Goal: Task Accomplishment & Management: Complete application form

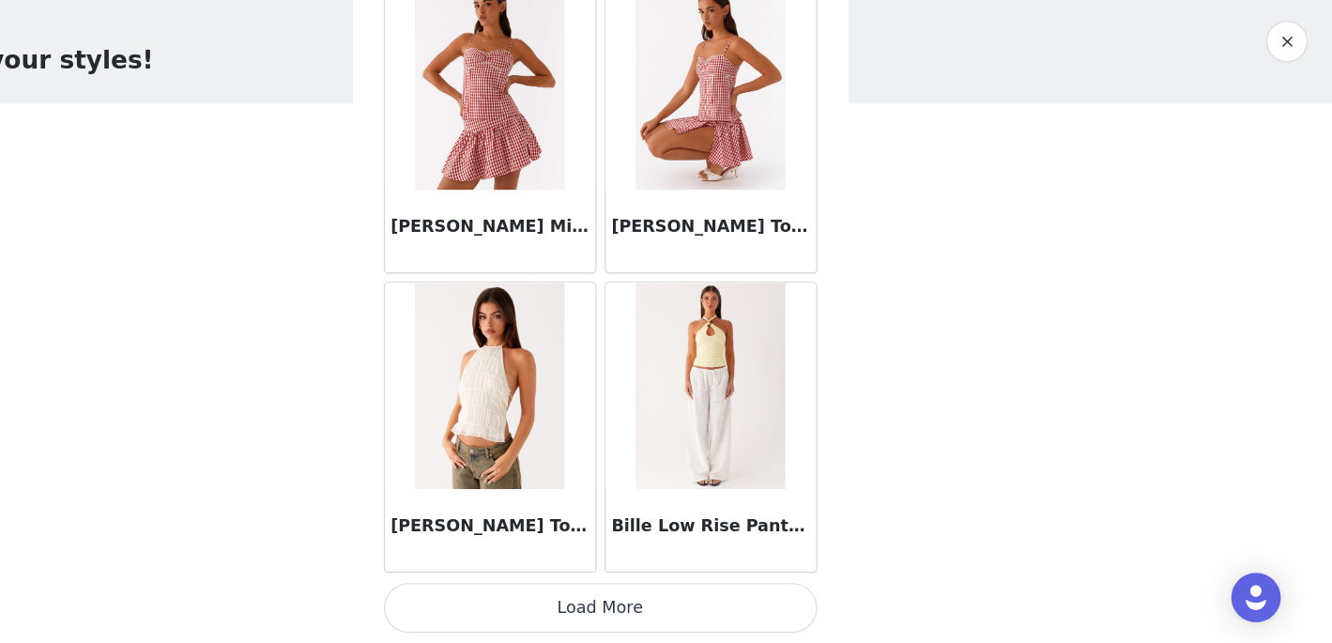
click at [783, 601] on button "Load More" at bounding box center [666, 610] width 394 height 45
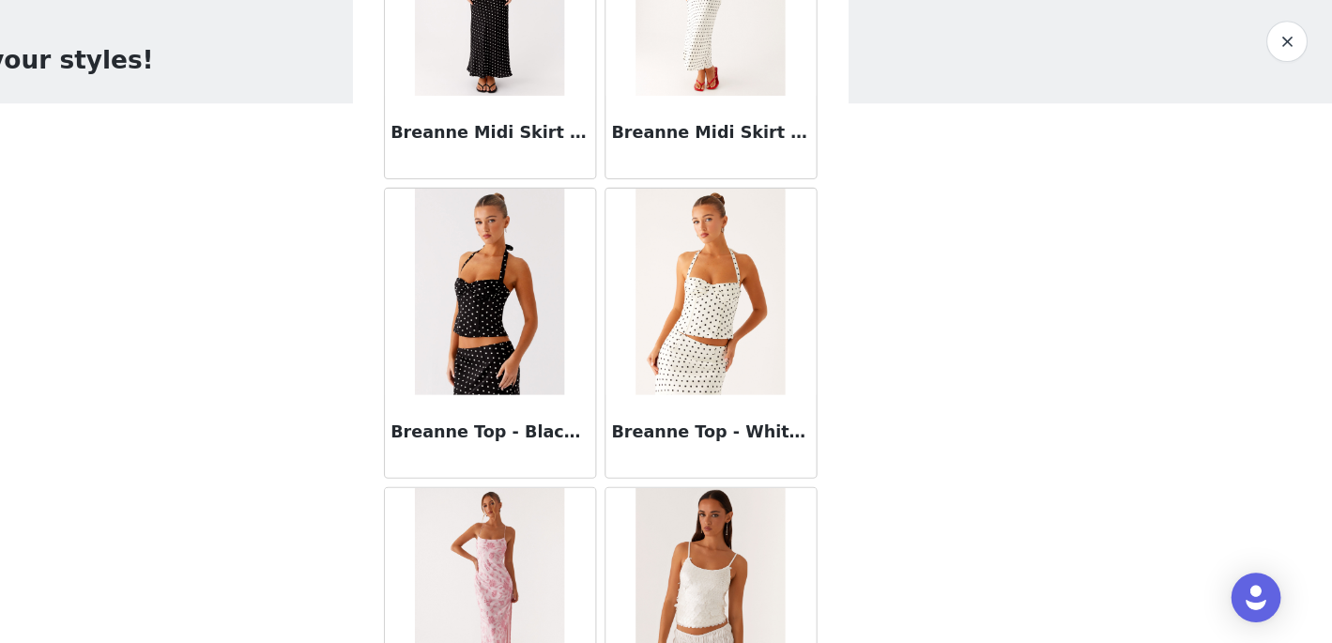
scroll to position [12180, 0]
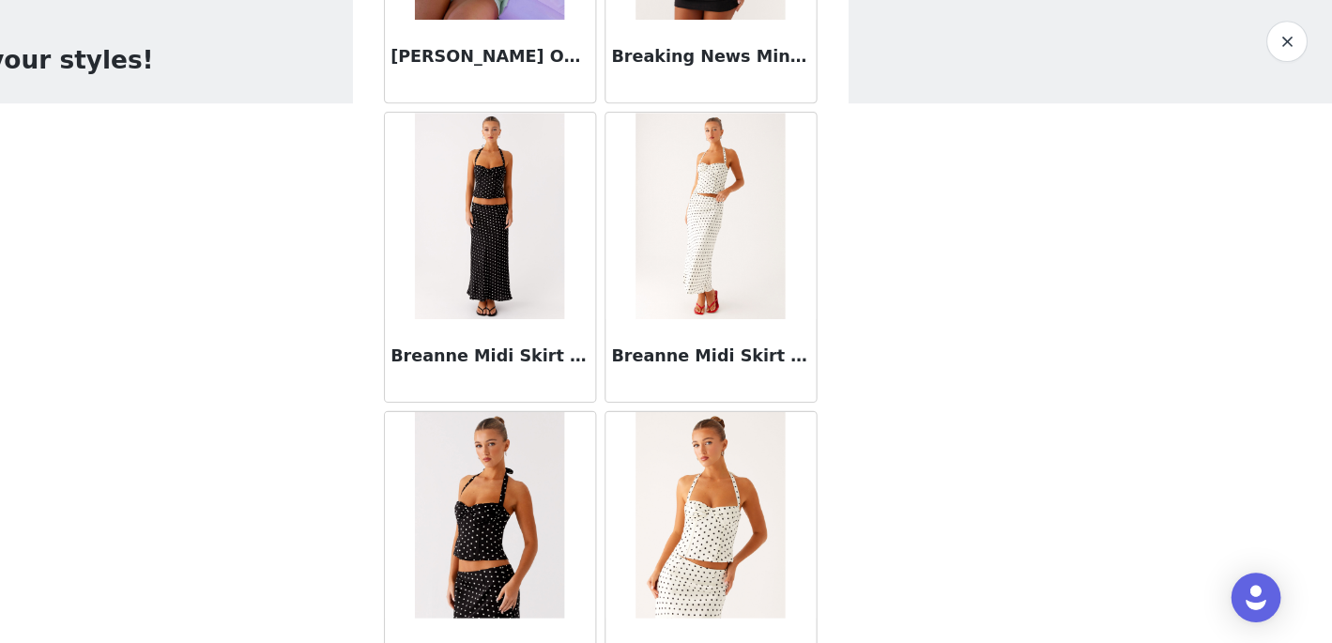
click at [526, 306] on img at bounding box center [565, 254] width 136 height 188
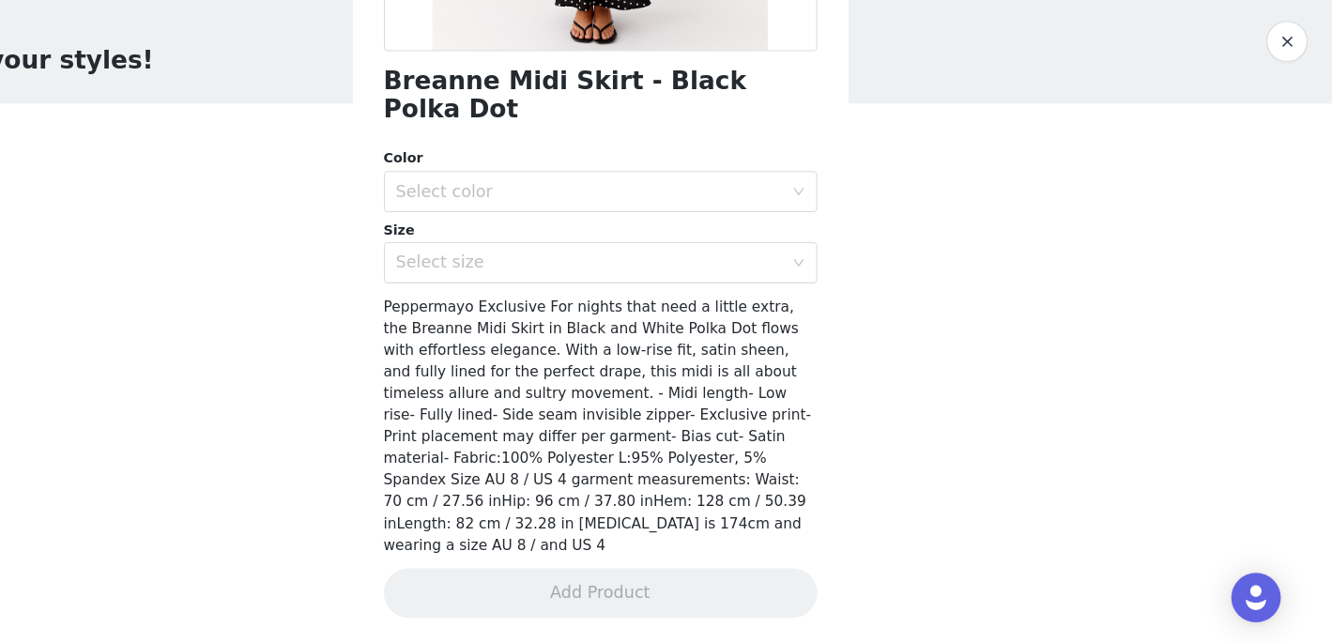
scroll to position [366, 0]
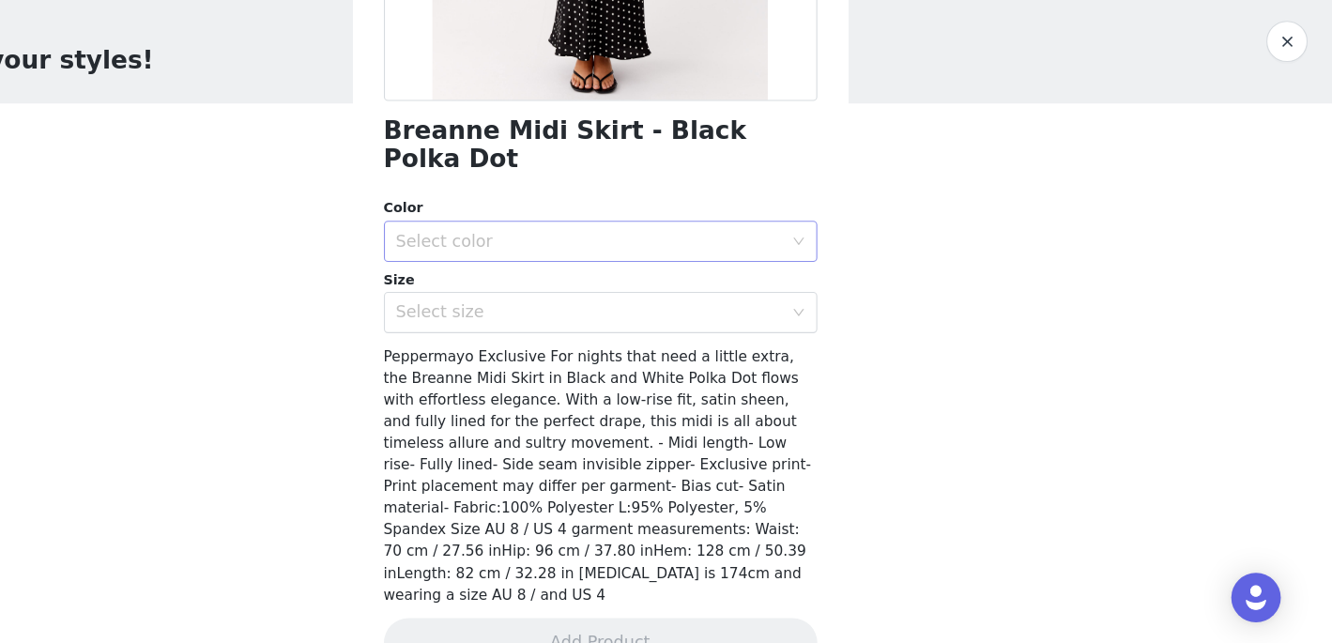
click at [566, 269] on div "Select color" at bounding box center [666, 278] width 394 height 38
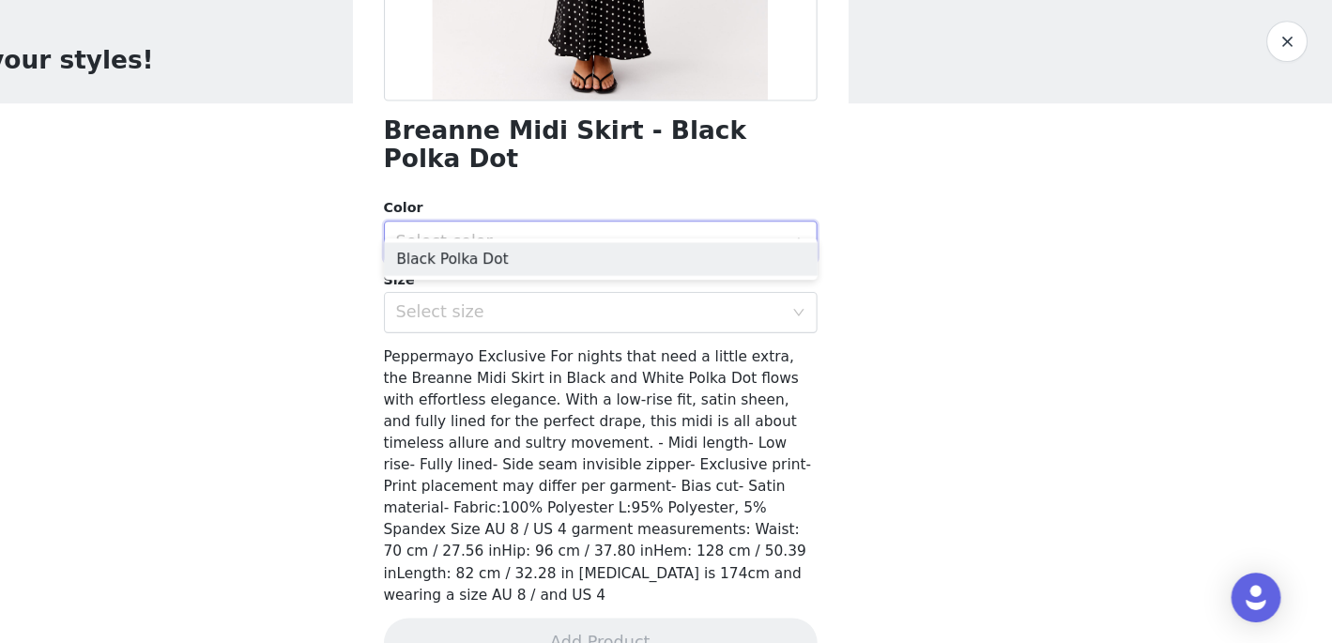
click at [562, 261] on div "Select color" at bounding box center [659, 278] width 359 height 36
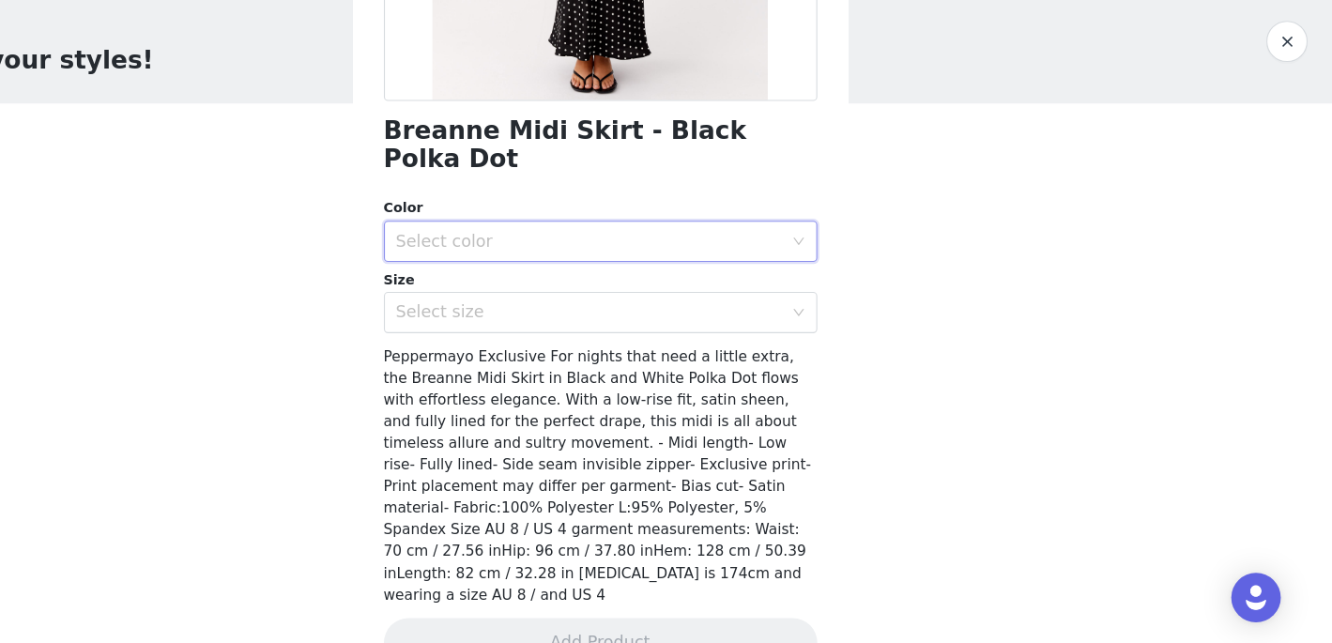
click at [574, 304] on div "Size" at bounding box center [666, 313] width 394 height 19
click at [571, 268] on div "Select color" at bounding box center [655, 277] width 351 height 19
click at [586, 293] on li "Black Polka Dot" at bounding box center [666, 294] width 394 height 30
click at [592, 333] on div "Select size" at bounding box center [655, 342] width 351 height 19
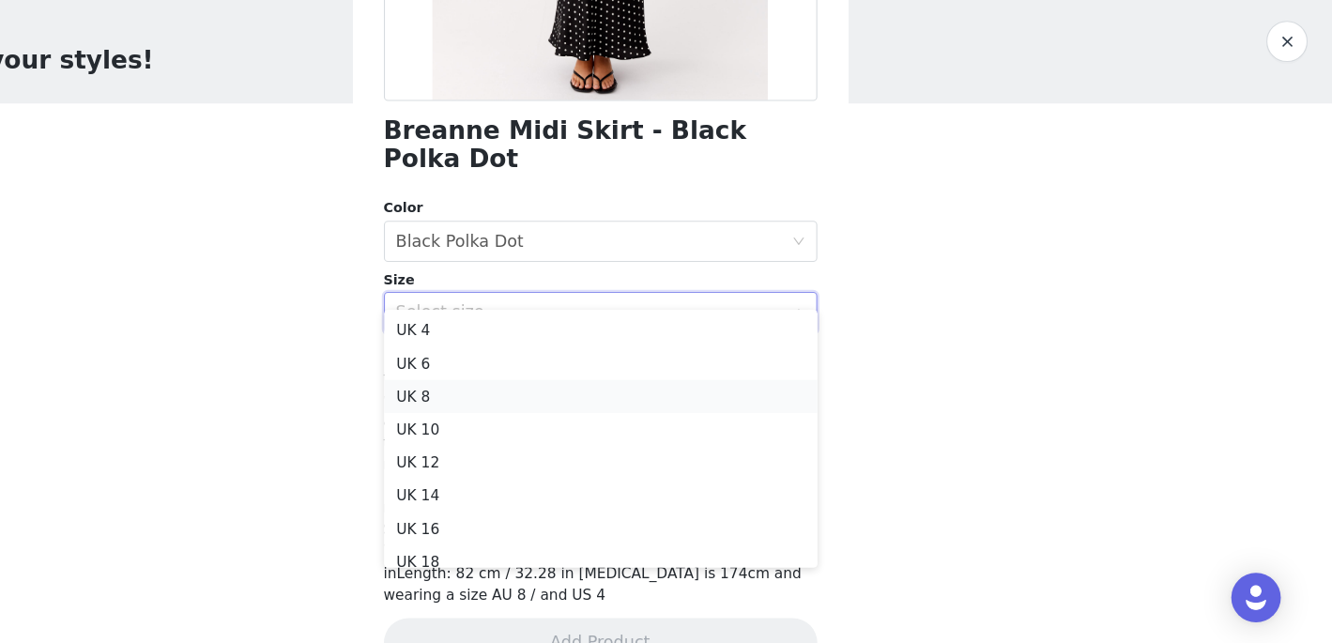
click at [595, 410] on li "UK 8" at bounding box center [666, 419] width 394 height 30
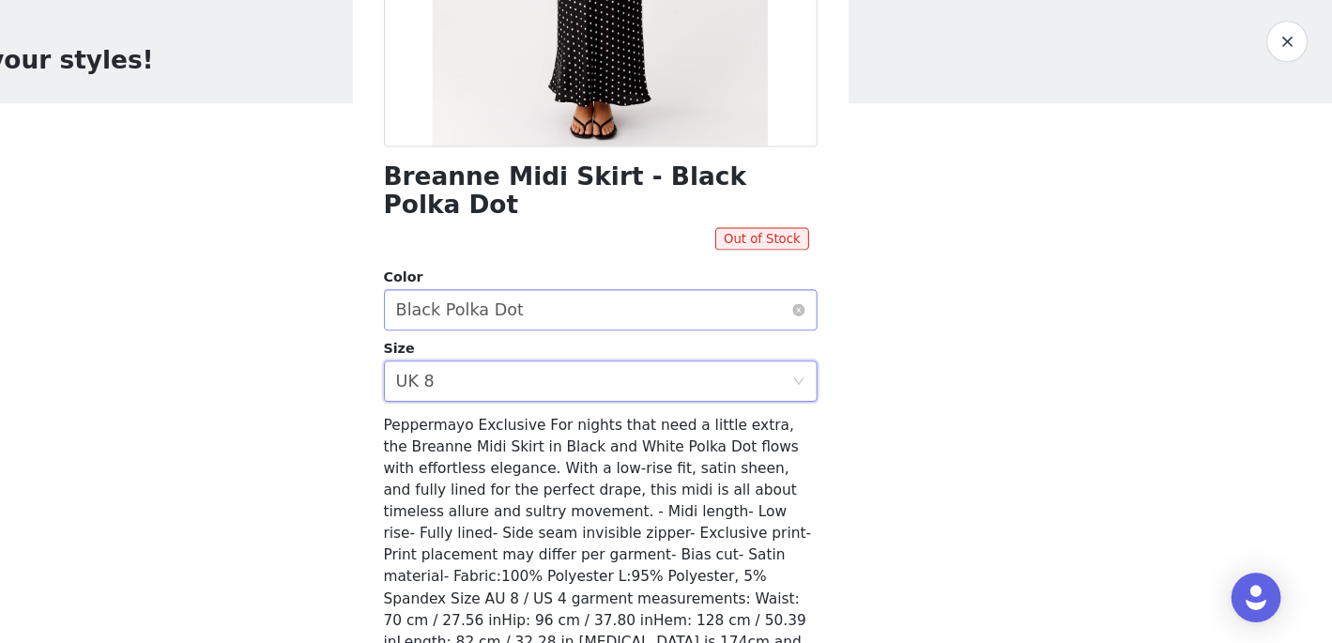
scroll to position [321, 0]
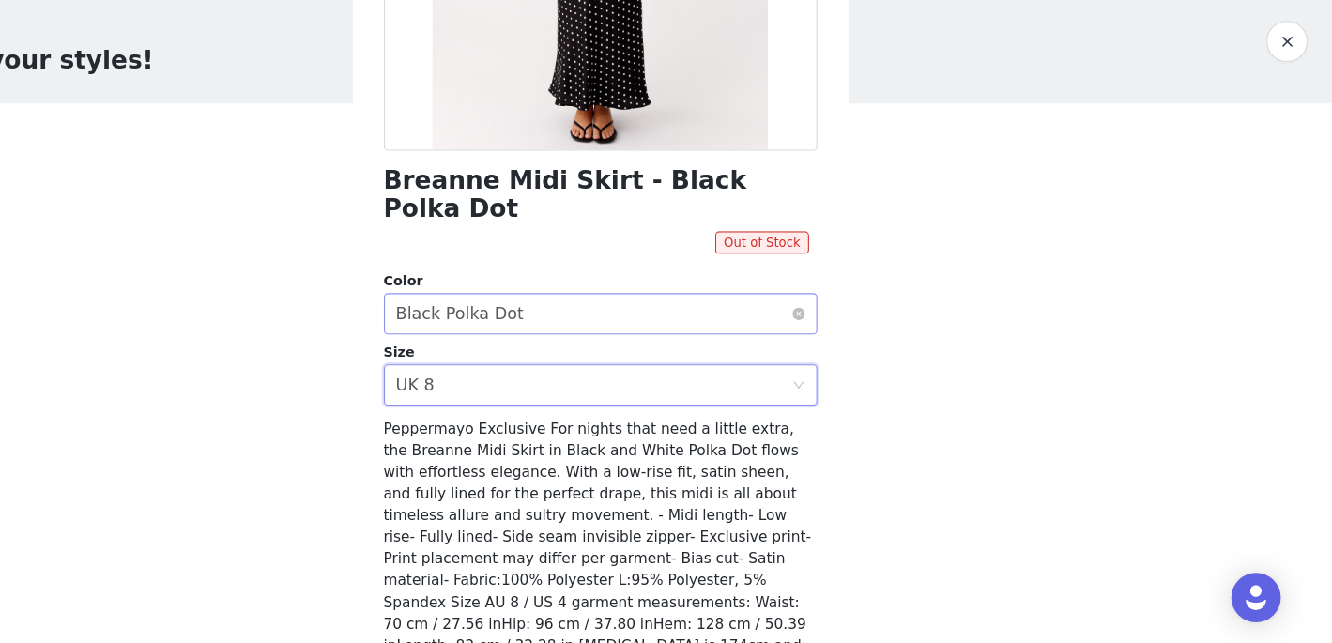
click at [741, 326] on div "Select color Black Polka Dot" at bounding box center [659, 344] width 359 height 36
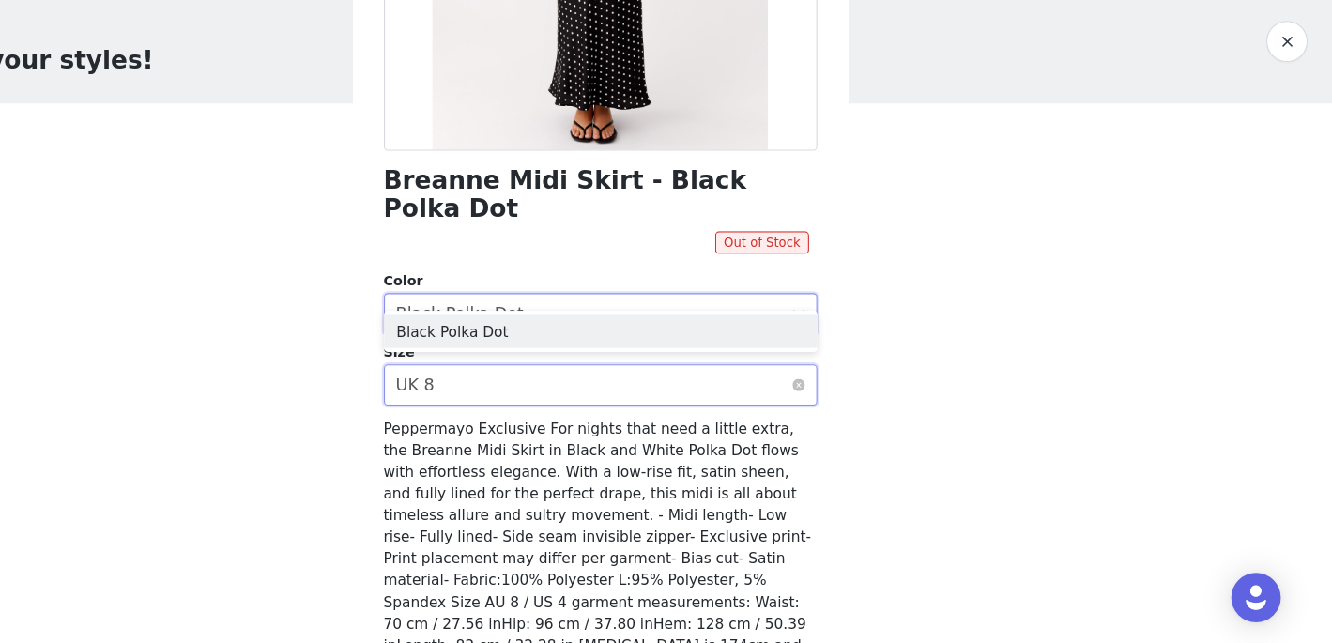
click at [739, 390] on div "Select size UK 8" at bounding box center [659, 408] width 359 height 36
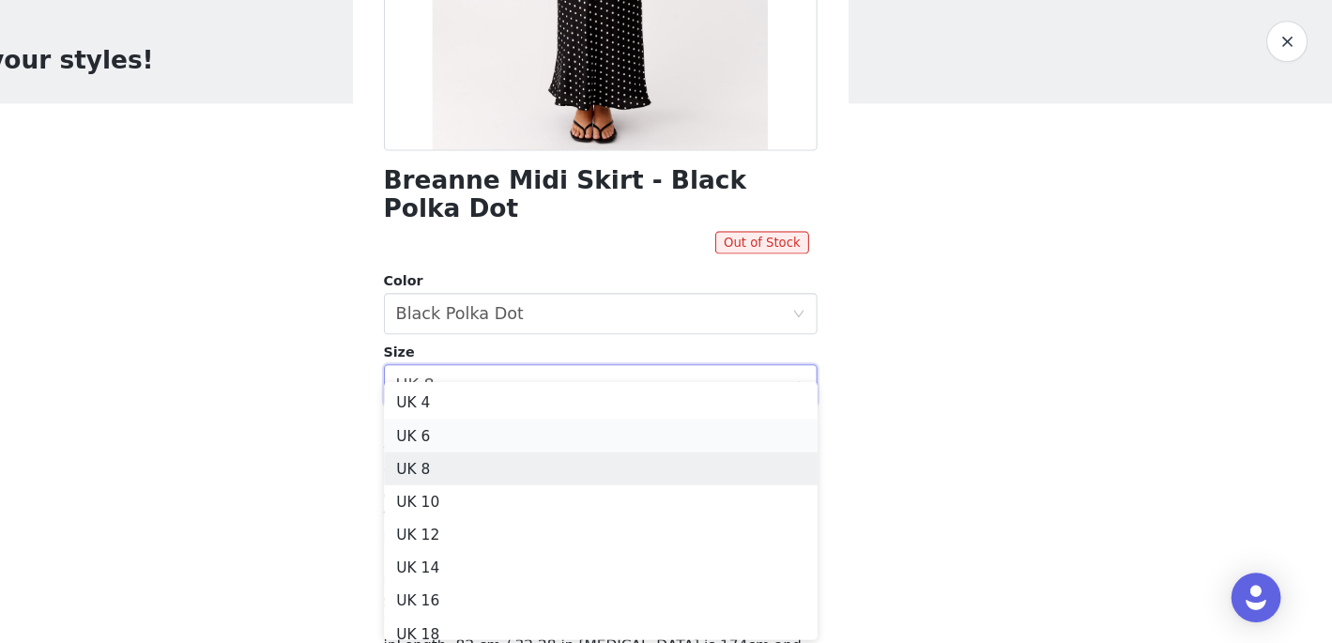
click at [736, 451] on li "UK 6" at bounding box center [666, 454] width 394 height 30
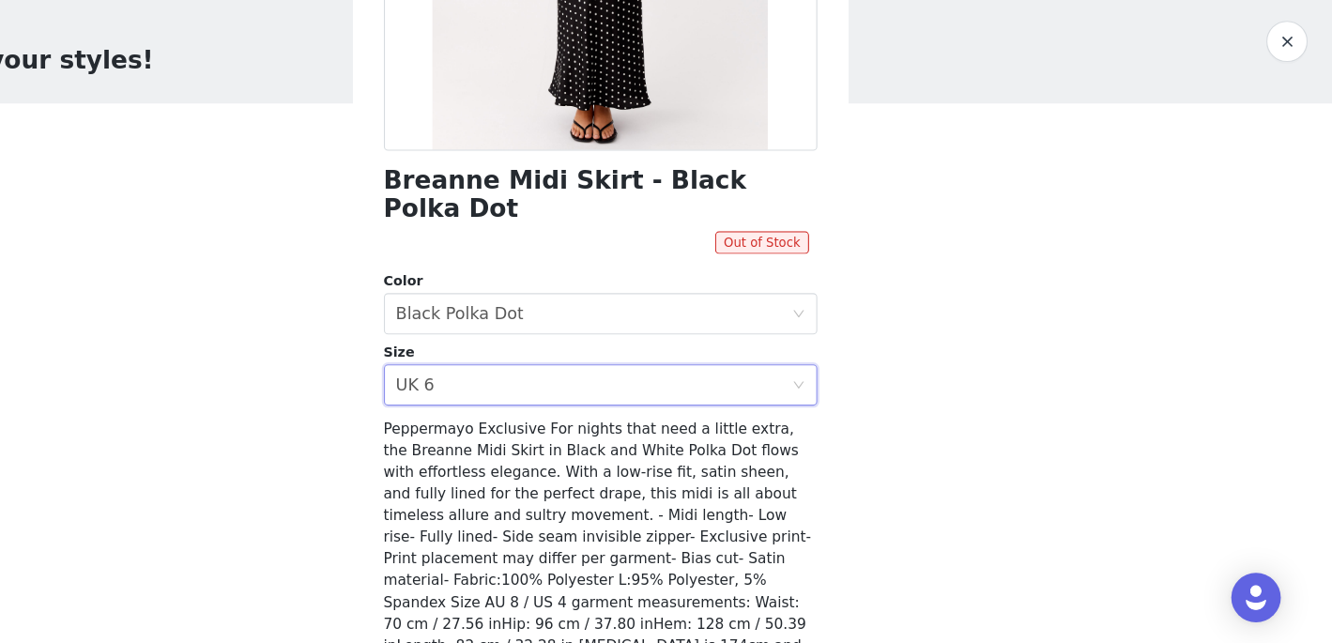
scroll to position [387, 0]
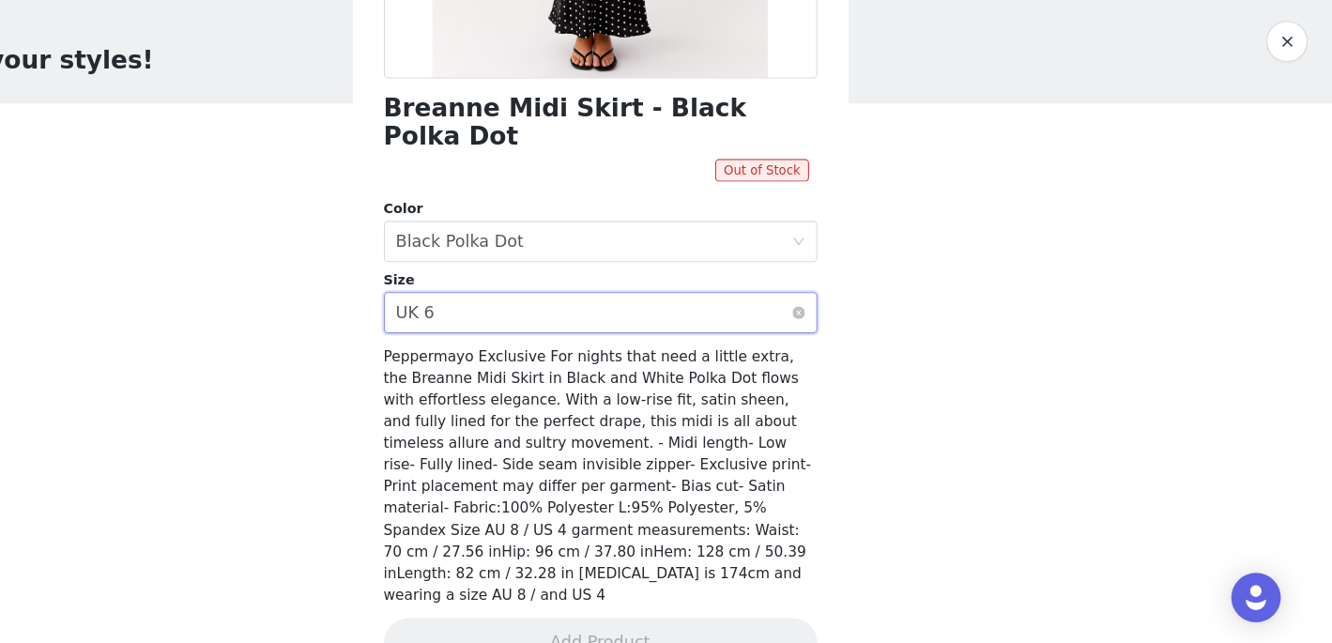
click at [661, 332] on div "Select size UK 6" at bounding box center [659, 343] width 359 height 36
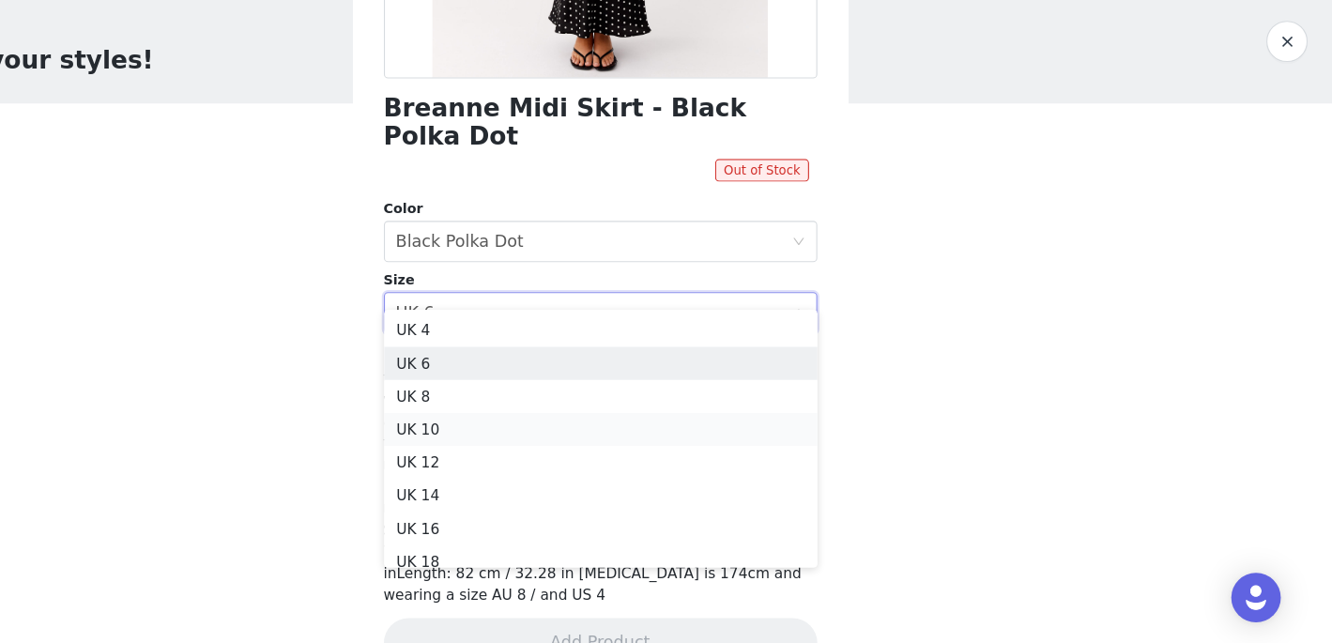
click at [667, 440] on li "UK 10" at bounding box center [666, 449] width 394 height 30
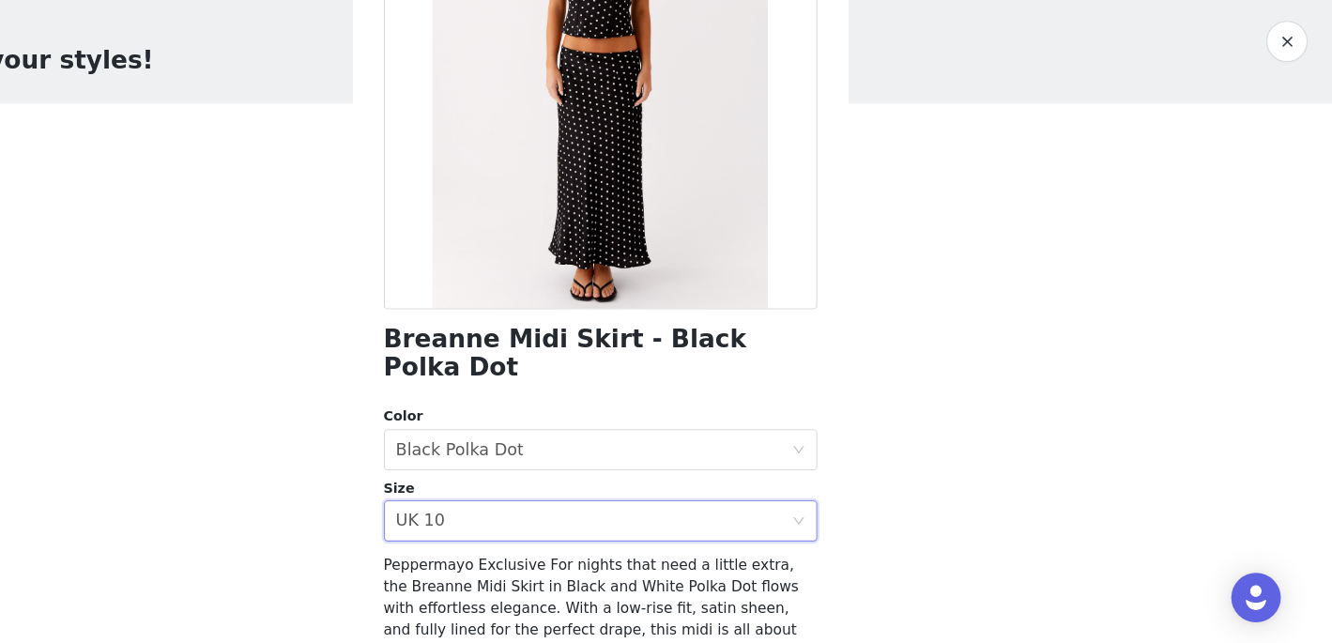
scroll to position [175, 0]
click at [686, 515] on div "Select size UK 10" at bounding box center [659, 533] width 359 height 36
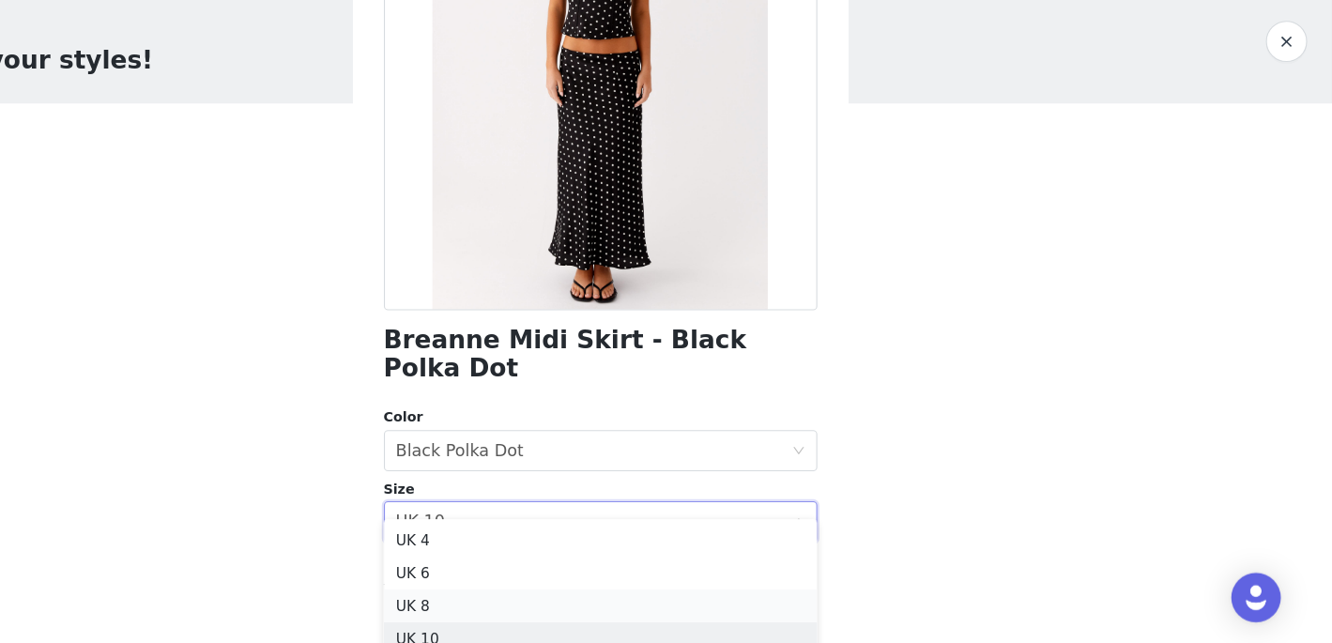
click at [667, 596] on li "UK 8" at bounding box center [666, 609] width 394 height 30
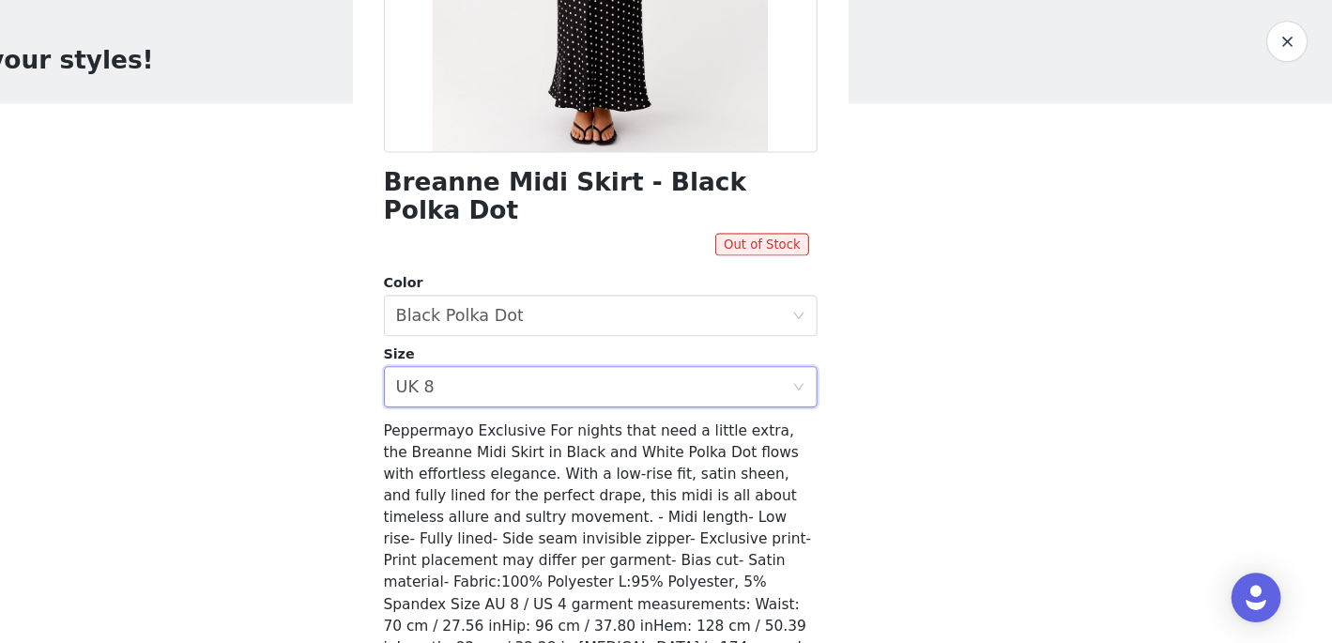
scroll to position [332, 0]
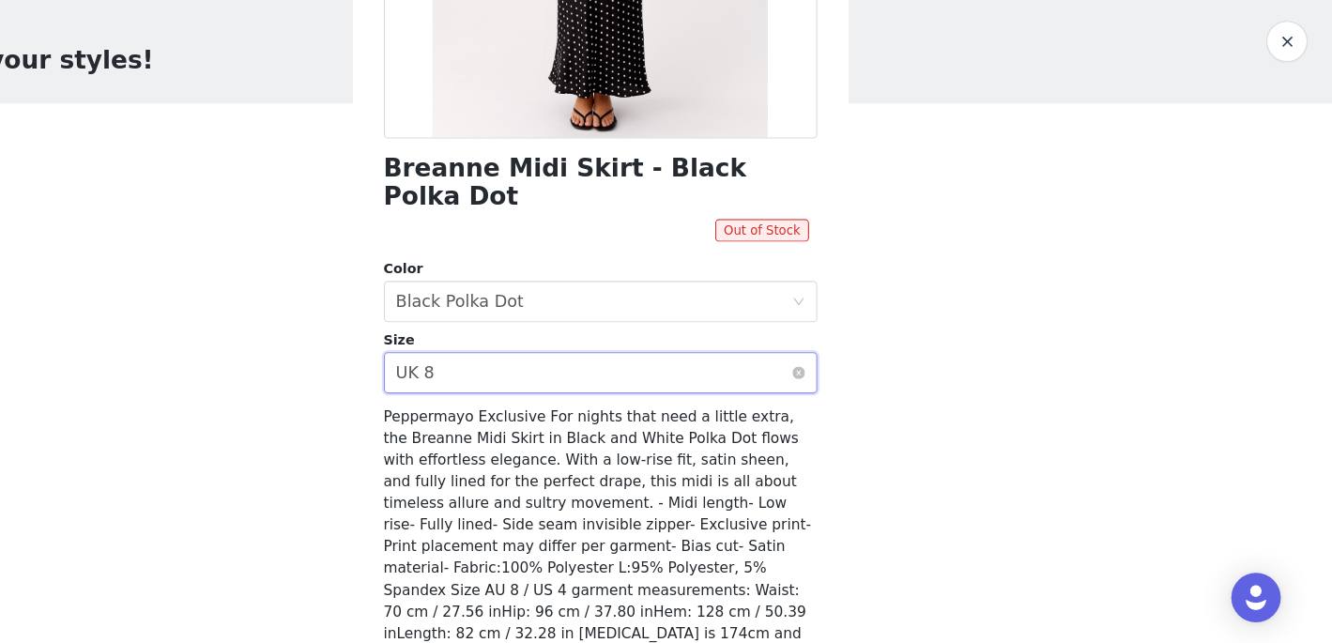
click at [653, 379] on div "Select size UK 8" at bounding box center [659, 397] width 359 height 36
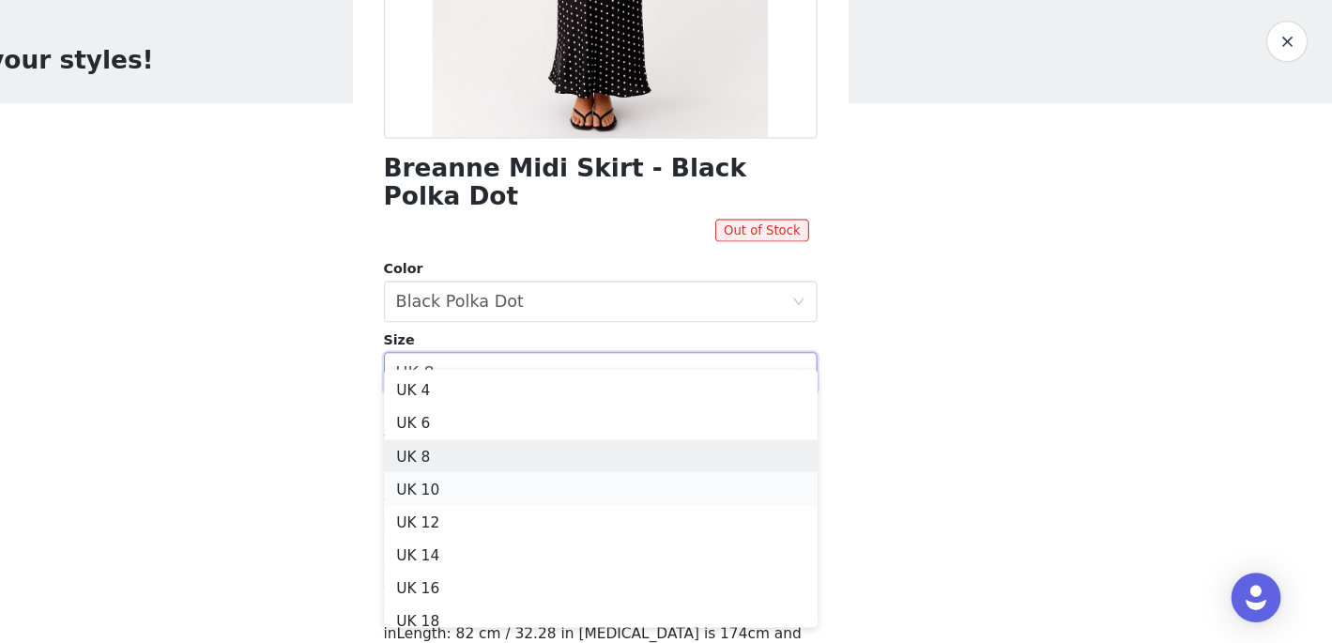
click at [652, 503] on li "UK 10" at bounding box center [666, 503] width 394 height 30
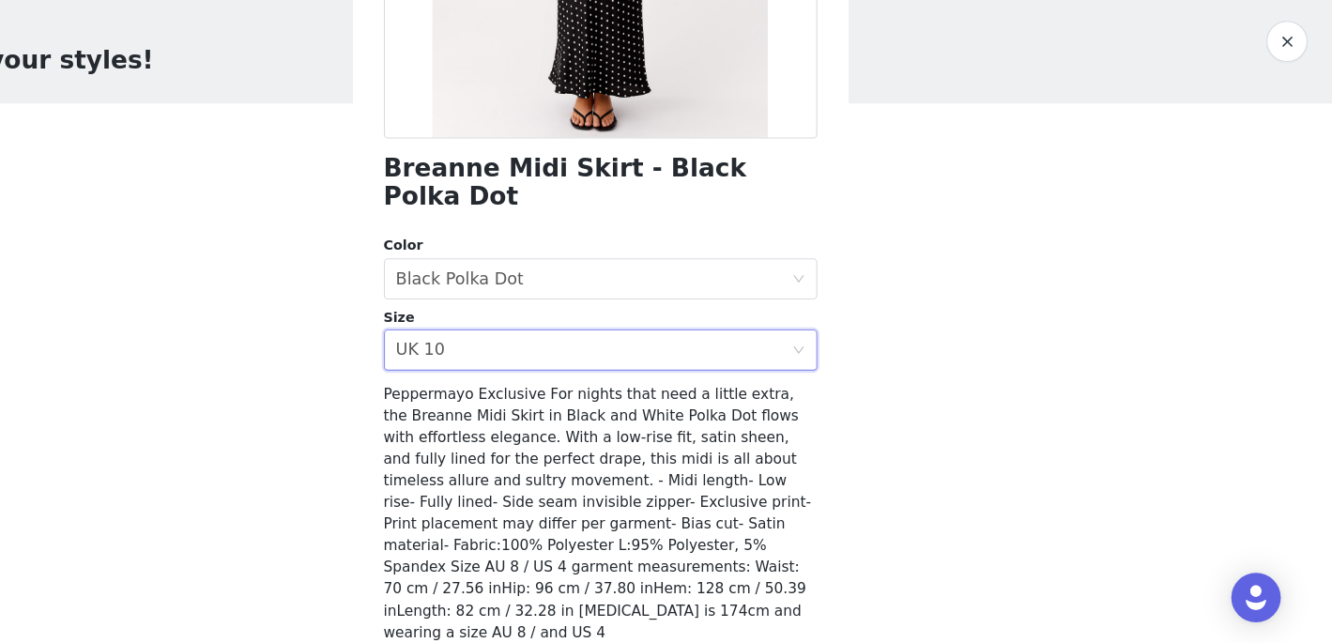
scroll to position [366, 0]
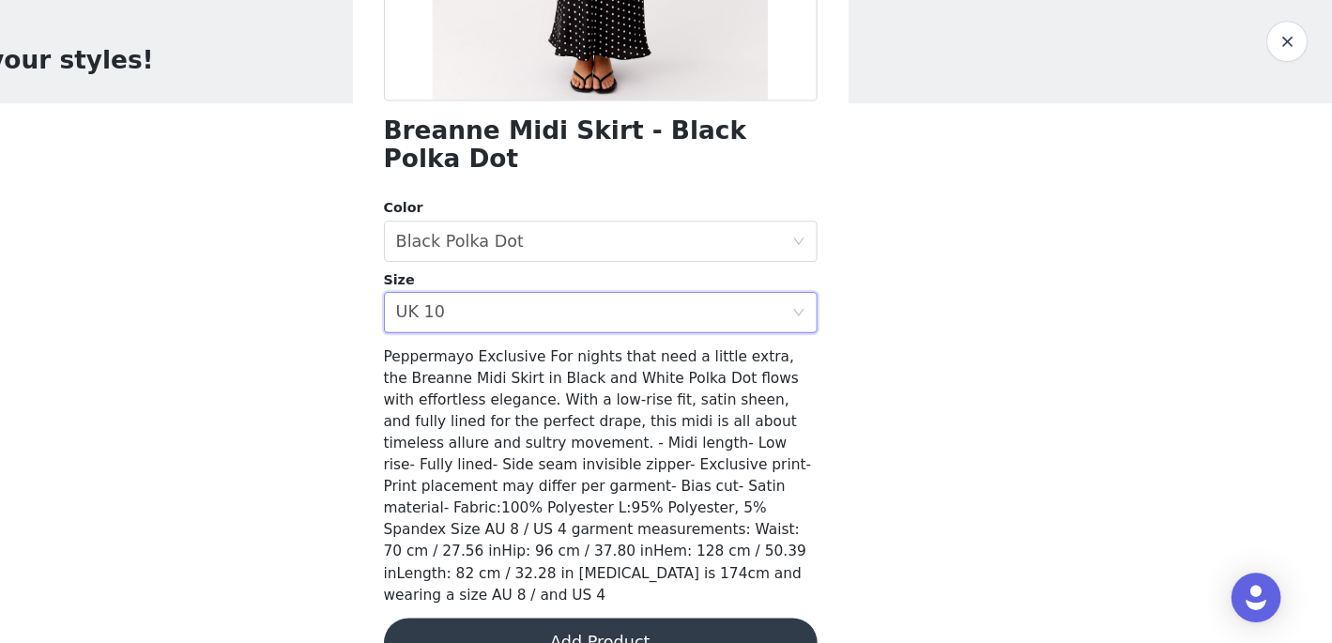
click at [683, 620] on button "Add Product" at bounding box center [666, 642] width 394 height 45
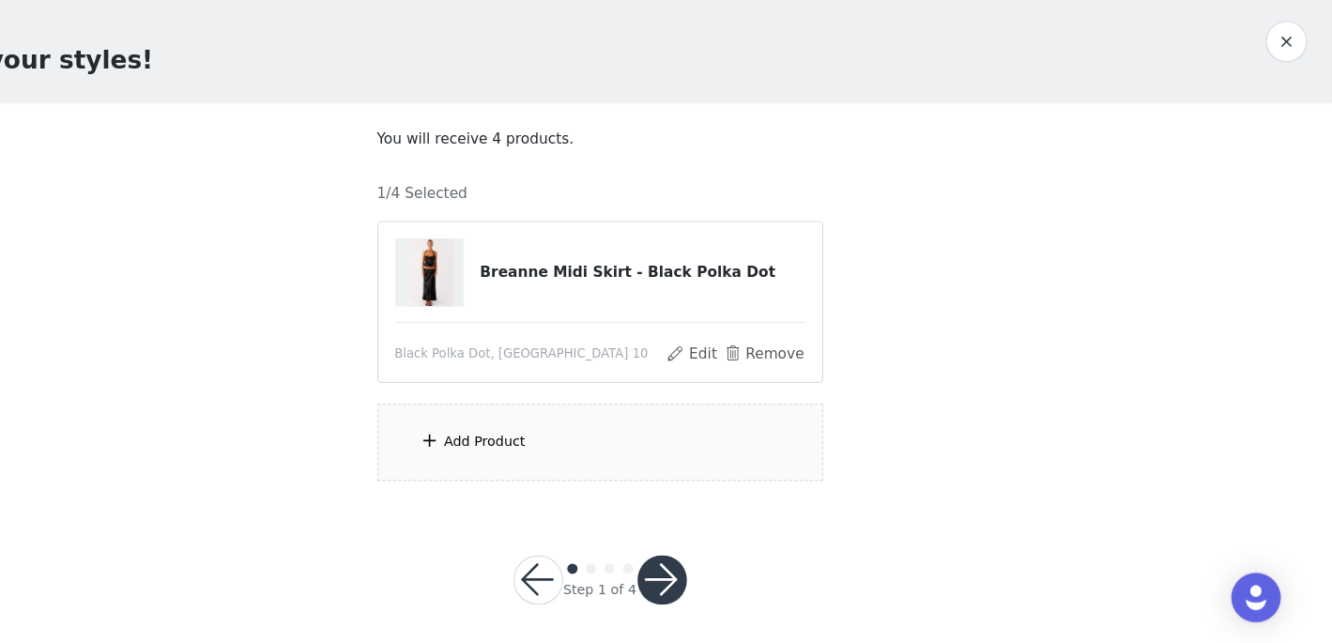
click at [633, 444] on div "Add Product" at bounding box center [666, 460] width 405 height 70
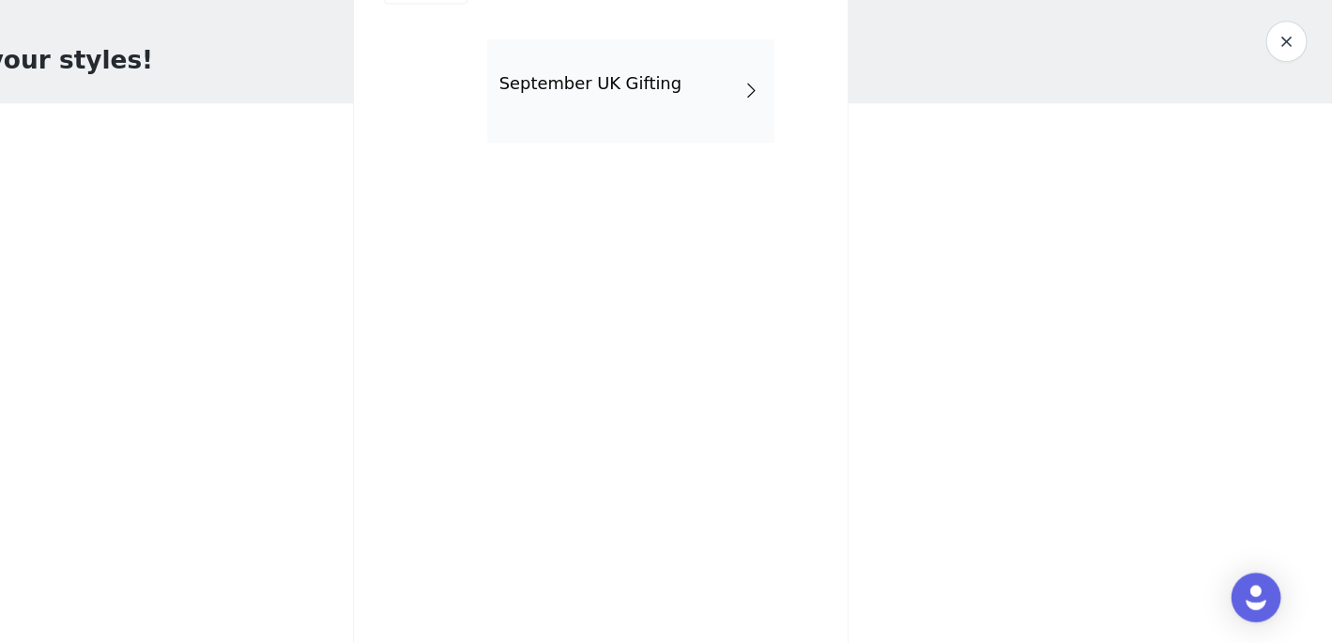
click at [693, 145] on div "September UK Gifting" at bounding box center [693, 141] width 261 height 94
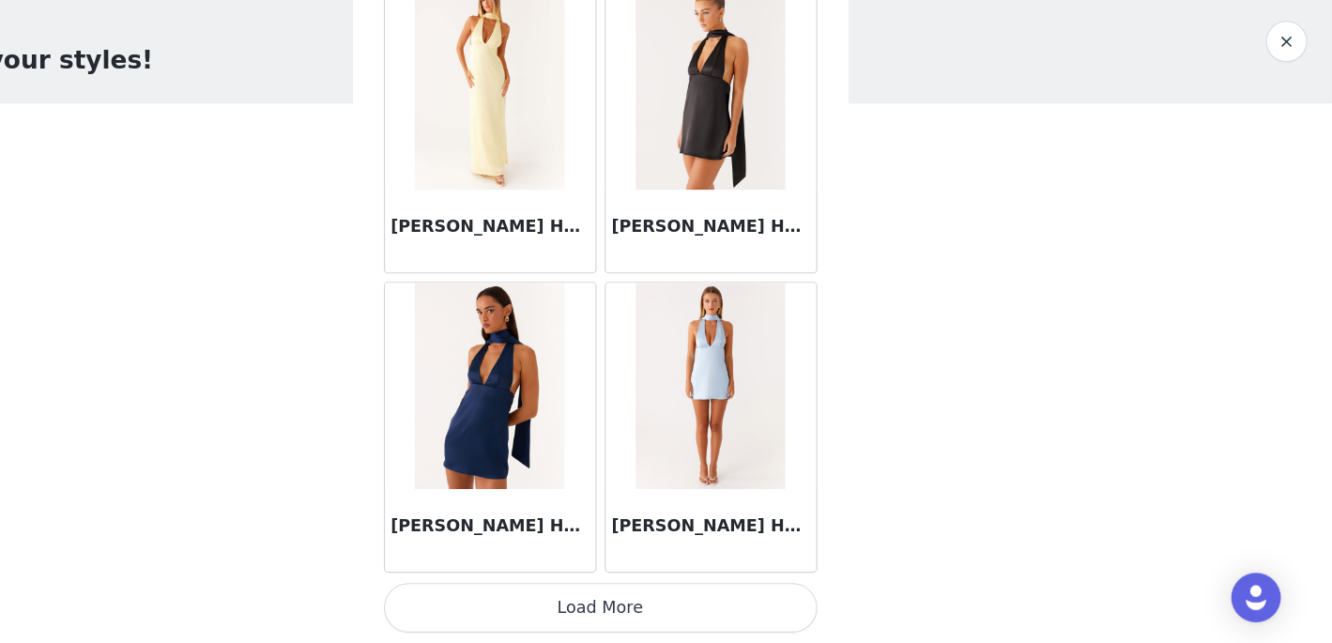
scroll to position [9, 0]
click at [705, 609] on button "Load More" at bounding box center [666, 610] width 394 height 45
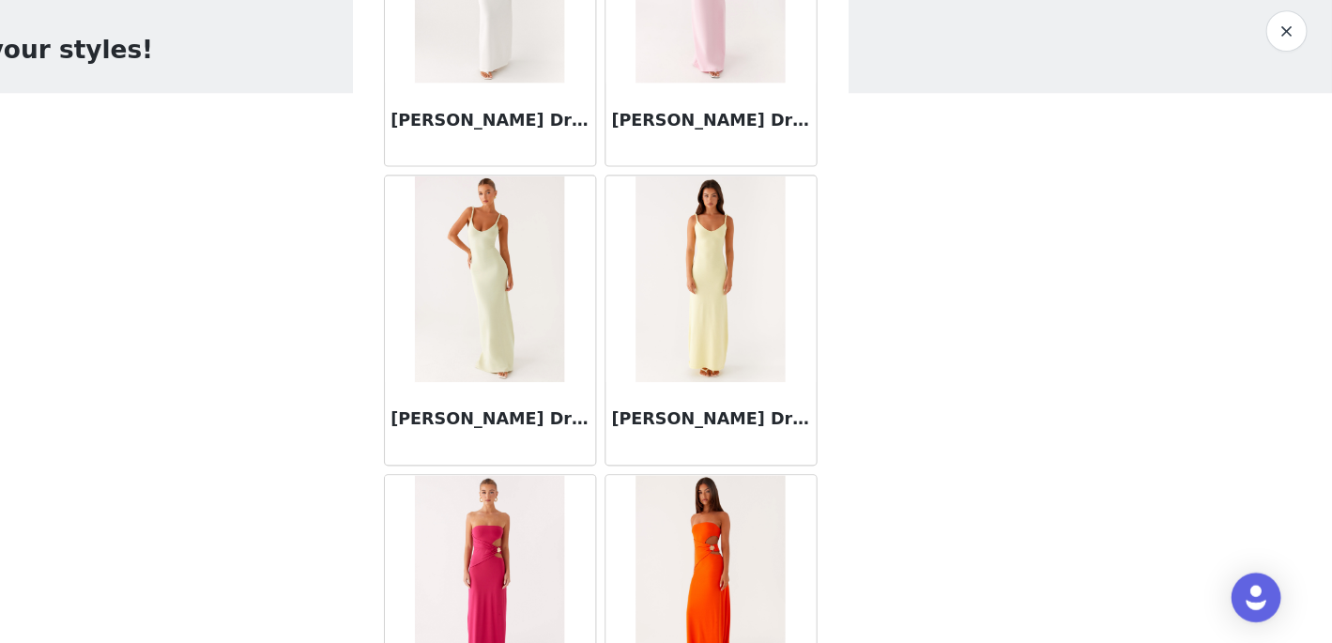
scroll to position [4950, 0]
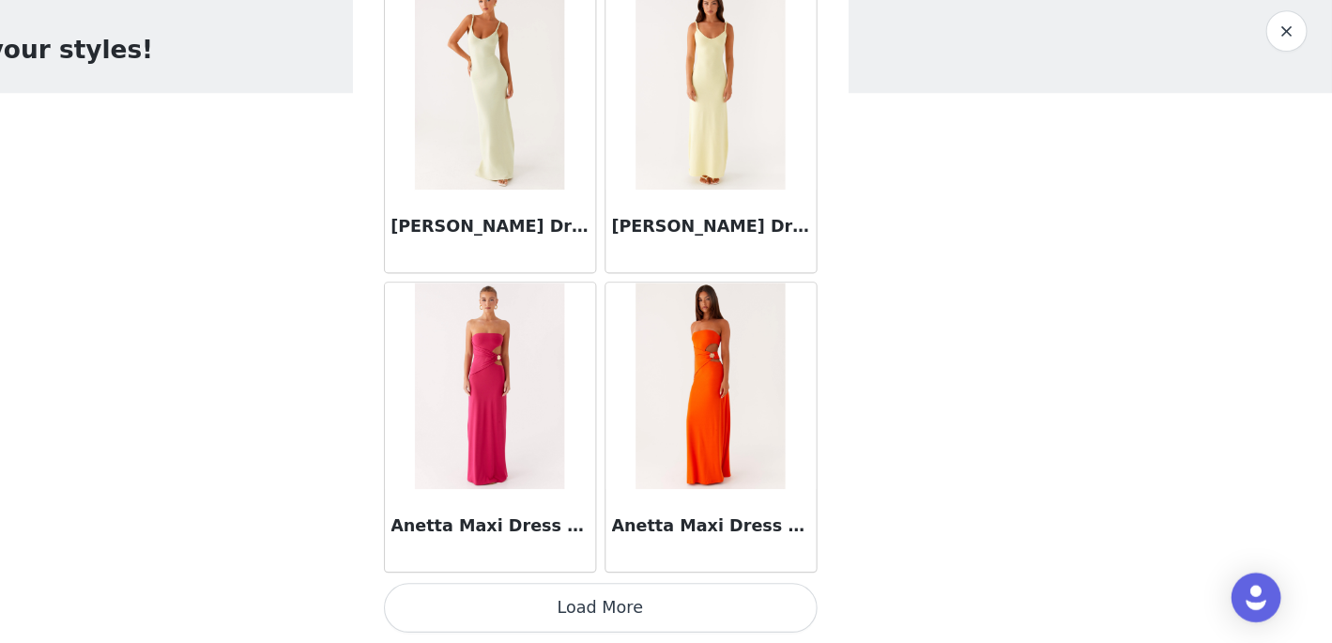
click at [668, 604] on button "Load More" at bounding box center [666, 610] width 394 height 45
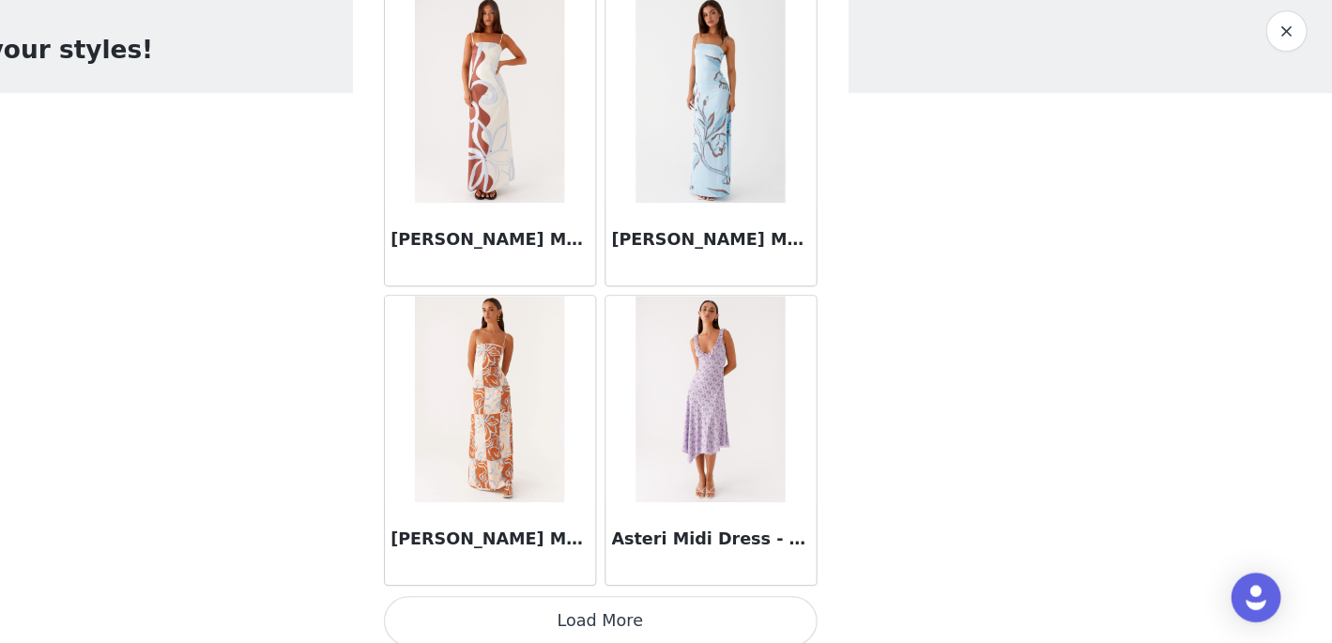
scroll to position [7671, 0]
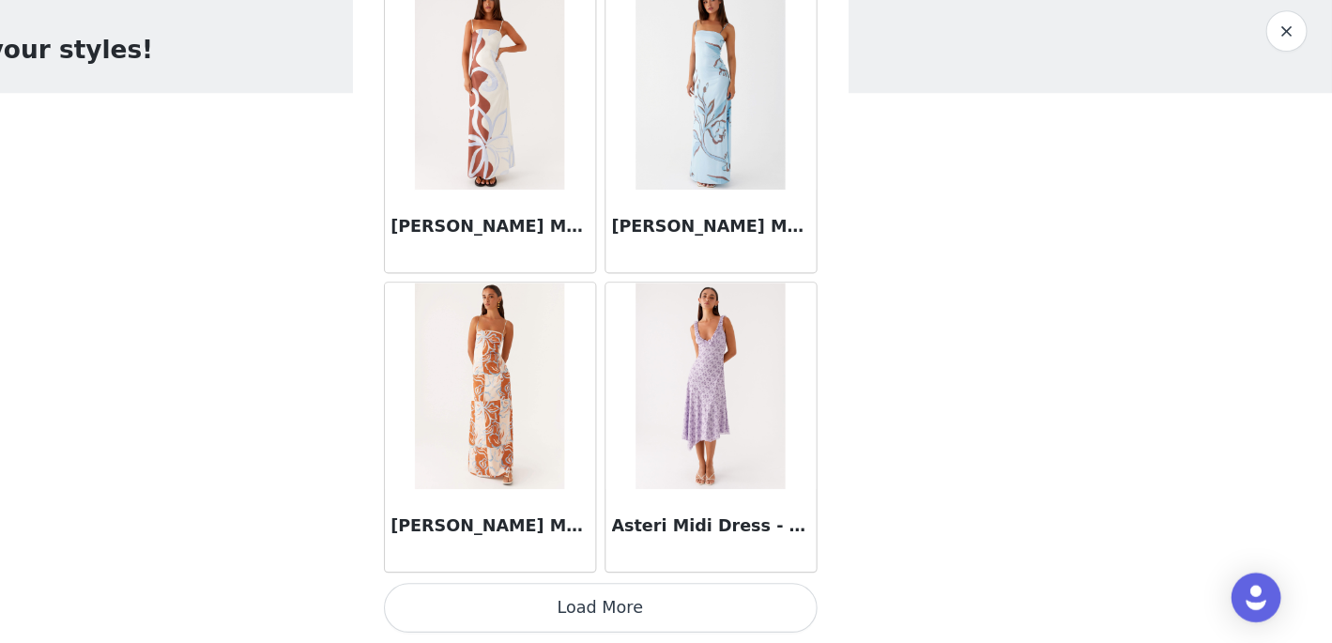
click at [617, 604] on button "Load More" at bounding box center [666, 610] width 394 height 45
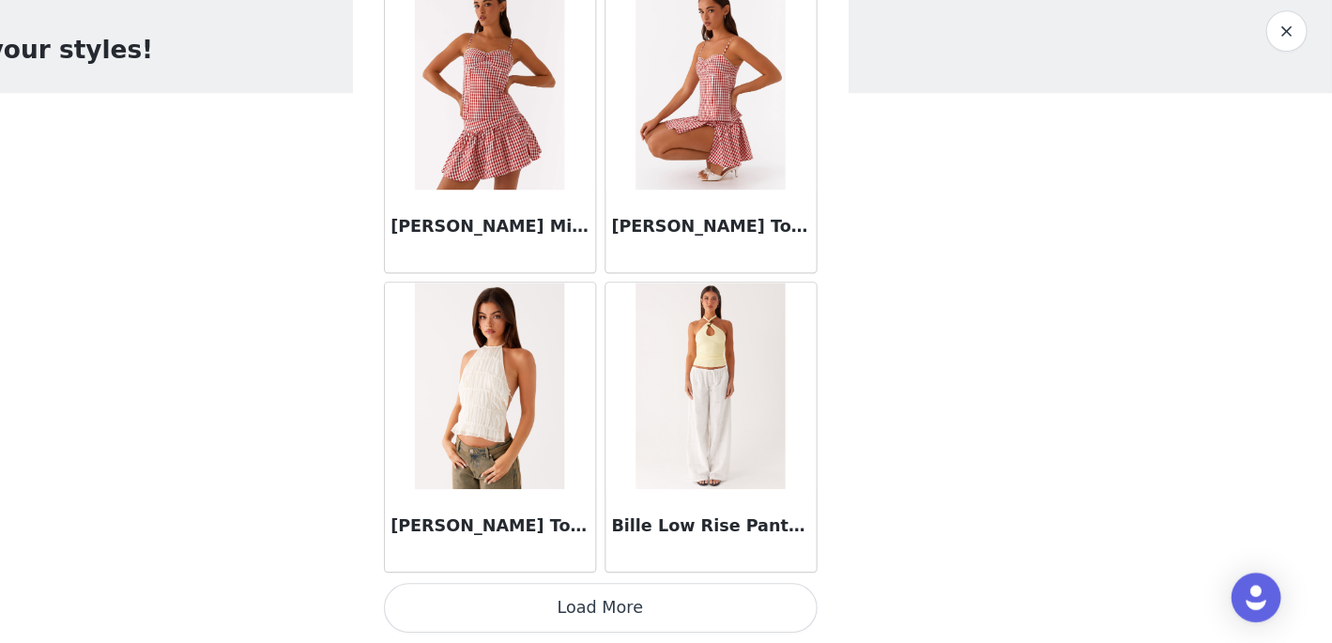
click at [602, 603] on button "Load More" at bounding box center [666, 610] width 394 height 45
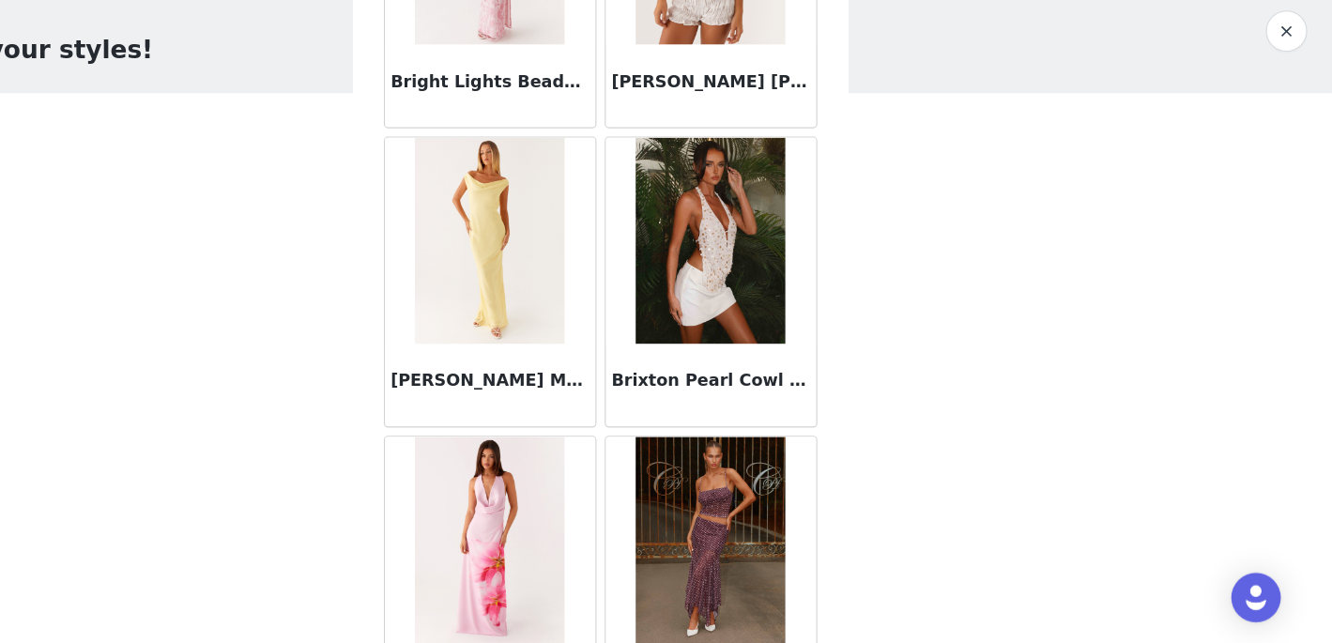
scroll to position [13114, 0]
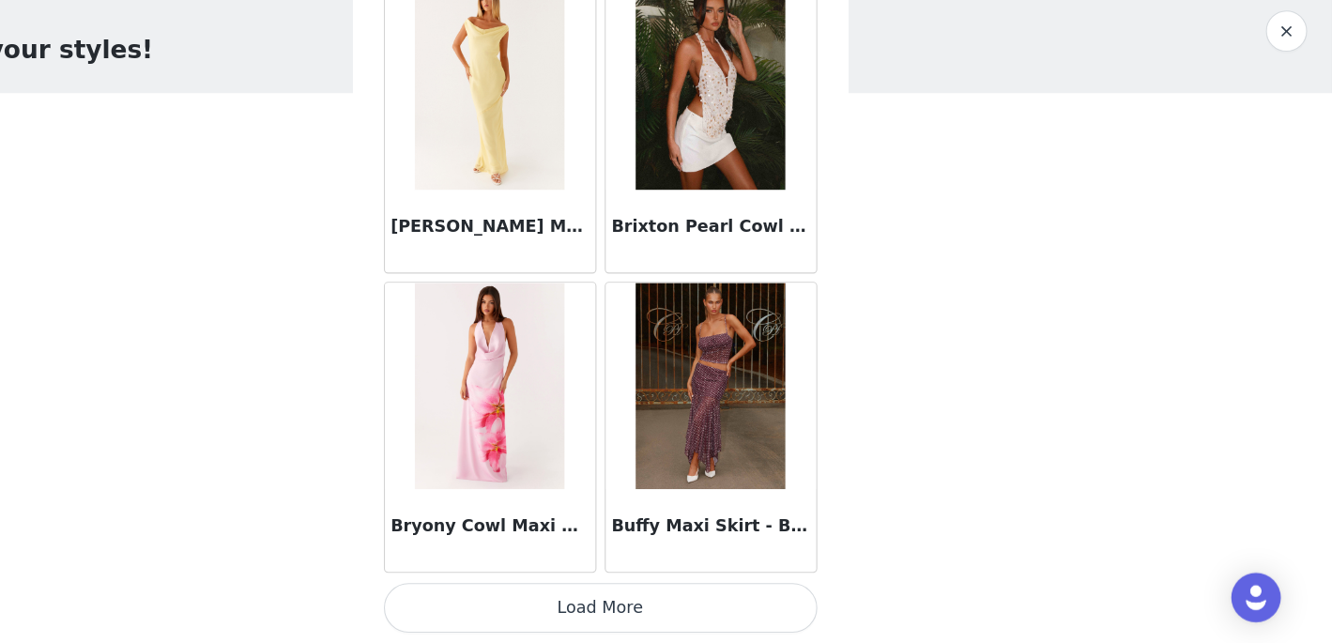
click at [611, 614] on button "Load More" at bounding box center [666, 610] width 394 height 45
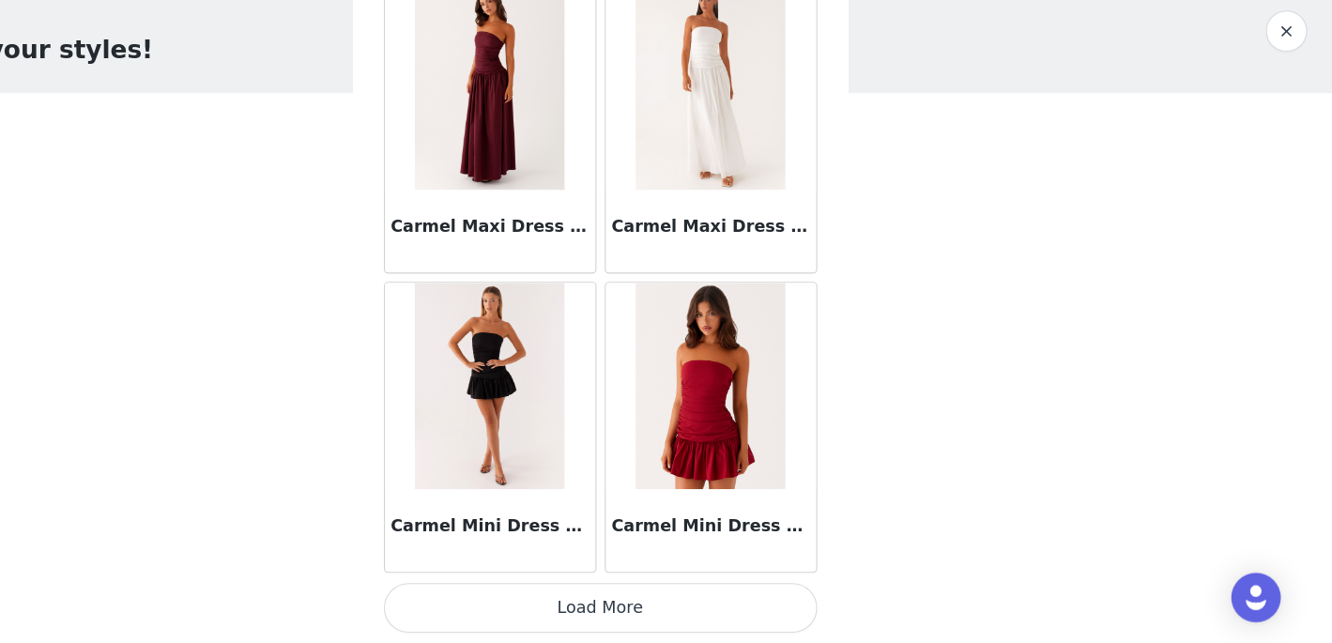
click at [600, 612] on button "Load More" at bounding box center [666, 610] width 394 height 45
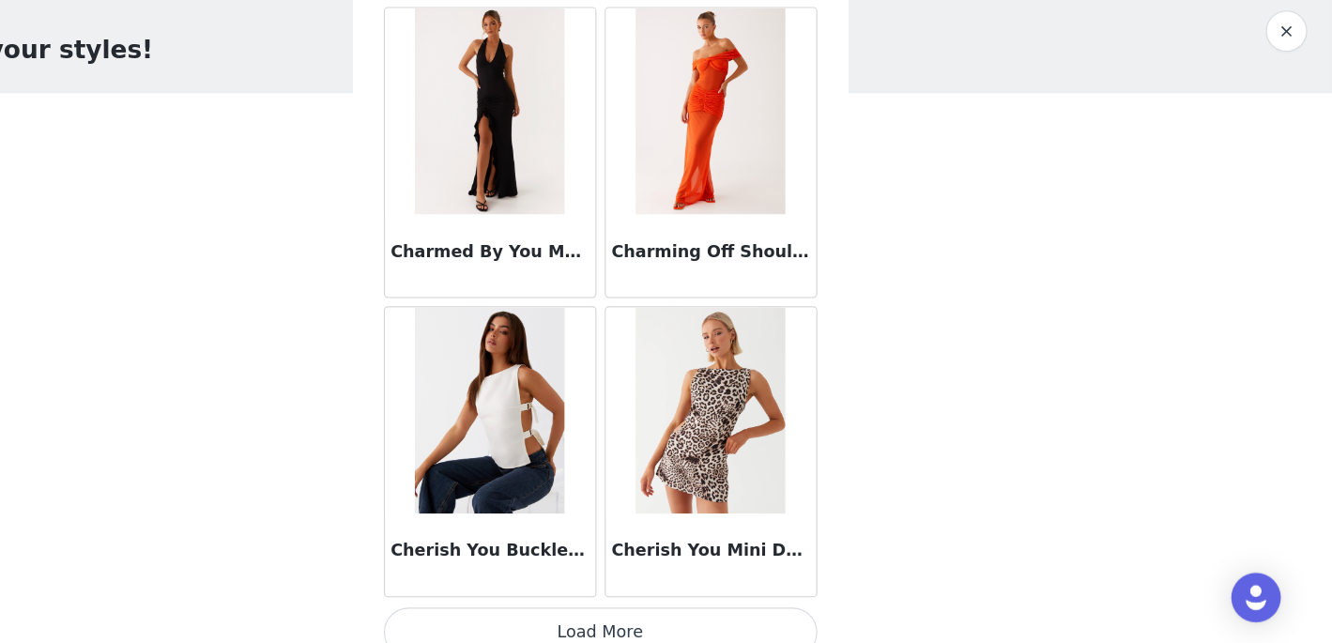
scroll to position [18557, 0]
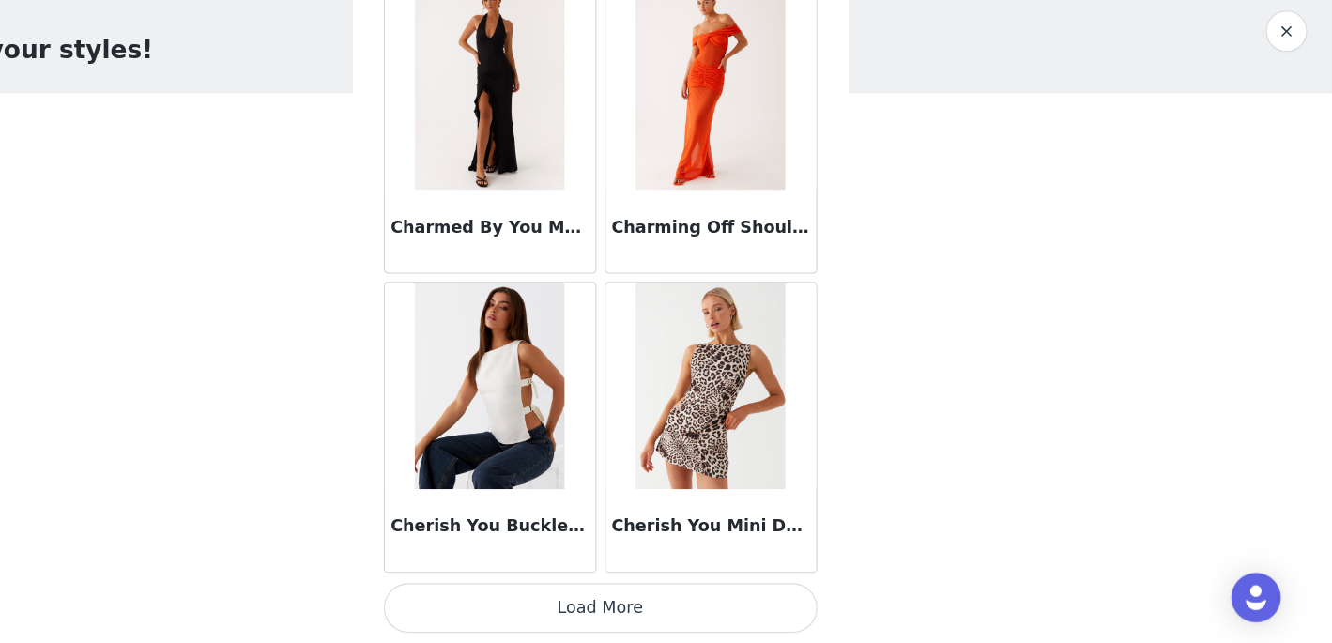
click at [599, 609] on button "Load More" at bounding box center [666, 610] width 394 height 45
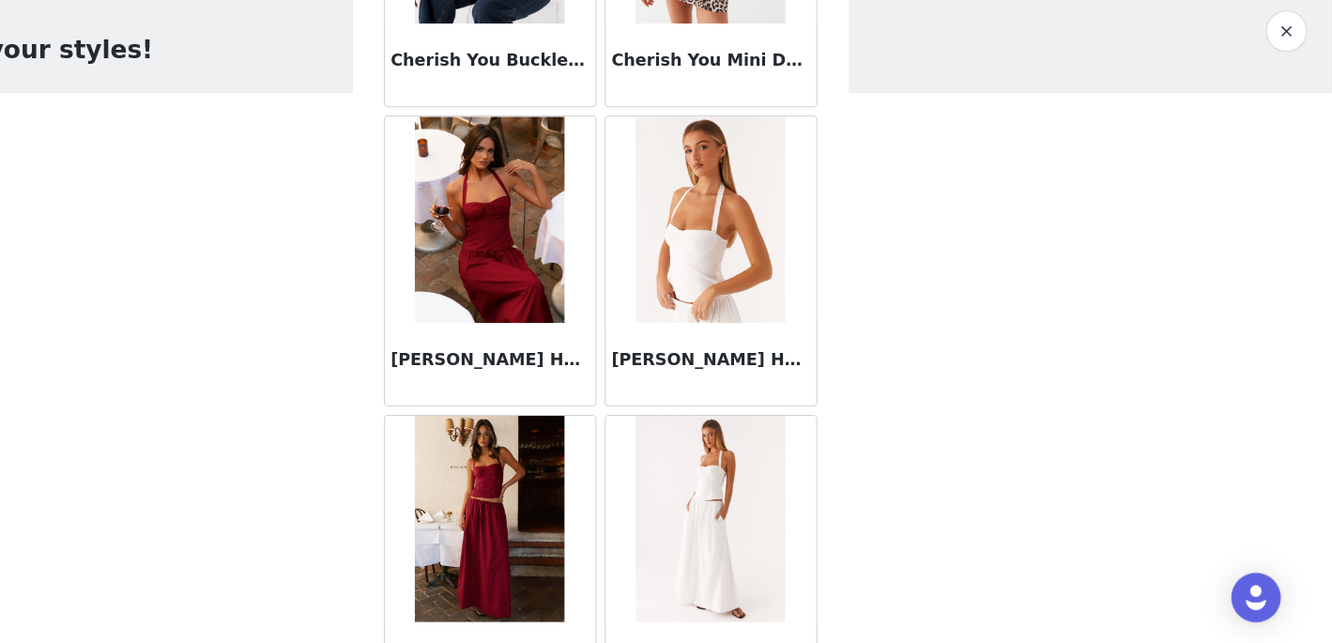
scroll to position [18990, 0]
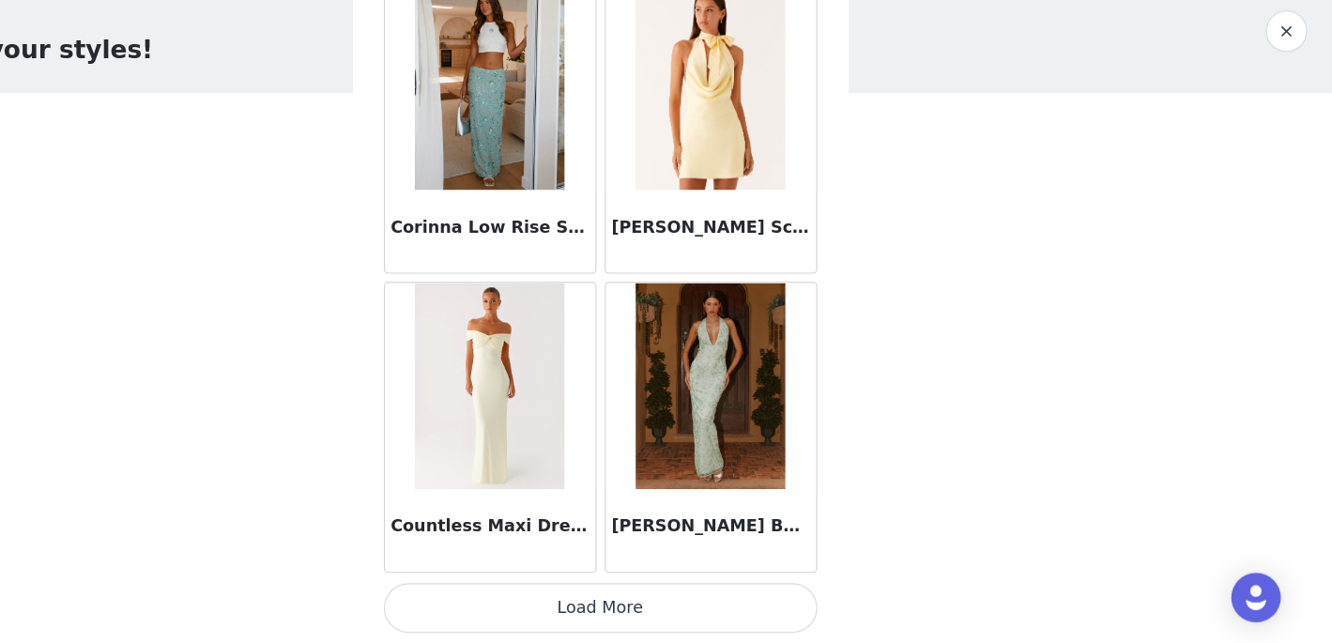
click at [593, 612] on button "Load More" at bounding box center [666, 610] width 394 height 45
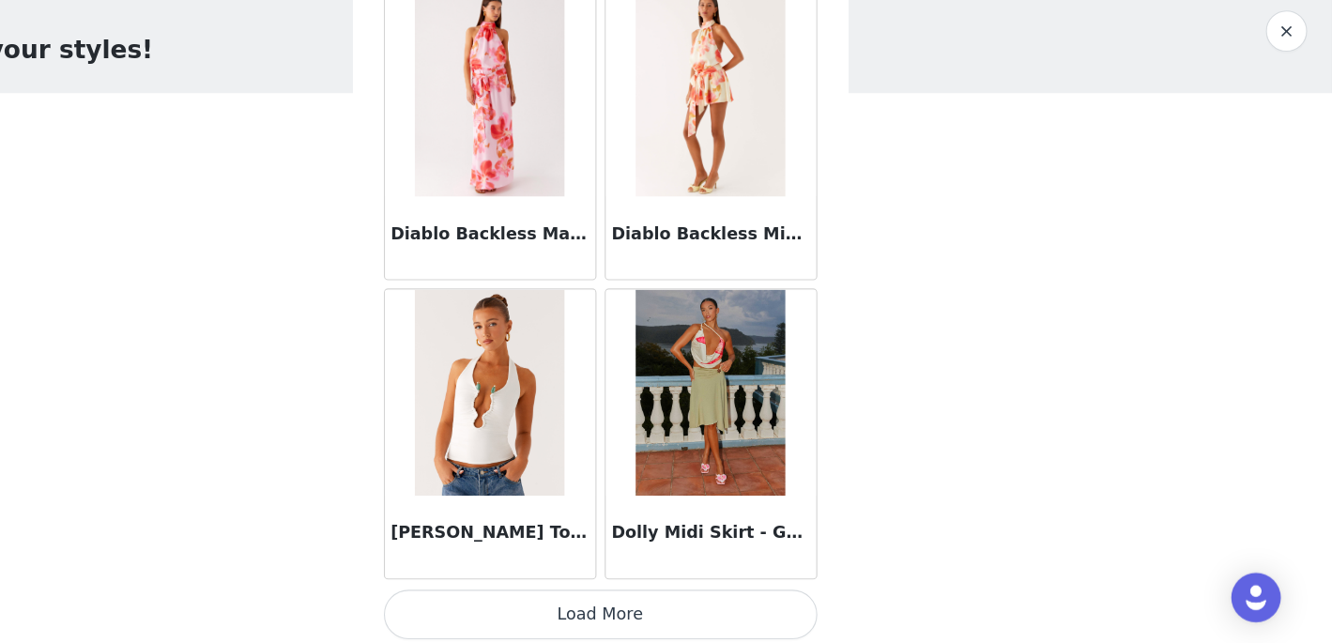
scroll to position [24000, 0]
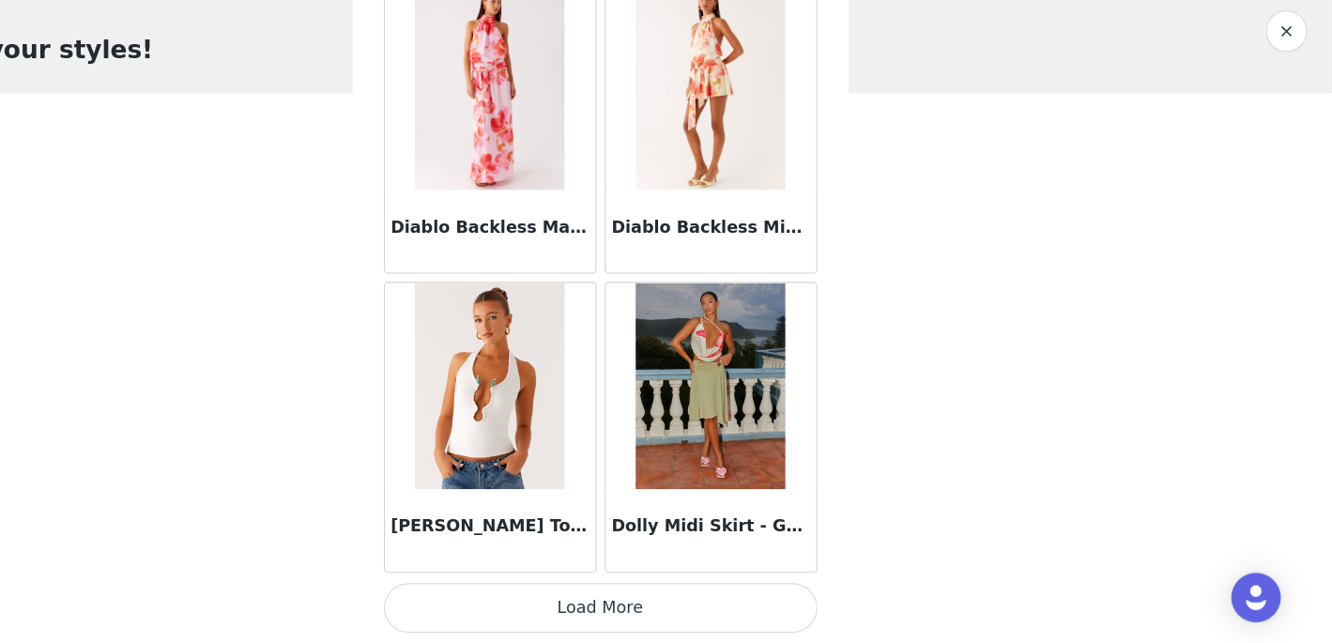
click at [722, 602] on button "Load More" at bounding box center [666, 610] width 394 height 45
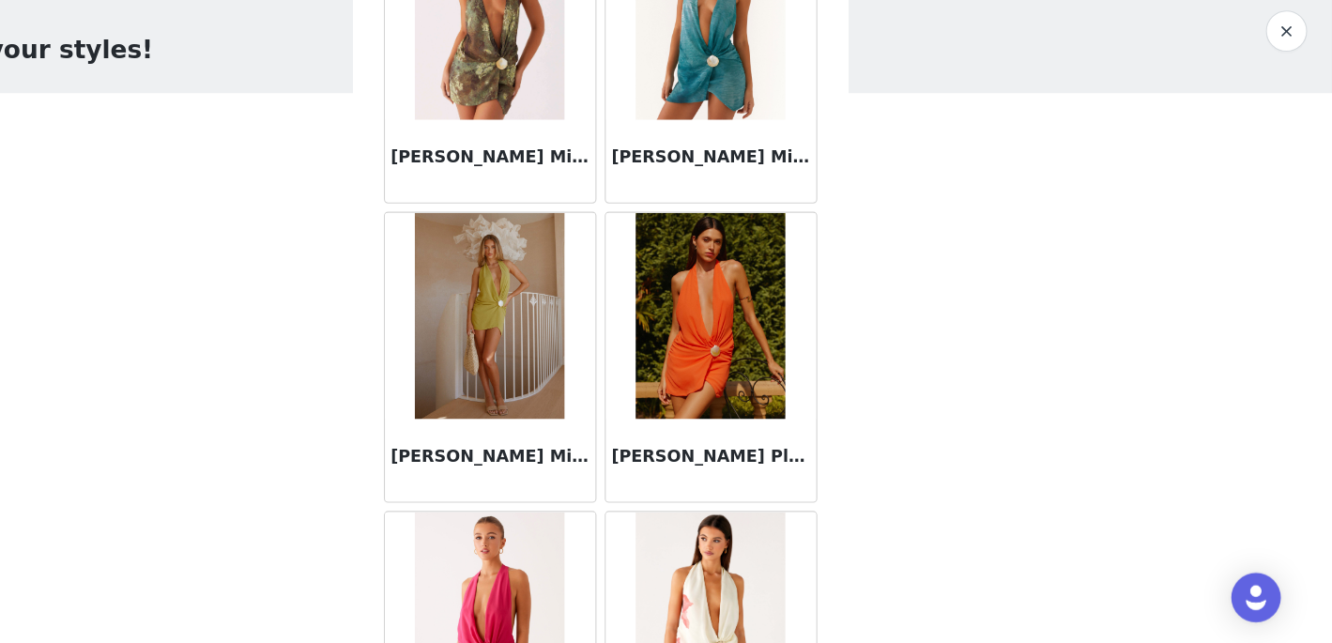
scroll to position [26721, 0]
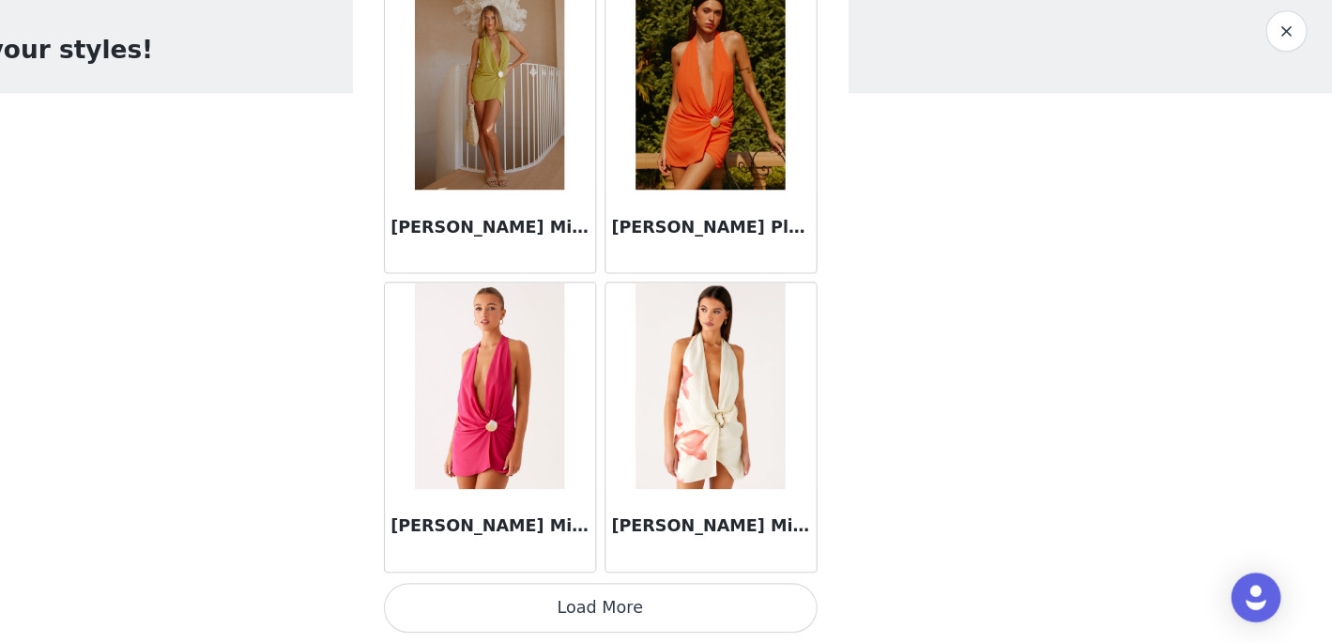
click at [727, 608] on button "Load More" at bounding box center [666, 610] width 394 height 45
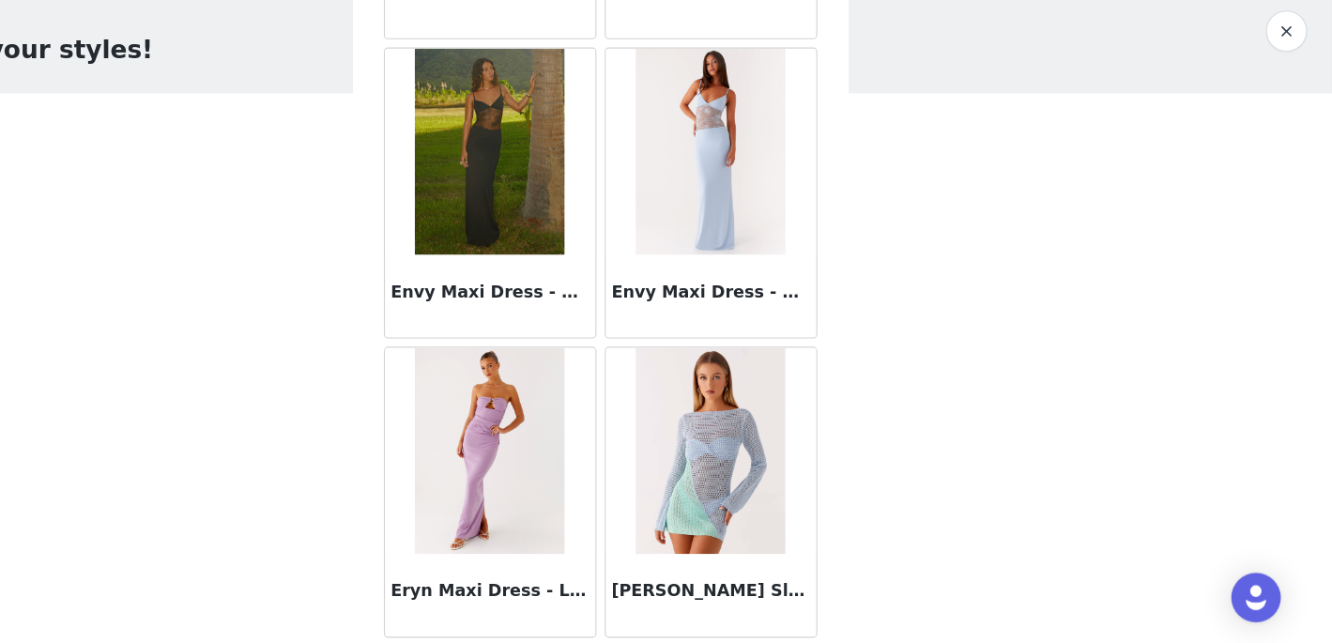
scroll to position [29442, 0]
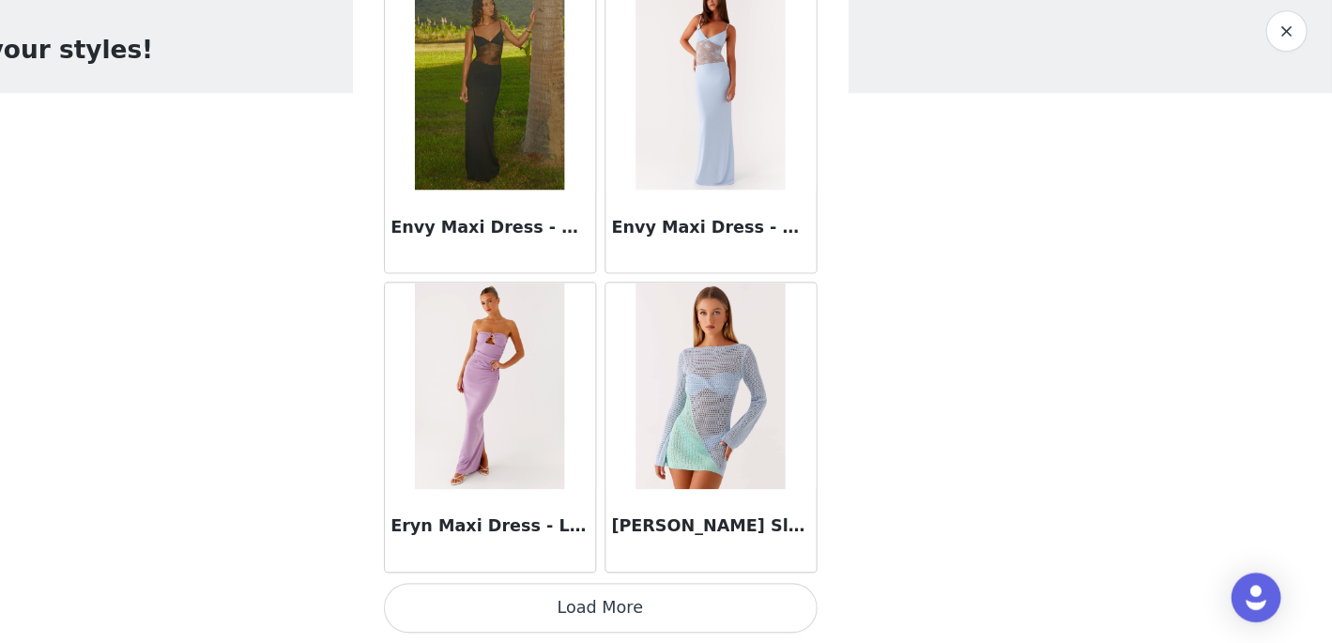
click at [682, 607] on button "Load More" at bounding box center [666, 610] width 394 height 45
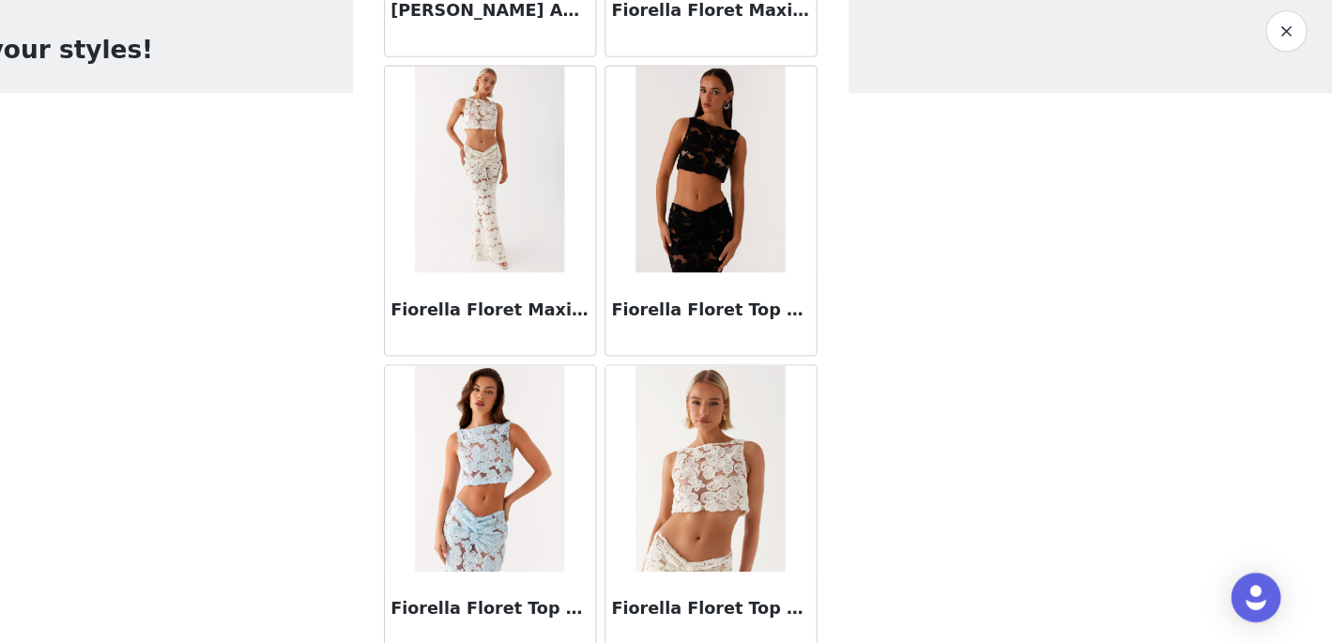
scroll to position [32164, 0]
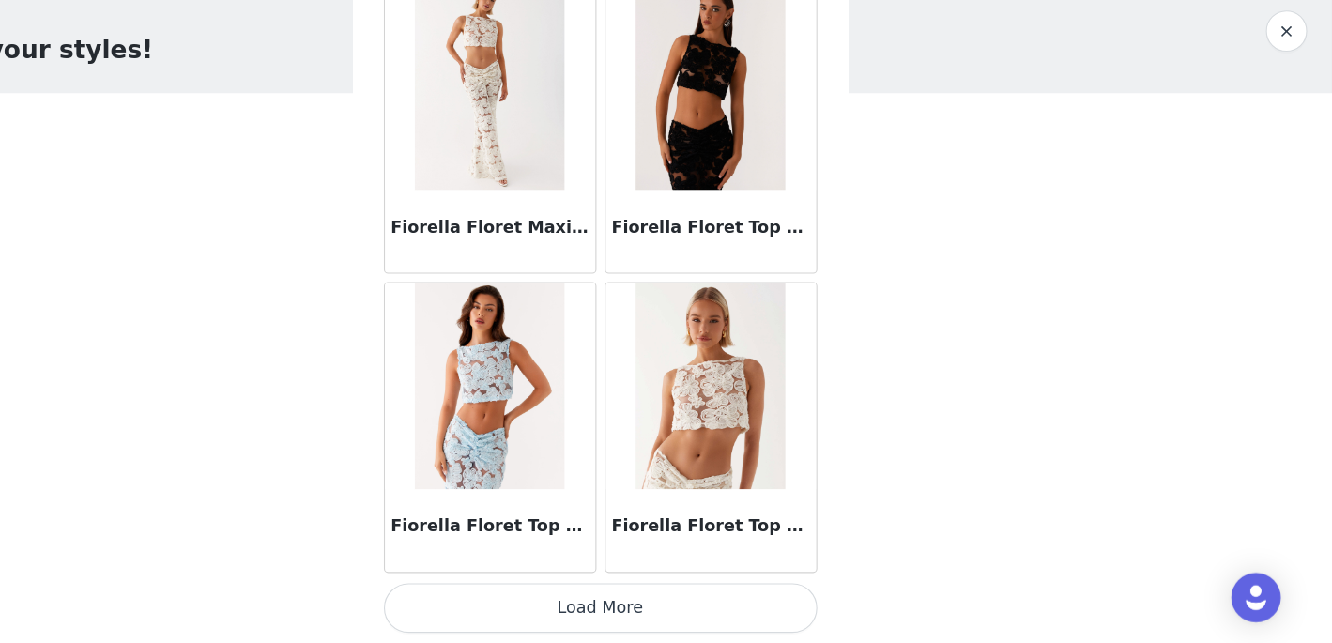
click at [663, 610] on button "Load More" at bounding box center [666, 610] width 394 height 45
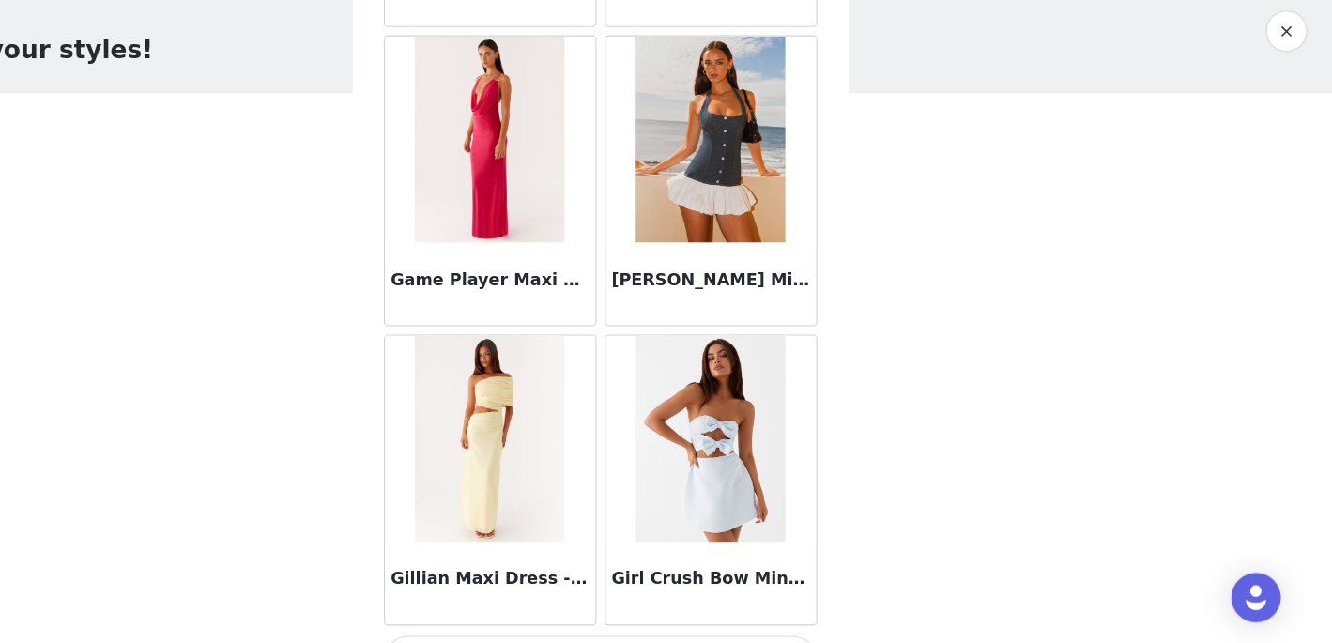
scroll to position [34885, 0]
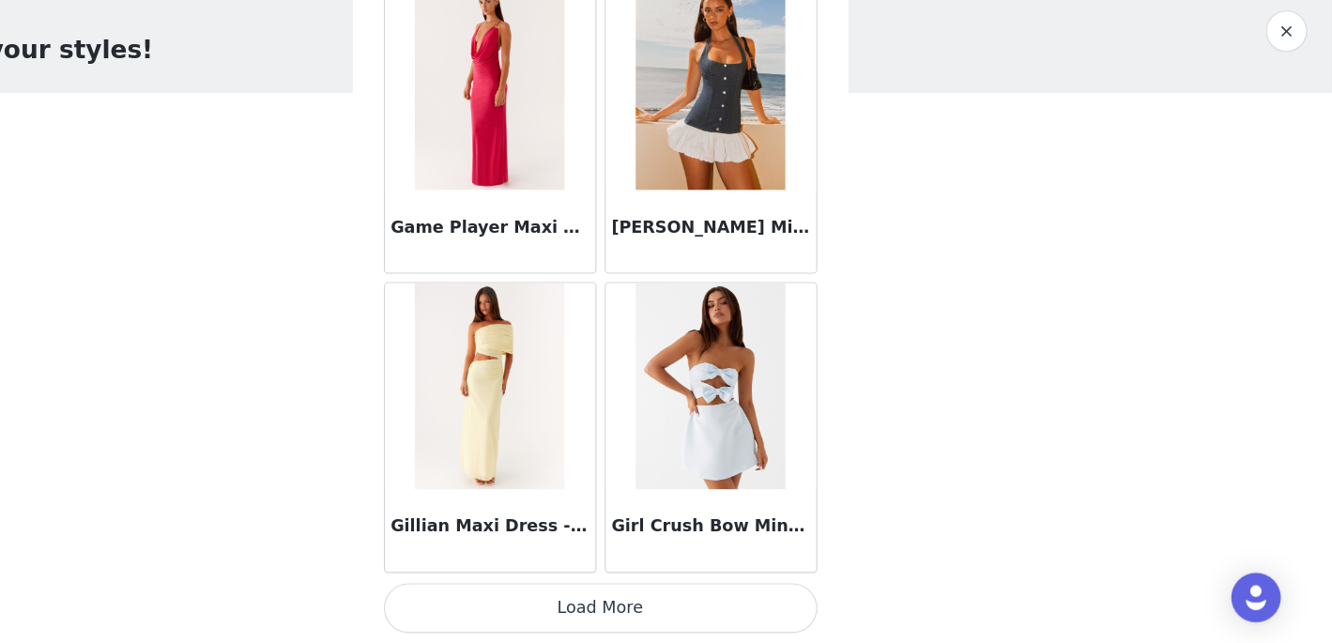
click at [679, 605] on button "Load More" at bounding box center [666, 610] width 394 height 45
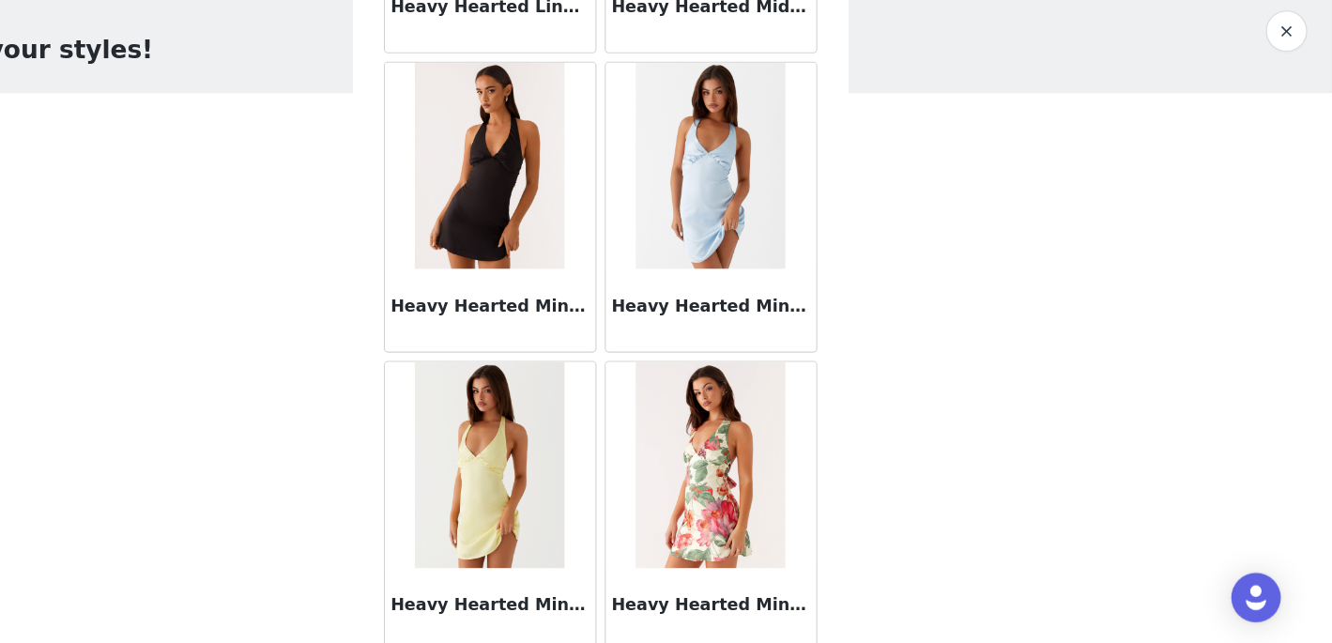
scroll to position [37606, 0]
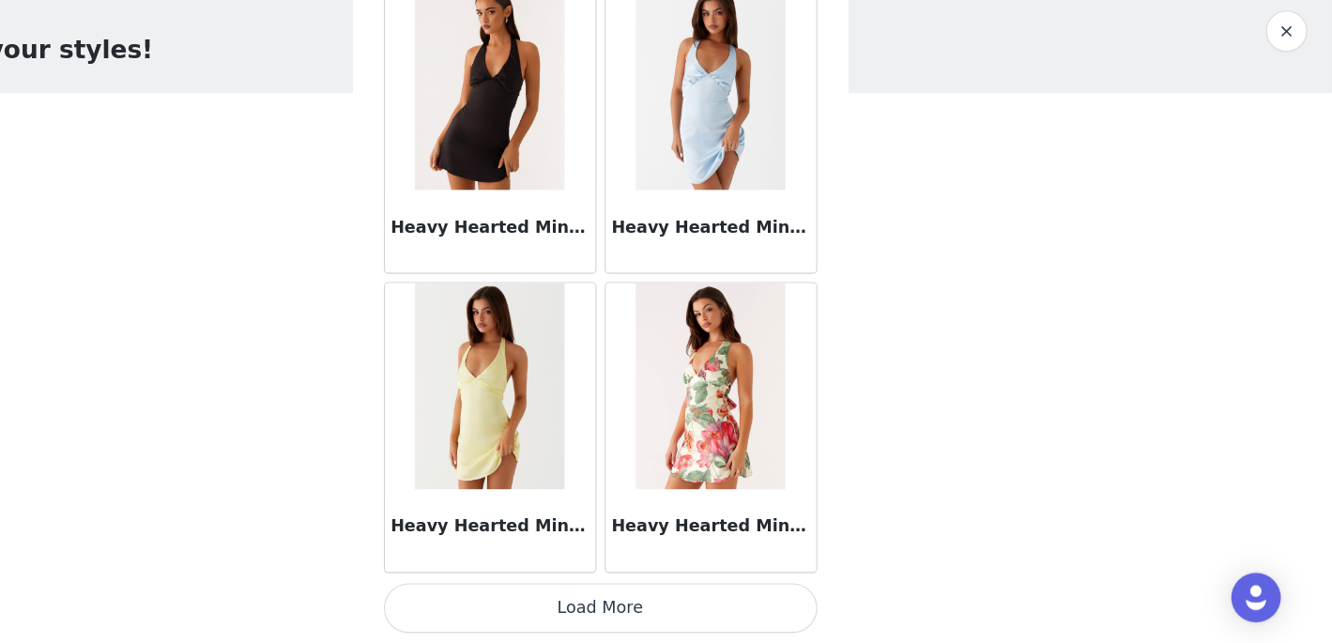
click at [678, 599] on button "Load More" at bounding box center [666, 610] width 394 height 45
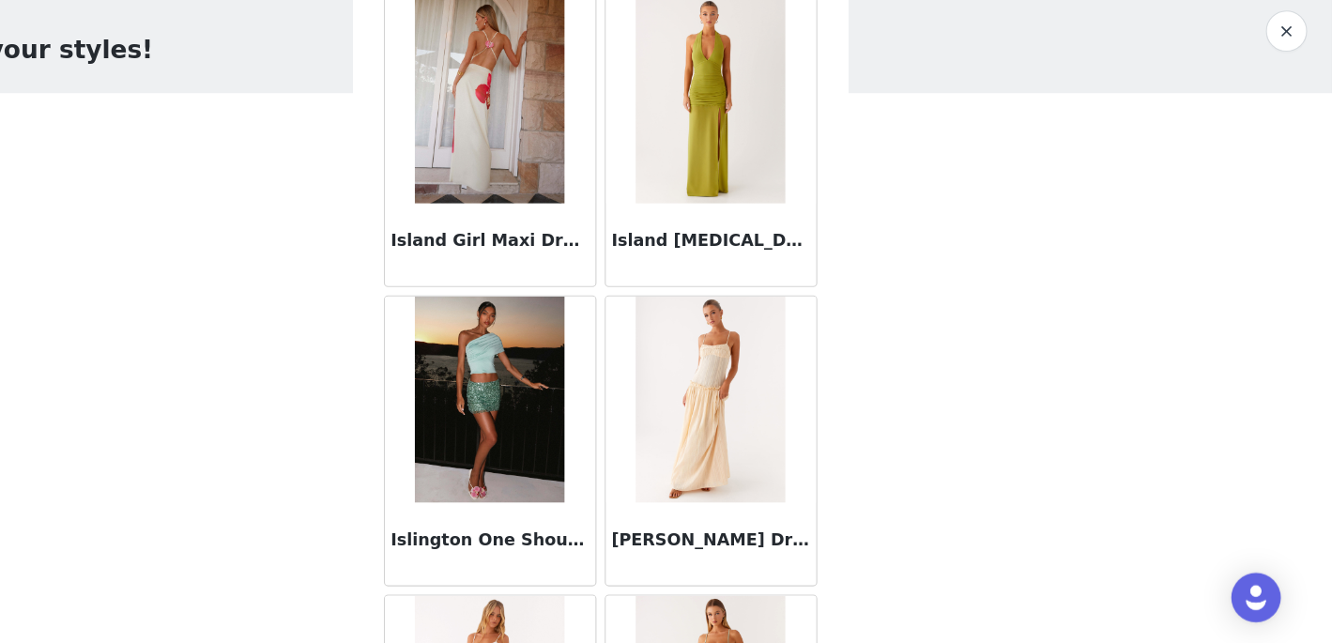
scroll to position [40328, 0]
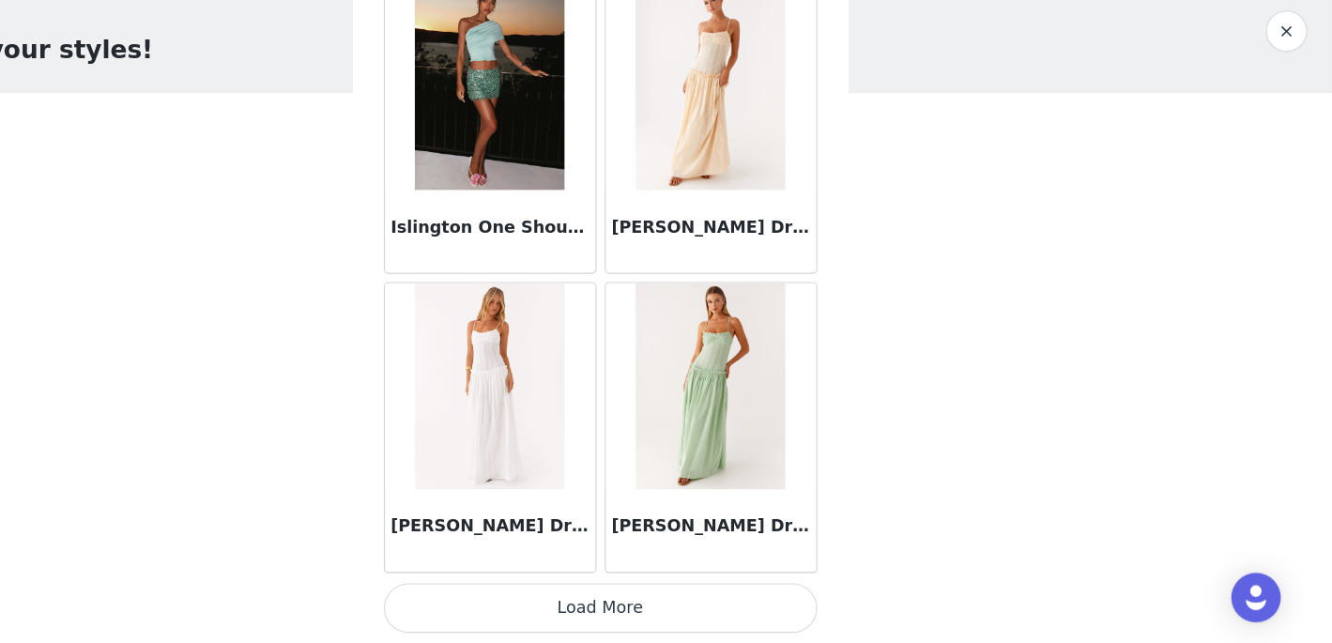
click at [663, 617] on button "Load More" at bounding box center [666, 610] width 394 height 45
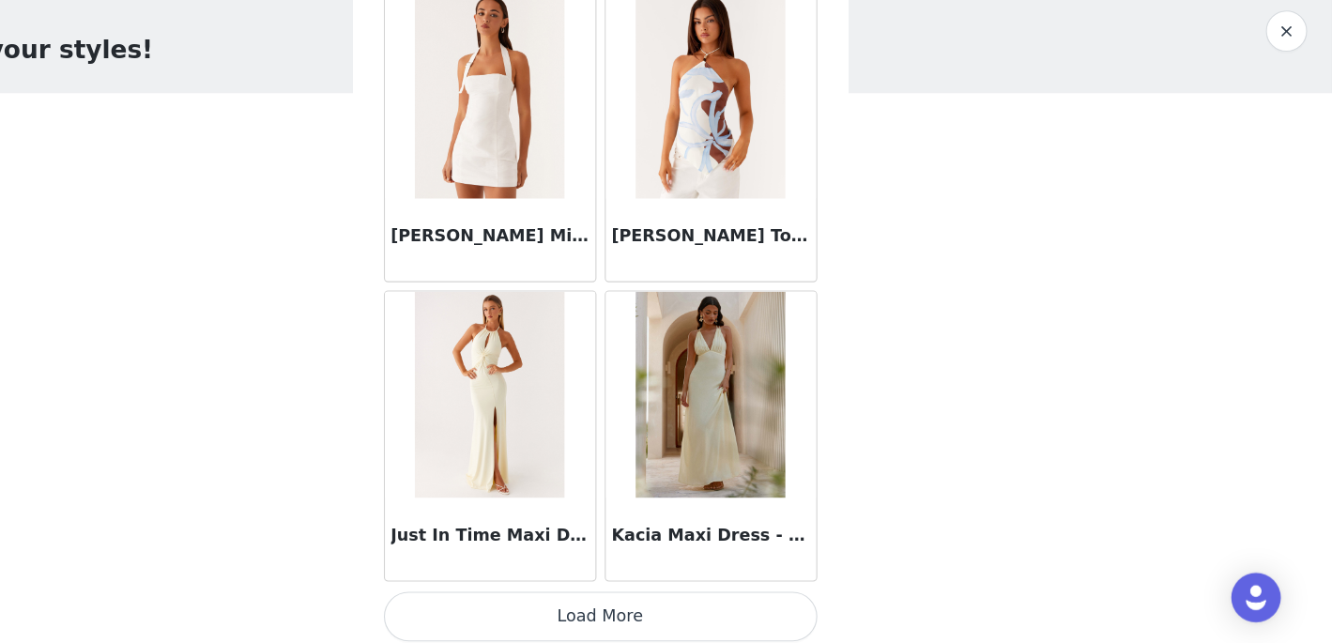
scroll to position [43049, 0]
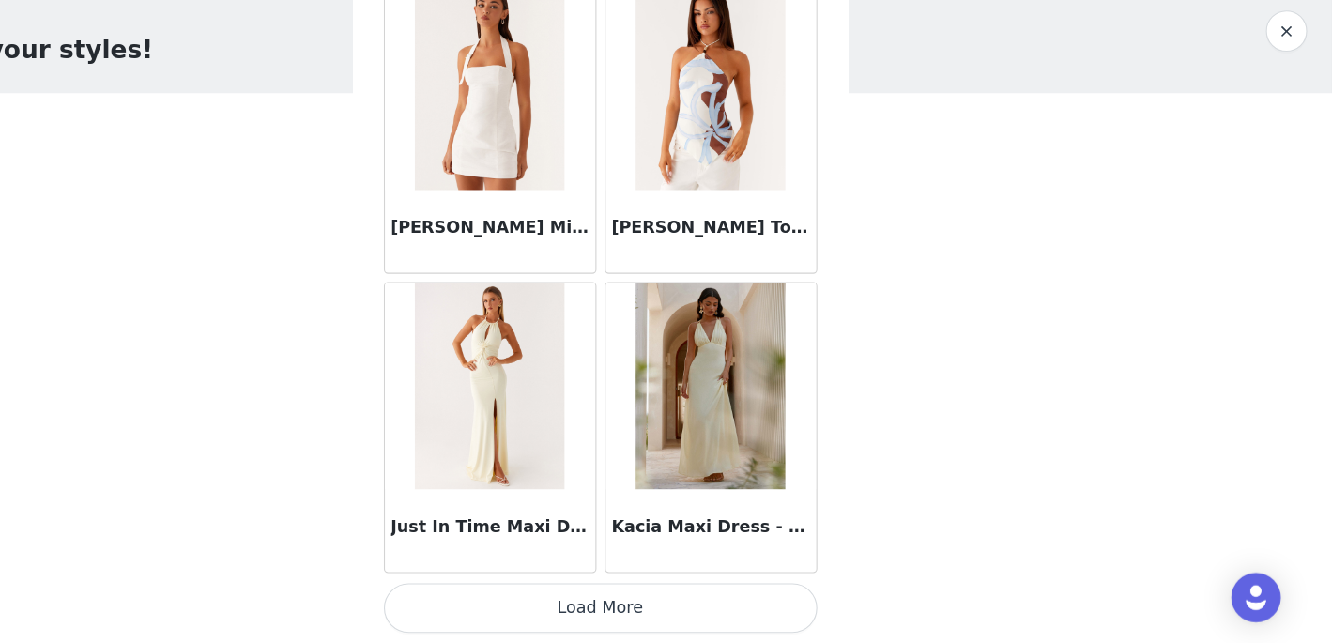
click at [656, 609] on button "Load More" at bounding box center [666, 610] width 394 height 45
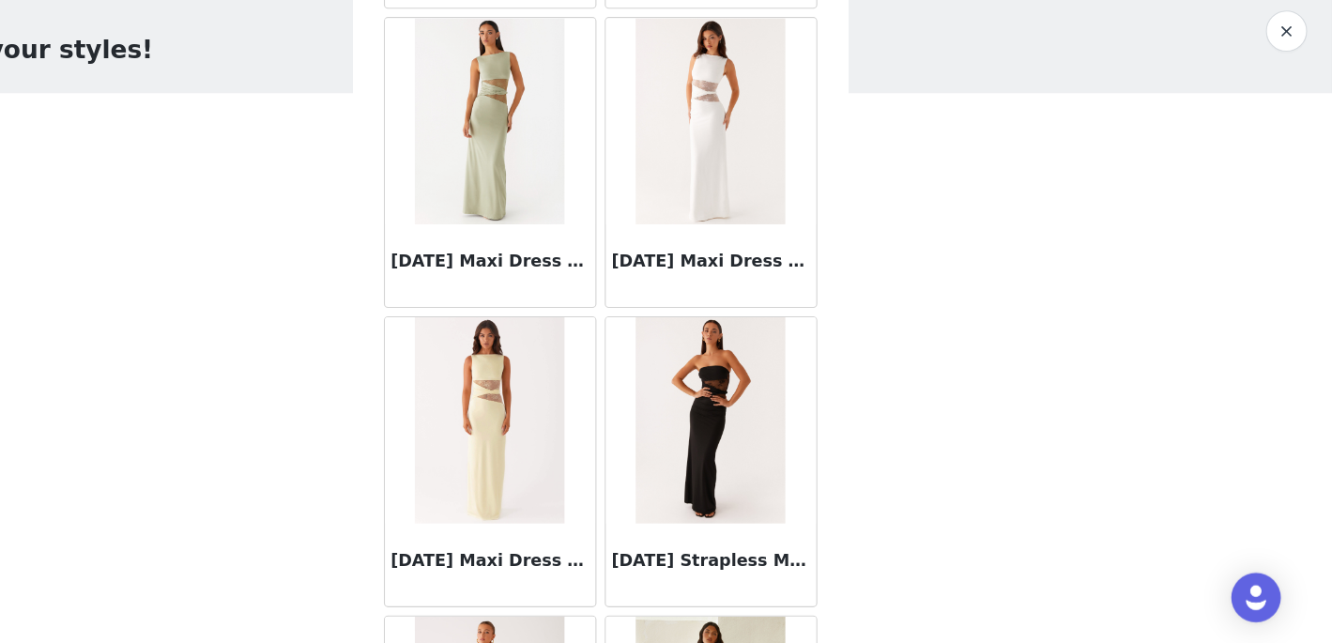
scroll to position [45193, 0]
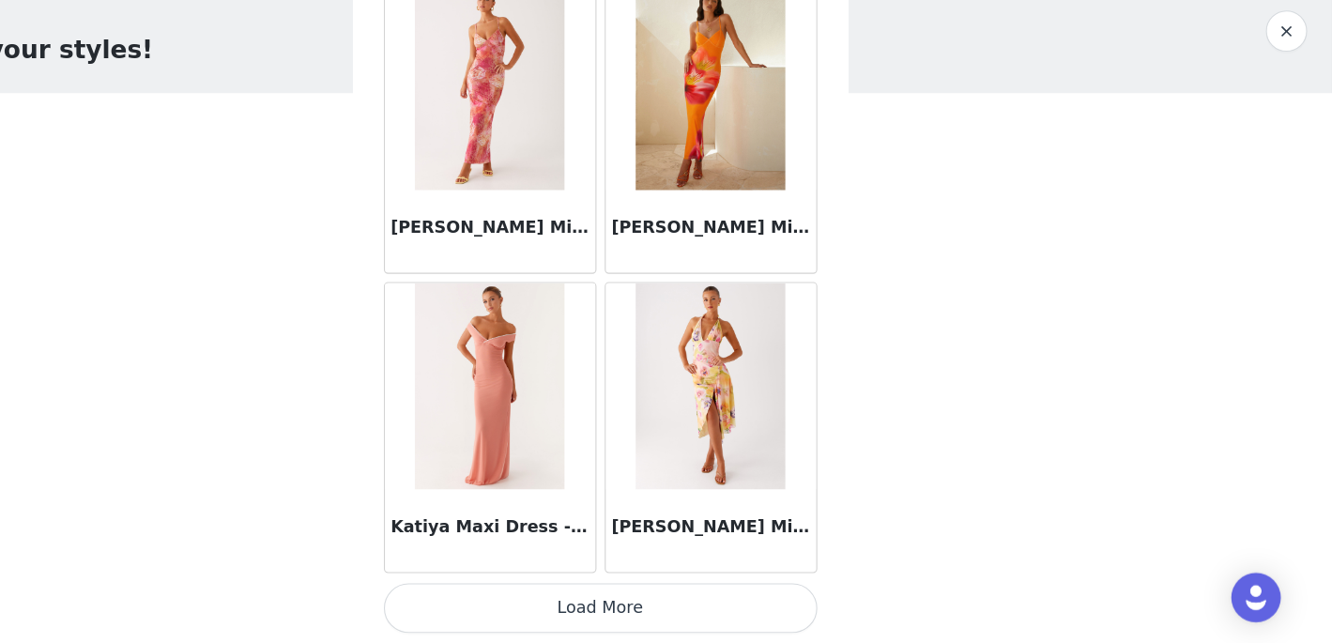
click at [658, 615] on button "Load More" at bounding box center [666, 610] width 394 height 45
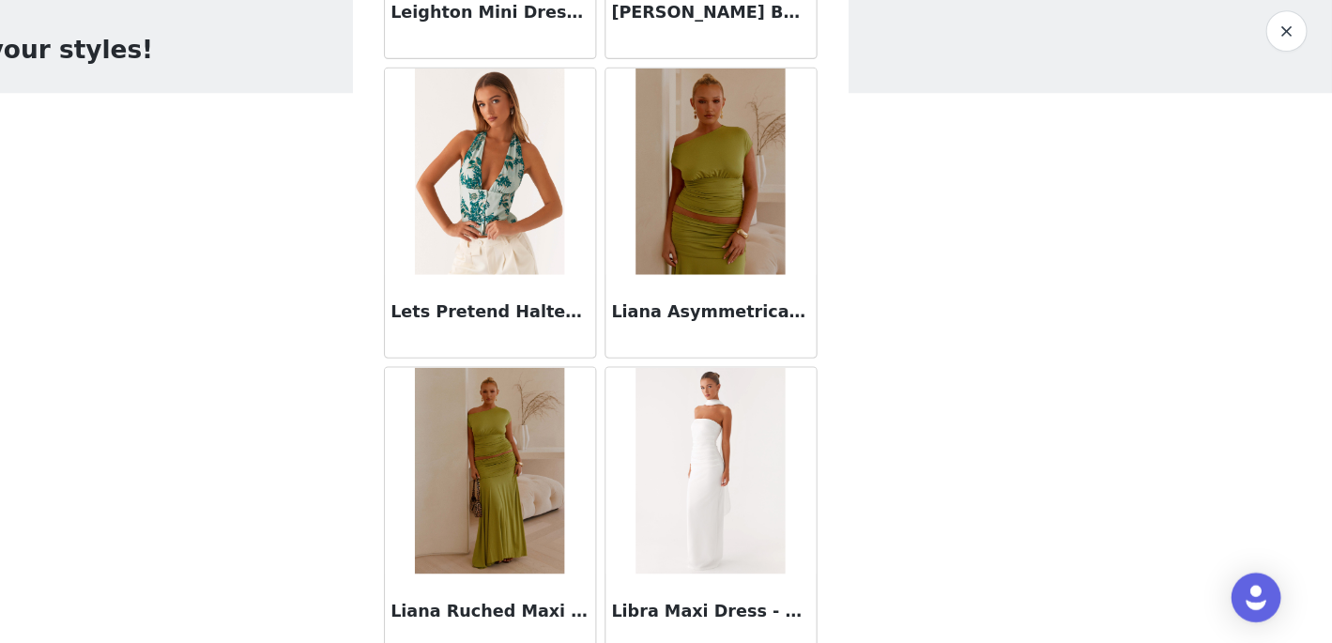
scroll to position [48492, 0]
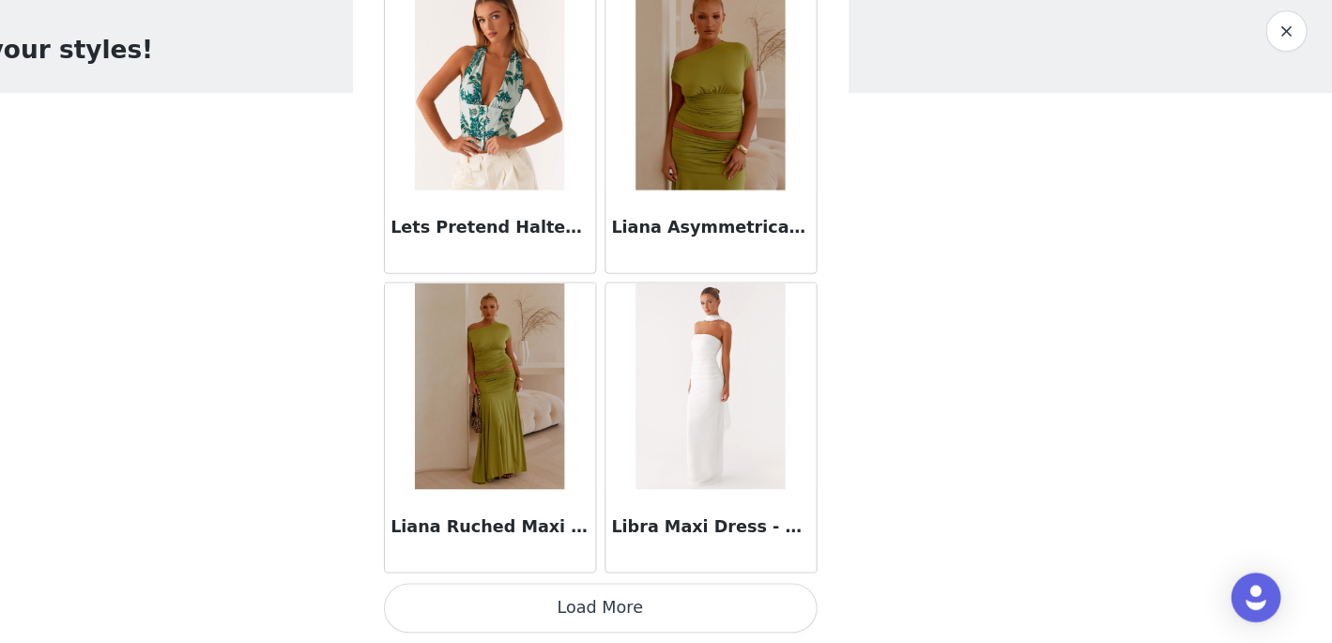
click at [749, 616] on button "Load More" at bounding box center [666, 610] width 394 height 45
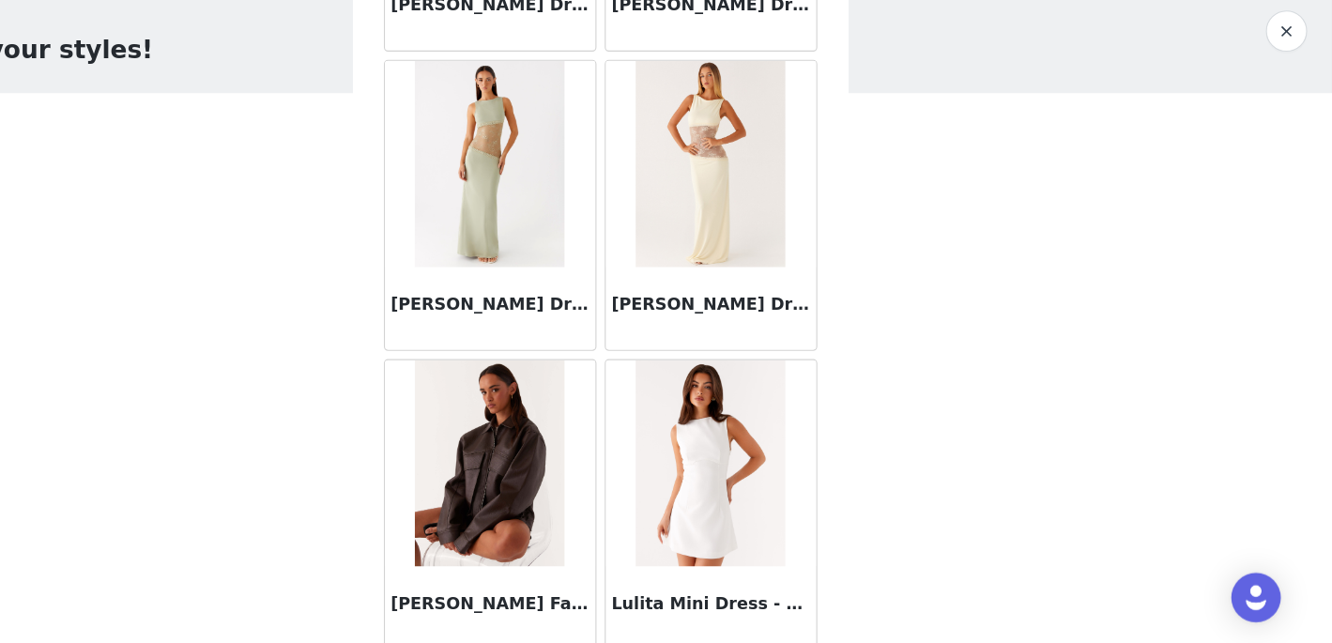
scroll to position [51213, 0]
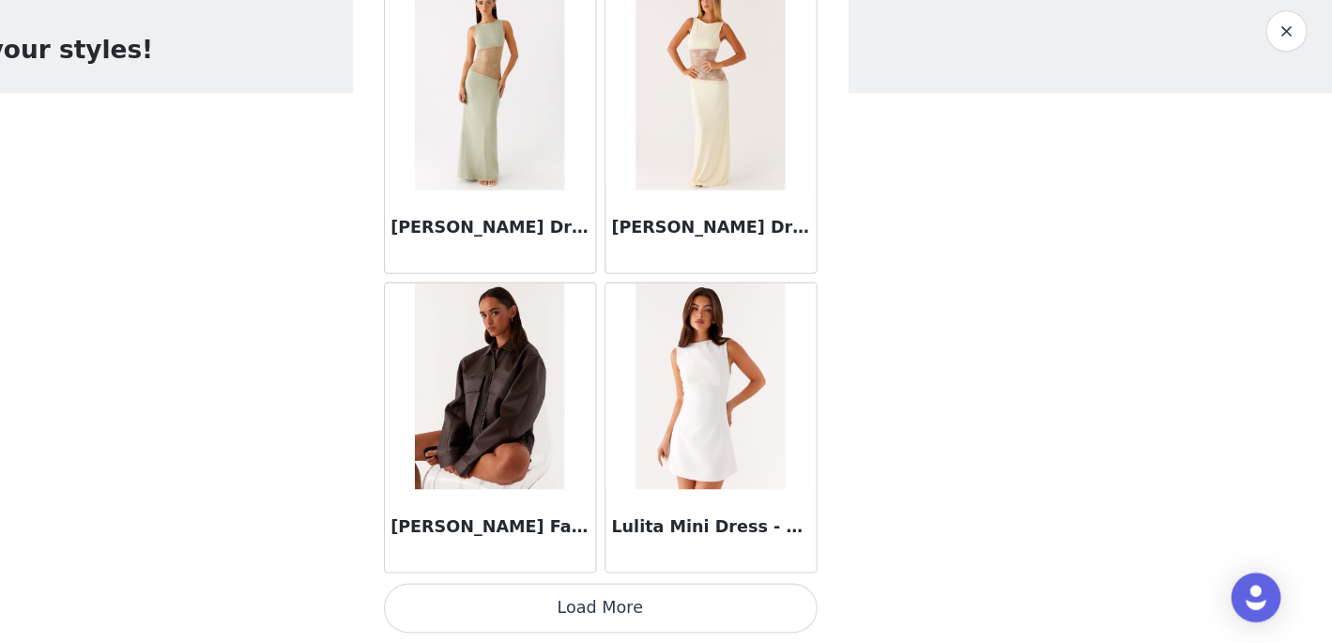
click at [749, 616] on button "Load More" at bounding box center [666, 610] width 394 height 45
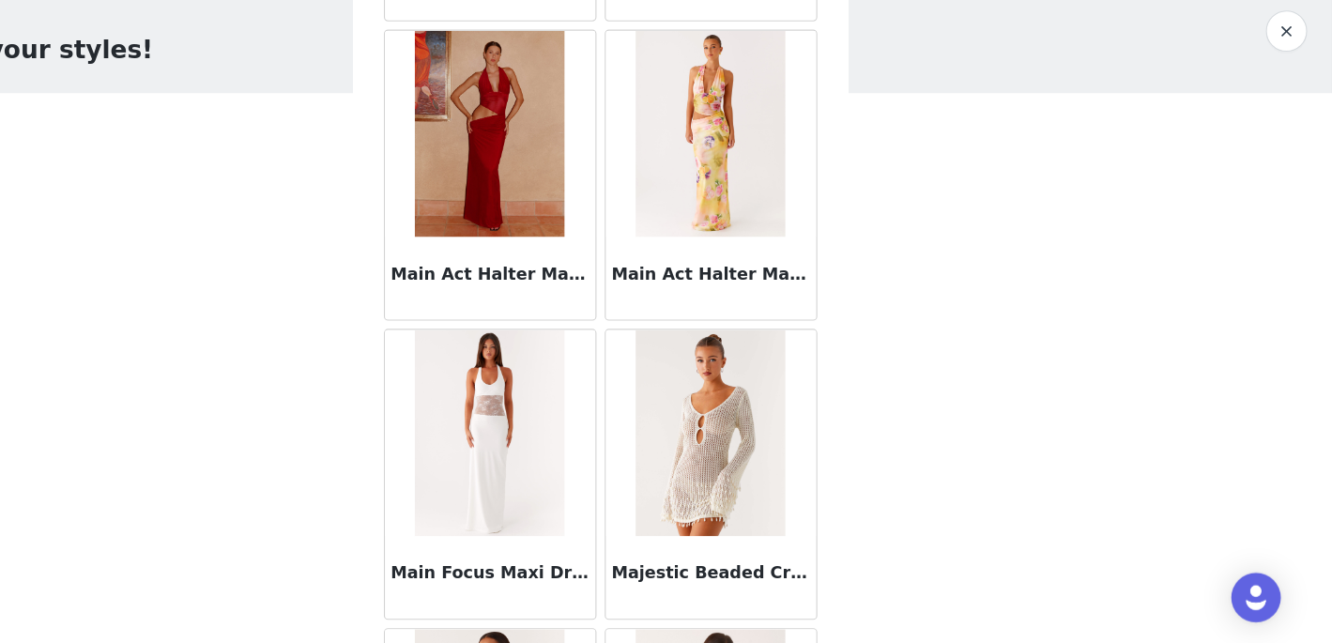
scroll to position [52831, 0]
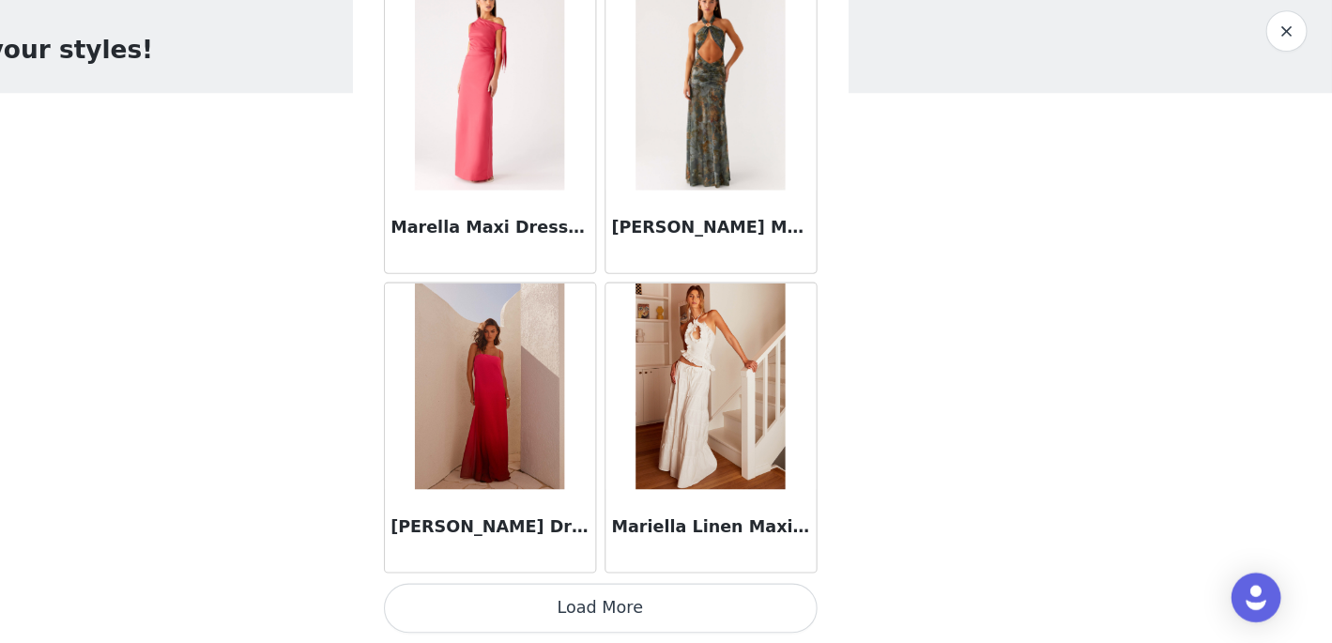
click at [740, 611] on button "Load More" at bounding box center [666, 610] width 394 height 45
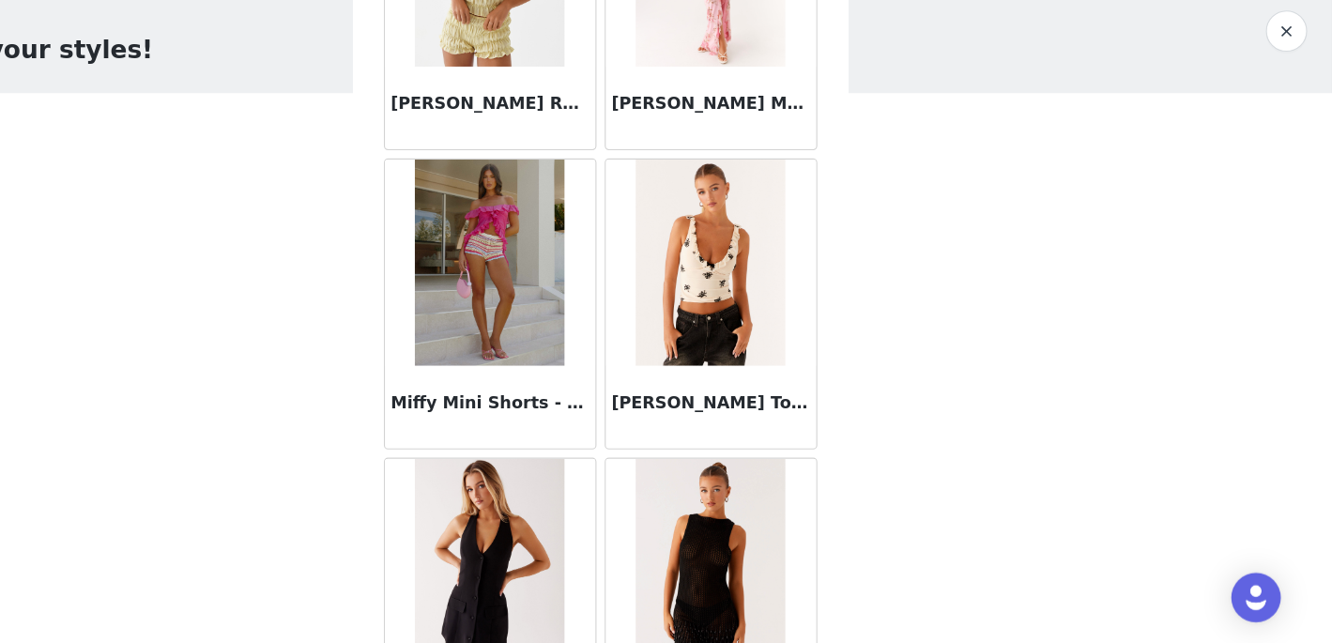
scroll to position [56656, 0]
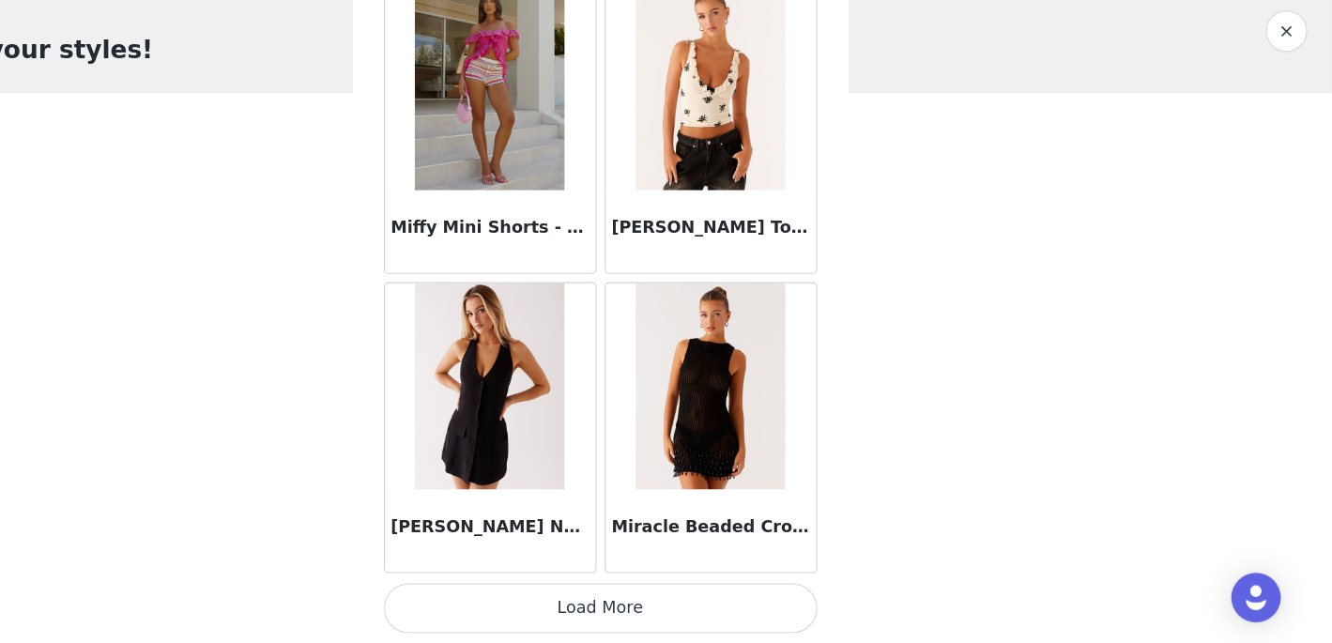
click at [735, 611] on button "Load More" at bounding box center [666, 610] width 394 height 45
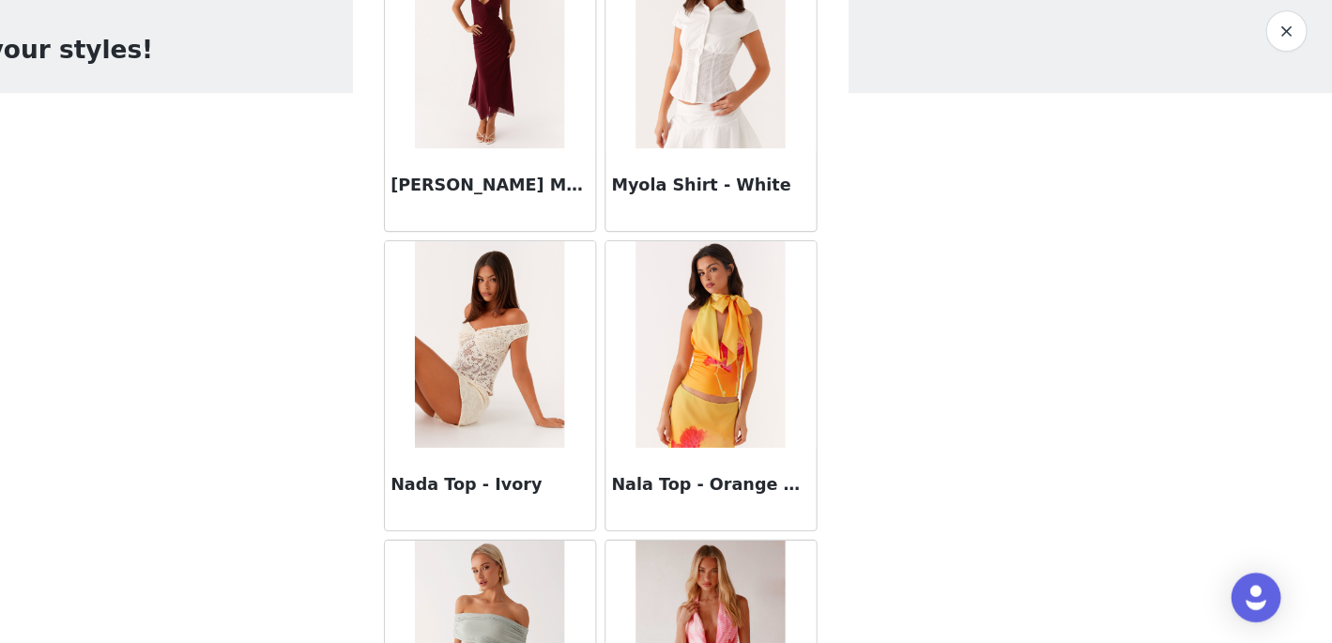
scroll to position [59377, 0]
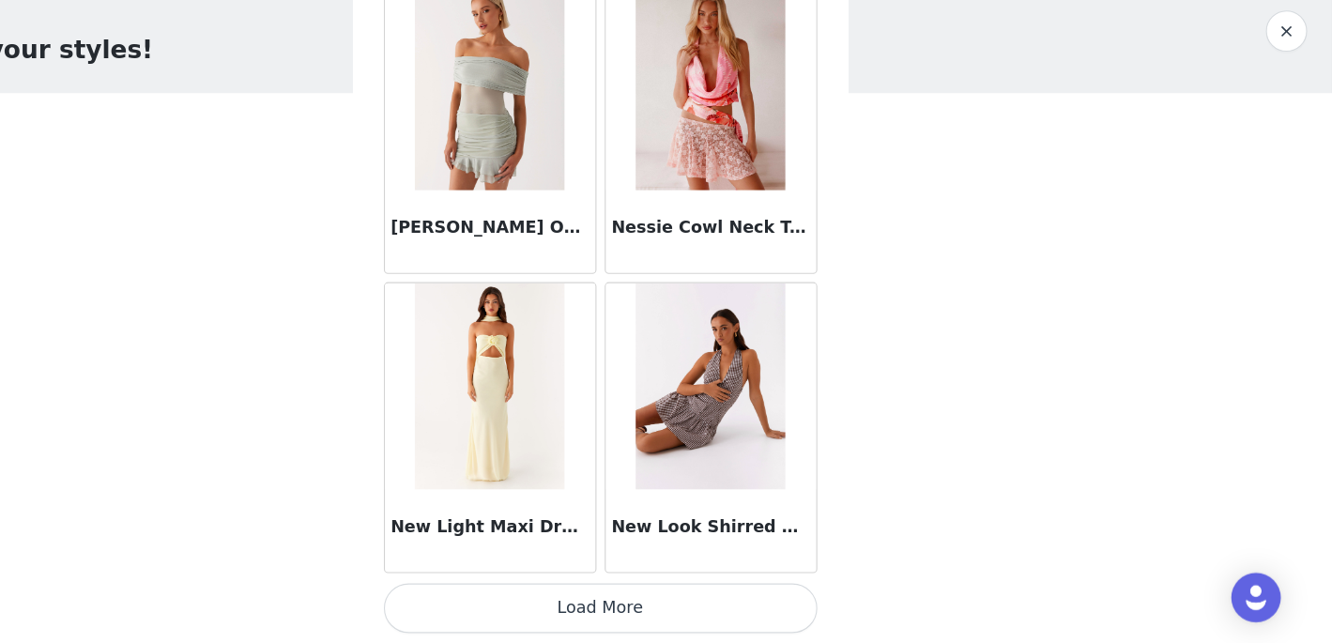
click at [709, 606] on button "Load More" at bounding box center [666, 610] width 394 height 45
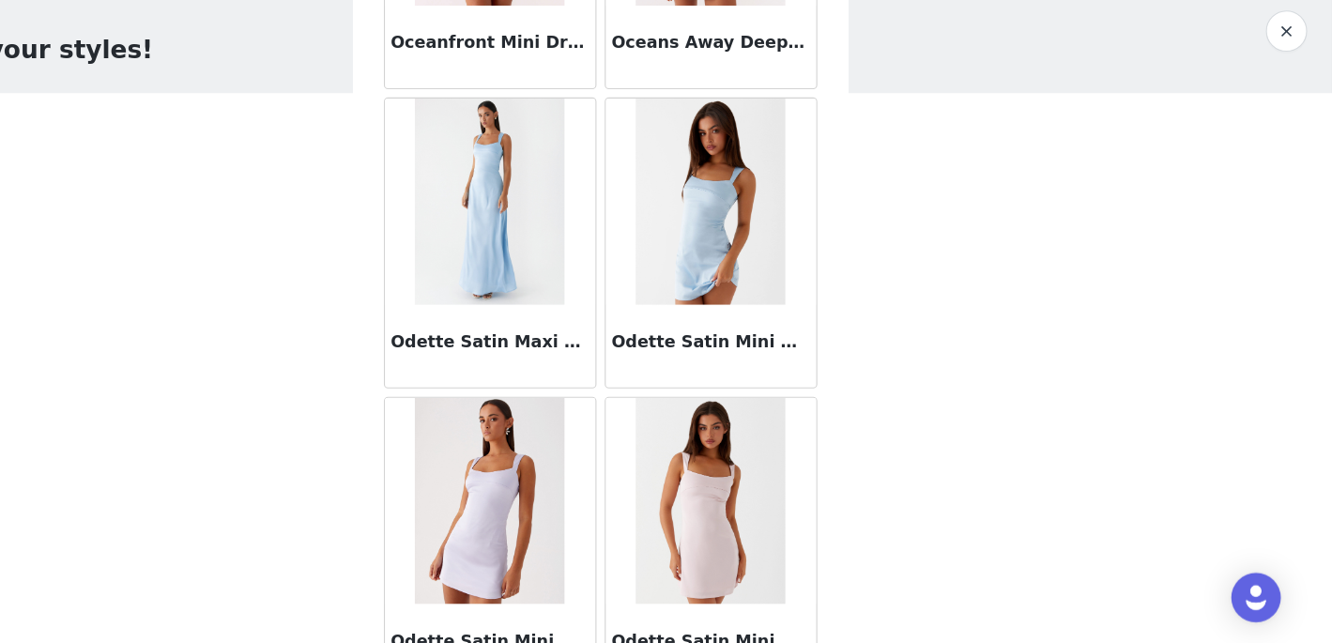
scroll to position [62099, 0]
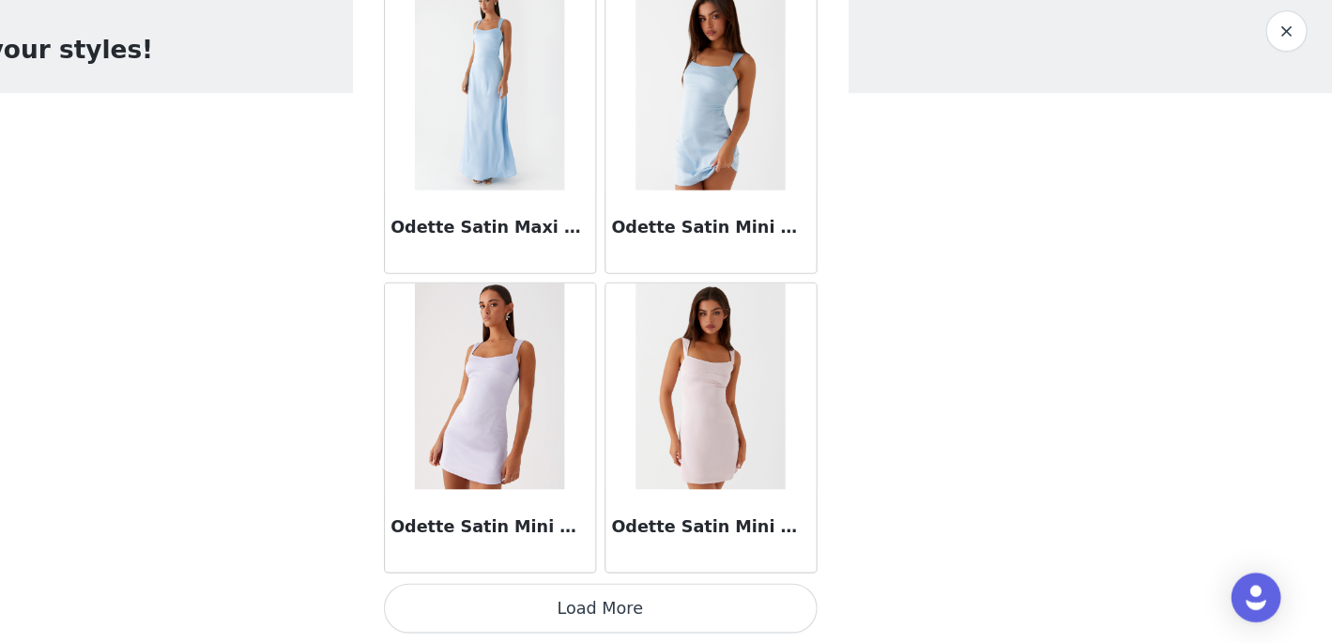
click at [776, 606] on button "Load More" at bounding box center [666, 610] width 394 height 45
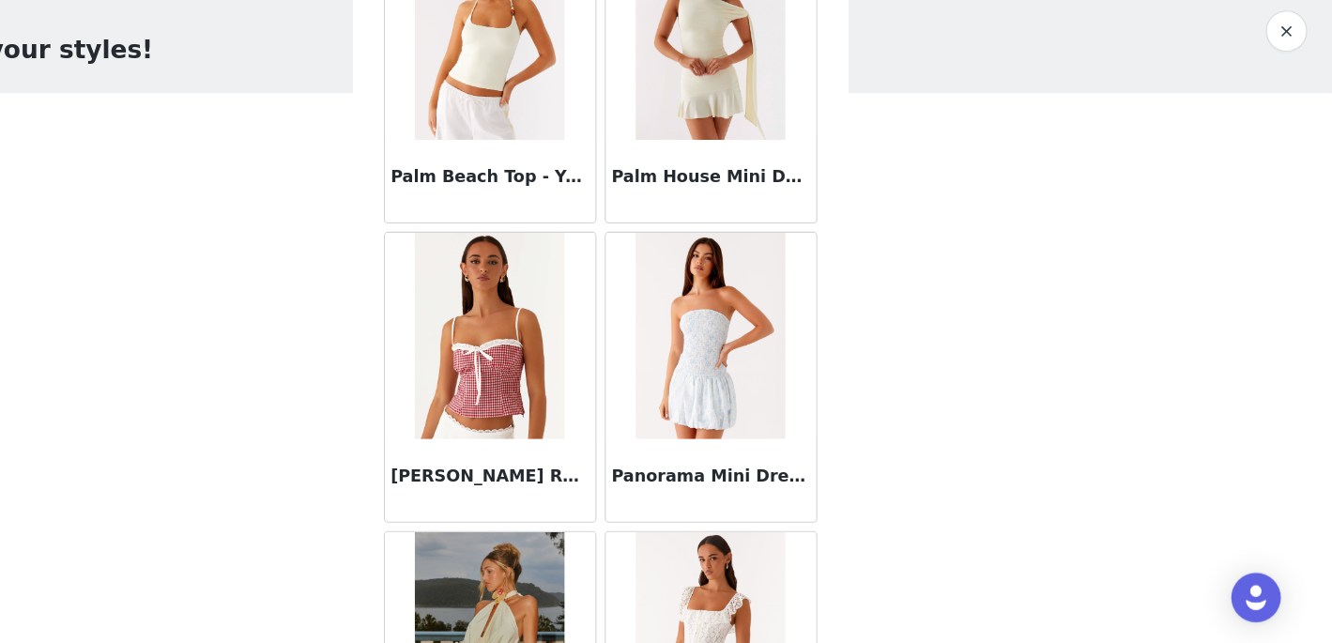
scroll to position [64820, 0]
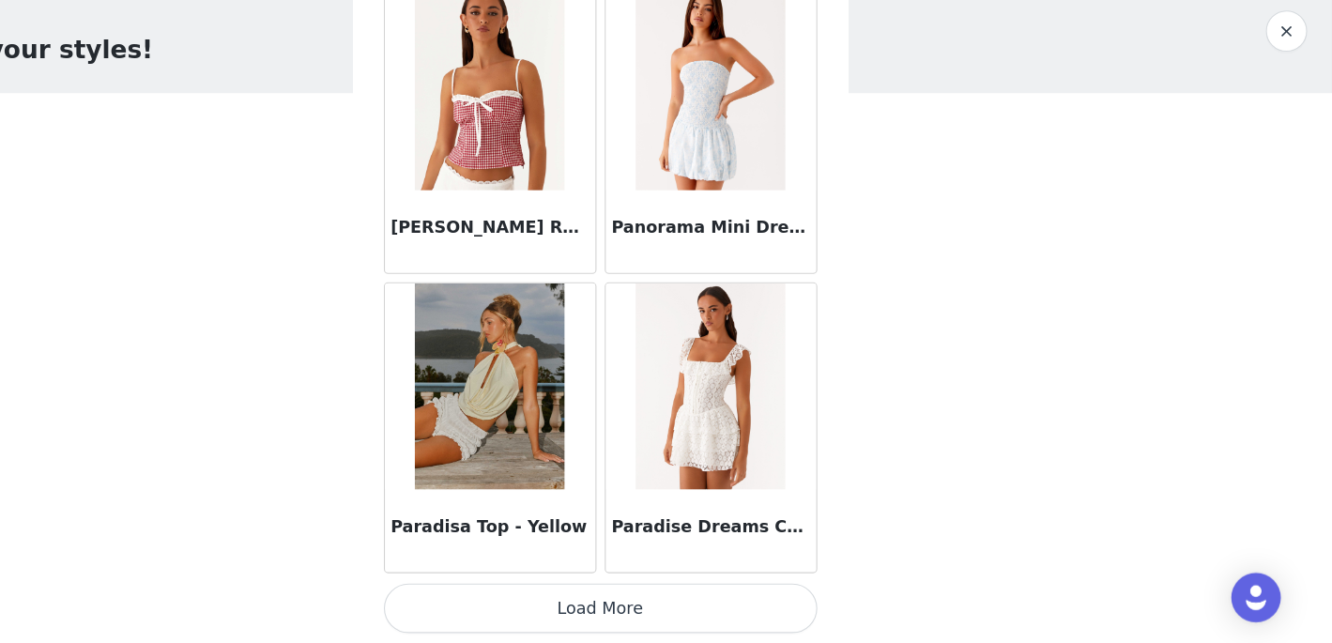
click at [722, 618] on button "Load More" at bounding box center [666, 610] width 394 height 45
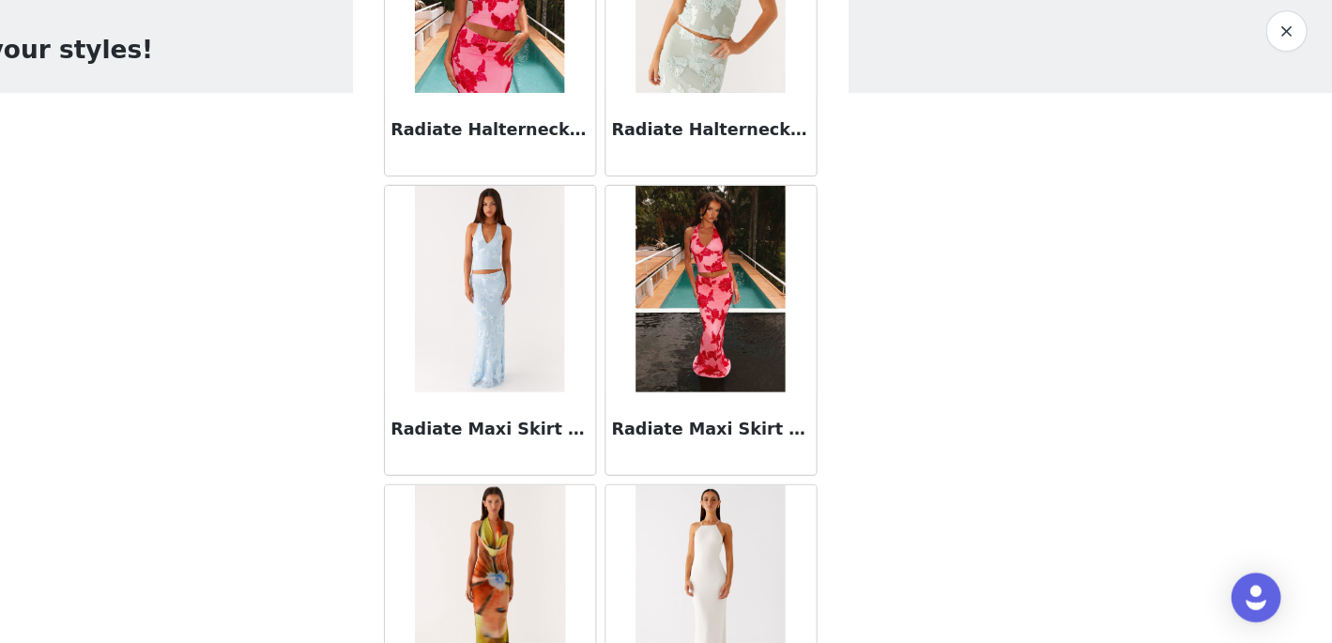
scroll to position [67542, 0]
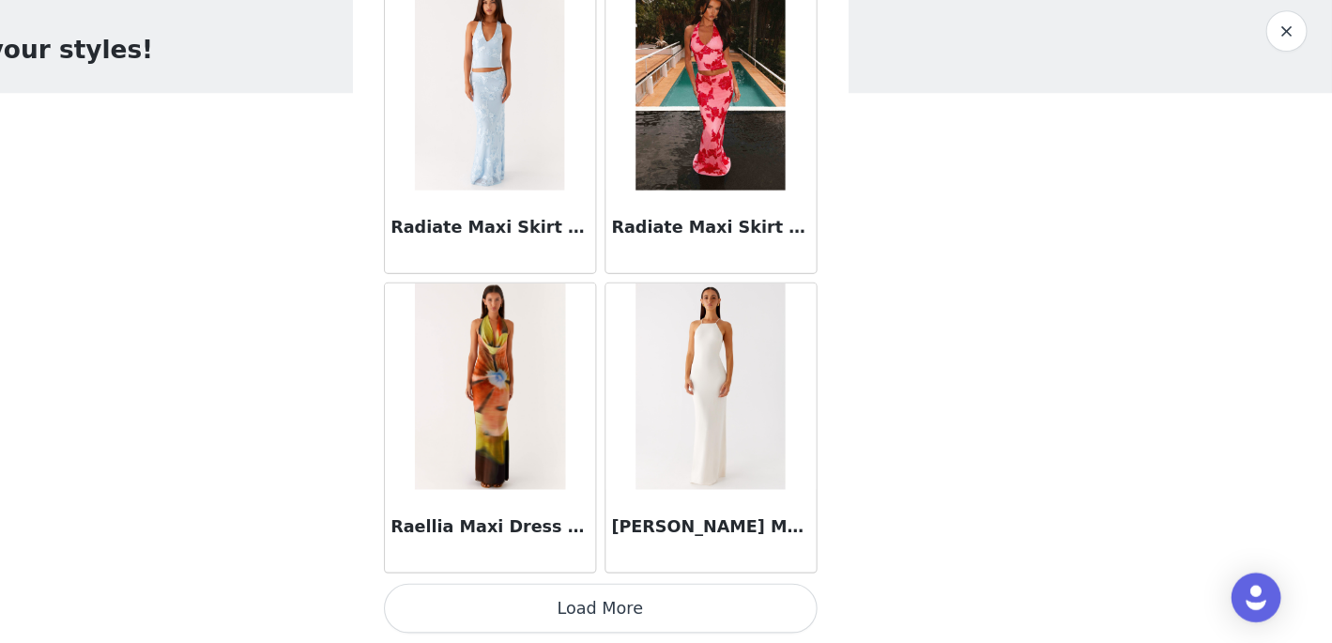
click at [704, 608] on button "Load More" at bounding box center [666, 610] width 394 height 45
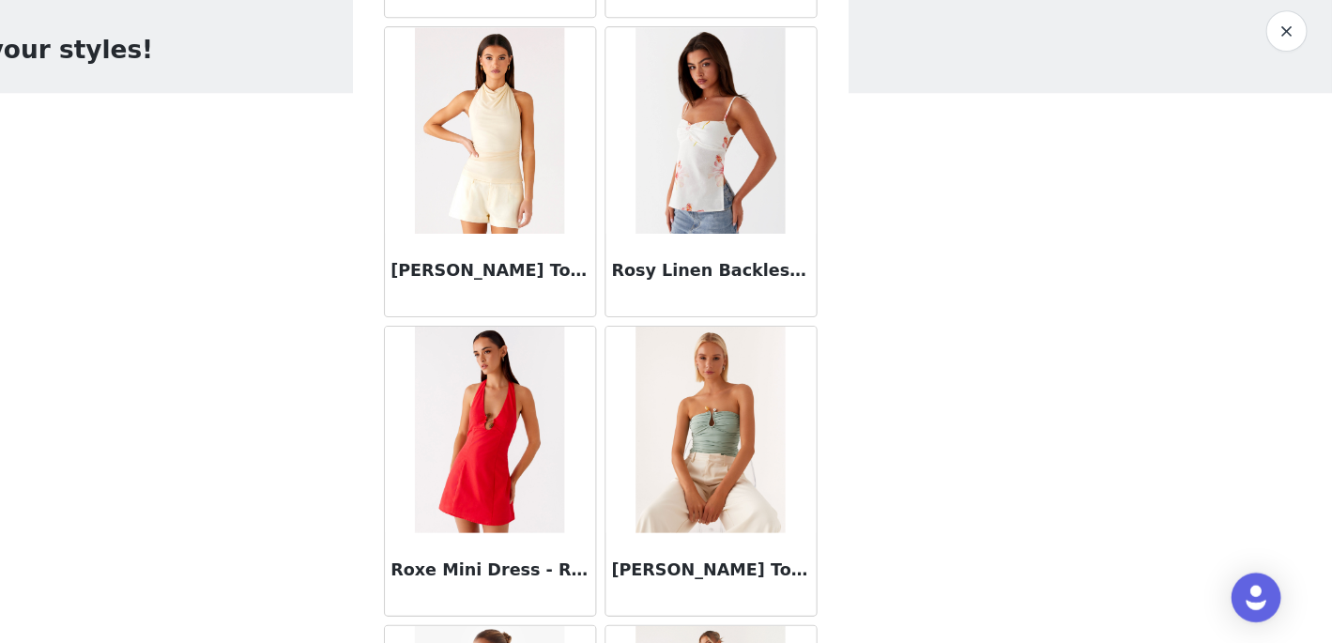
scroll to position [70263, 0]
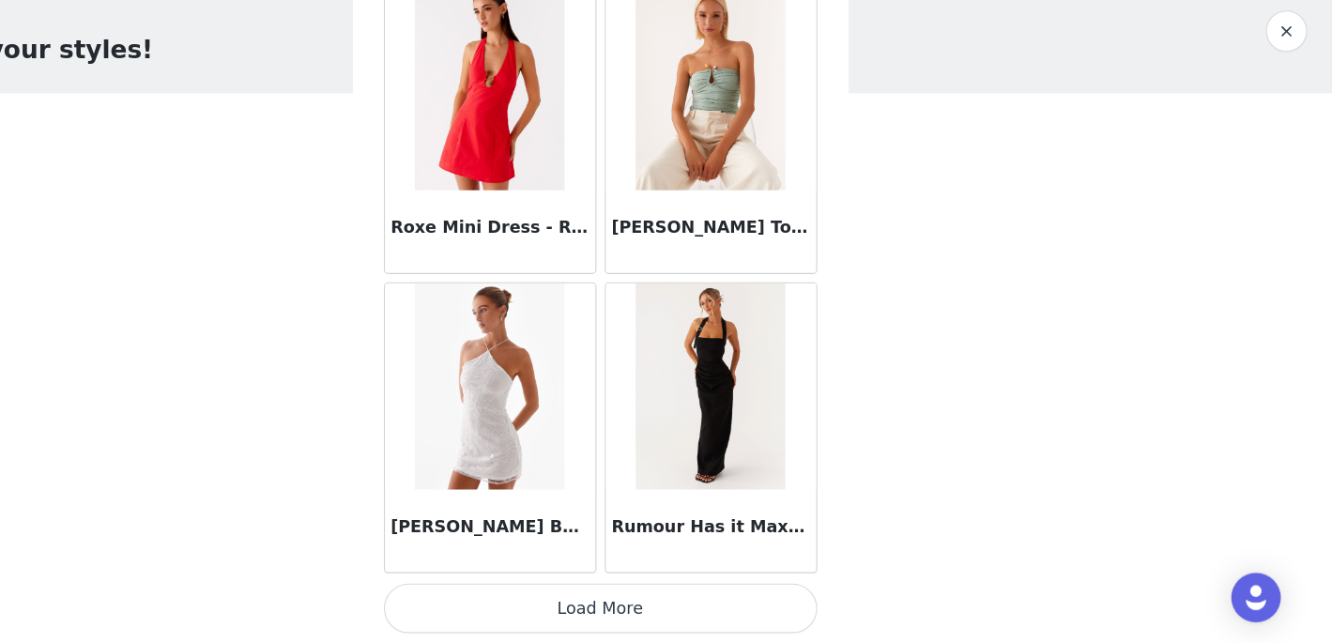
click at [723, 606] on button "Load More" at bounding box center [666, 610] width 394 height 45
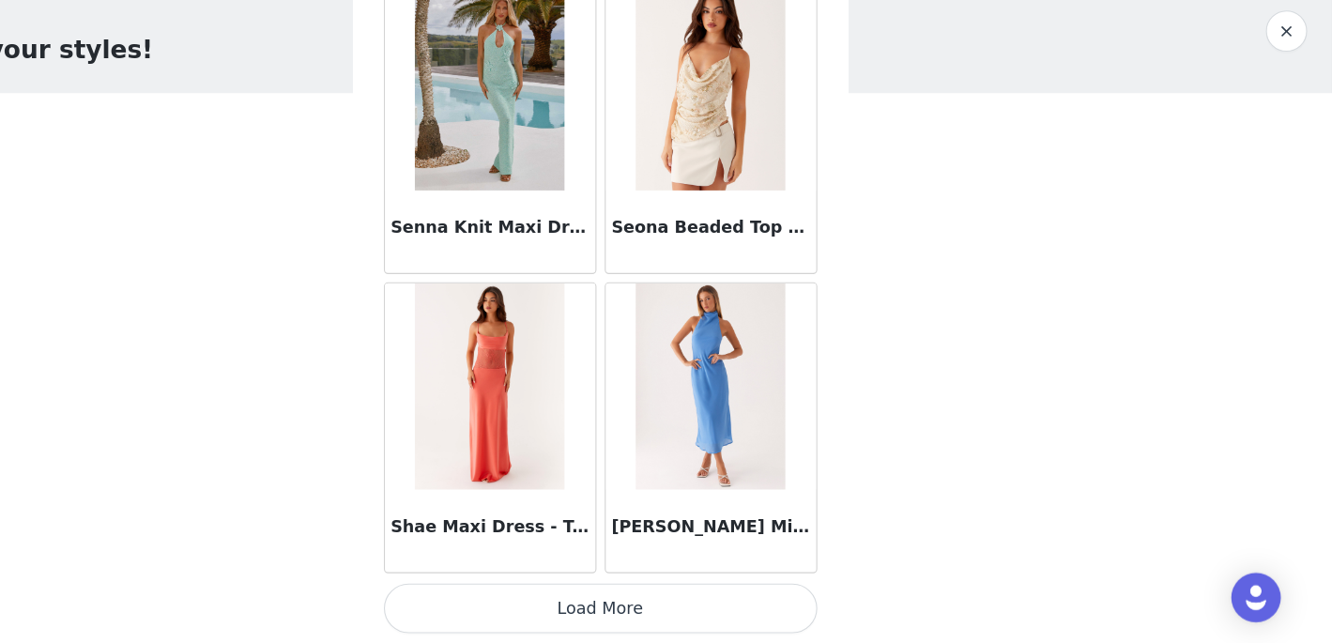
click at [696, 623] on button "Load More" at bounding box center [666, 610] width 394 height 45
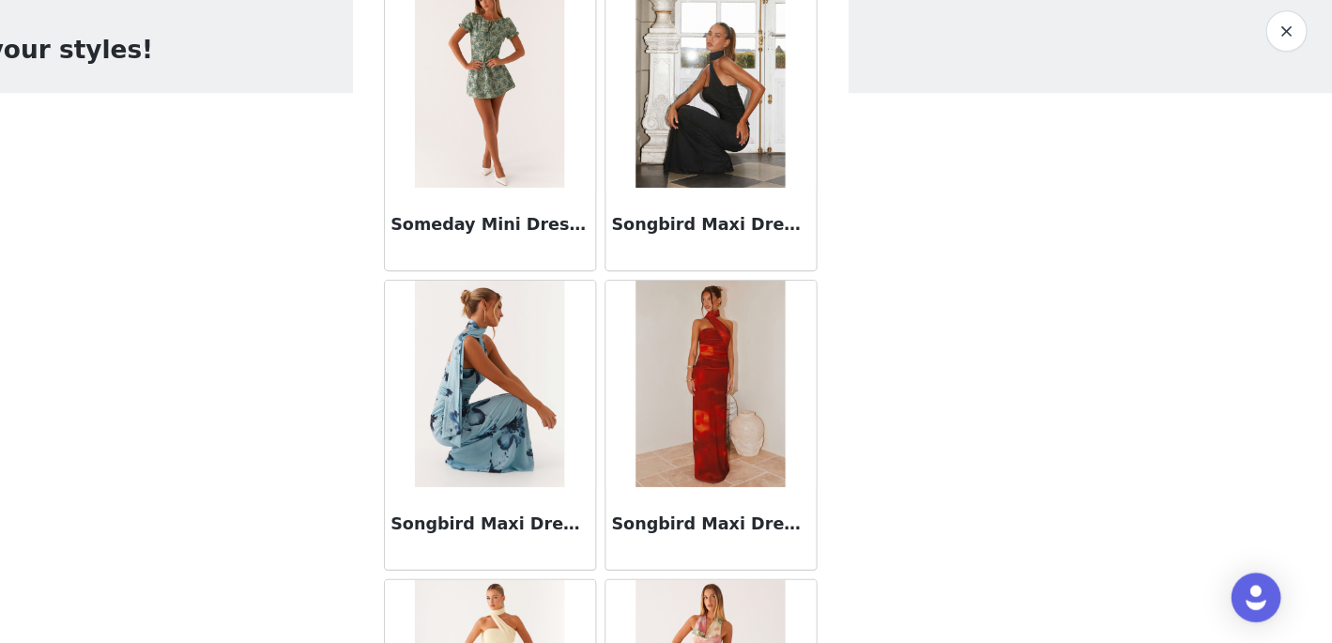
scroll to position [75706, 0]
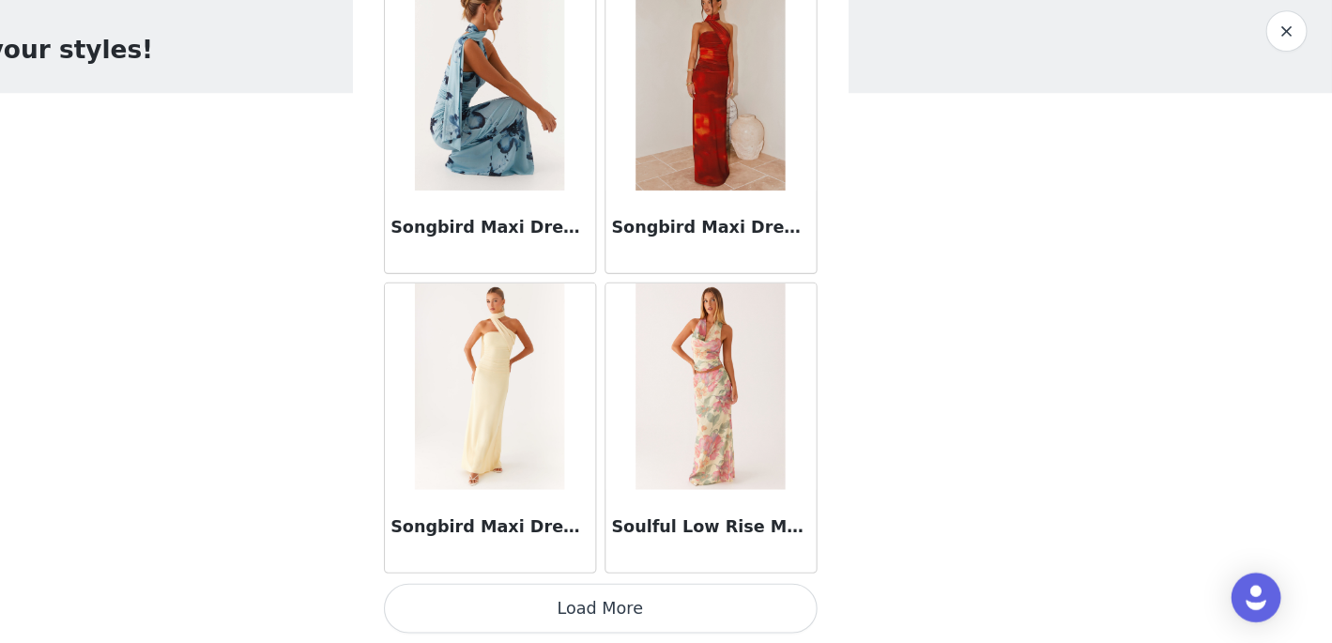
click at [684, 620] on button "Load More" at bounding box center [666, 610] width 394 height 45
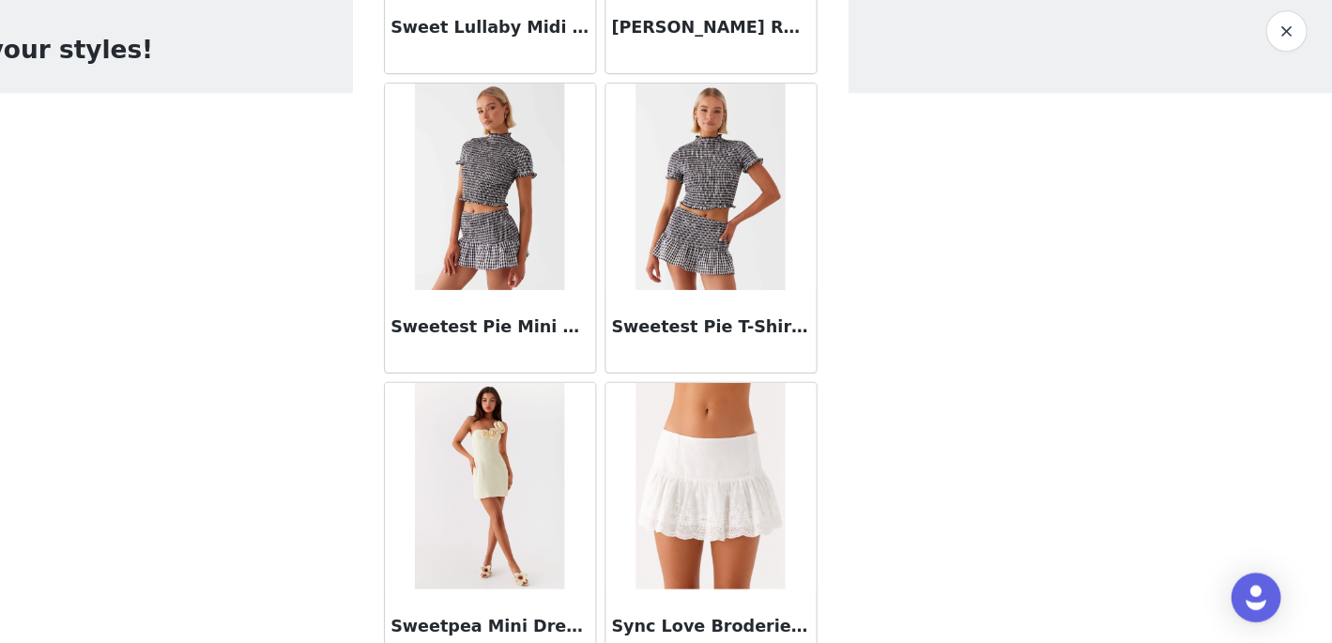
scroll to position [78427, 0]
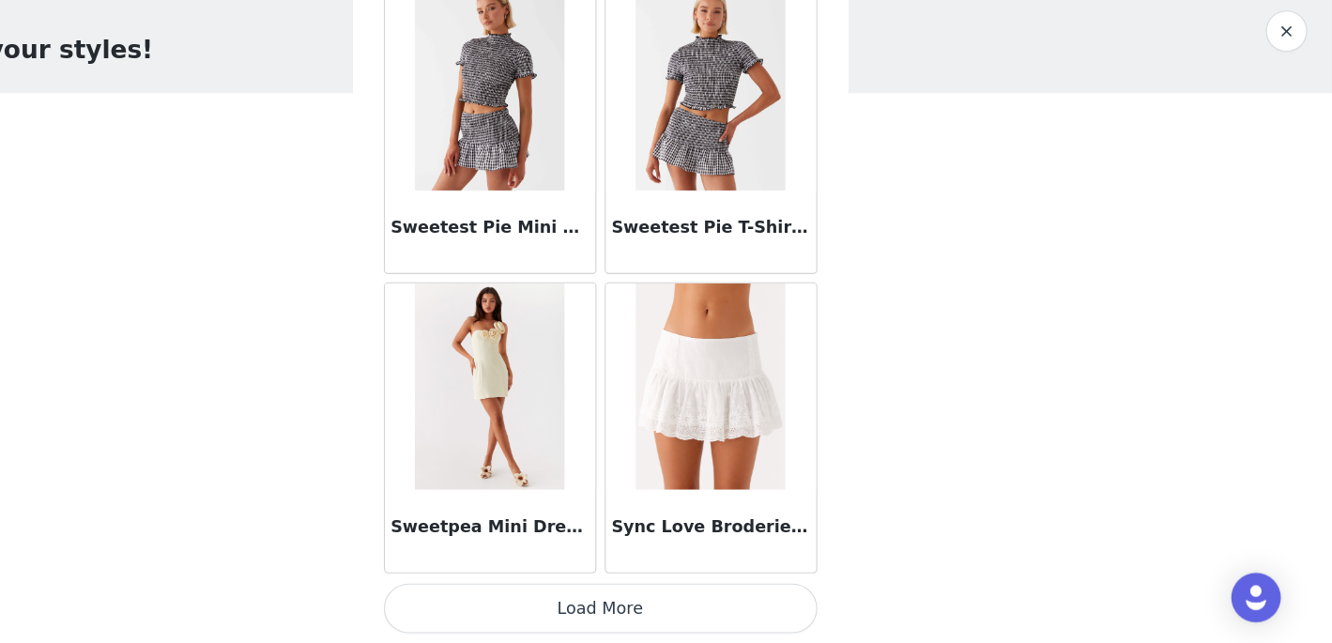
click at [701, 612] on button "Load More" at bounding box center [666, 610] width 394 height 45
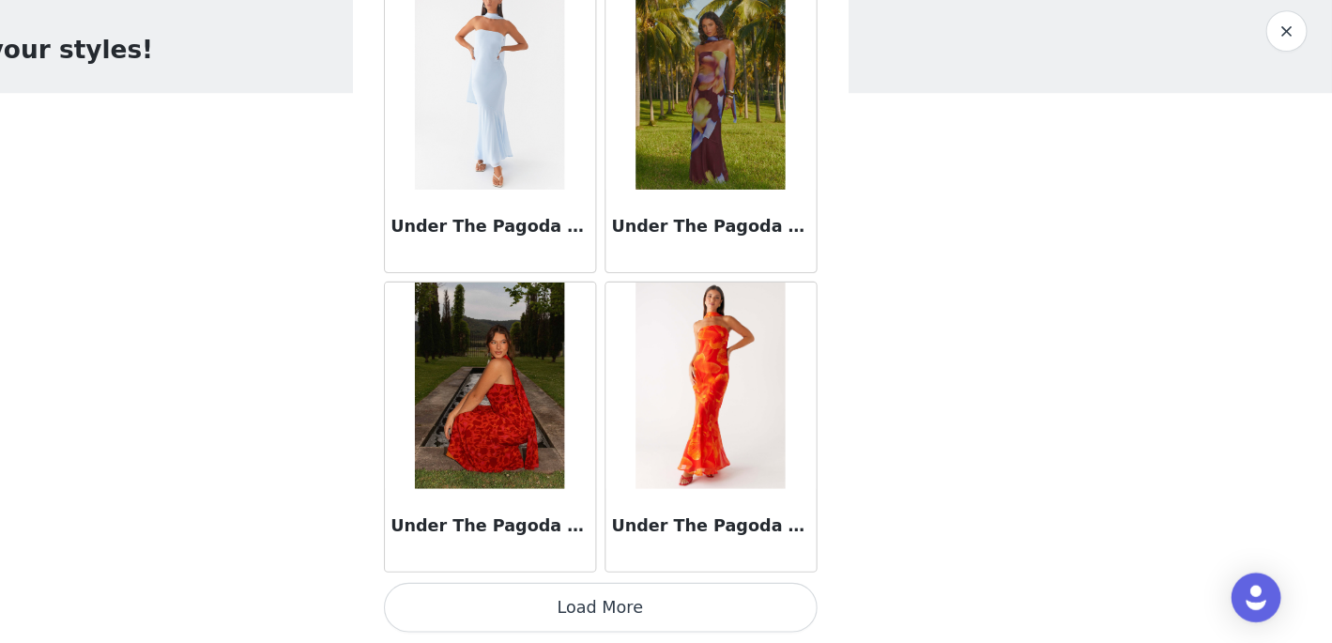
click at [692, 619] on button "Load More" at bounding box center [666, 610] width 394 height 45
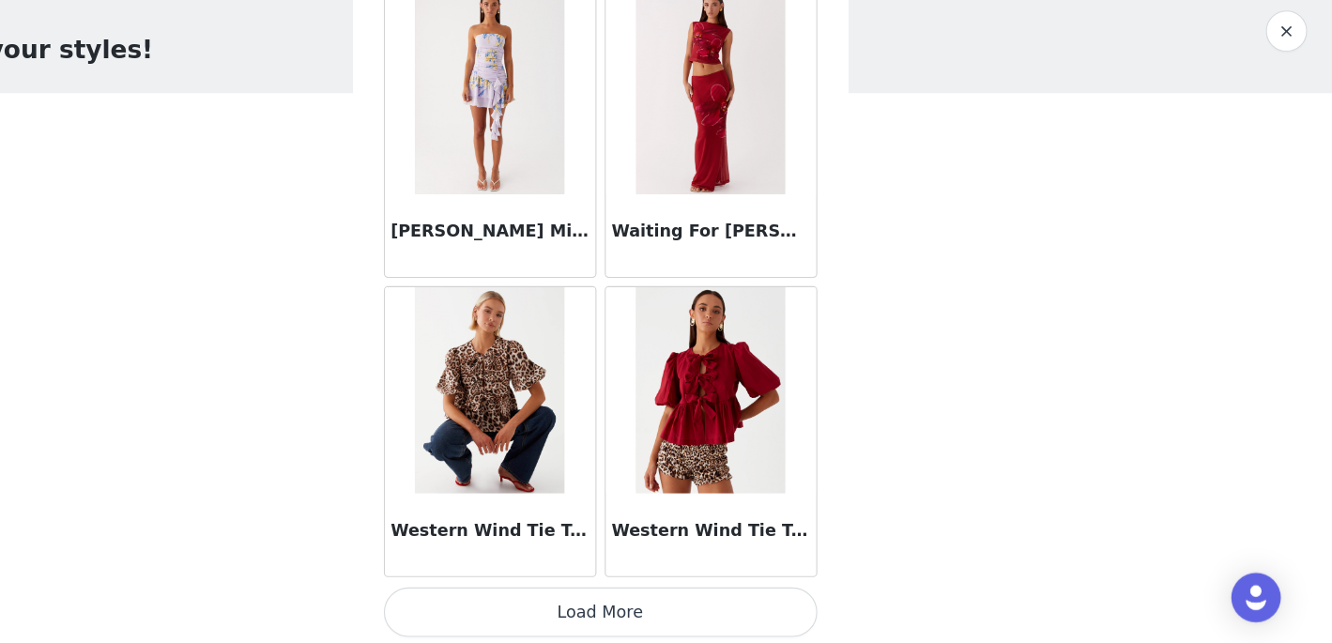
scroll to position [83870, 0]
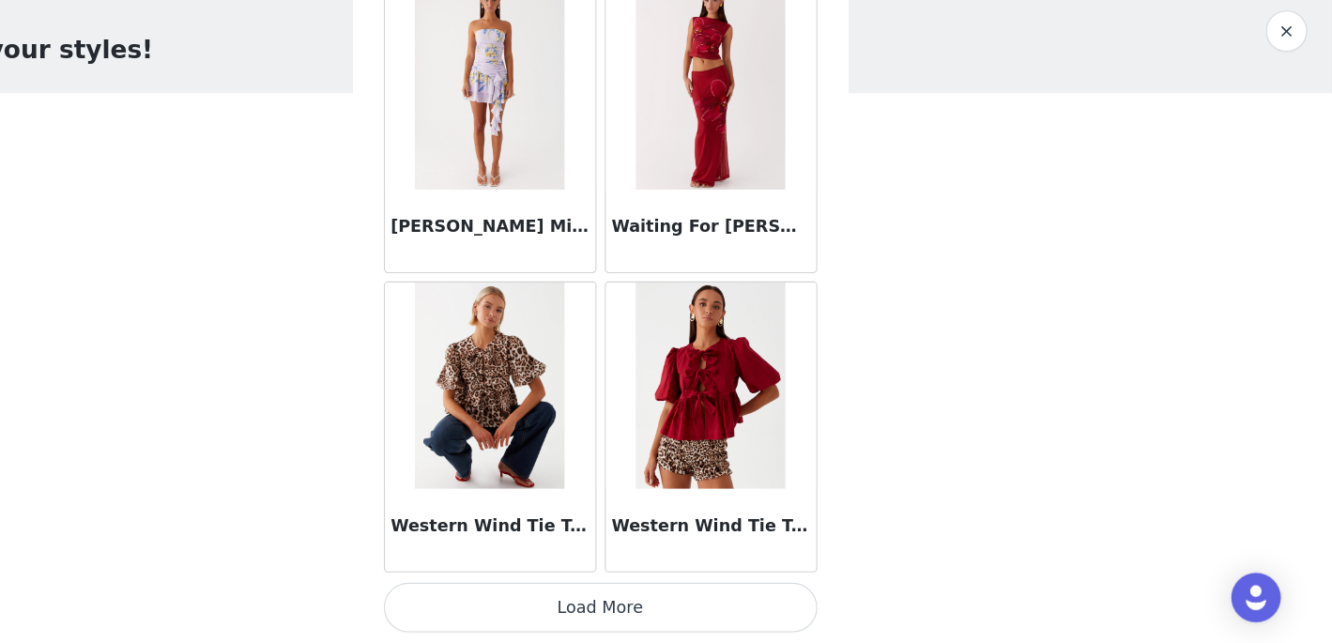
click at [660, 618] on button "Load More" at bounding box center [666, 610] width 394 height 45
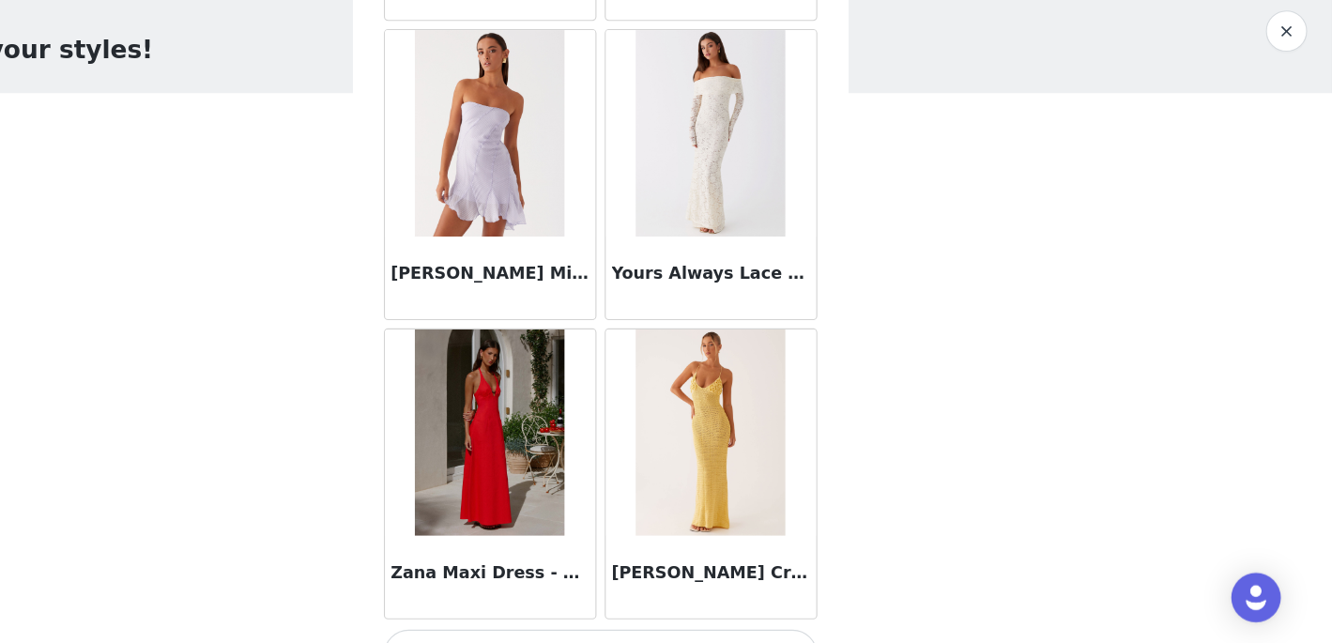
scroll to position [86591, 0]
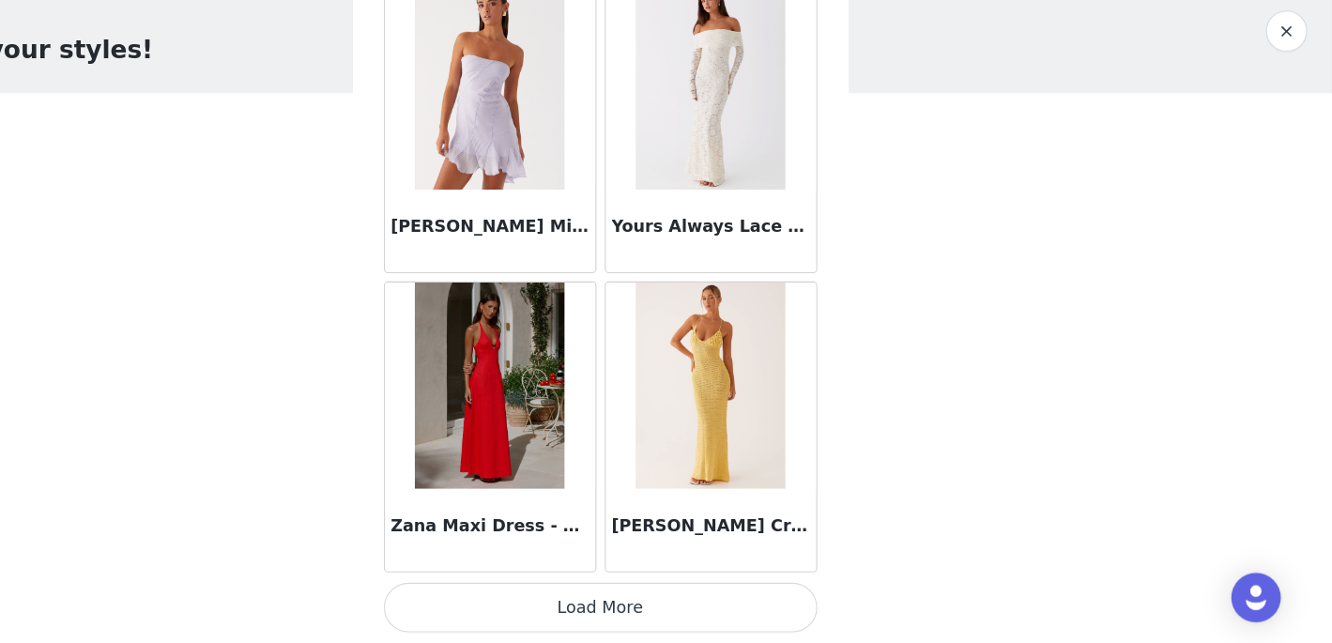
click at [684, 624] on button "Load More" at bounding box center [666, 610] width 394 height 45
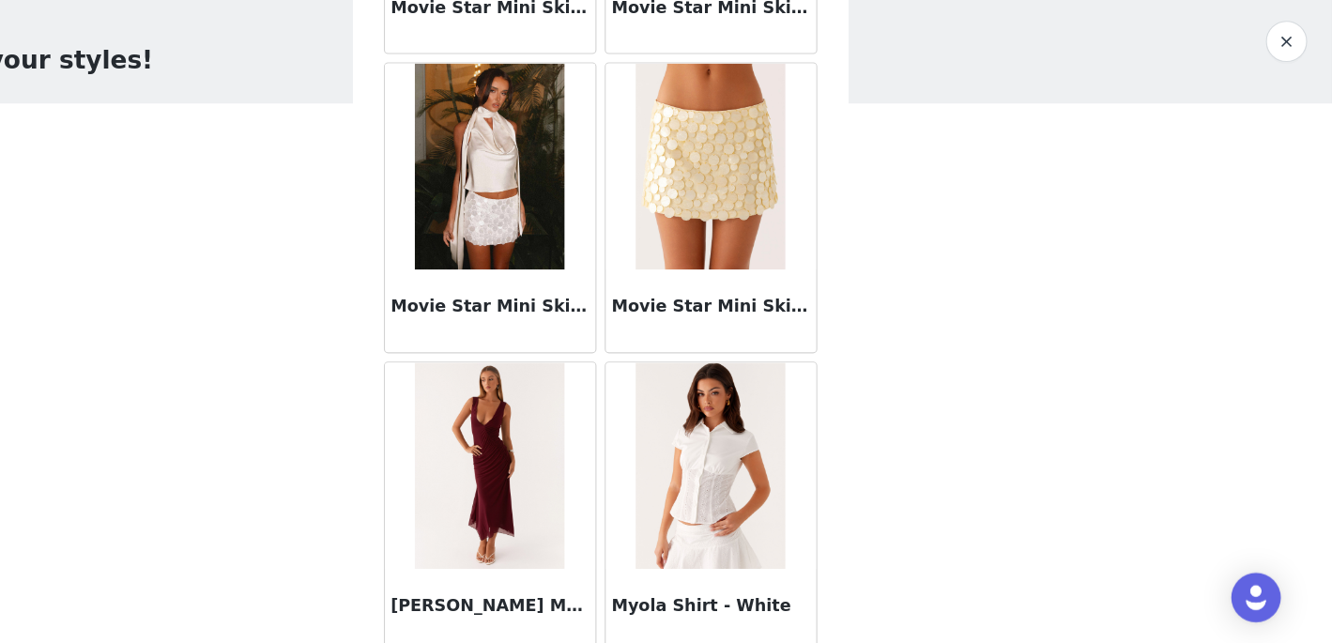
scroll to position [58491, 0]
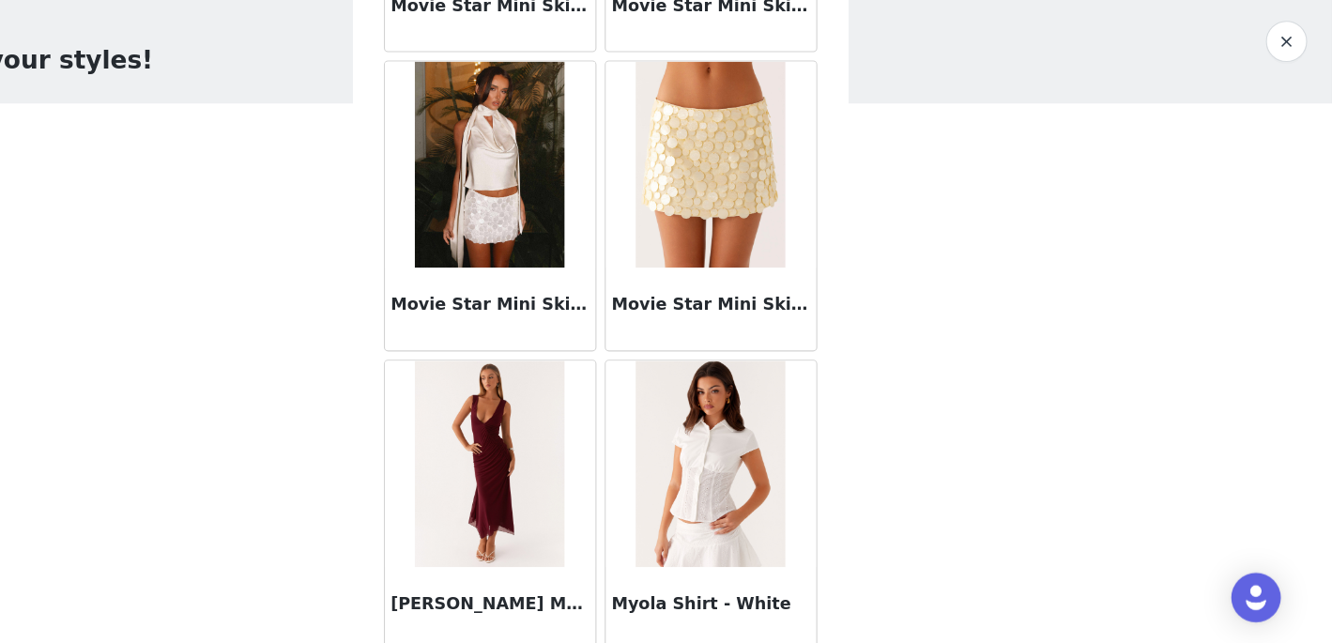
click at [757, 520] on img at bounding box center [766, 480] width 136 height 188
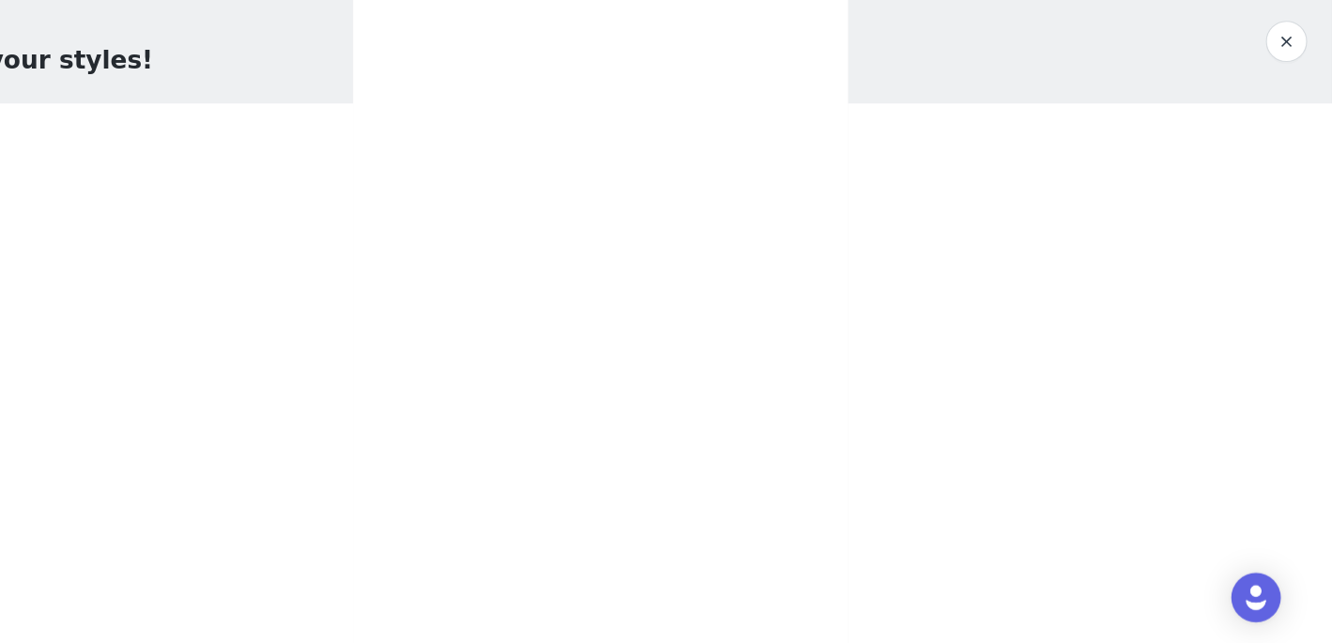
scroll to position [346, 0]
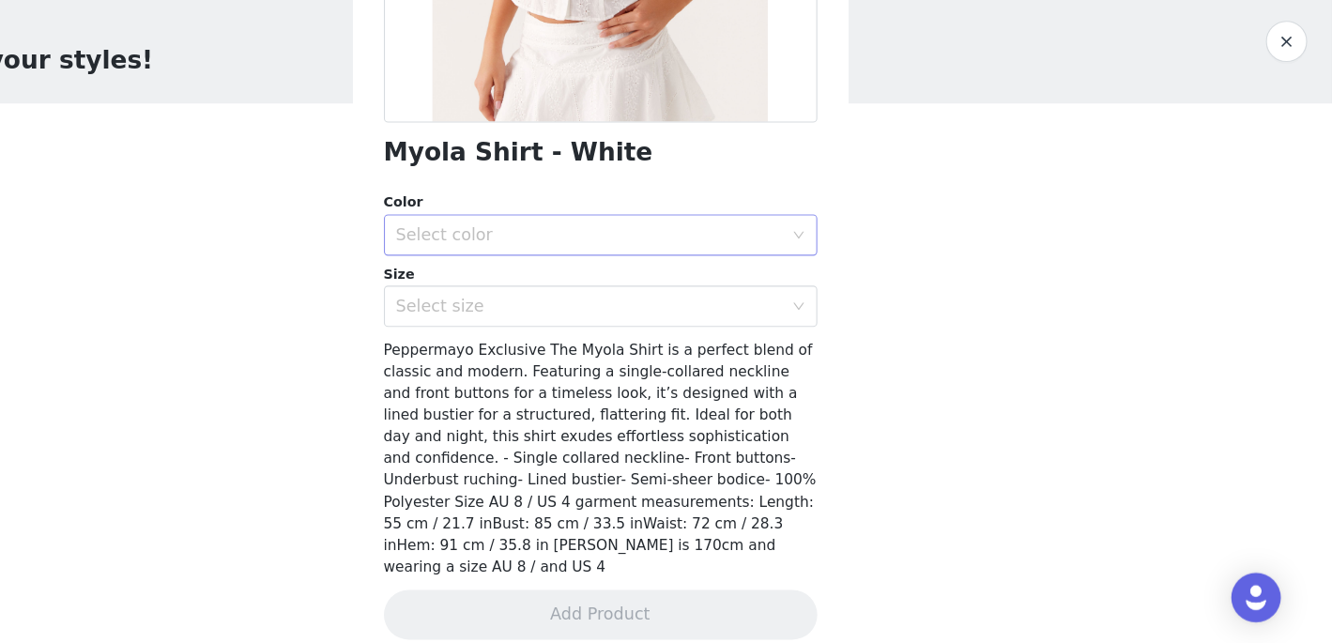
click at [592, 272] on div "Select color" at bounding box center [655, 272] width 351 height 19
click at [577, 305] on li "White" at bounding box center [666, 313] width 394 height 30
click at [590, 334] on div "Select size" at bounding box center [655, 337] width 351 height 19
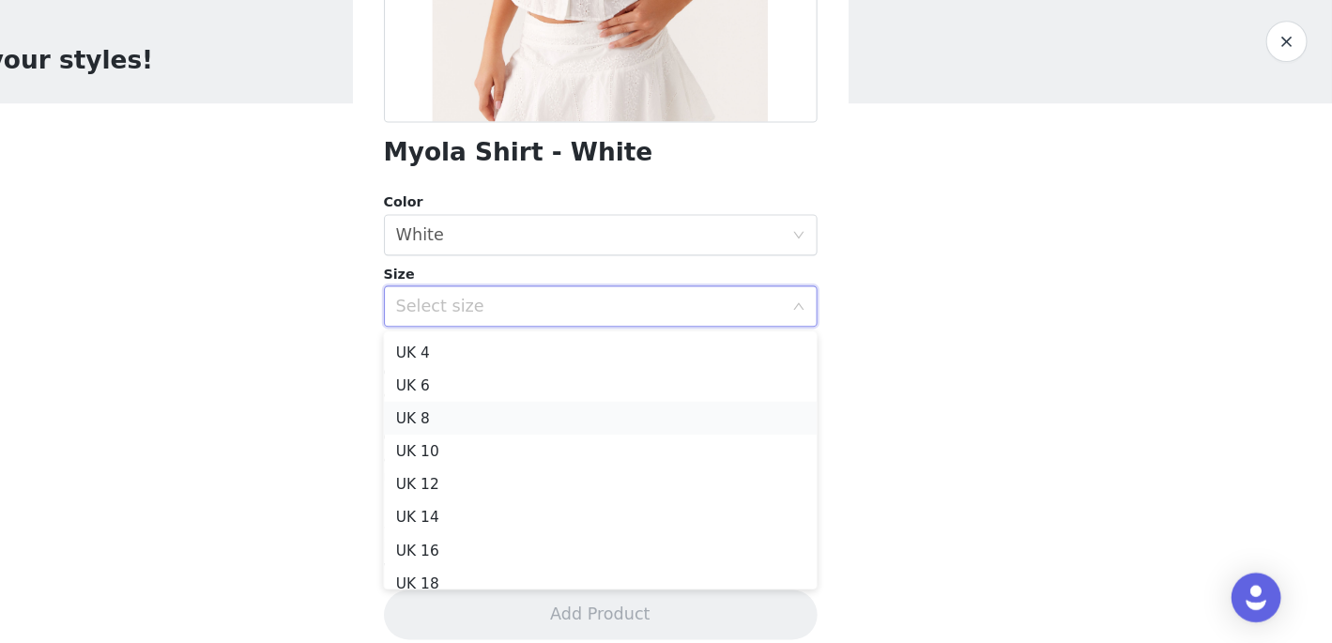
click at [605, 448] on li "UK 8" at bounding box center [666, 438] width 394 height 30
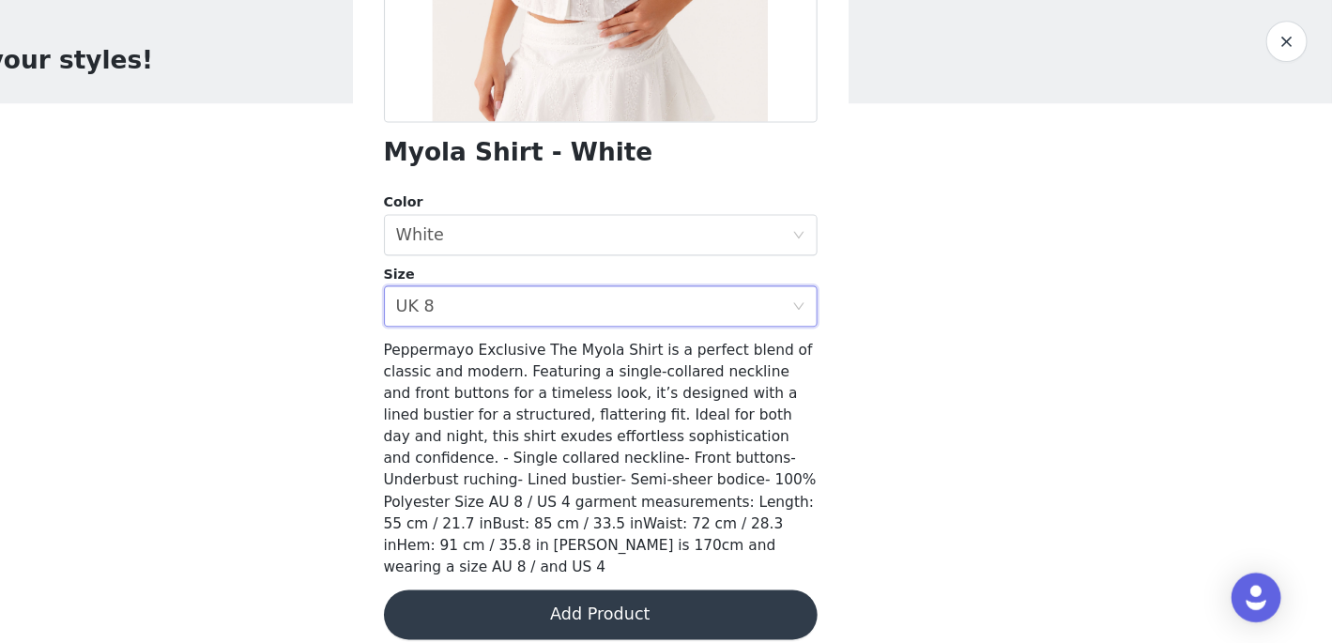
click at [661, 599] on button "Add Product" at bounding box center [666, 617] width 394 height 45
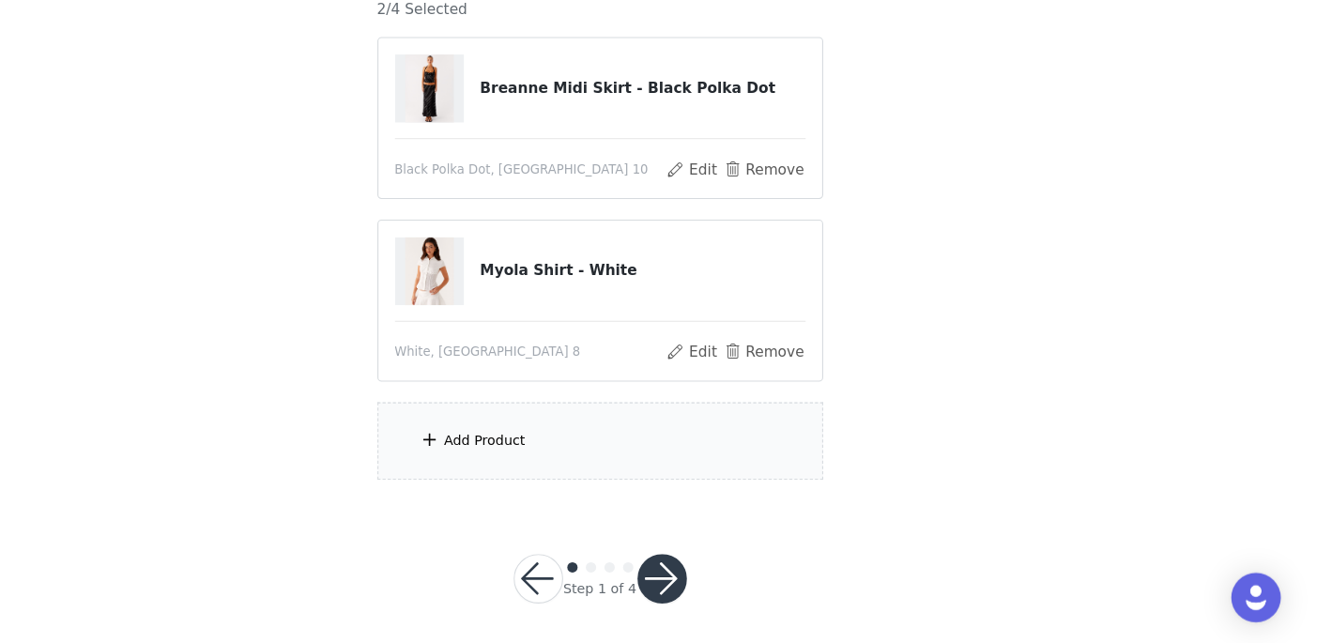
scroll to position [168, 0]
click at [586, 420] on section "You will receive 4 products. 2/4 Selected Breanne Midi Skirt - Black Polka Dot …" at bounding box center [666, 250] width 450 height 532
click at [598, 448] on div "Add Product" at bounding box center [666, 458] width 405 height 70
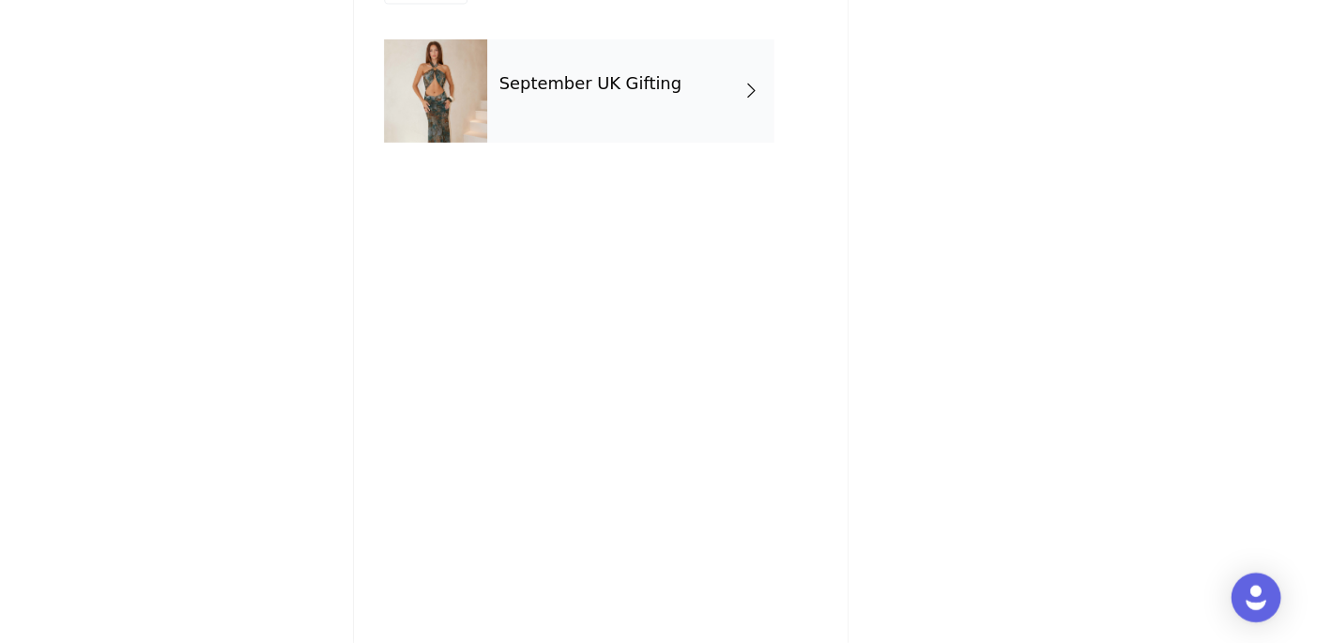
click at [656, 100] on div "September UK Gifting" at bounding box center [693, 141] width 261 height 94
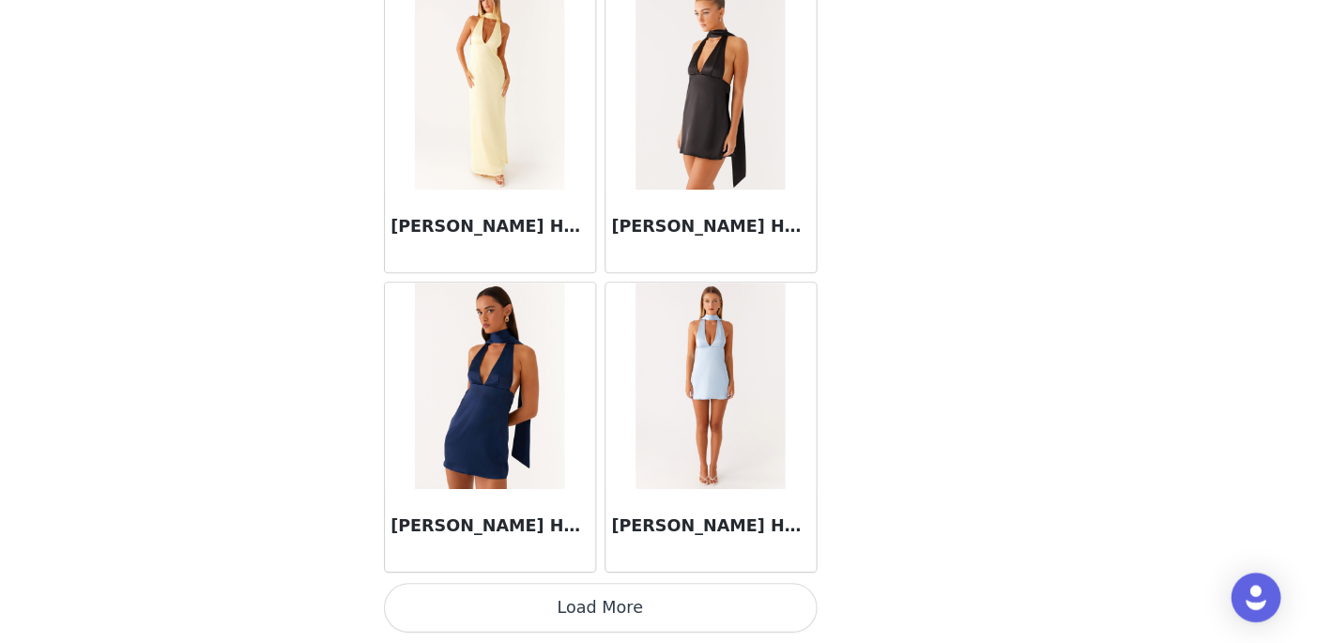
click at [672, 610] on button "Load More" at bounding box center [666, 610] width 394 height 45
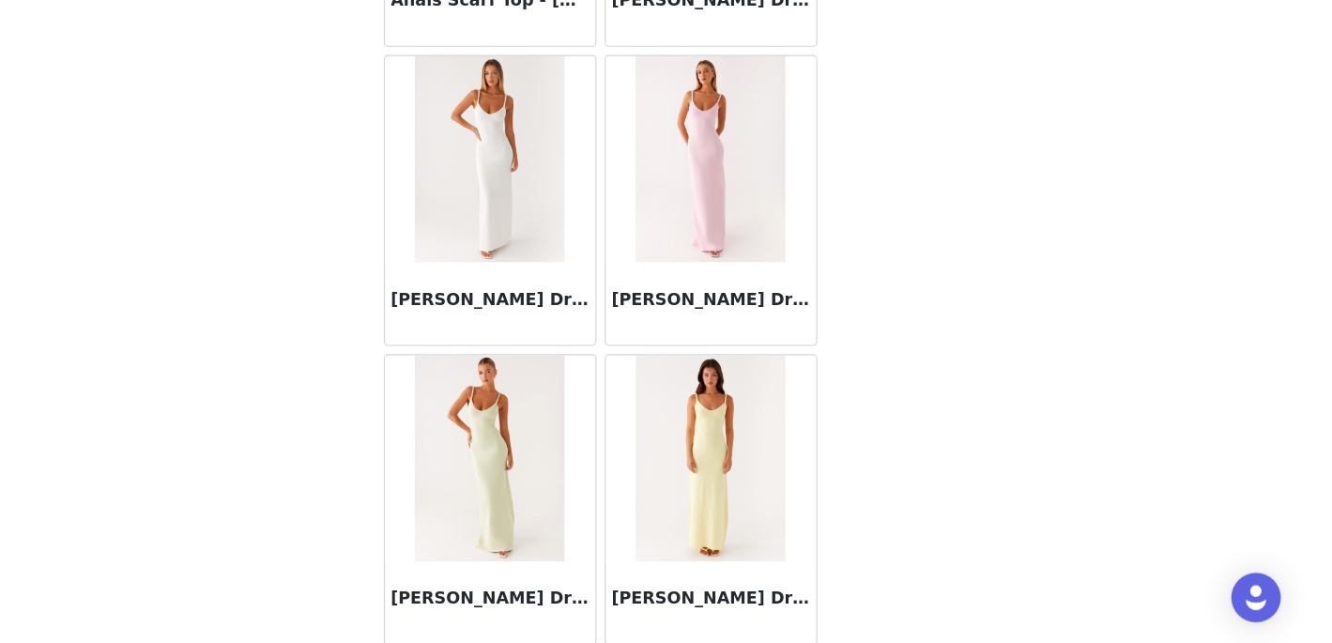
scroll to position [4950, 0]
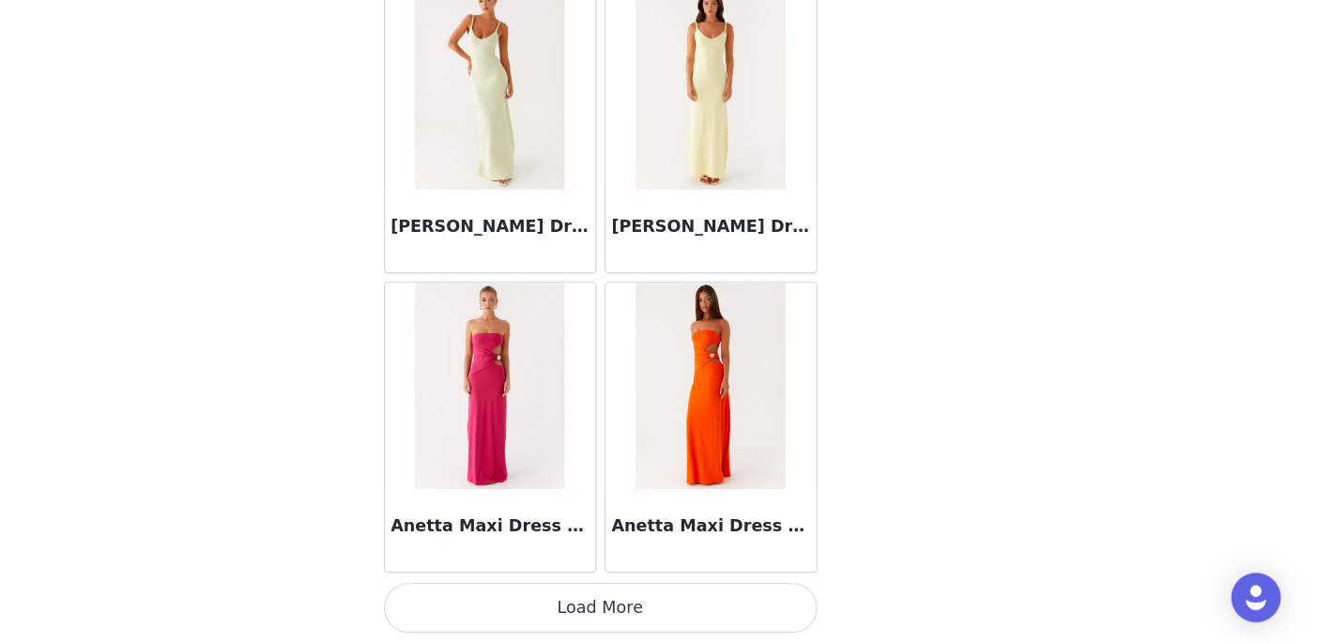
click at [698, 613] on button "Load More" at bounding box center [666, 610] width 394 height 45
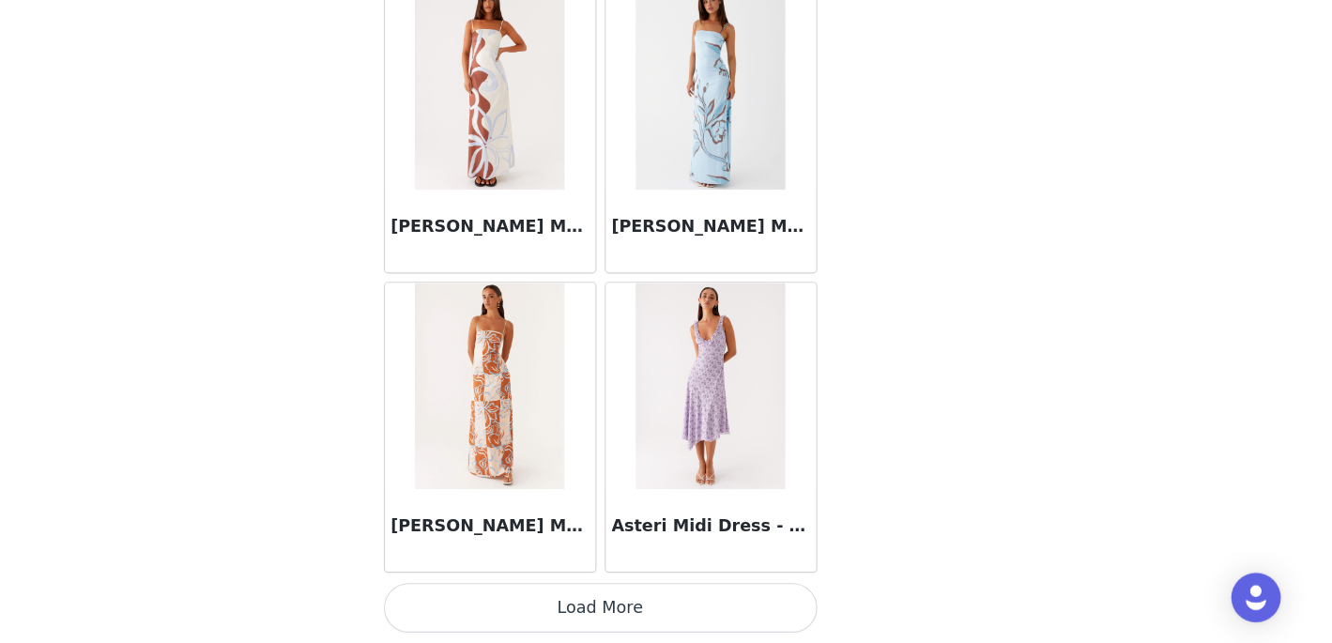
click at [693, 617] on button "Load More" at bounding box center [666, 610] width 394 height 45
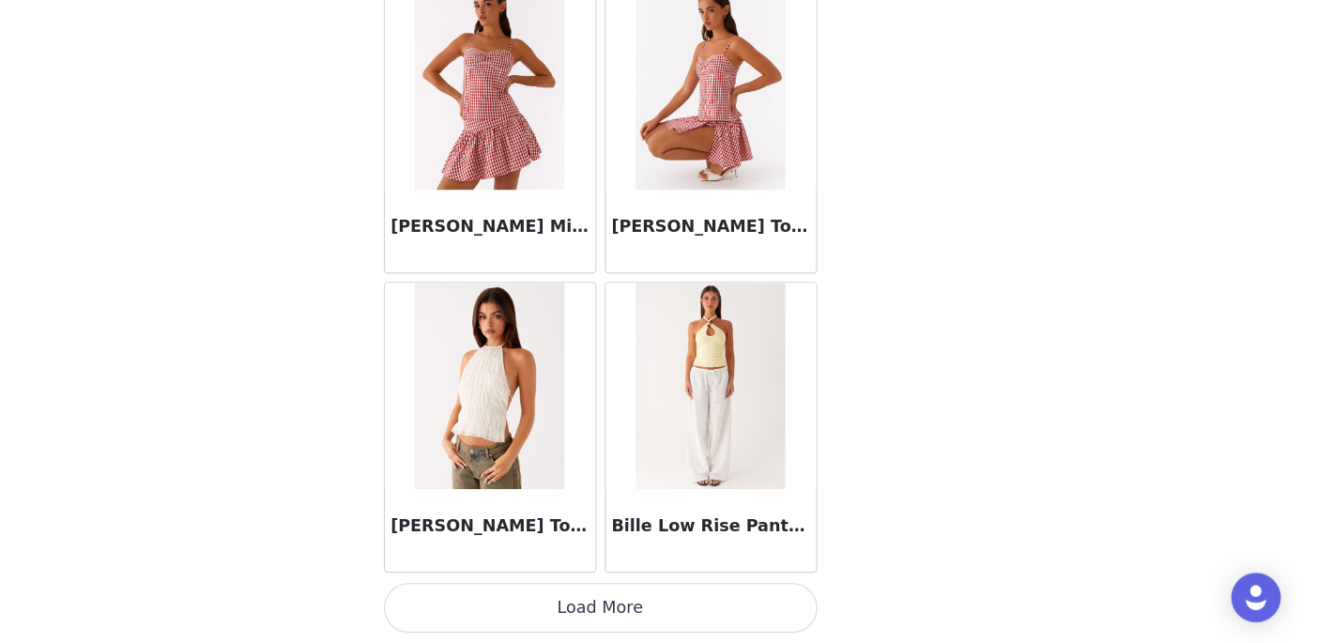
click at [684, 601] on button "Load More" at bounding box center [666, 610] width 394 height 45
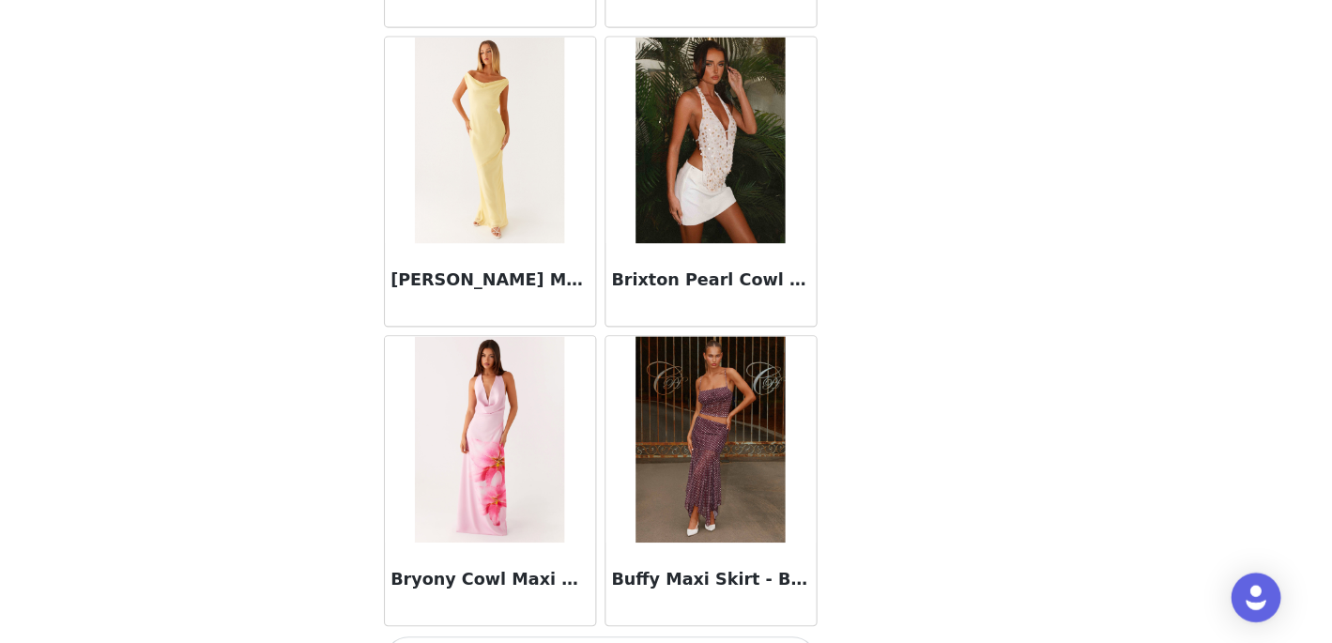
scroll to position [13114, 0]
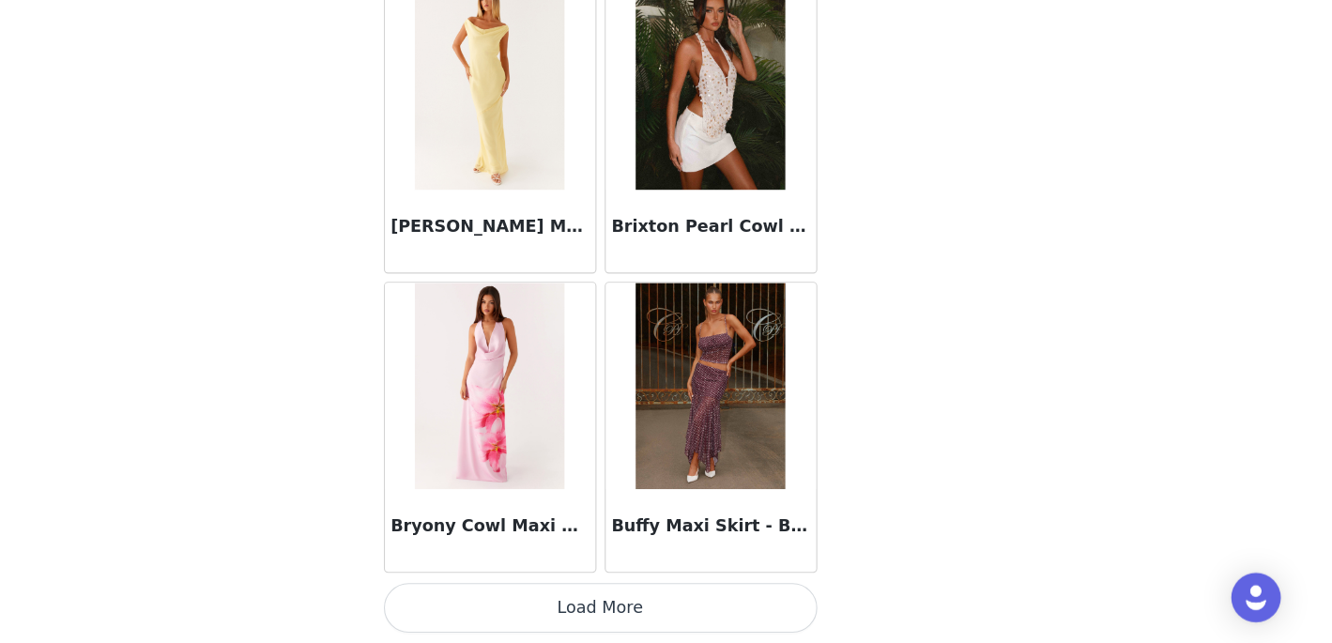
click at [676, 620] on button "Load More" at bounding box center [666, 610] width 394 height 45
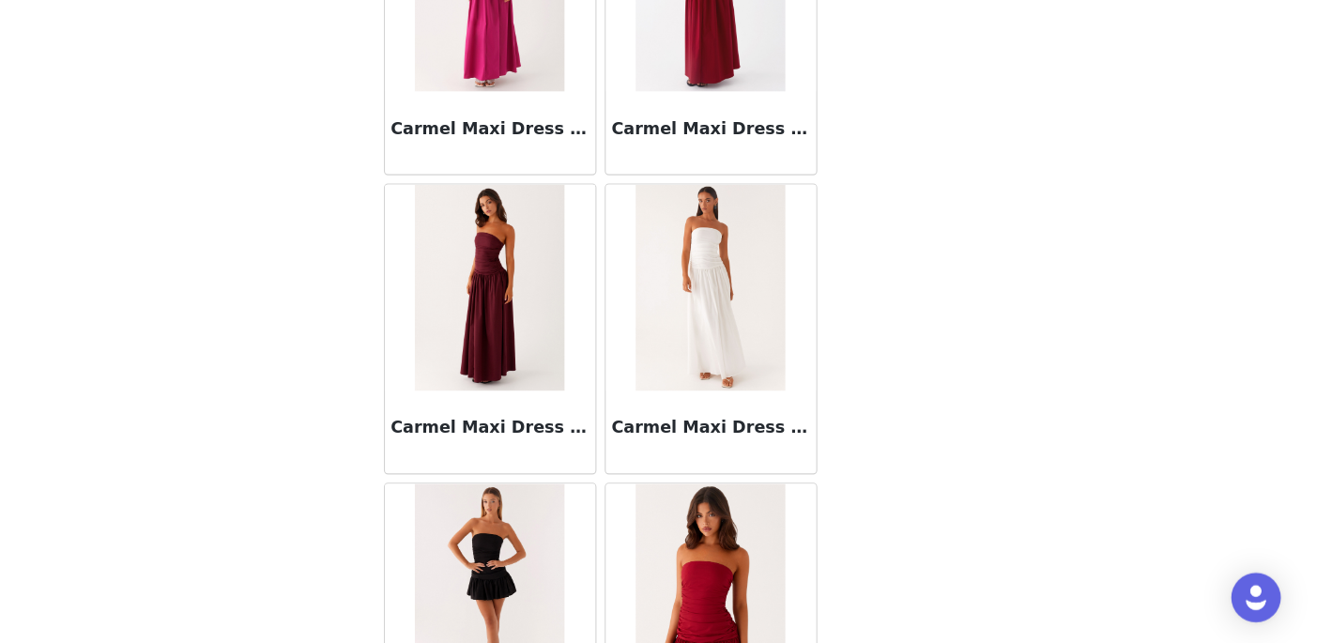
scroll to position [15836, 0]
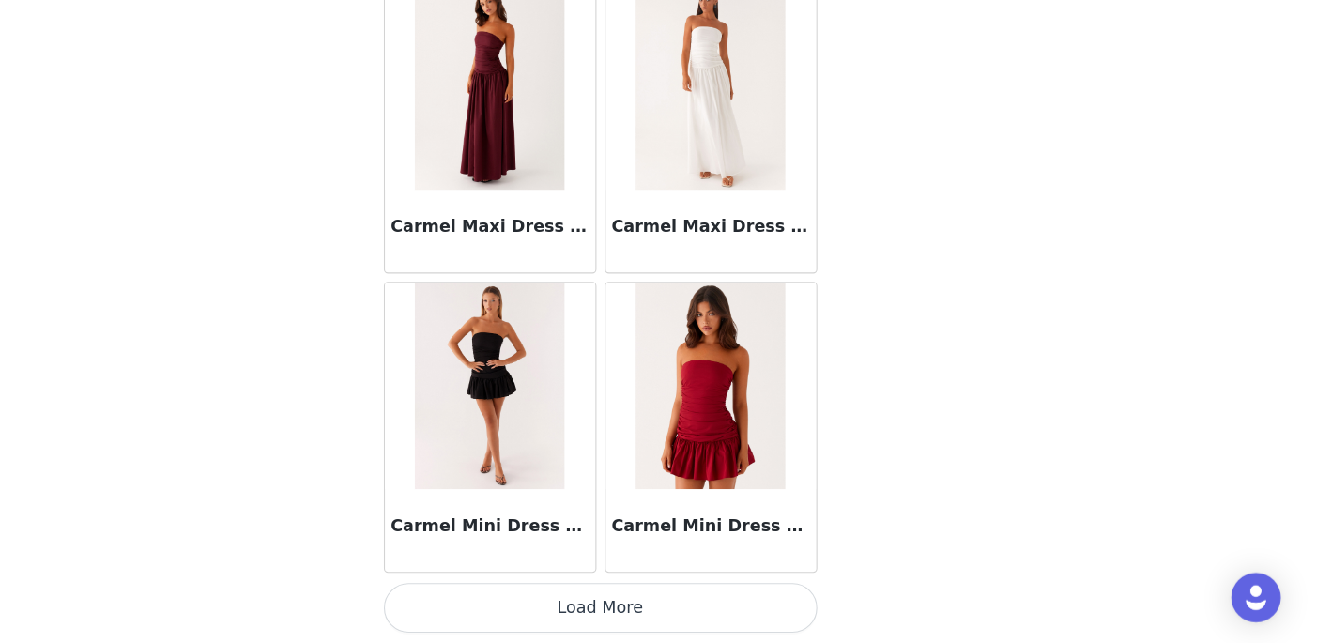
click at [675, 617] on button "Load More" at bounding box center [666, 610] width 394 height 45
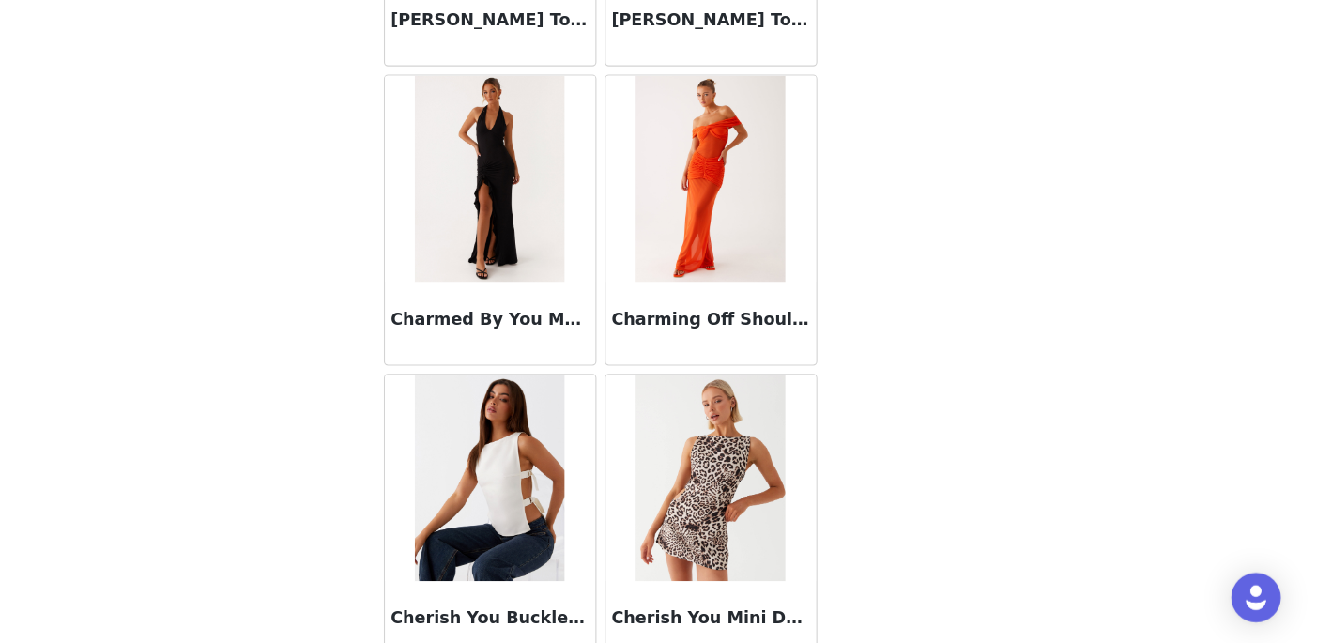
scroll to position [18557, 0]
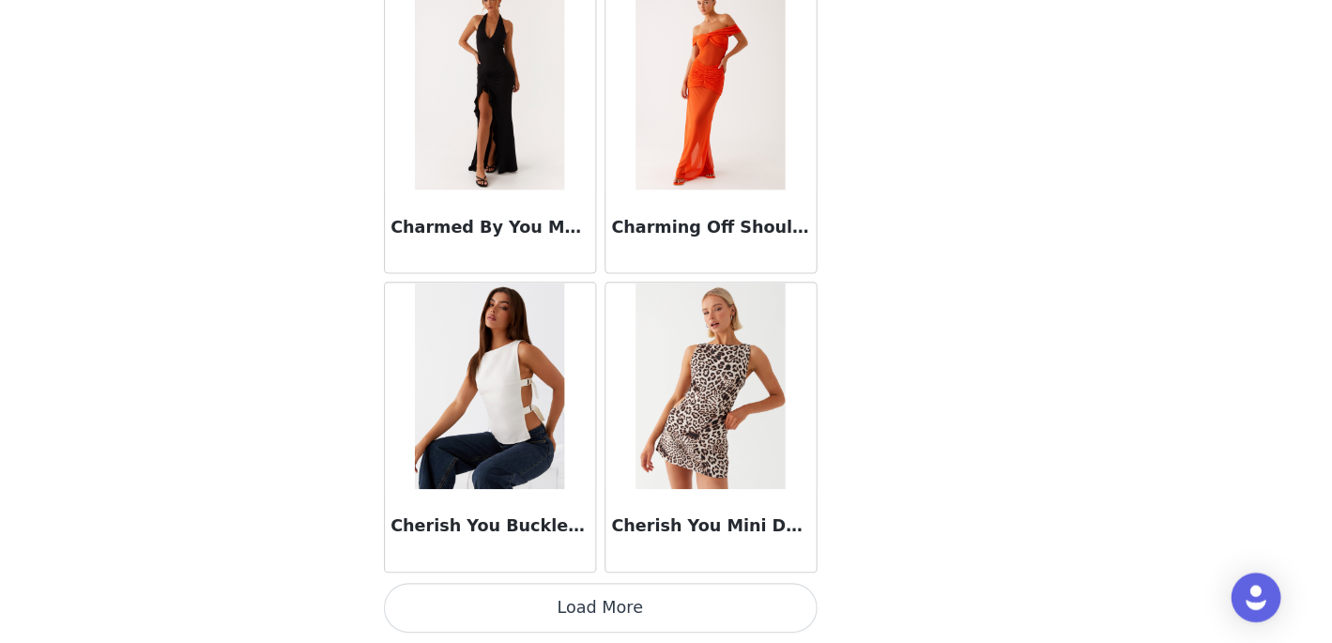
click at [651, 622] on button "Load More" at bounding box center [666, 610] width 394 height 45
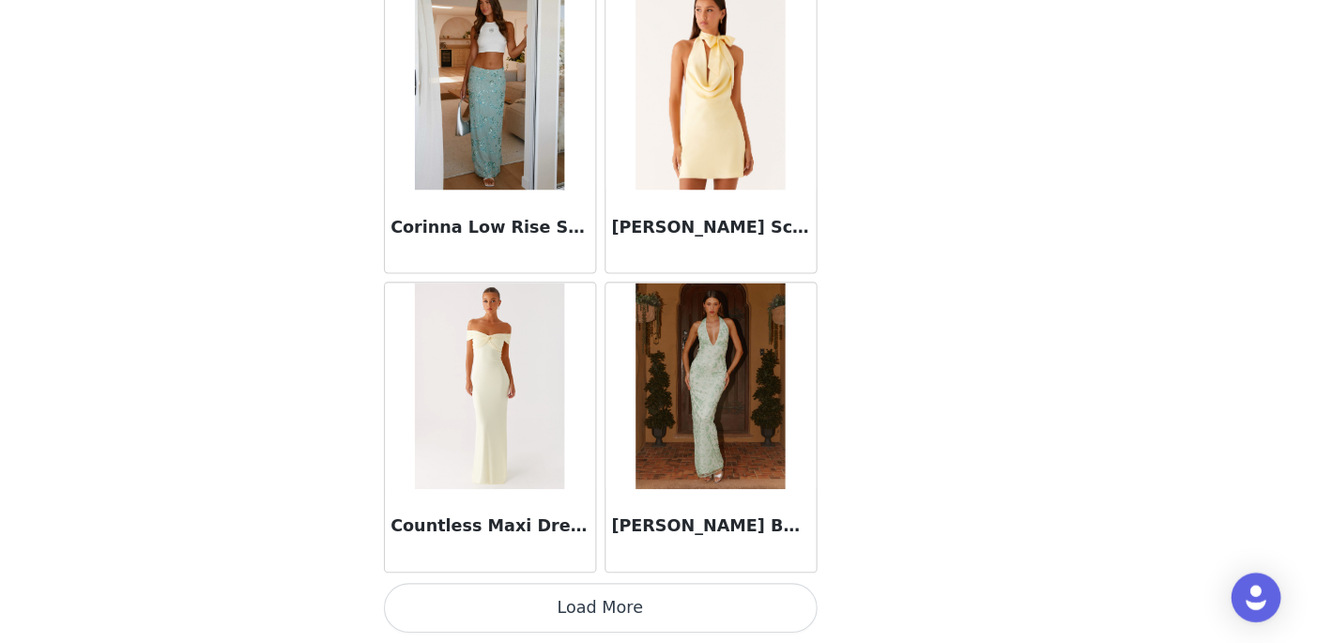
click at [659, 593] on button "Load More" at bounding box center [666, 610] width 394 height 45
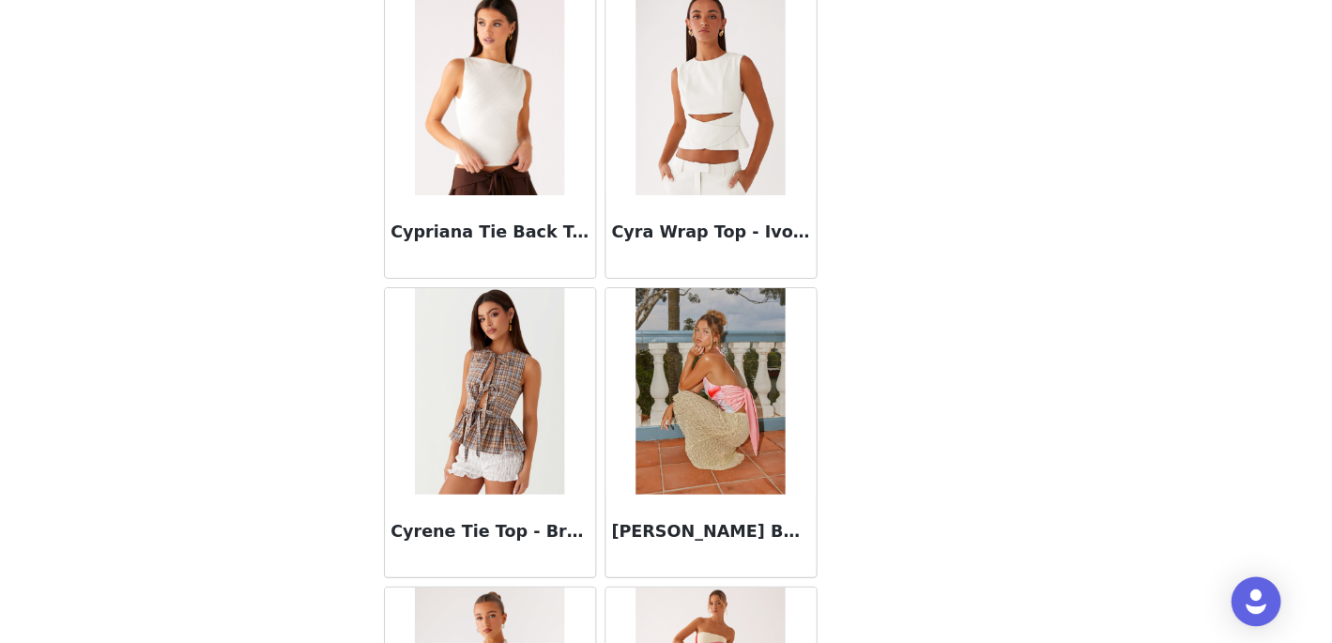
scroll to position [21839, 0]
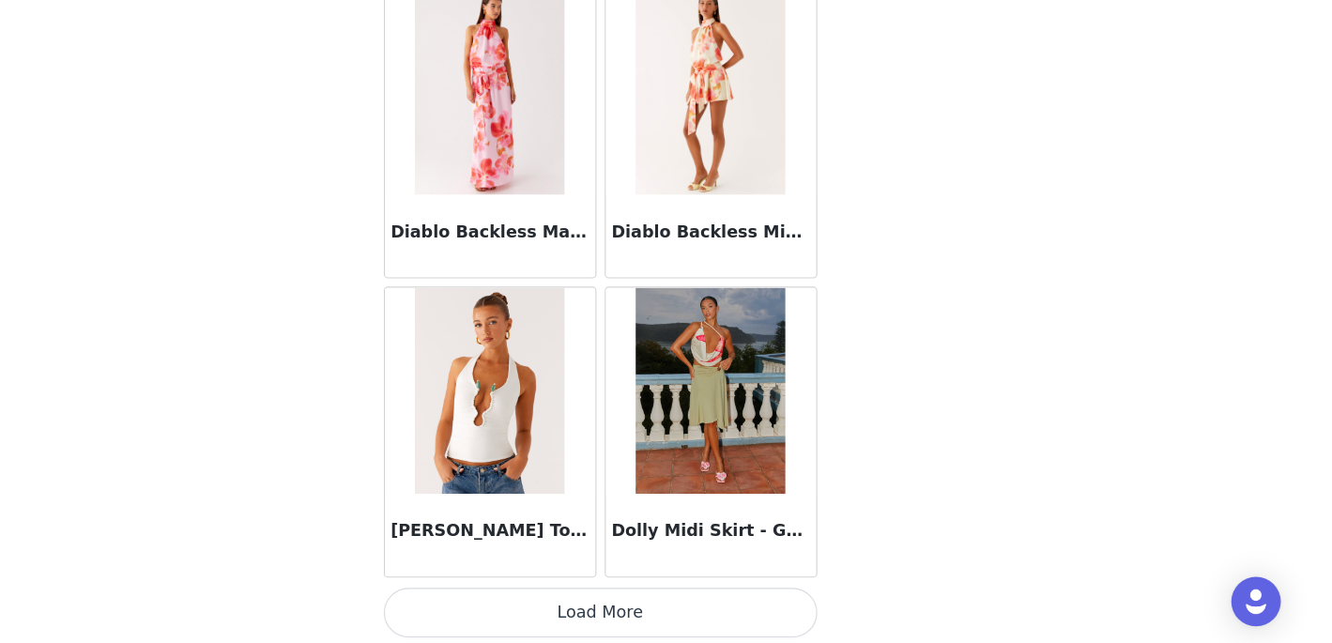
click at [646, 621] on button "Load More" at bounding box center [666, 611] width 394 height 45
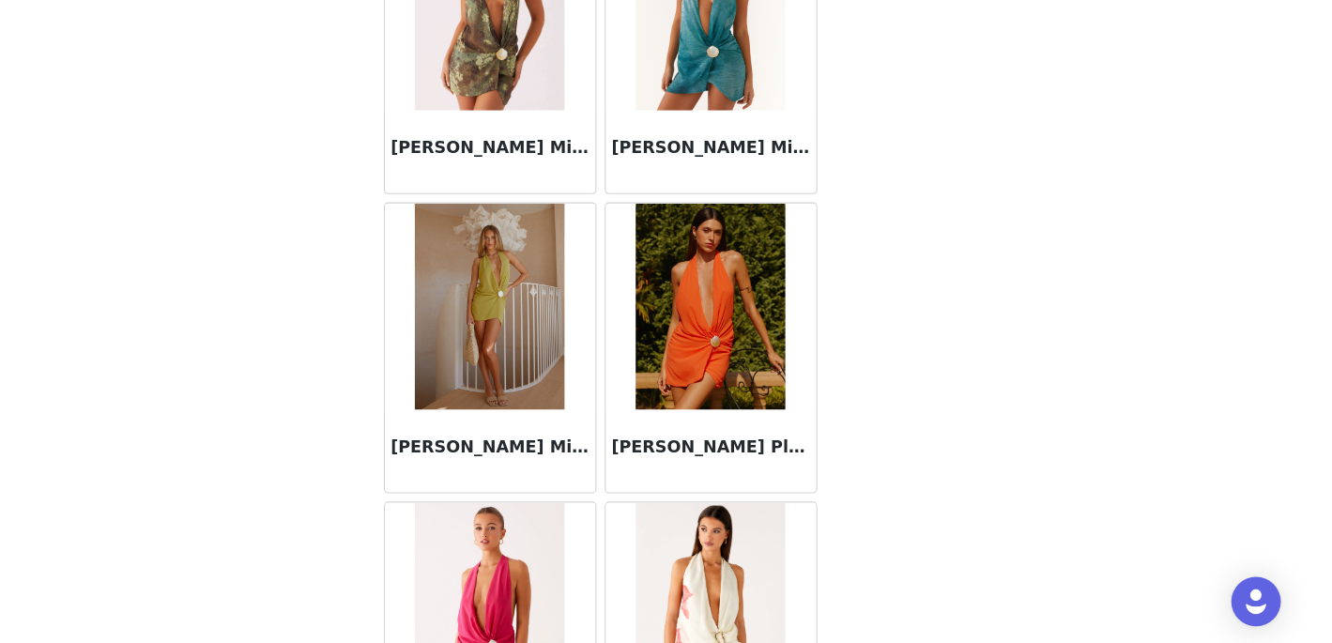
scroll to position [26721, 0]
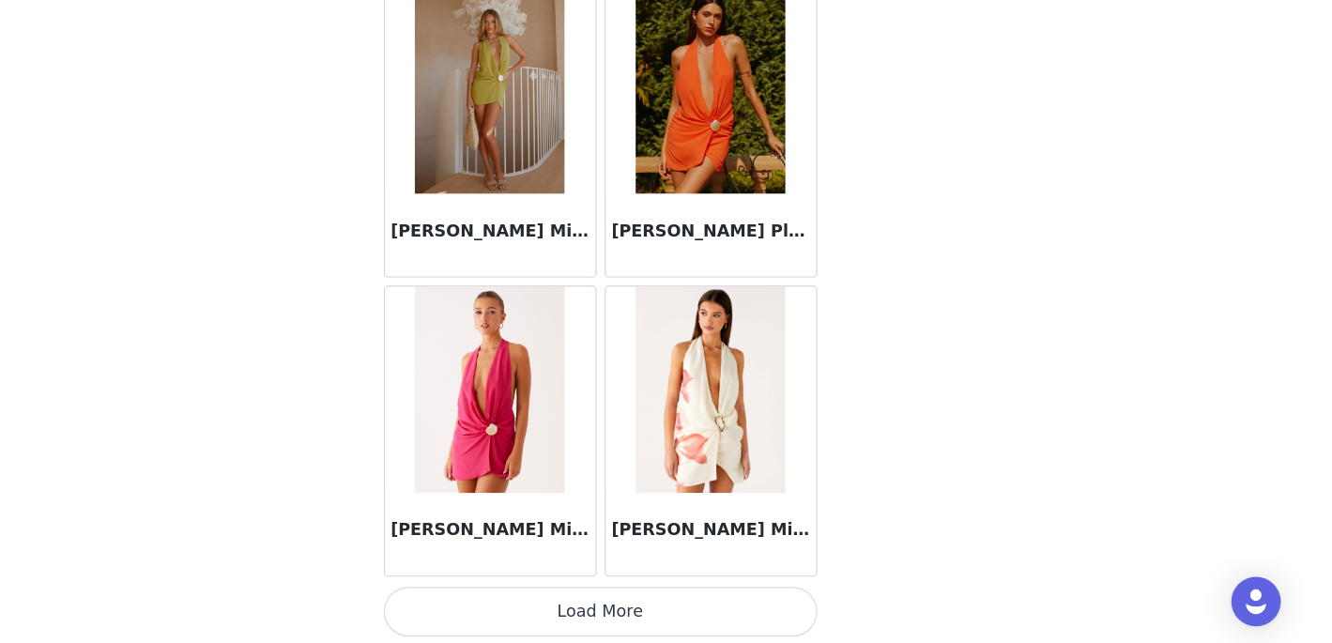
click at [636, 624] on button "Load More" at bounding box center [666, 610] width 394 height 45
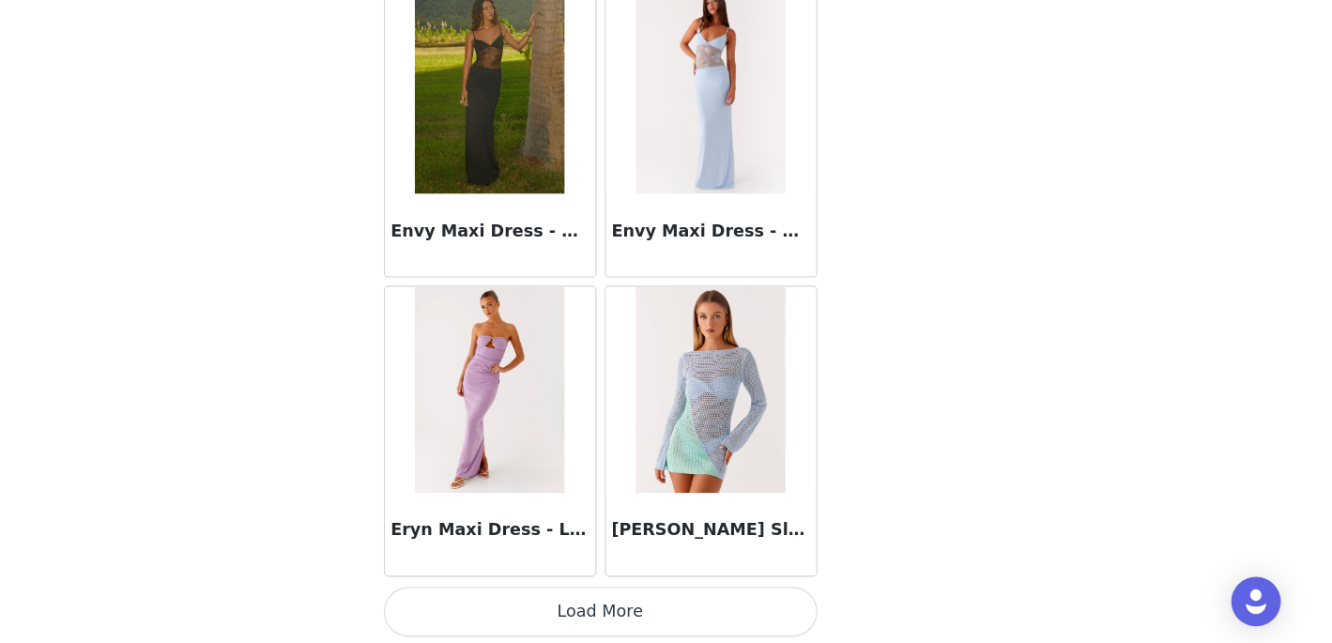
scroll to position [175, 0]
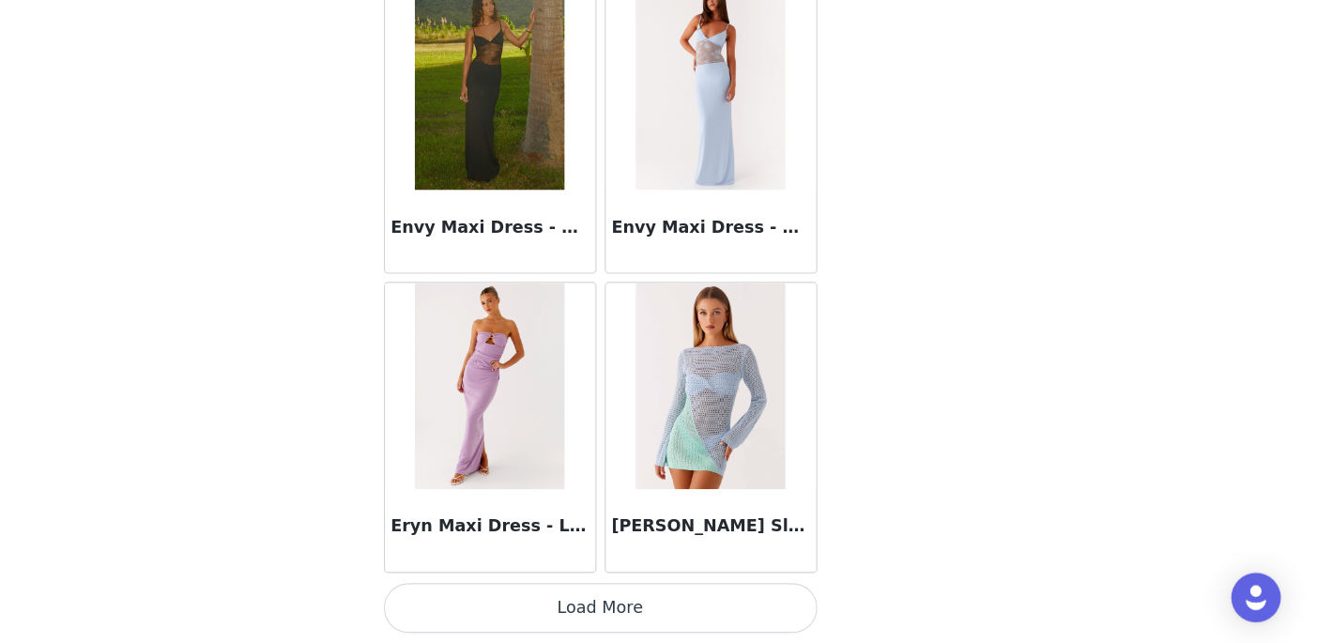
click at [637, 617] on button "Load More" at bounding box center [666, 610] width 394 height 45
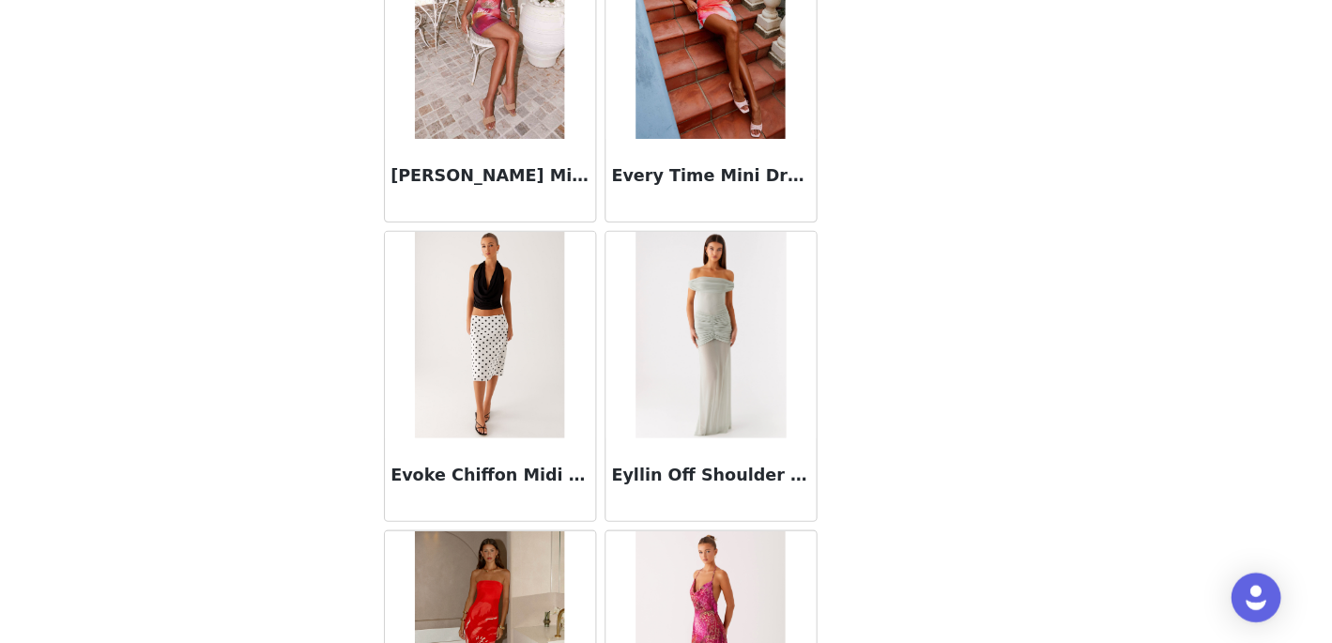
scroll to position [30333, 0]
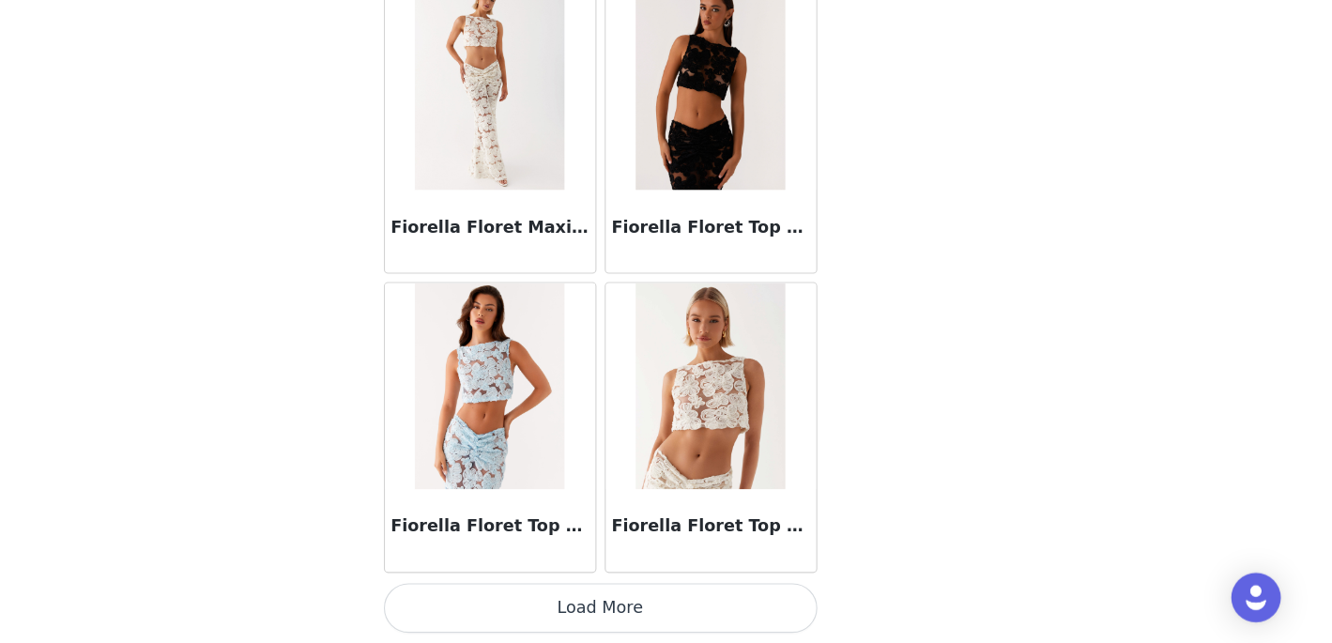
click at [620, 611] on button "Load More" at bounding box center [666, 610] width 394 height 45
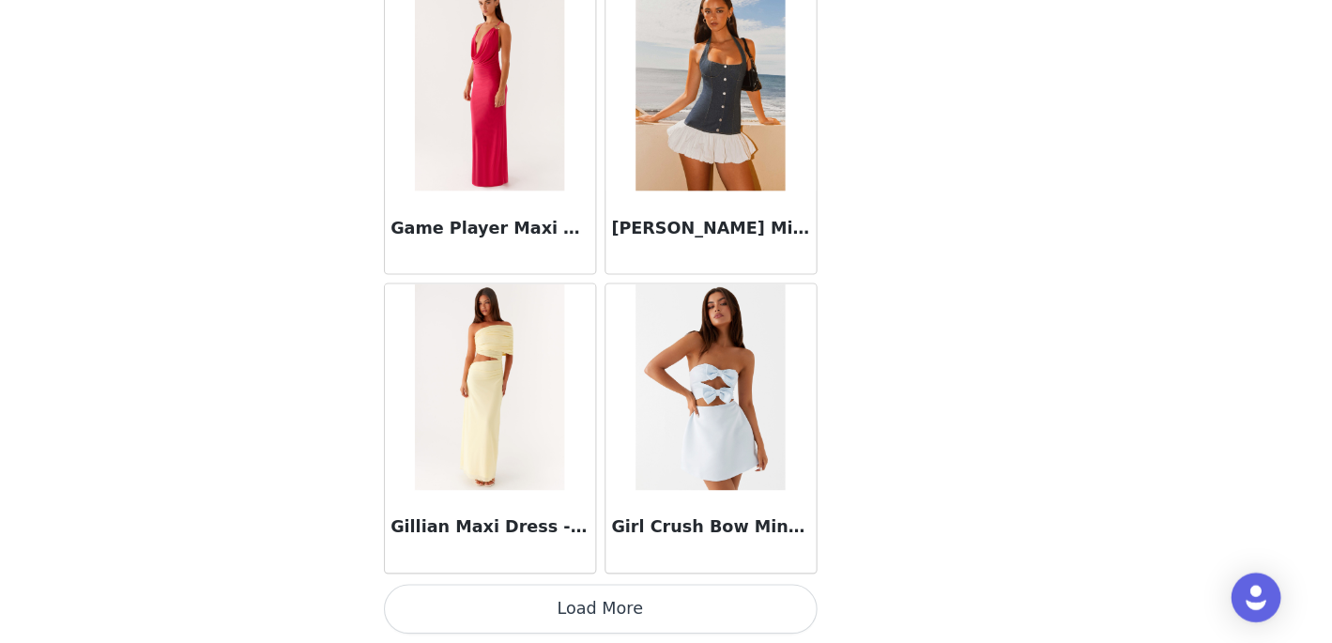
click at [596, 602] on button "Load More" at bounding box center [666, 611] width 394 height 45
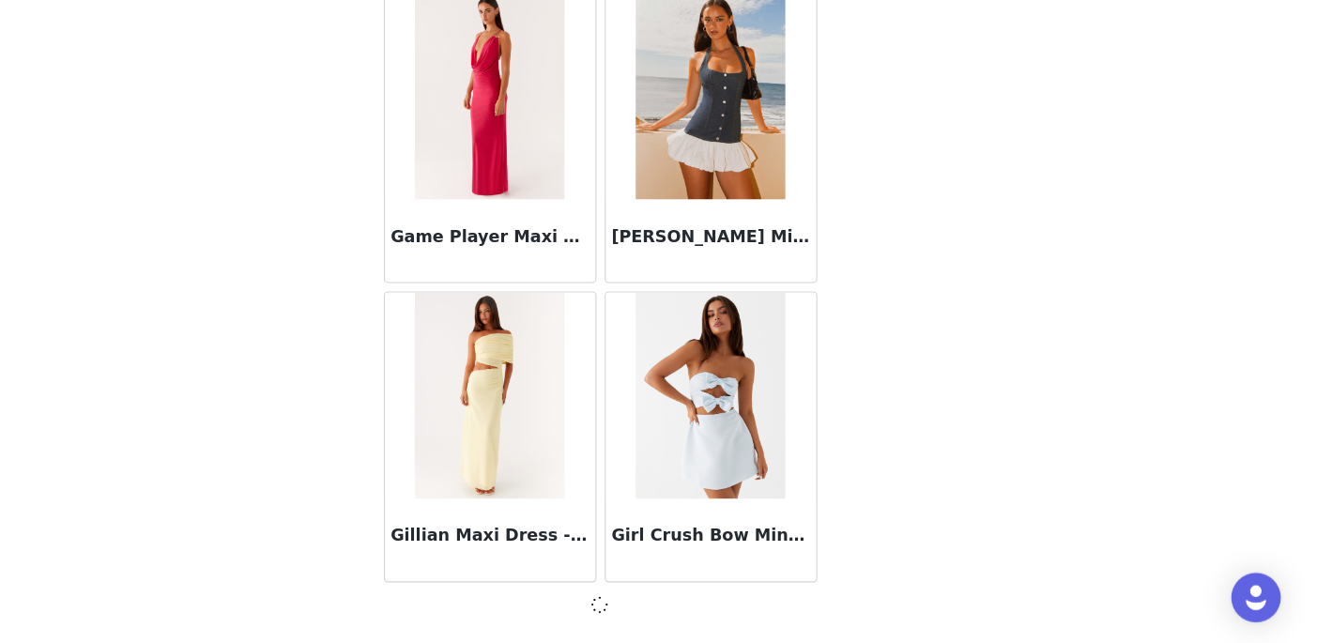
scroll to position [34877, 0]
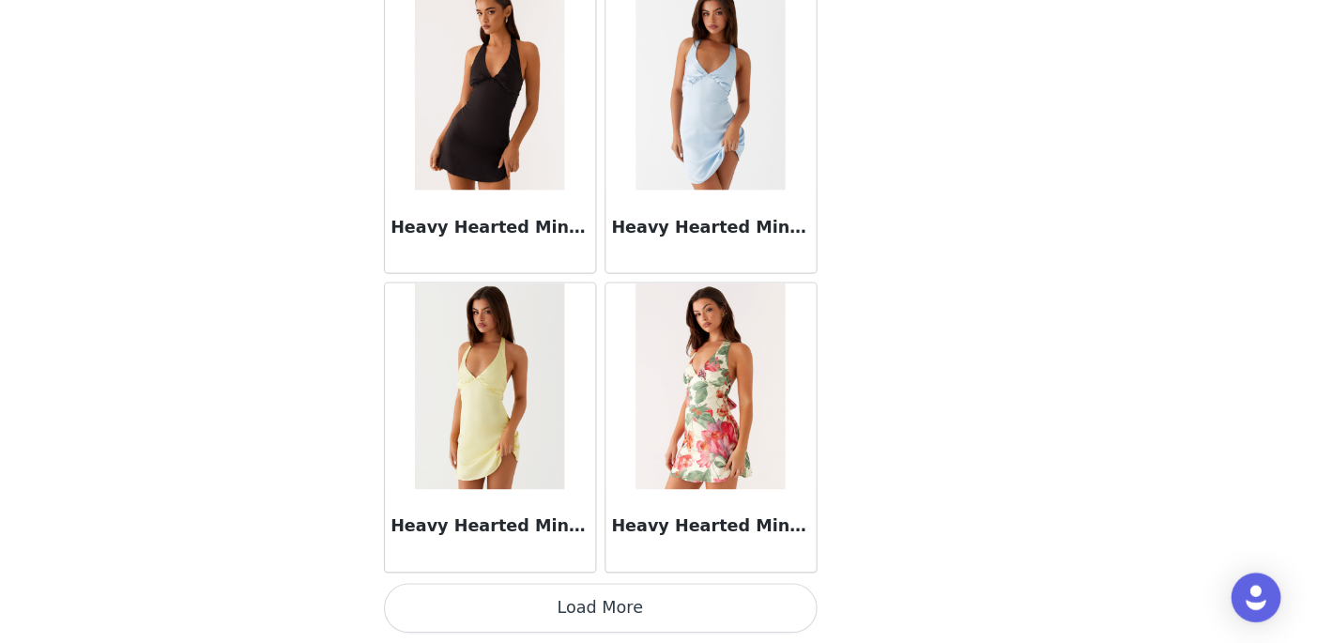
click at [596, 601] on button "Load More" at bounding box center [666, 610] width 394 height 45
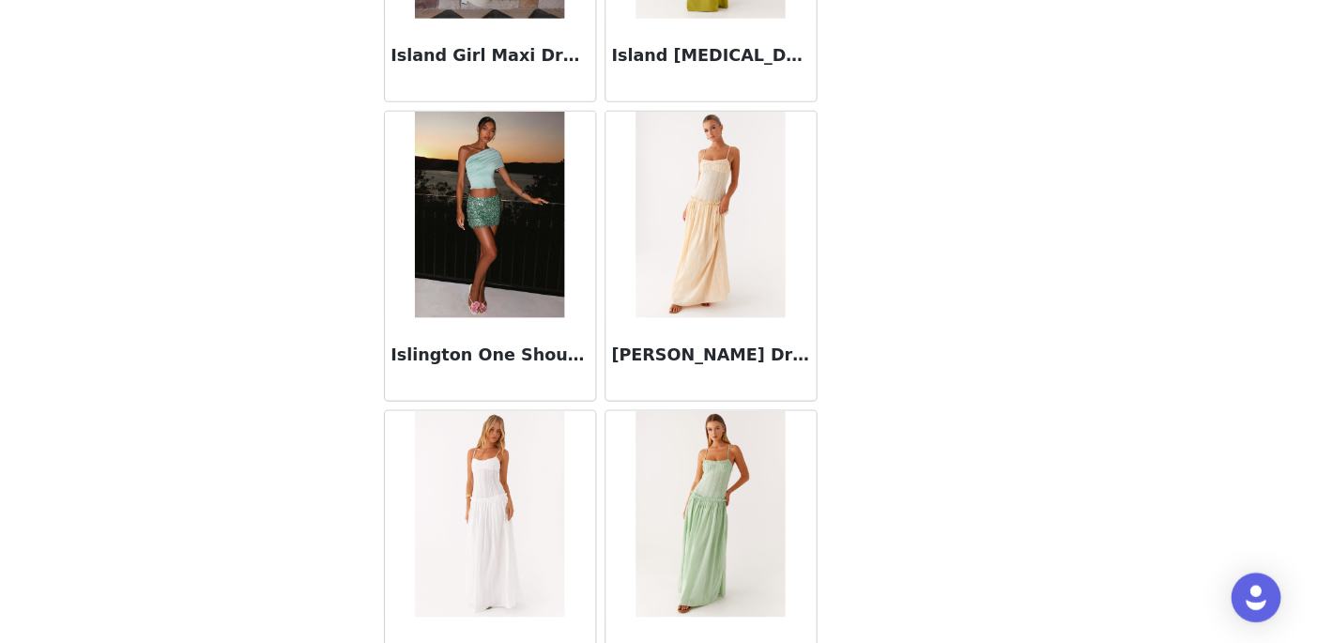
scroll to position [40328, 0]
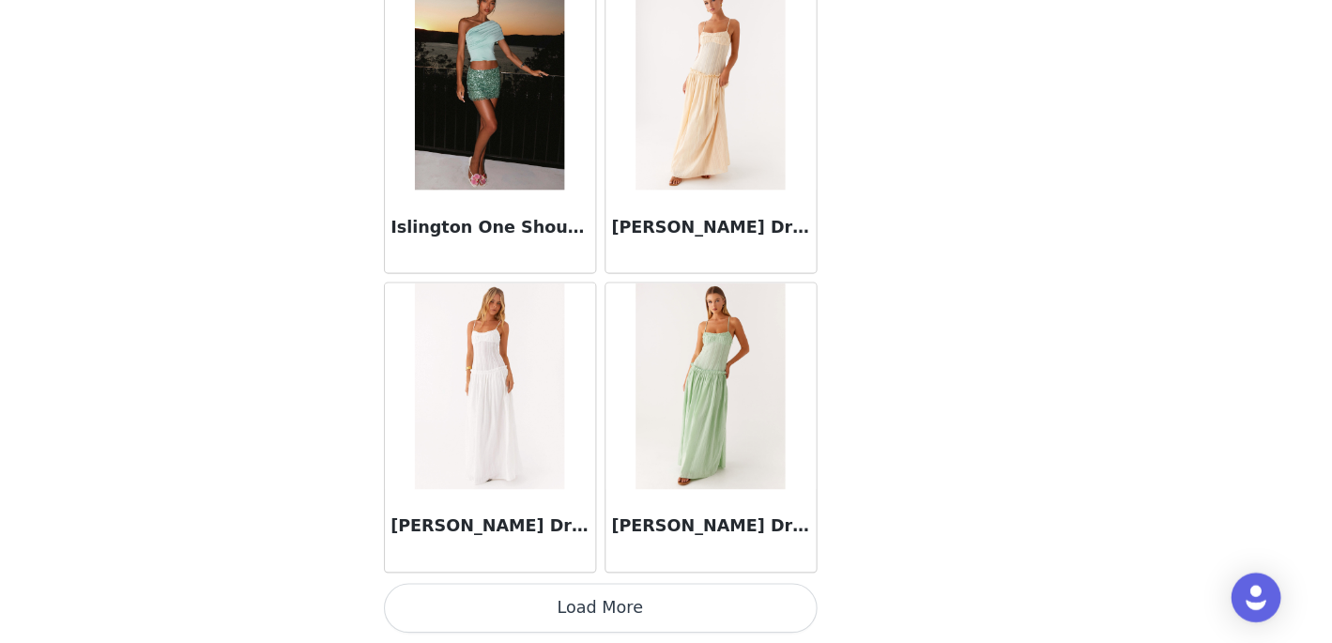
click at [581, 605] on button "Load More" at bounding box center [666, 610] width 394 height 45
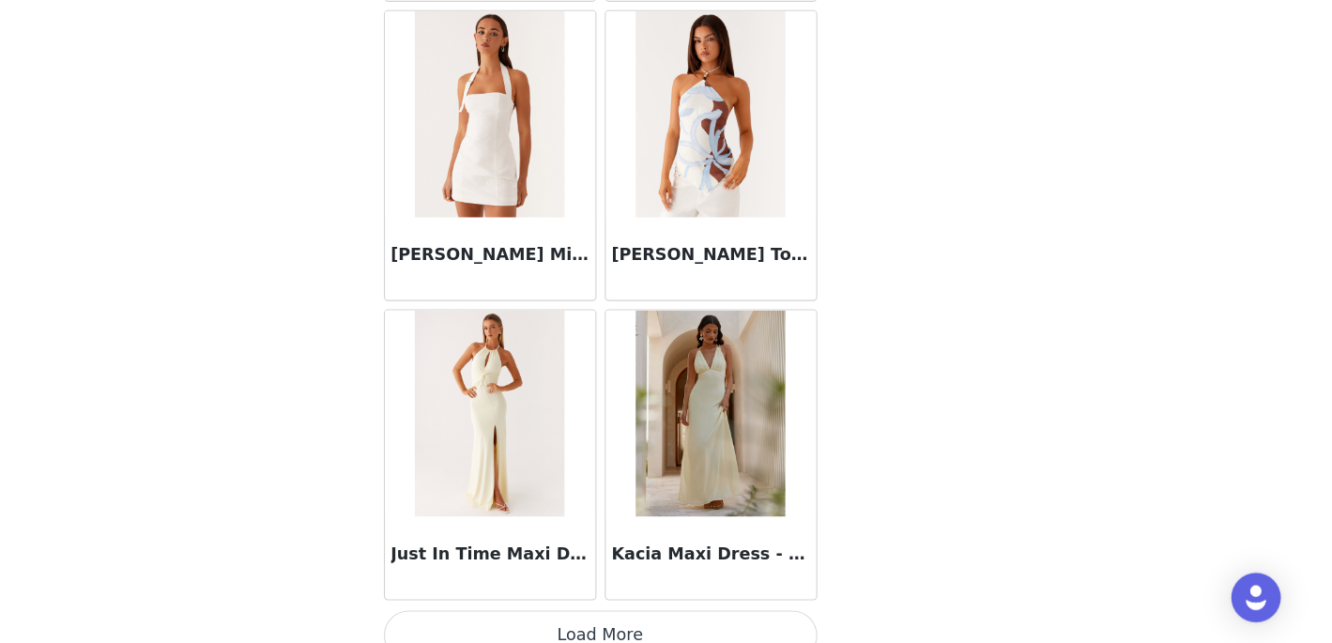
scroll to position [43049, 0]
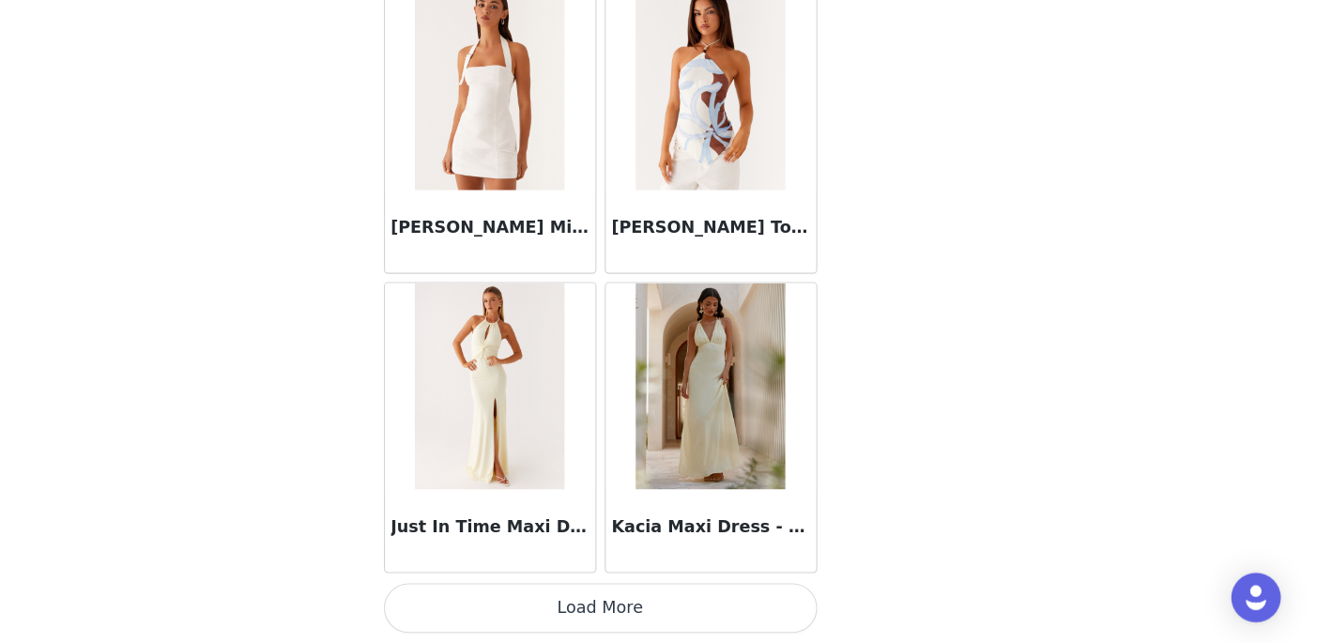
click at [601, 606] on button "Load More" at bounding box center [666, 610] width 394 height 45
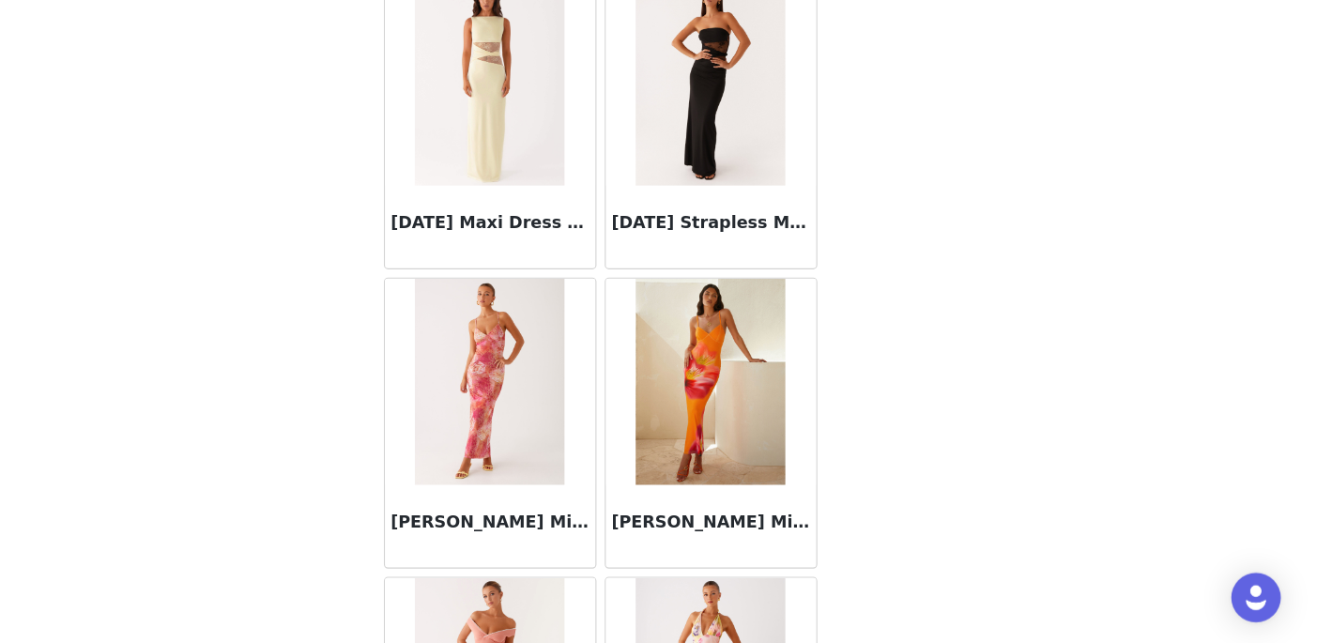
scroll to position [45771, 0]
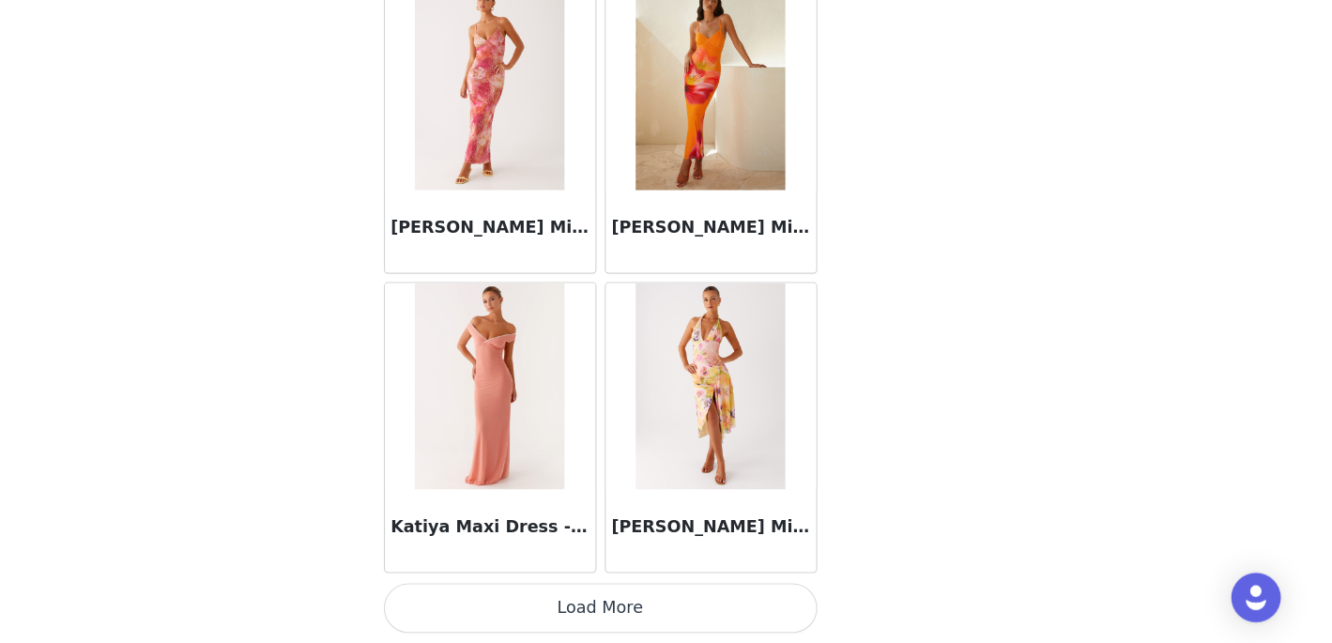
click at [621, 615] on button "Load More" at bounding box center [666, 610] width 394 height 45
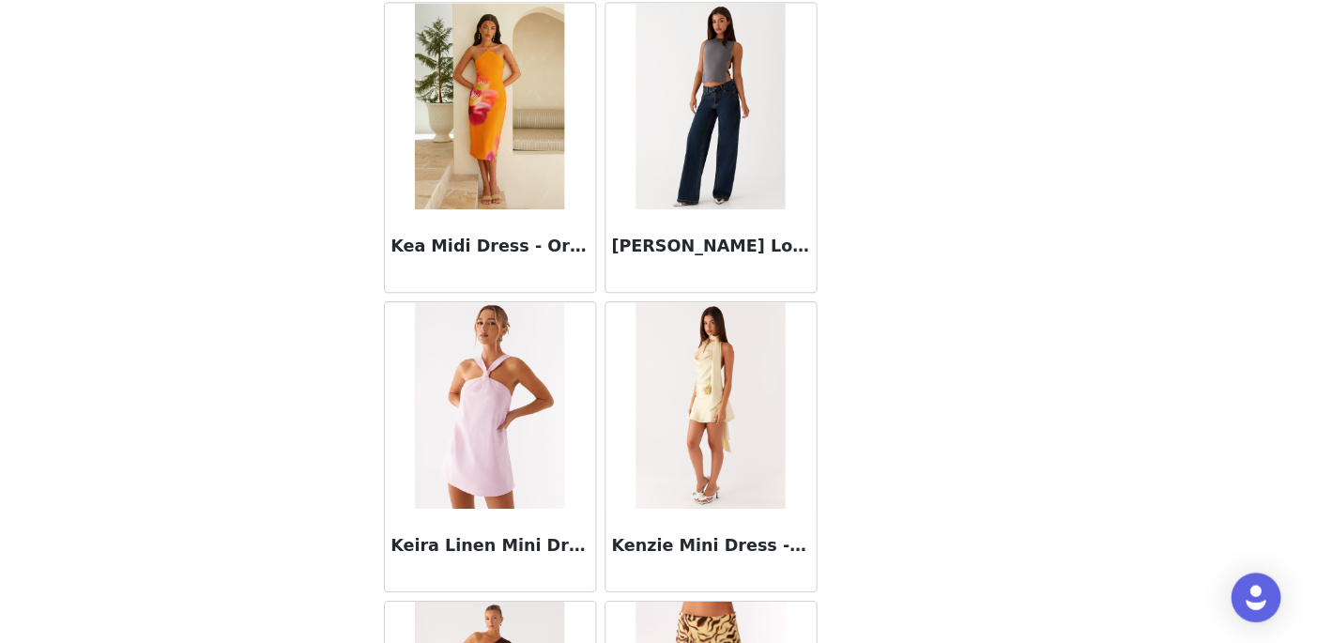
scroll to position [46294, 0]
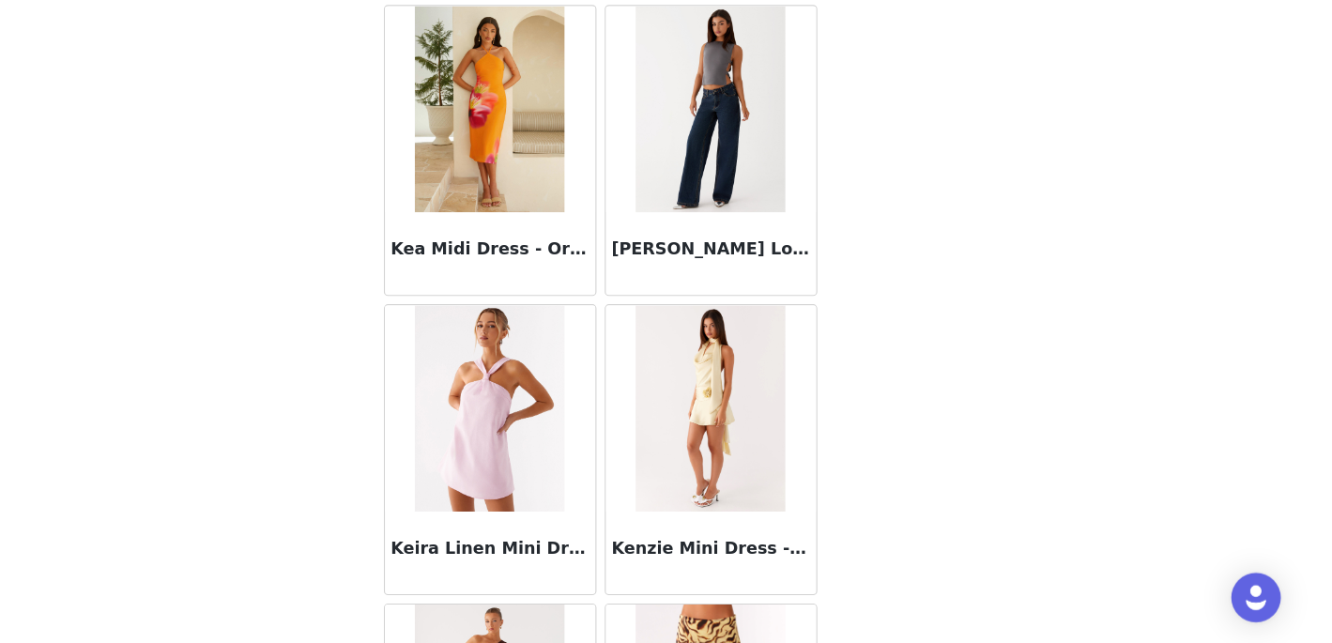
click at [724, 282] on h3 "Keanna Low Rise Denim Jeans - Washed Denim" at bounding box center [767, 285] width 180 height 23
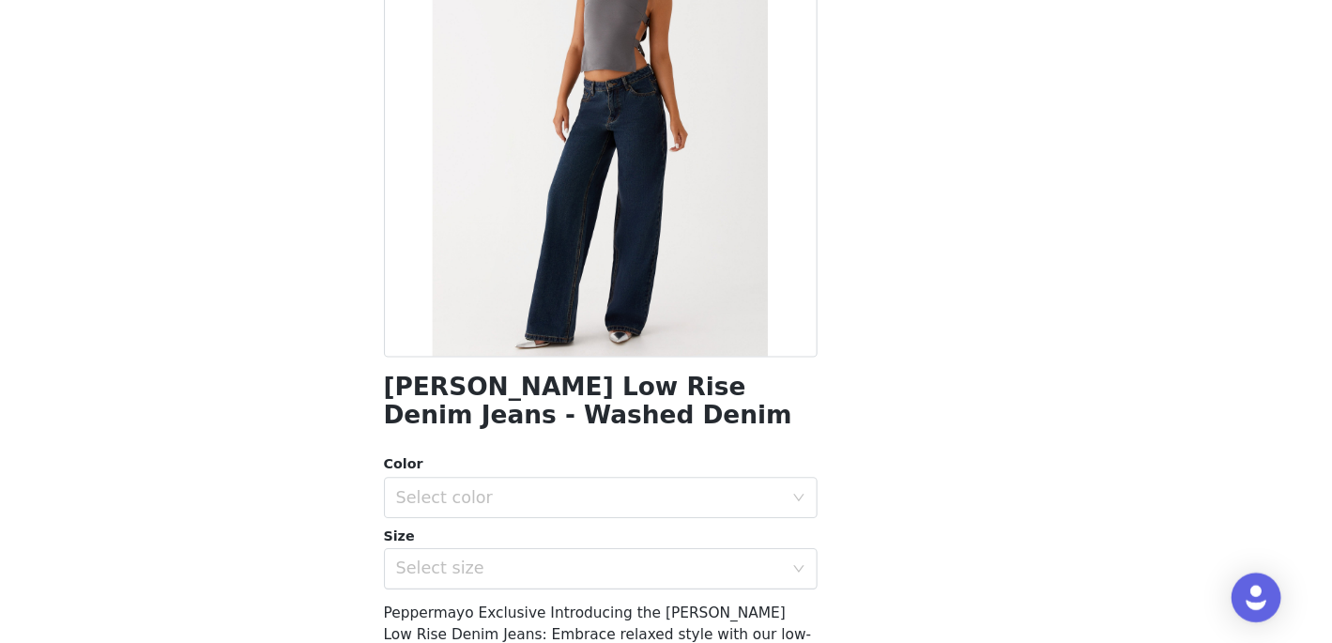
scroll to position [134, 0]
click at [670, 510] on div "Select color" at bounding box center [655, 509] width 351 height 19
click at [671, 543] on li "Washed Denim" at bounding box center [666, 551] width 394 height 30
click at [671, 576] on div "Select size" at bounding box center [655, 574] width 351 height 19
click at [638, 568] on div "Select size" at bounding box center [655, 574] width 351 height 19
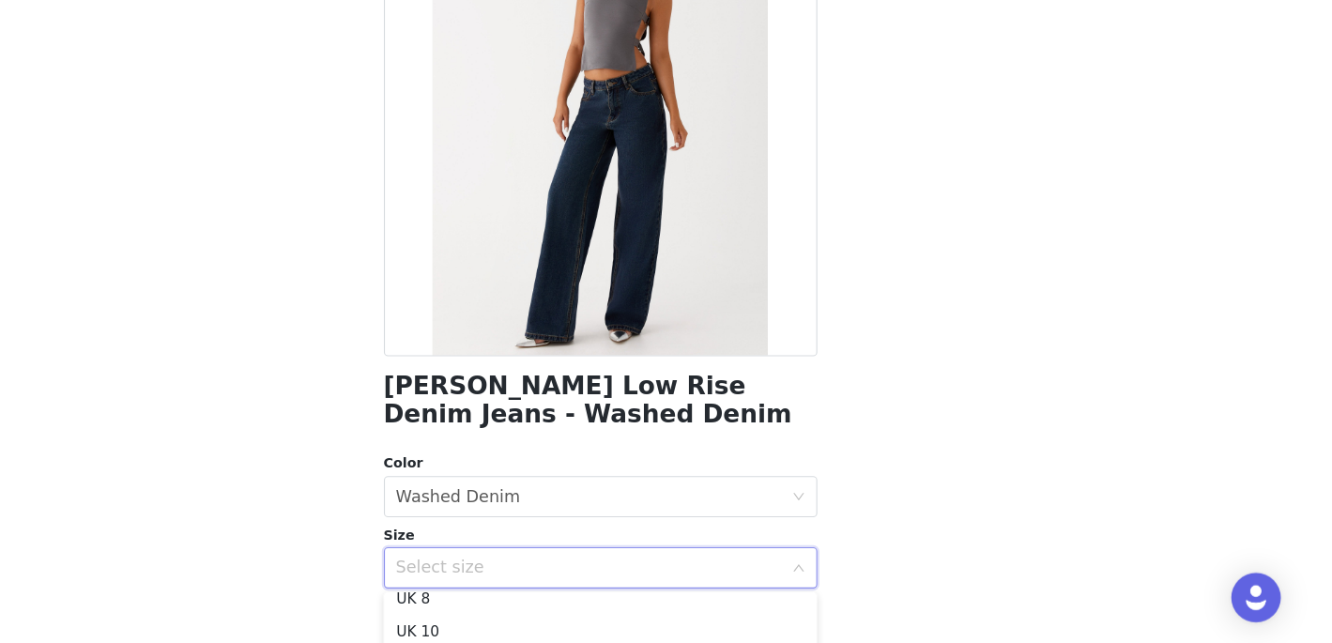
scroll to position [64, 0]
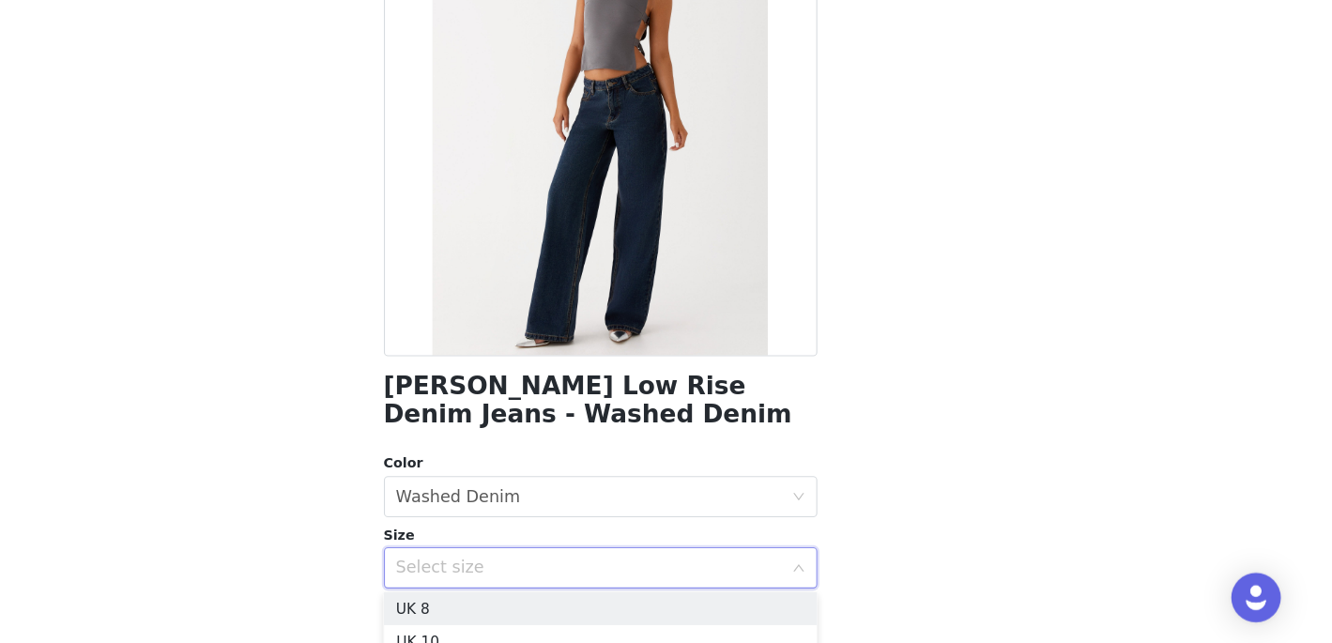
click at [613, 601] on li "UK 8" at bounding box center [666, 612] width 394 height 30
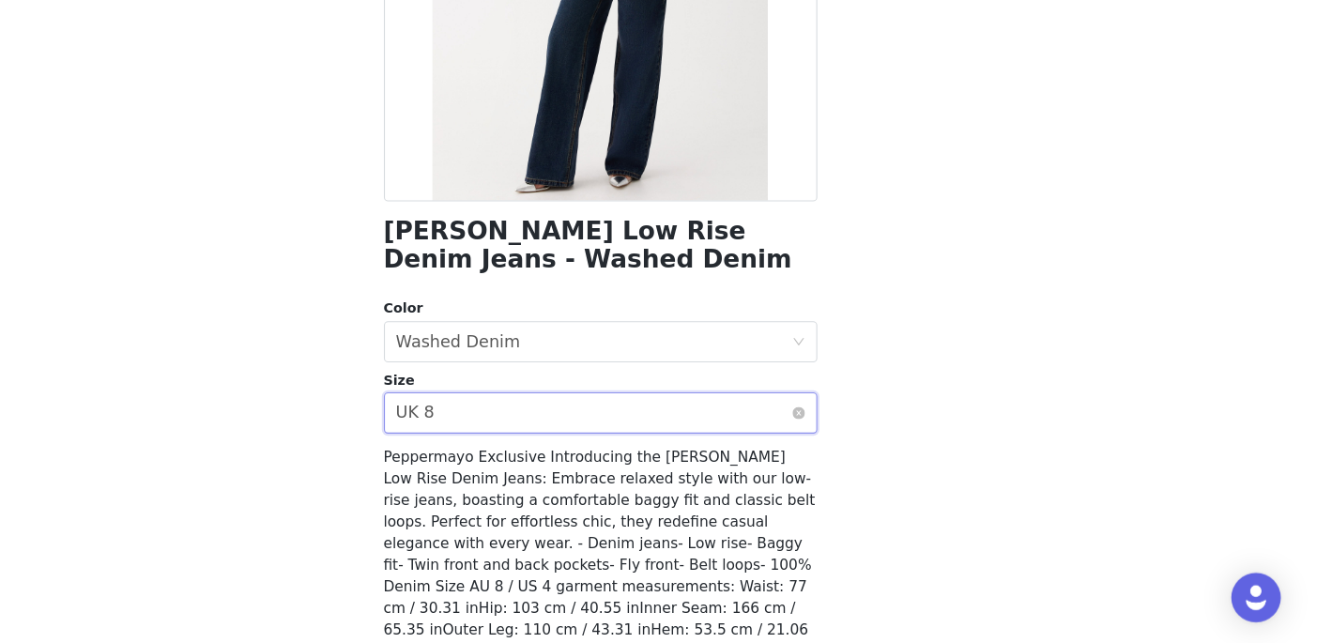
scroll to position [357, 0]
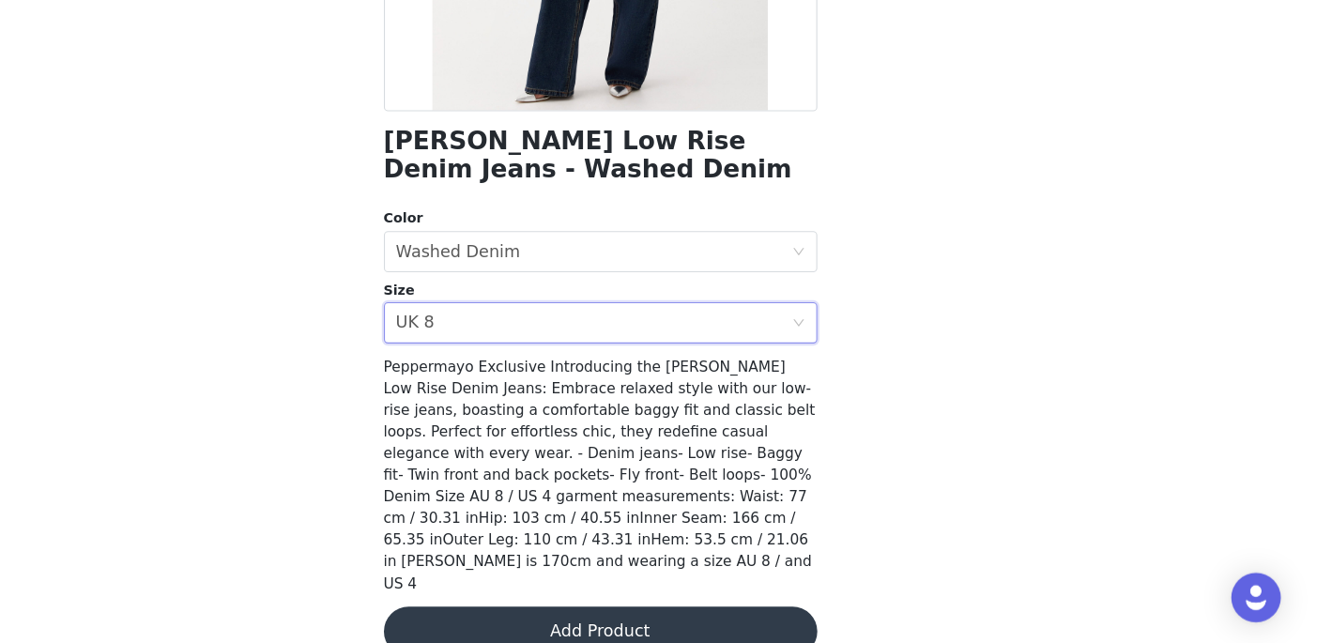
click at [694, 610] on button "Add Product" at bounding box center [666, 632] width 394 height 45
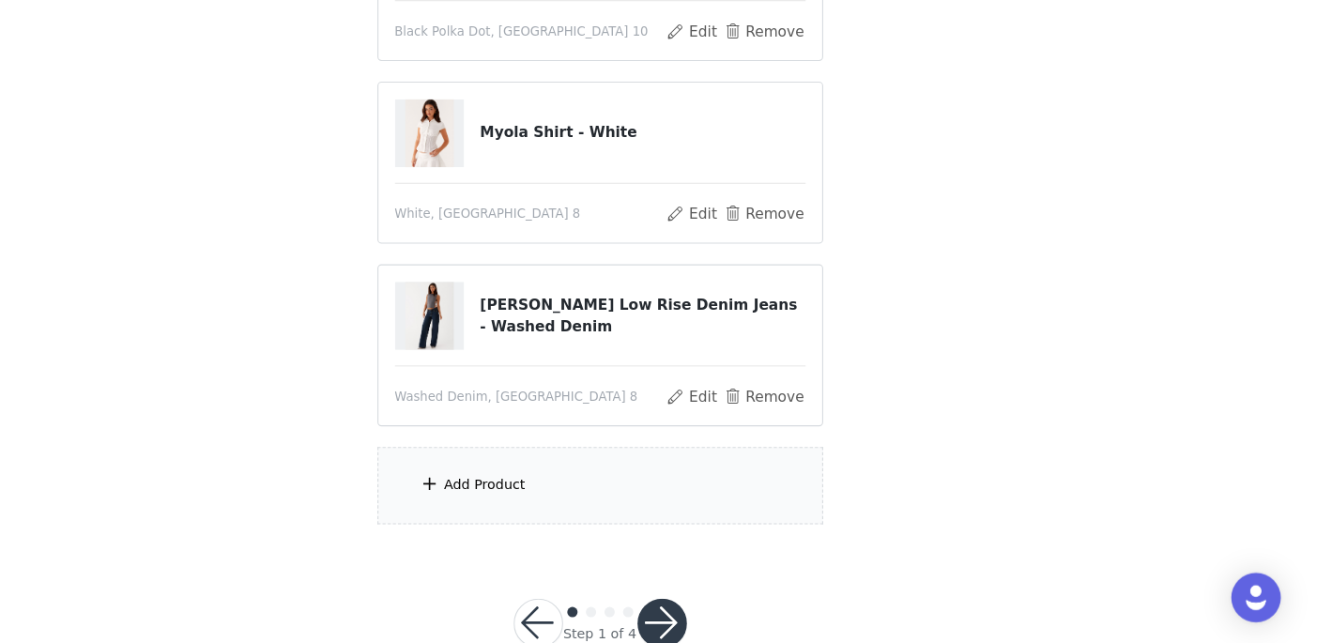
scroll to position [297, 0]
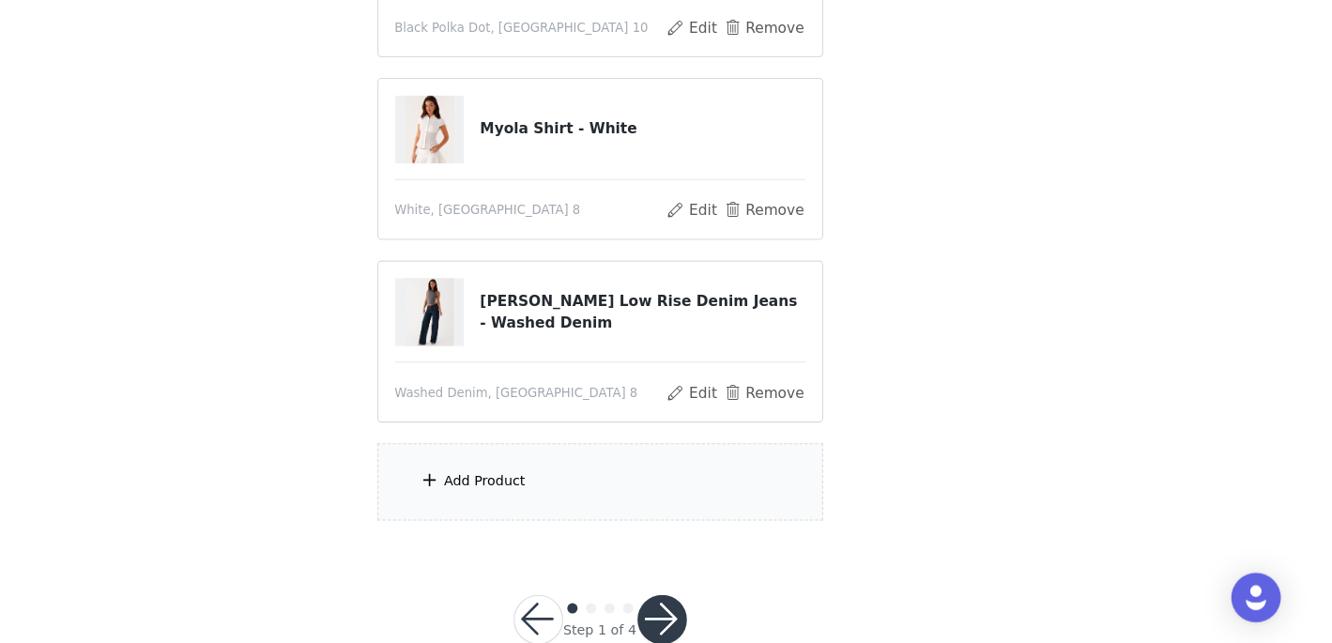
click at [622, 510] on div "Add Product" at bounding box center [666, 496] width 405 height 70
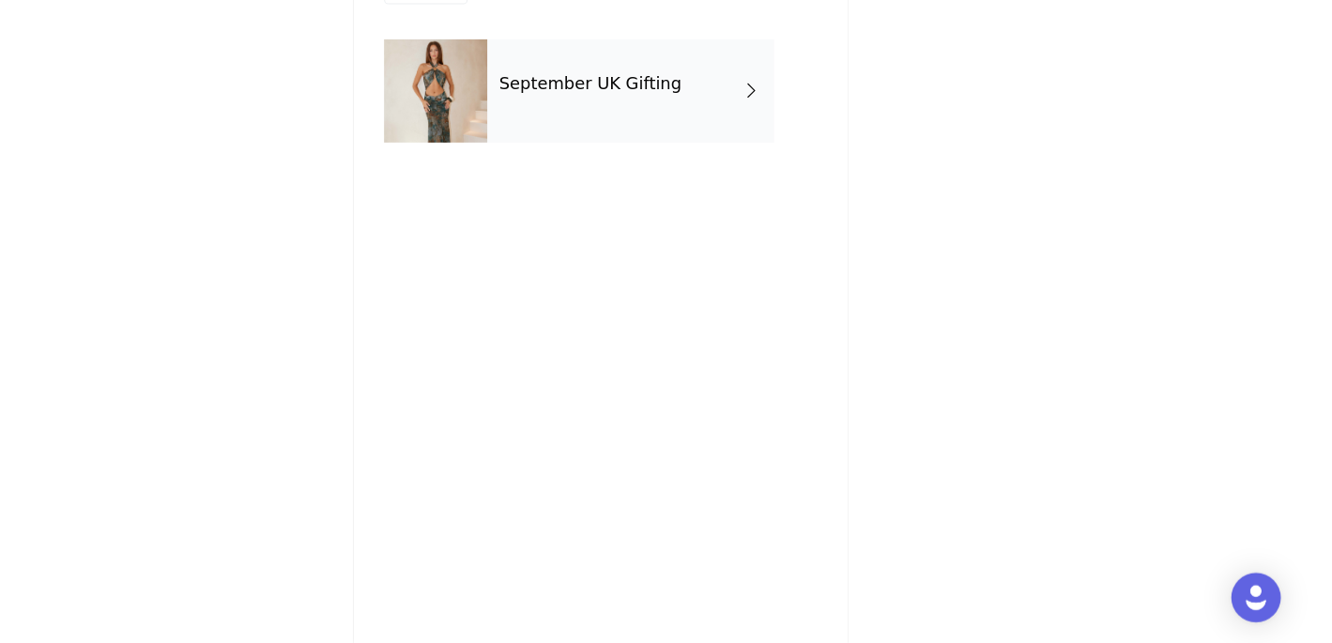
click at [633, 134] on h4 "September UK Gifting" at bounding box center [657, 134] width 166 height 17
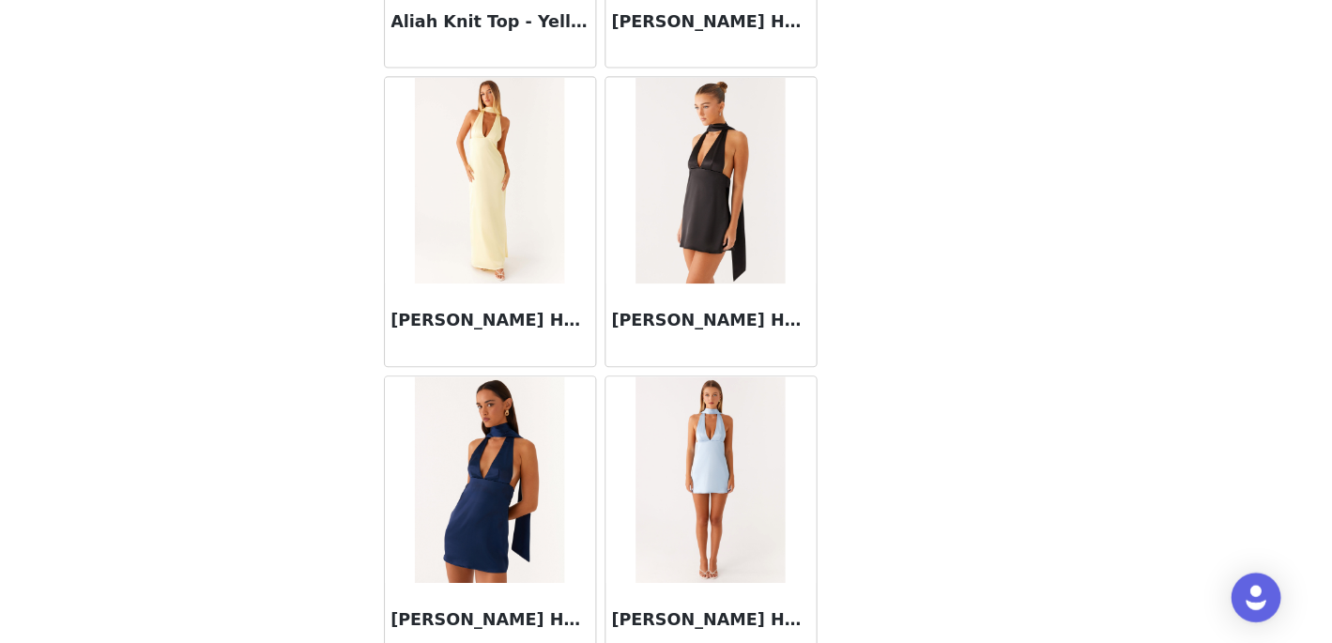
scroll to position [2229, 0]
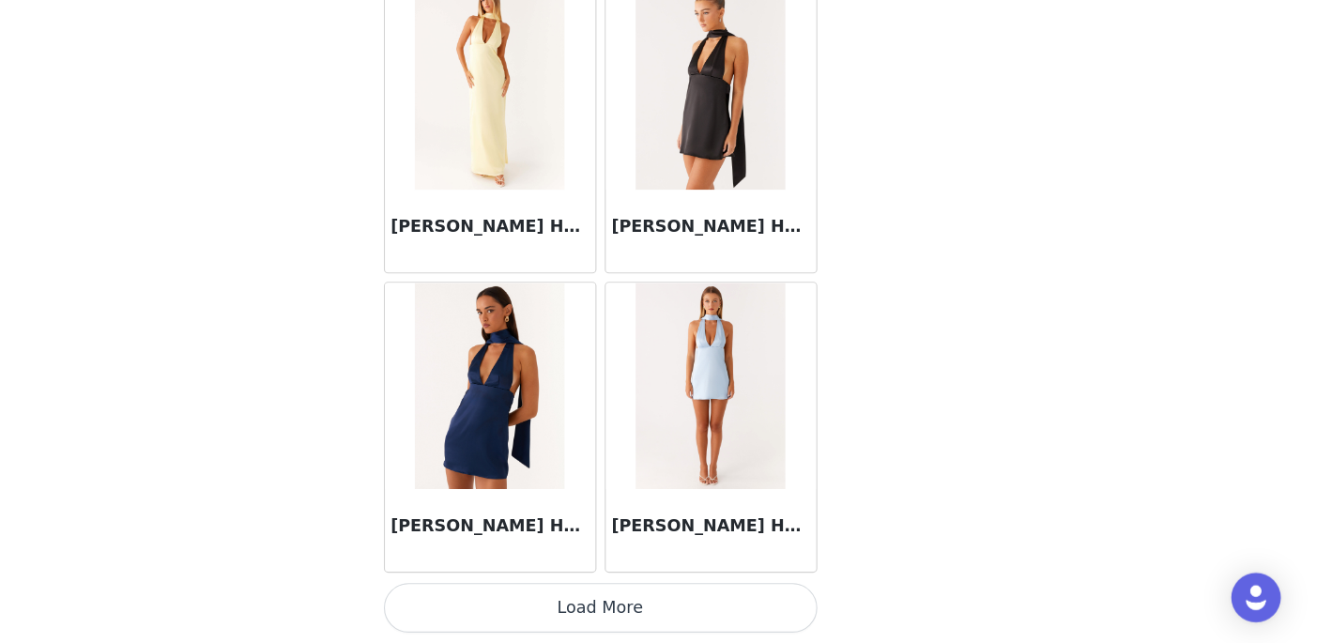
click at [643, 632] on button "Load More" at bounding box center [666, 610] width 394 height 45
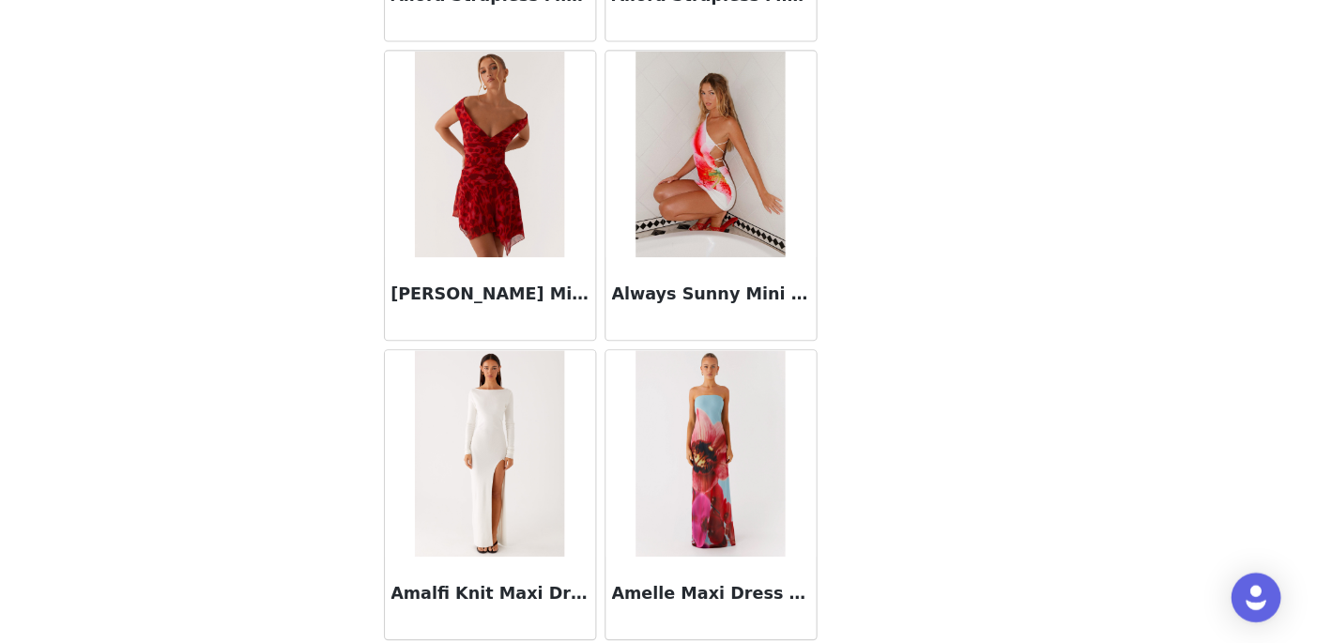
scroll to position [3533, 0]
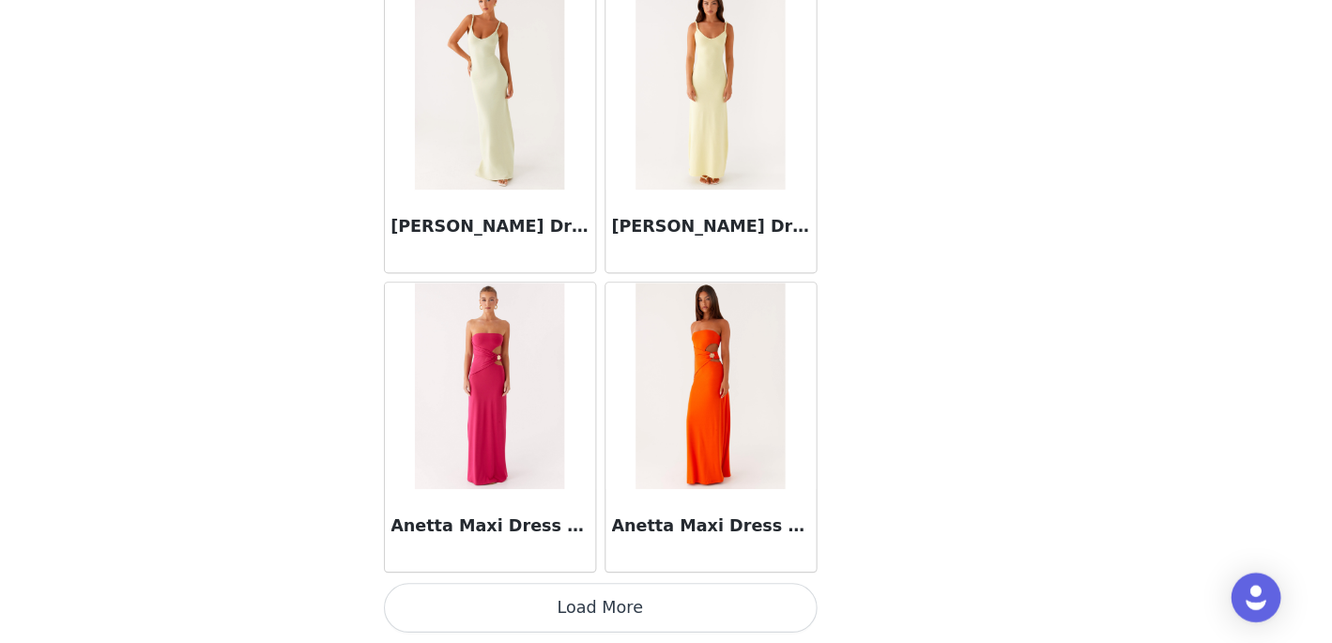
click at [629, 617] on button "Load More" at bounding box center [666, 610] width 394 height 45
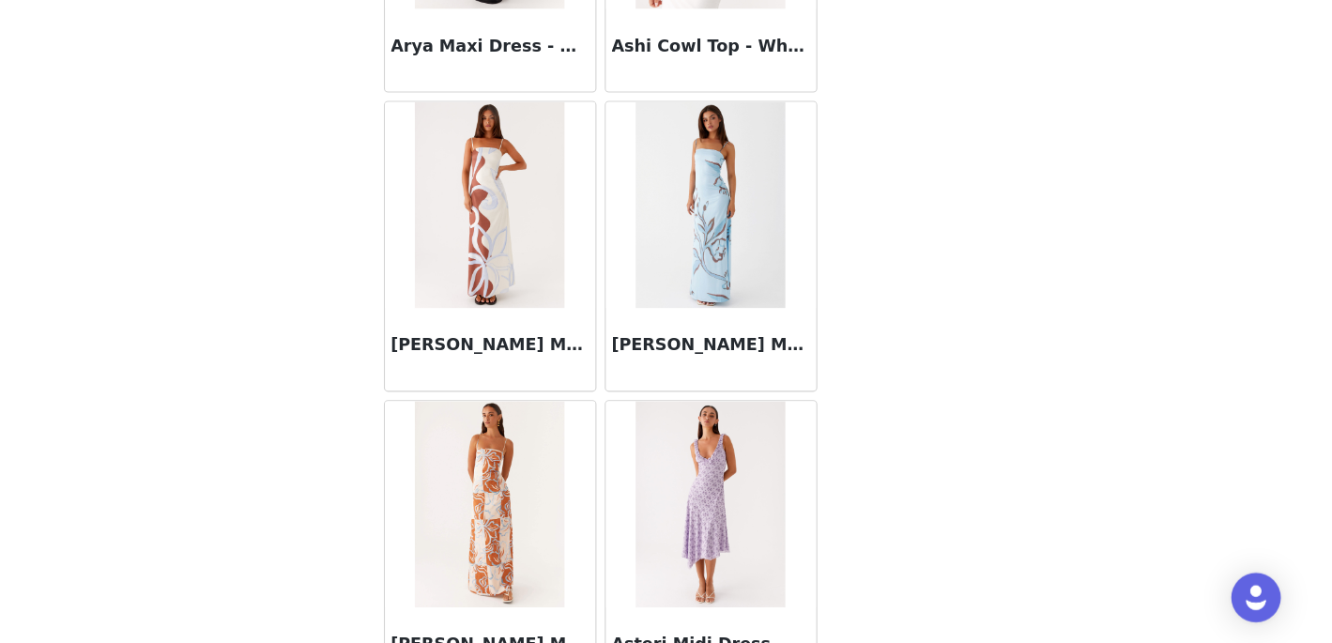
scroll to position [7671, 0]
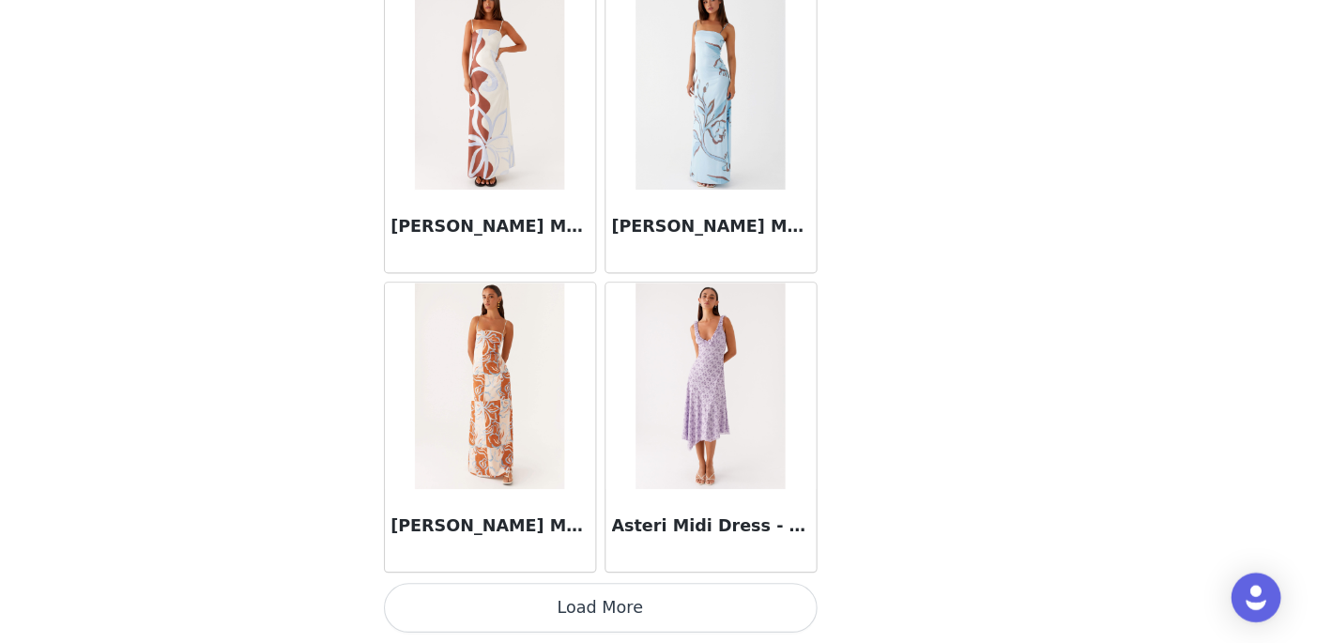
click at [639, 605] on button "Load More" at bounding box center [666, 610] width 394 height 45
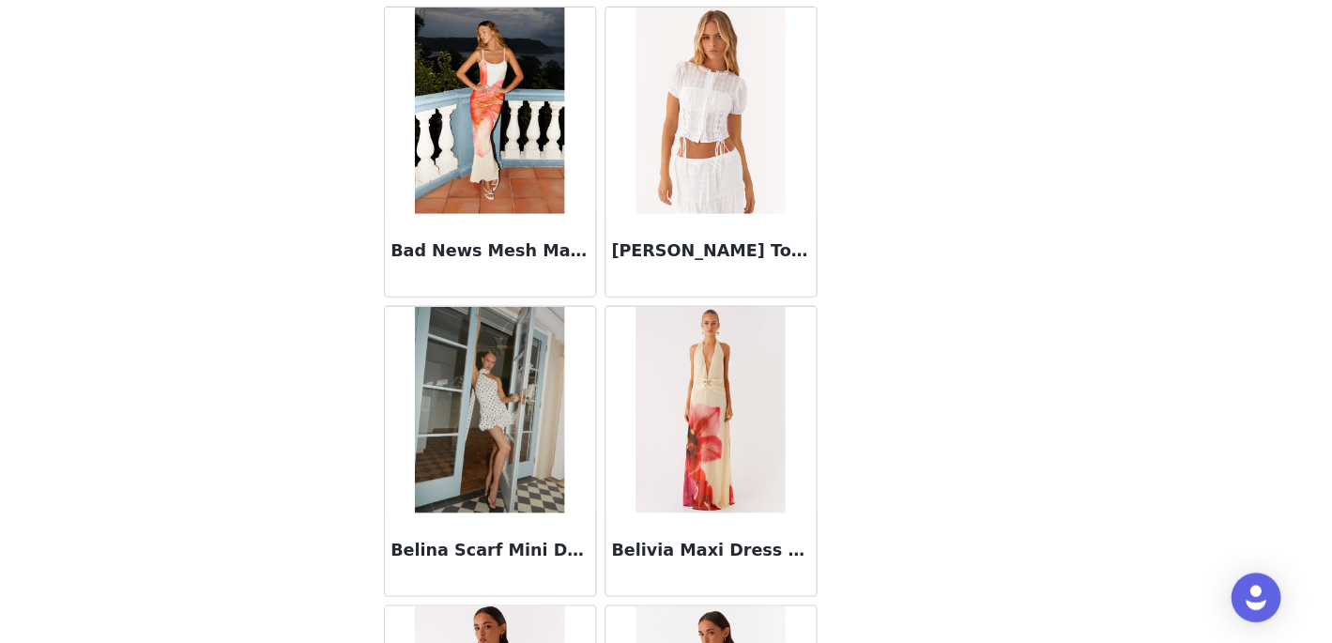
scroll to position [10393, 0]
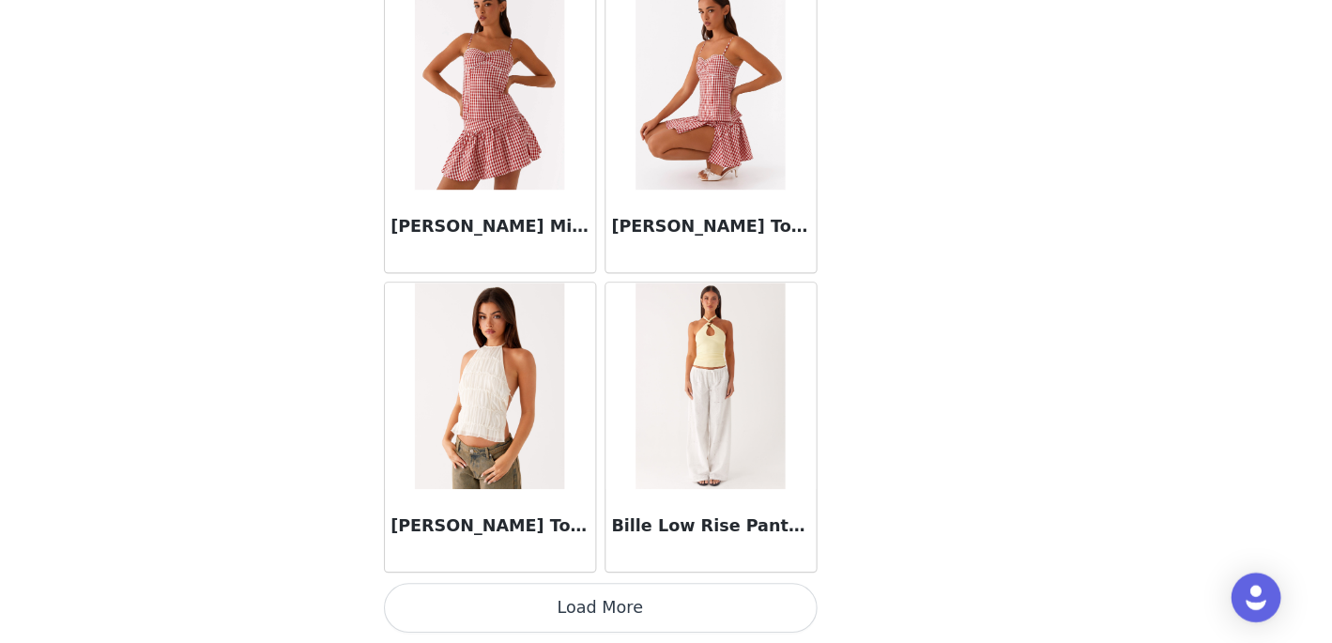
click at [644, 617] on button "Load More" at bounding box center [666, 610] width 394 height 45
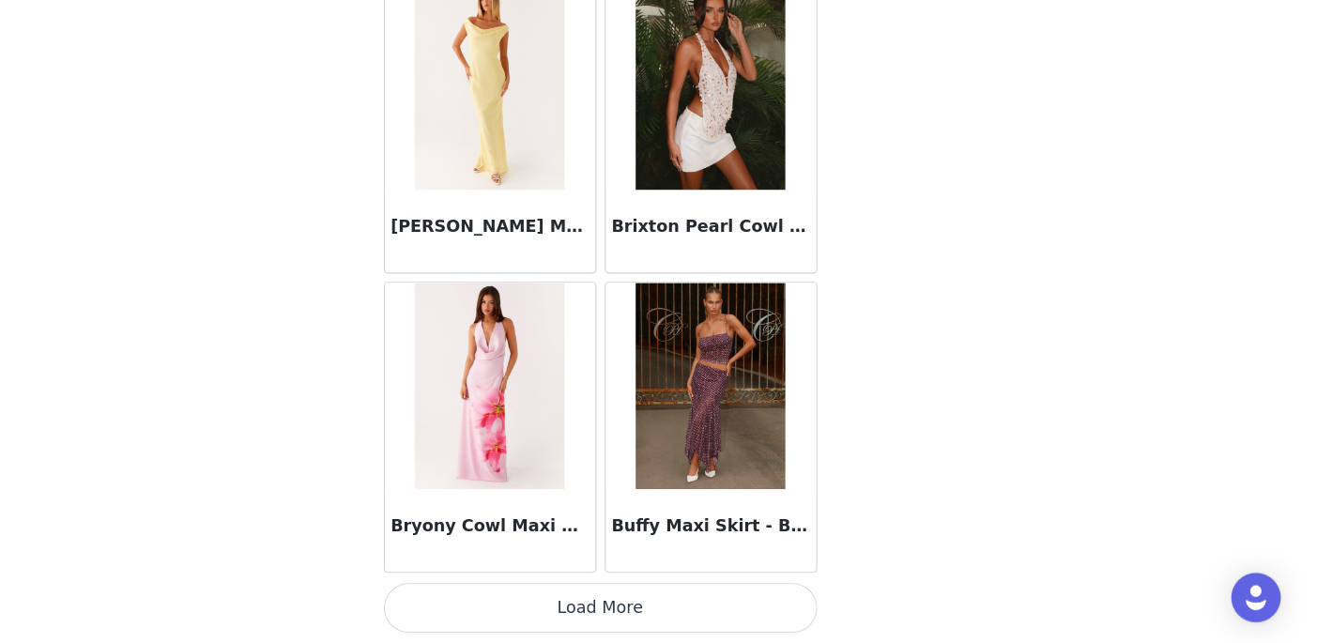
scroll to position [342, 0]
click at [590, 598] on button "Load More" at bounding box center [666, 610] width 394 height 45
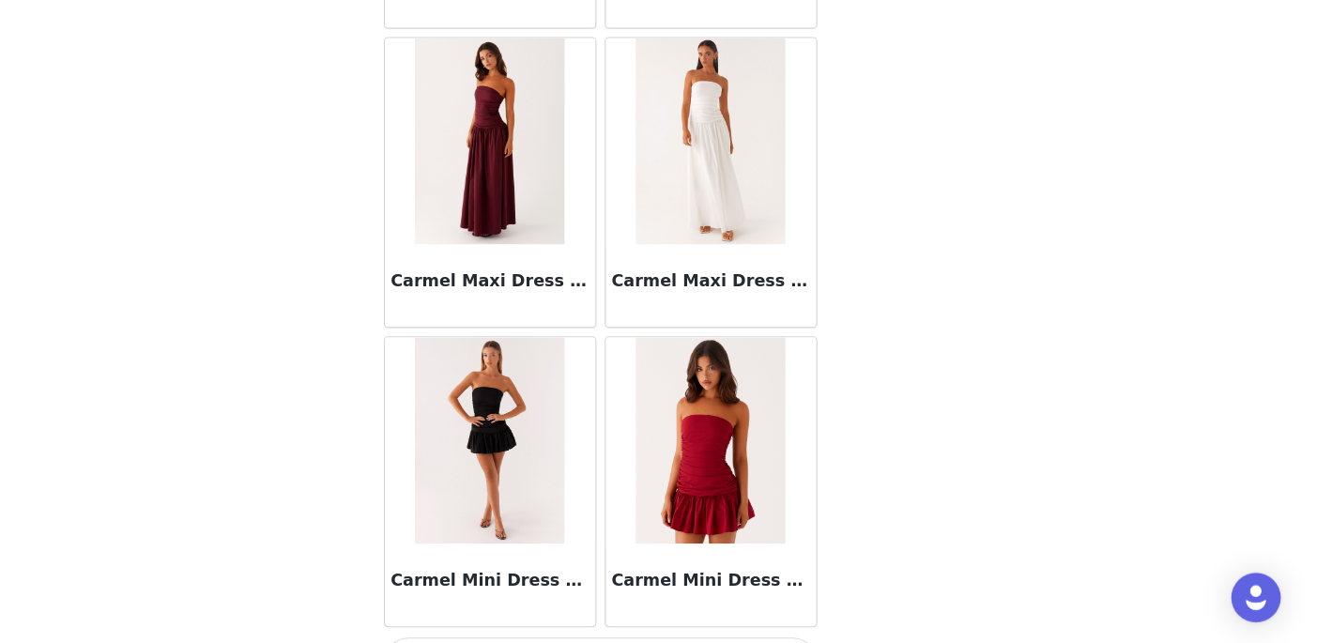
scroll to position [15836, 0]
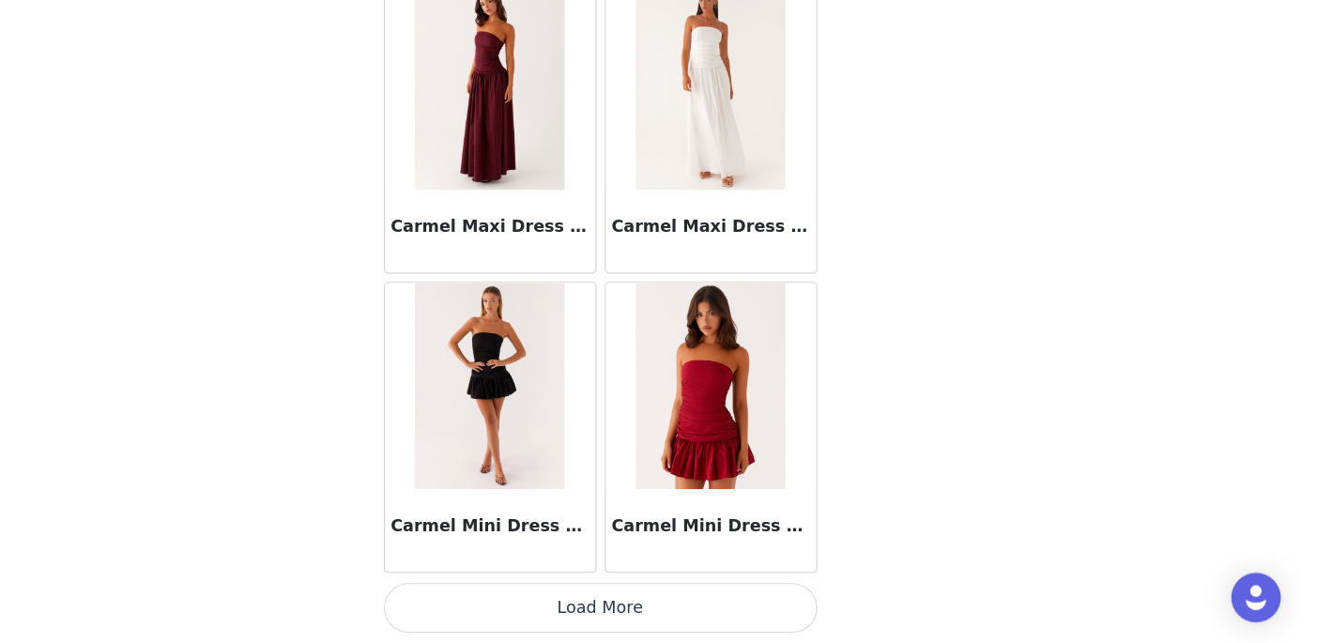
click at [594, 617] on button "Load More" at bounding box center [666, 610] width 394 height 45
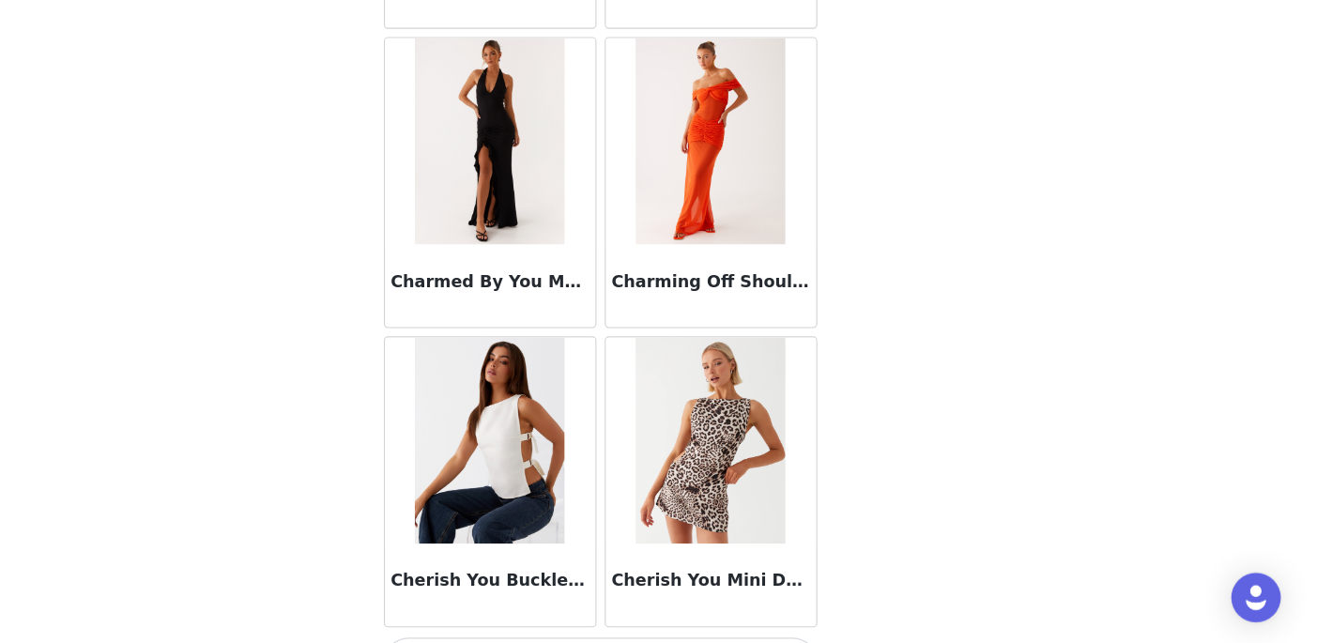
scroll to position [18557, 0]
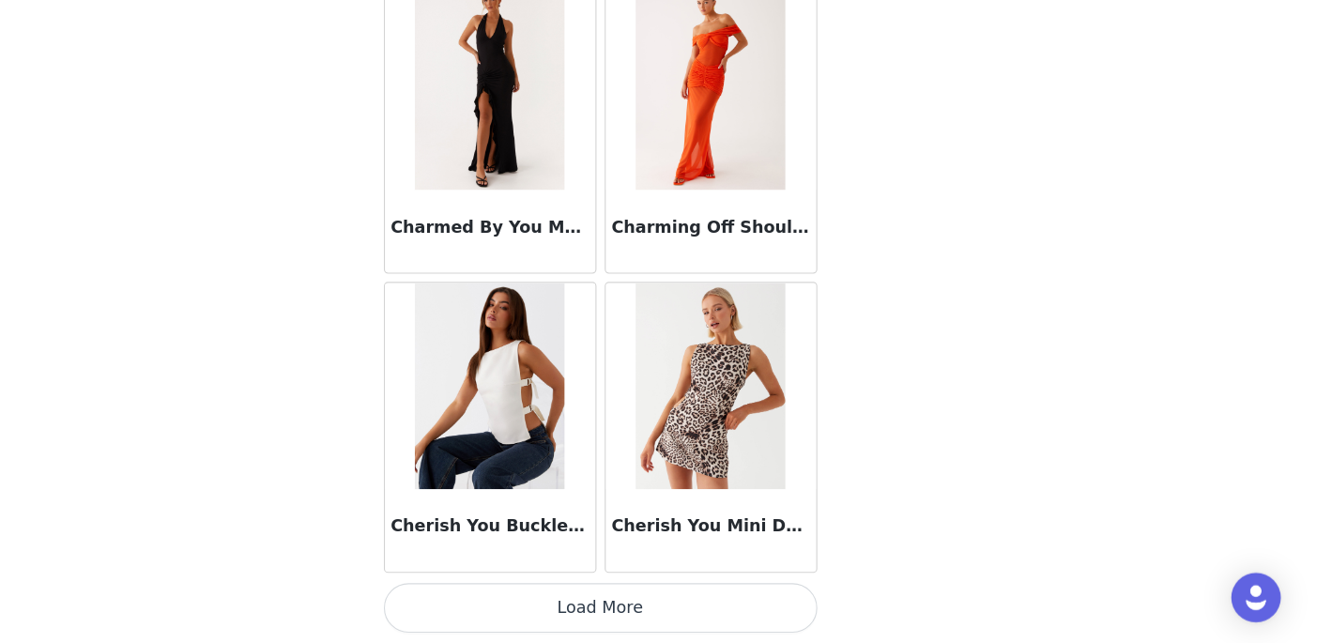
click at [596, 617] on button "Load More" at bounding box center [666, 610] width 394 height 45
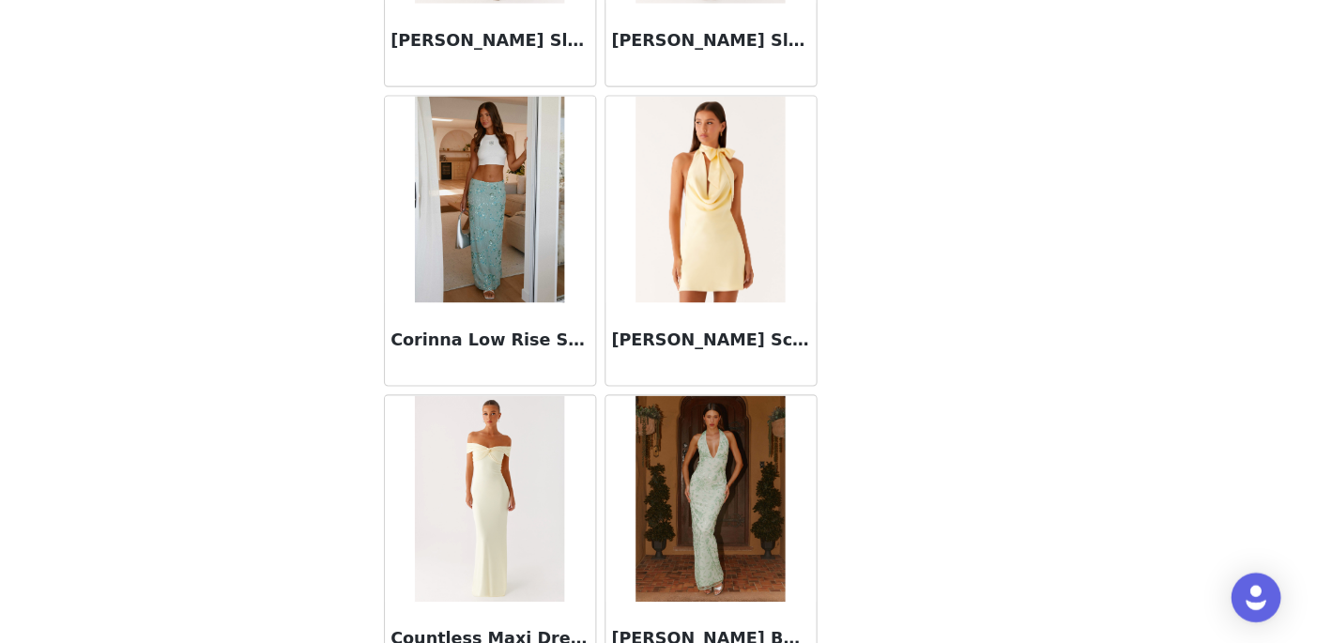
scroll to position [21278, 0]
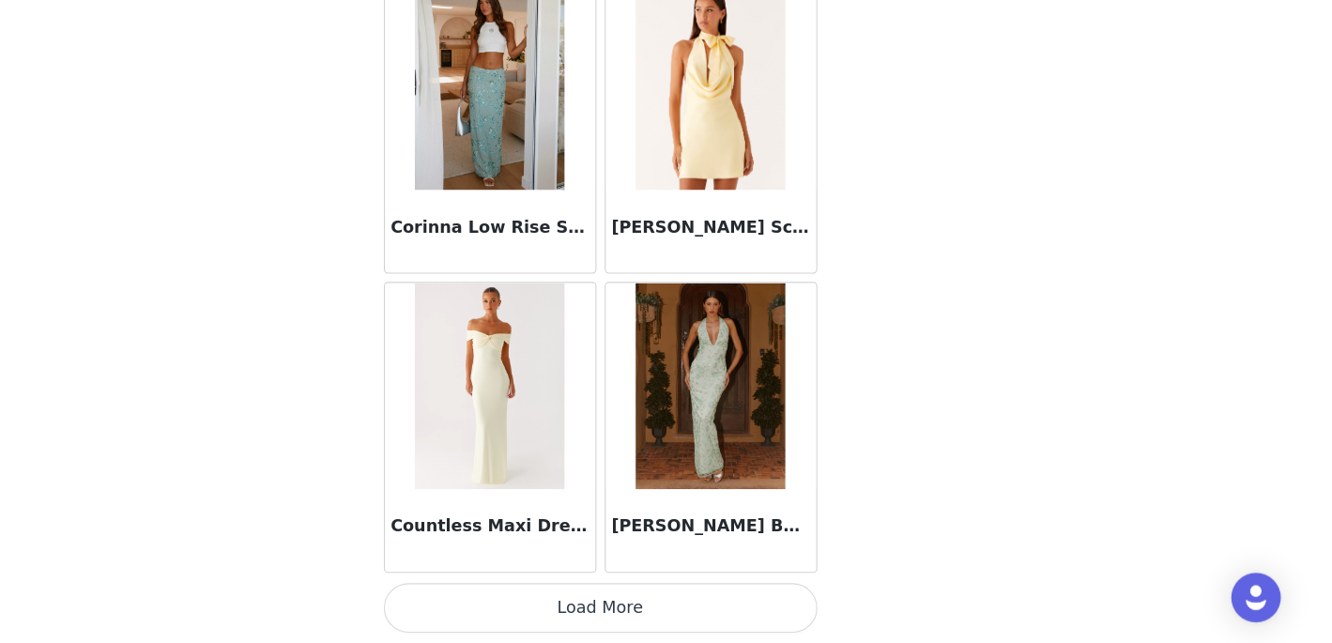
click at [615, 602] on button "Load More" at bounding box center [666, 610] width 394 height 45
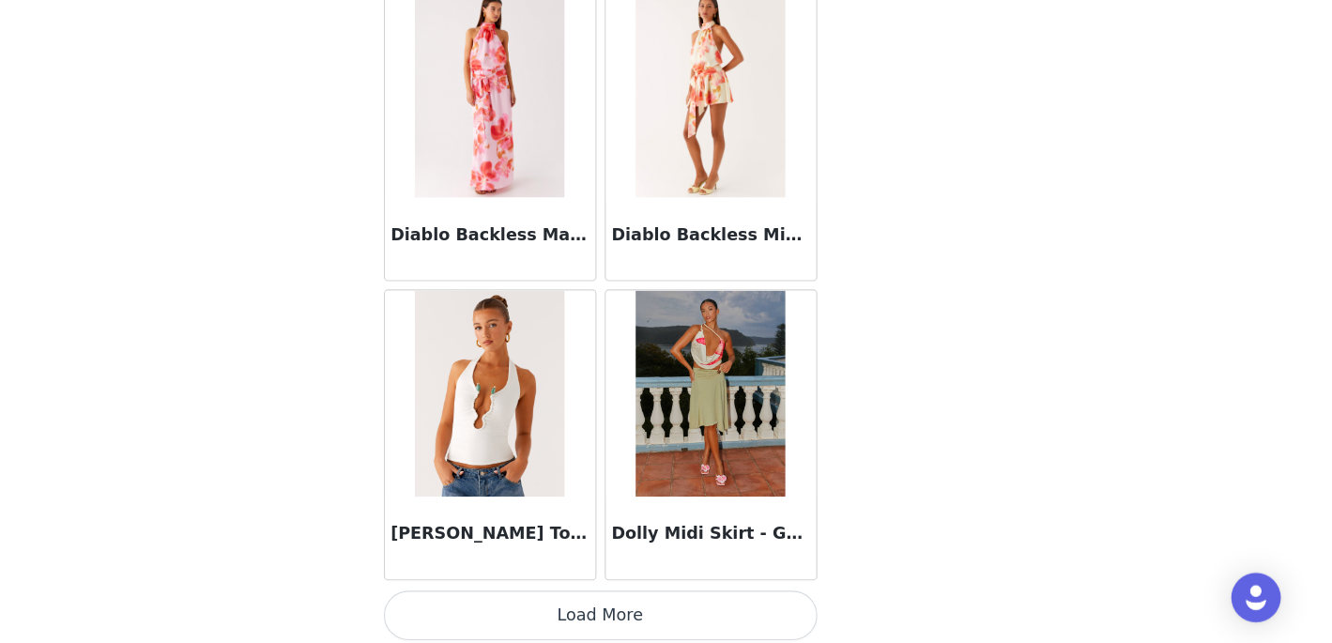
scroll to position [24000, 0]
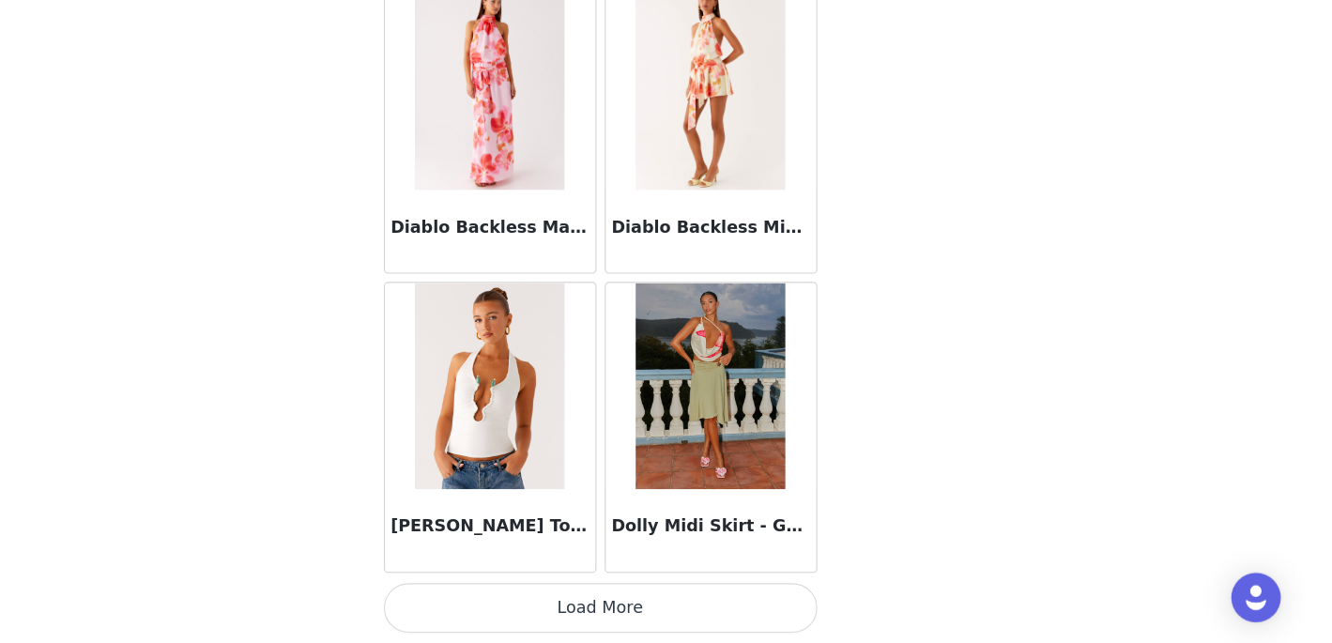
click at [661, 627] on button "Load More" at bounding box center [666, 610] width 394 height 45
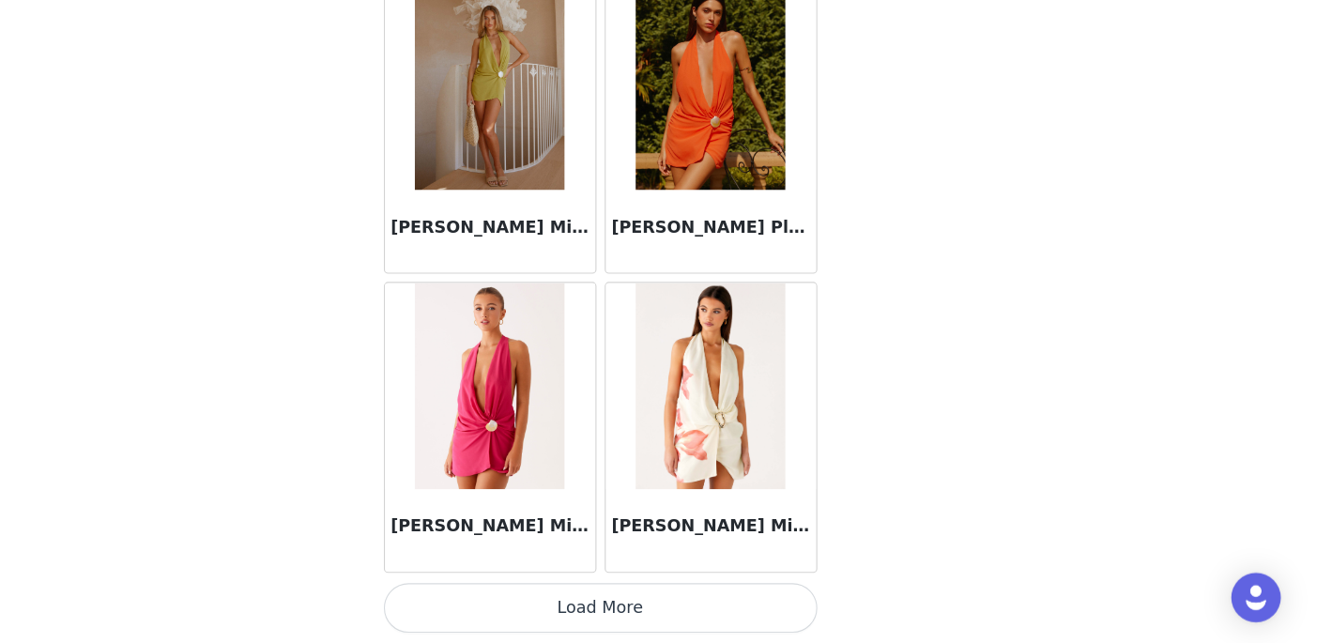
scroll to position [342, 0]
click at [662, 612] on button "Load More" at bounding box center [666, 610] width 394 height 45
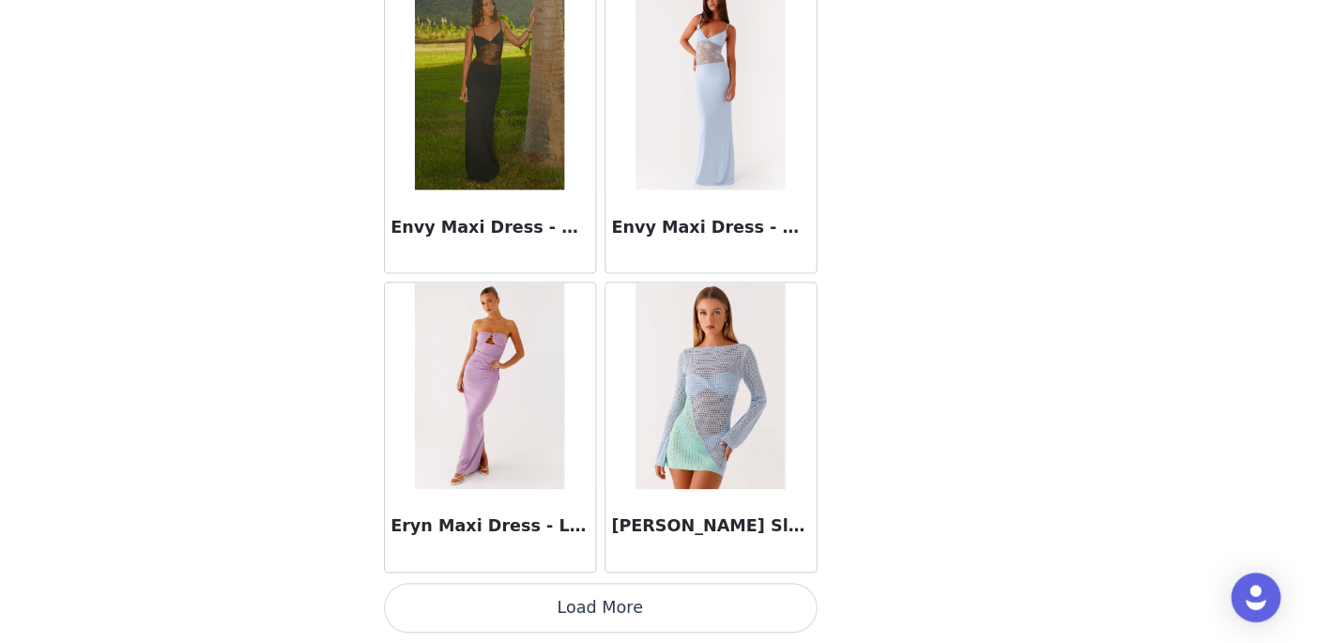
click at [658, 605] on button "Load More" at bounding box center [666, 610] width 394 height 45
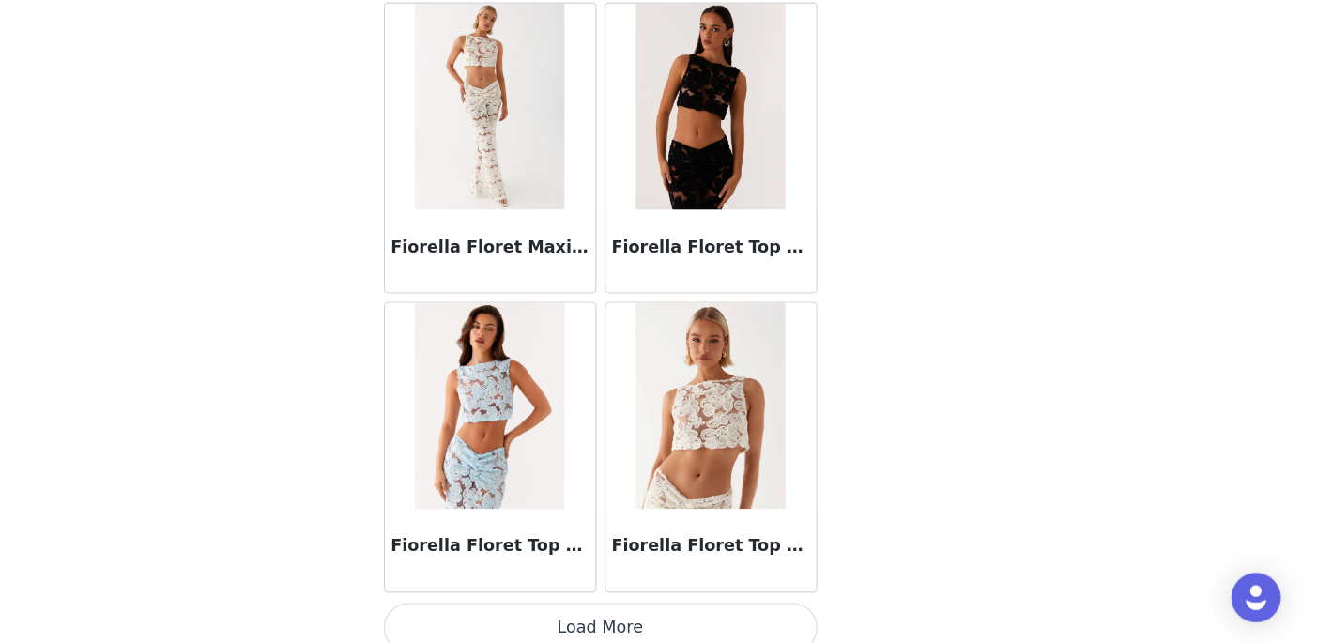
scroll to position [32164, 0]
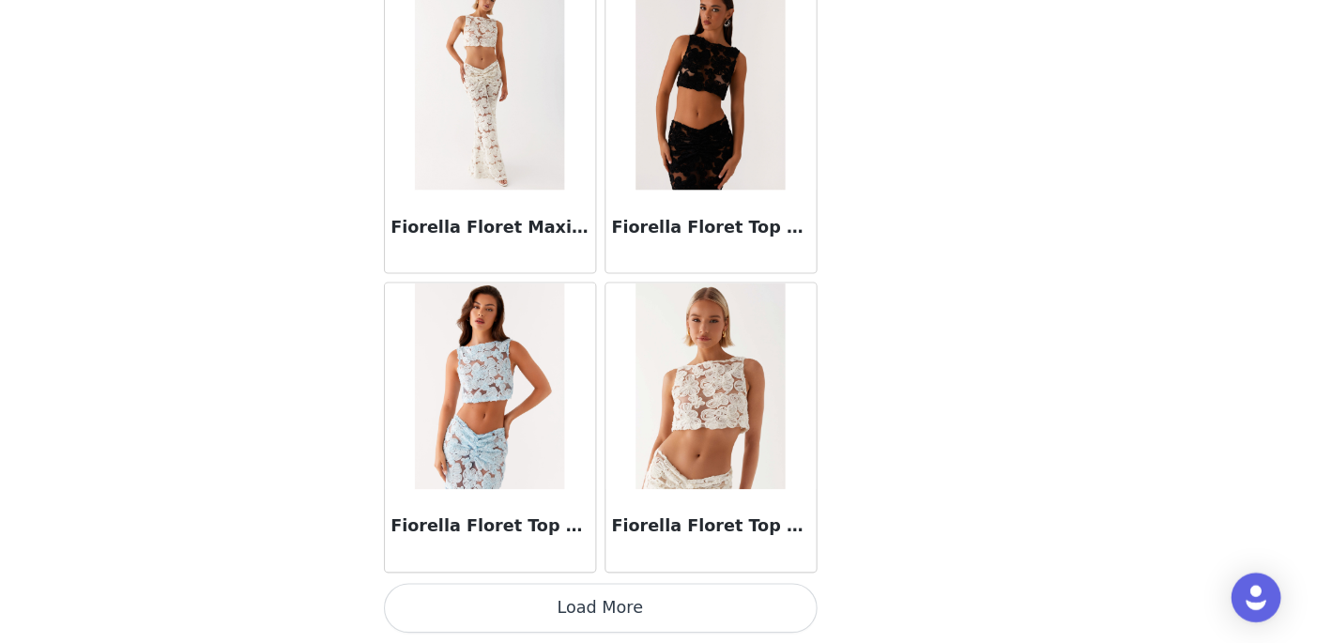
click at [654, 617] on button "Load More" at bounding box center [666, 610] width 394 height 45
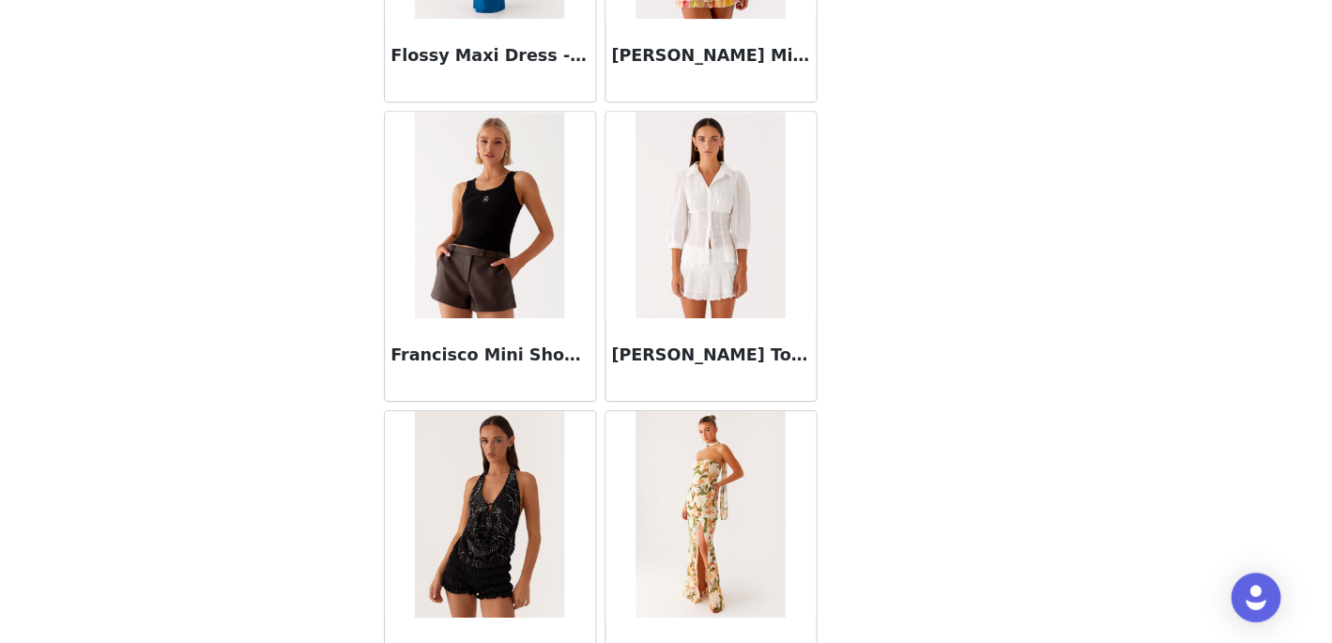
click at [582, 315] on img at bounding box center [565, 254] width 136 height 188
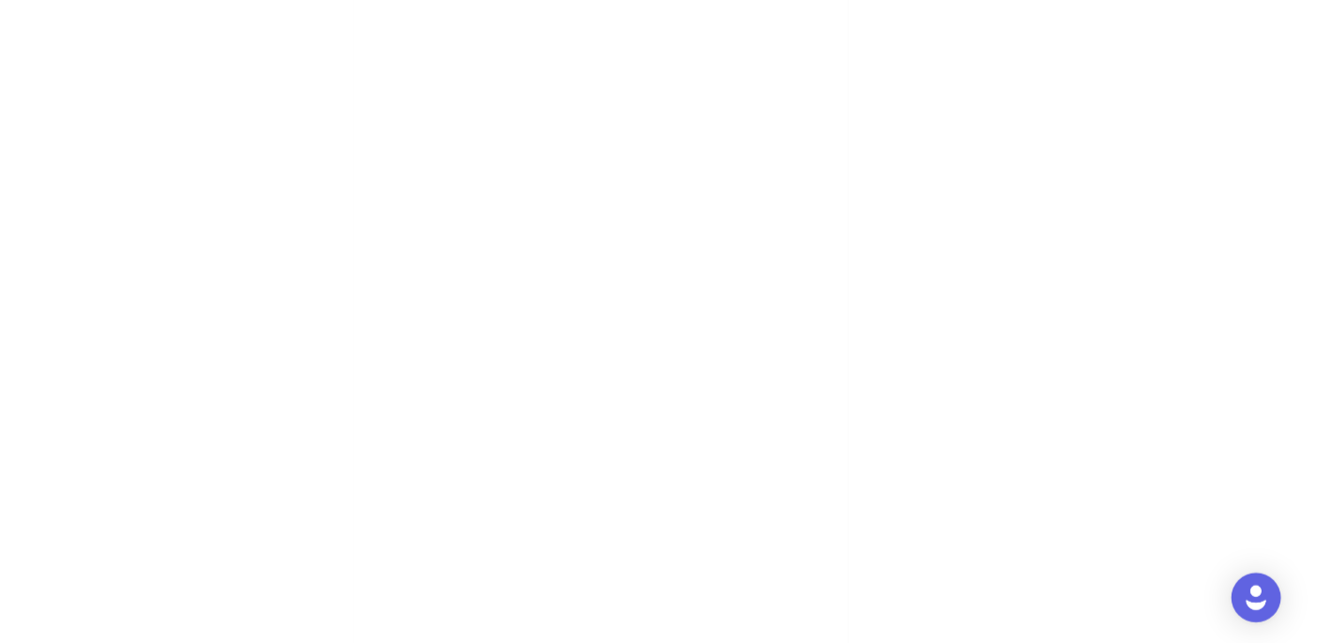
scroll to position [327, 0]
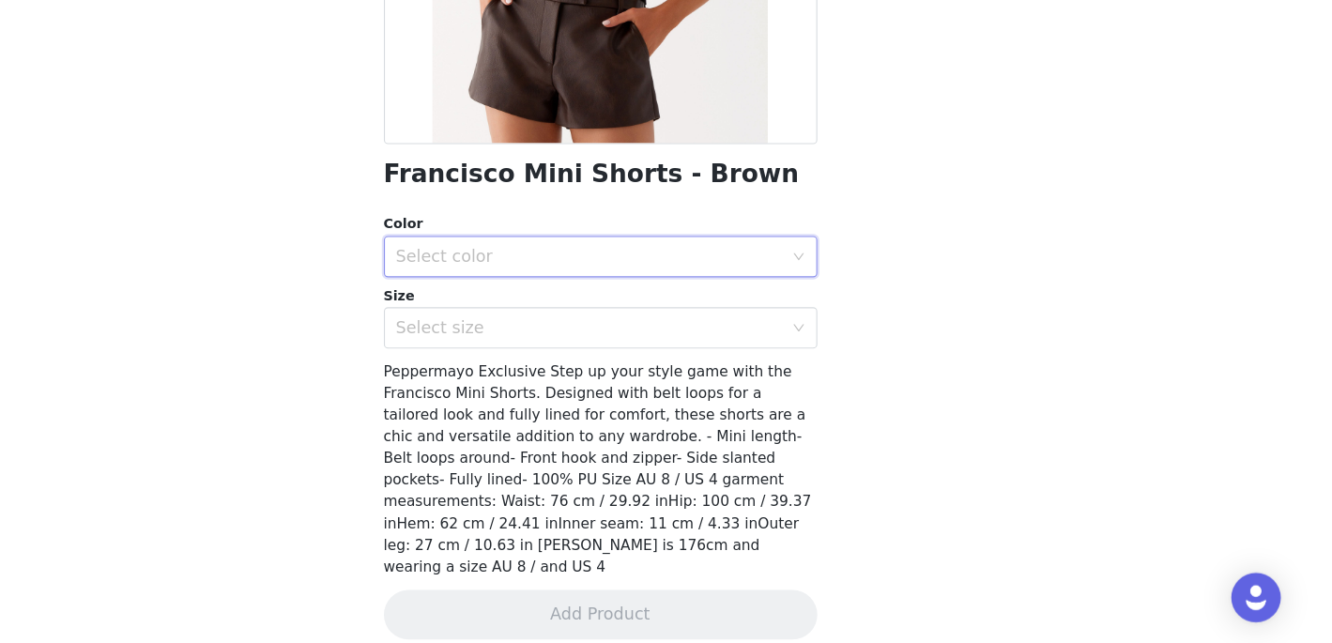
click at [626, 280] on div "Select color" at bounding box center [659, 292] width 359 height 36
click at [636, 323] on li "Brown" at bounding box center [666, 333] width 394 height 30
click at [657, 353] on div "Select size" at bounding box center [655, 356] width 351 height 19
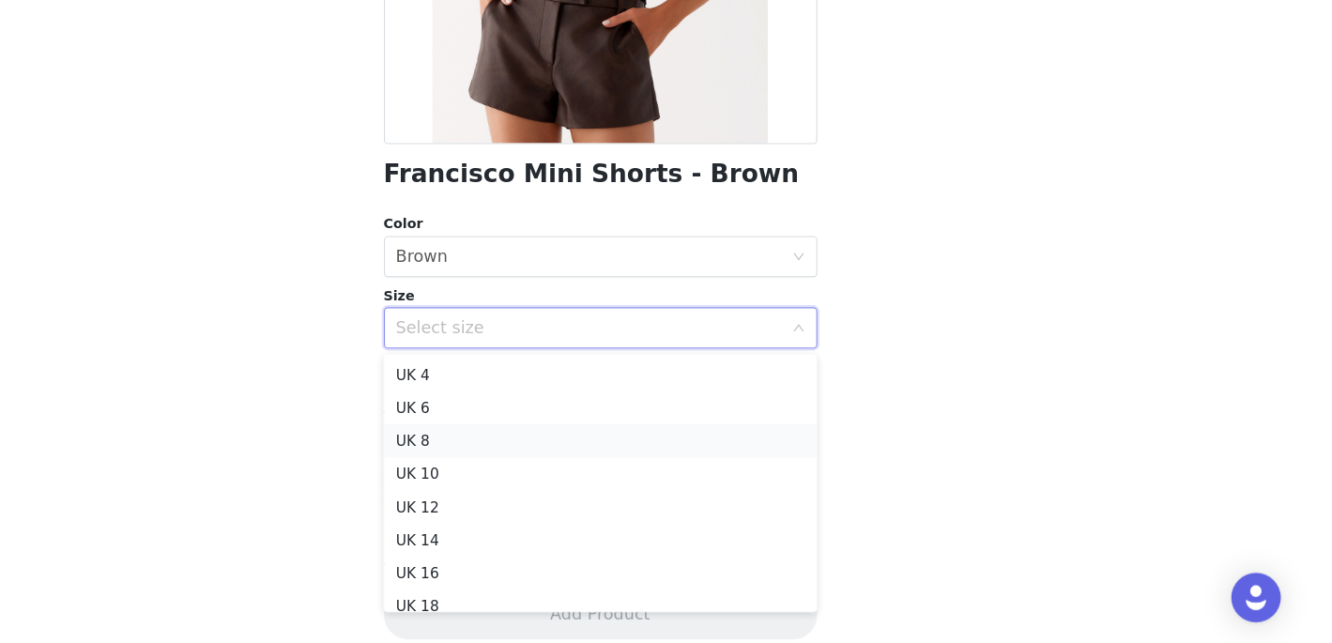
click at [672, 465] on li "UK 8" at bounding box center [666, 459] width 394 height 30
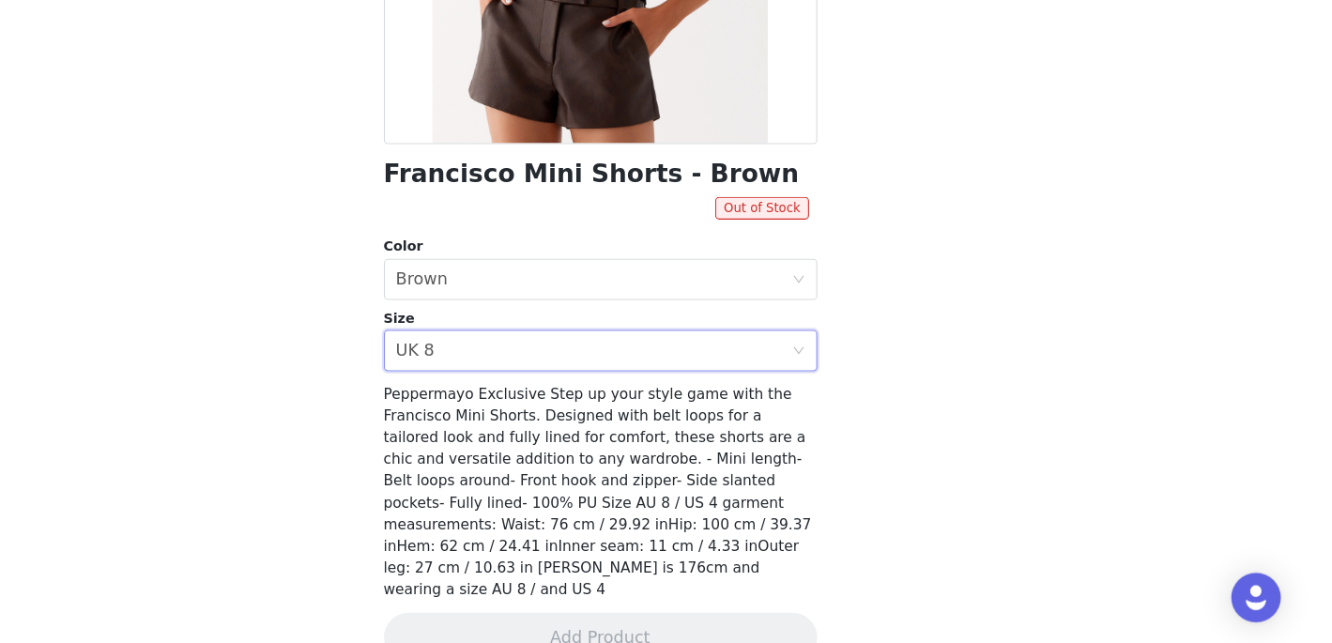
click at [628, 385] on div "Select size UK 8" at bounding box center [659, 377] width 359 height 36
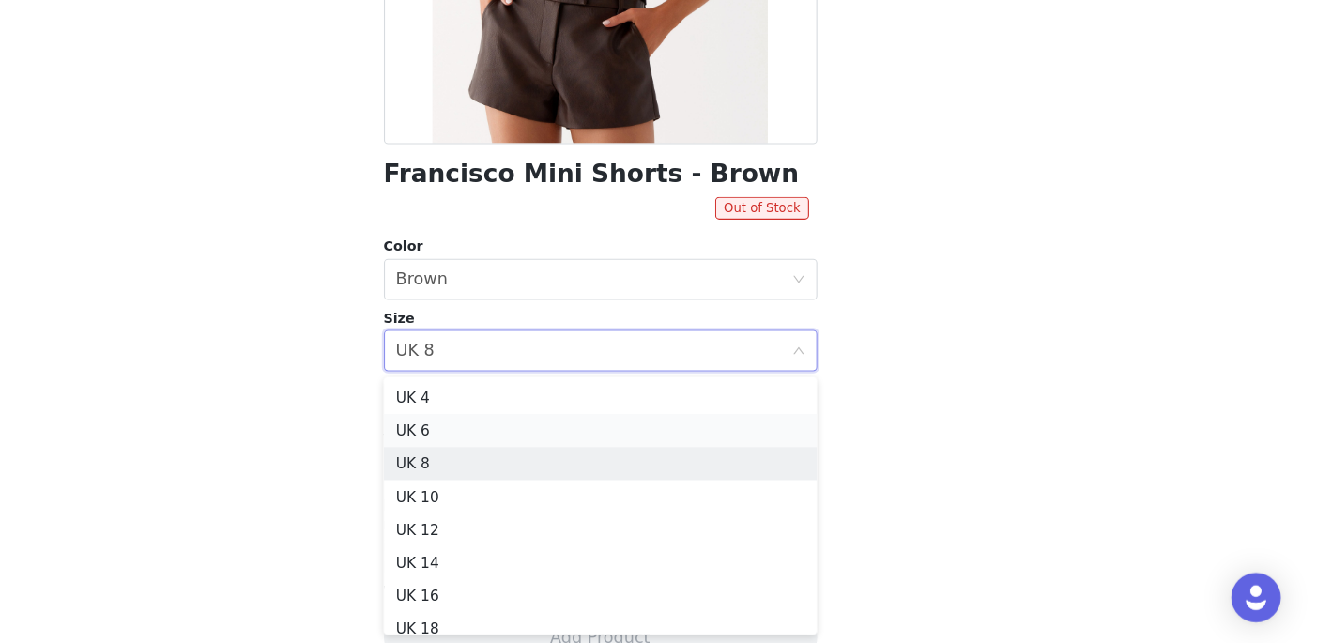
click at [641, 445] on li "UK 6" at bounding box center [666, 449] width 394 height 30
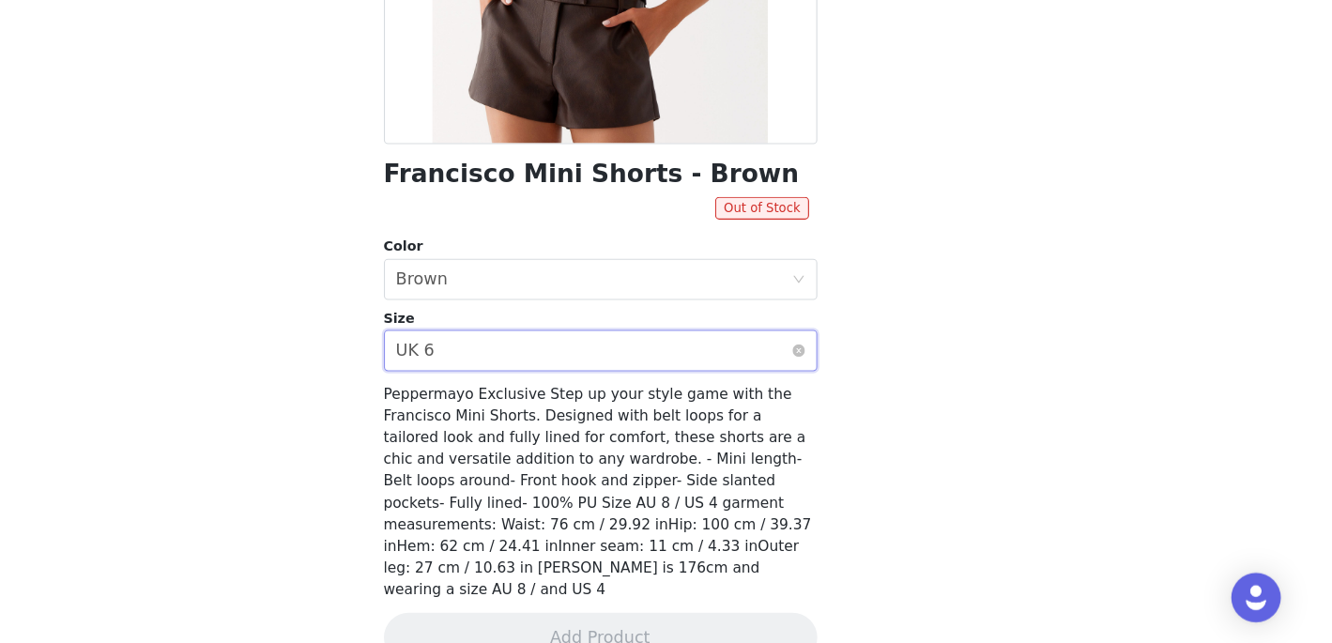
click at [647, 378] on div "Select size UK 6" at bounding box center [659, 377] width 359 height 36
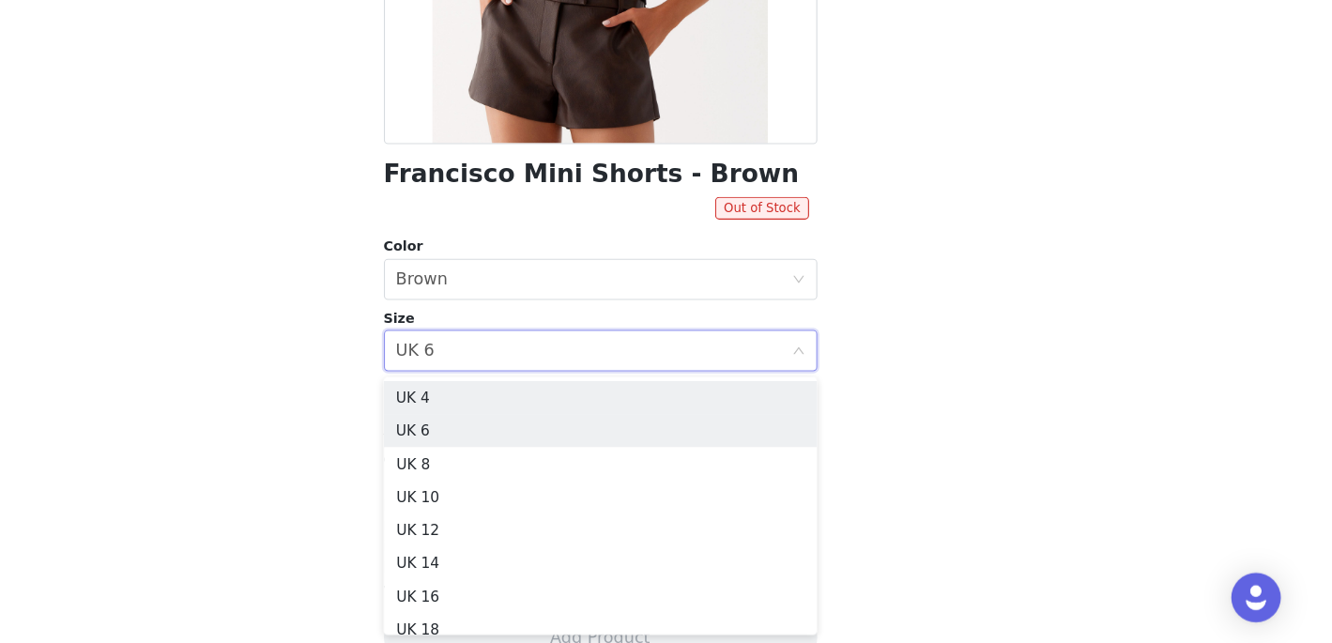
click at [640, 403] on ul "UK 4 UK 6 UK 8 UK 10 UK 12 UK 14 UK 16 UK 18 UK 20 UK 22" at bounding box center [666, 518] width 394 height 235
click at [661, 416] on li "UK 4" at bounding box center [666, 419] width 394 height 30
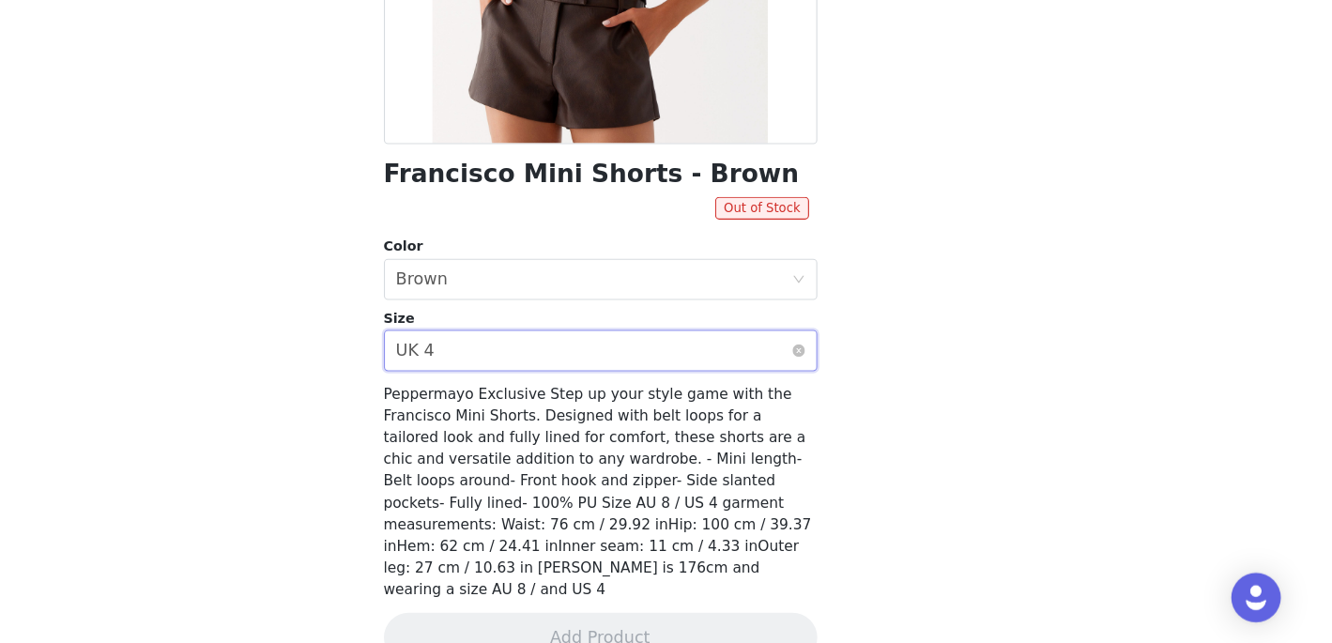
click at [653, 383] on div "Select size UK 4" at bounding box center [659, 377] width 359 height 36
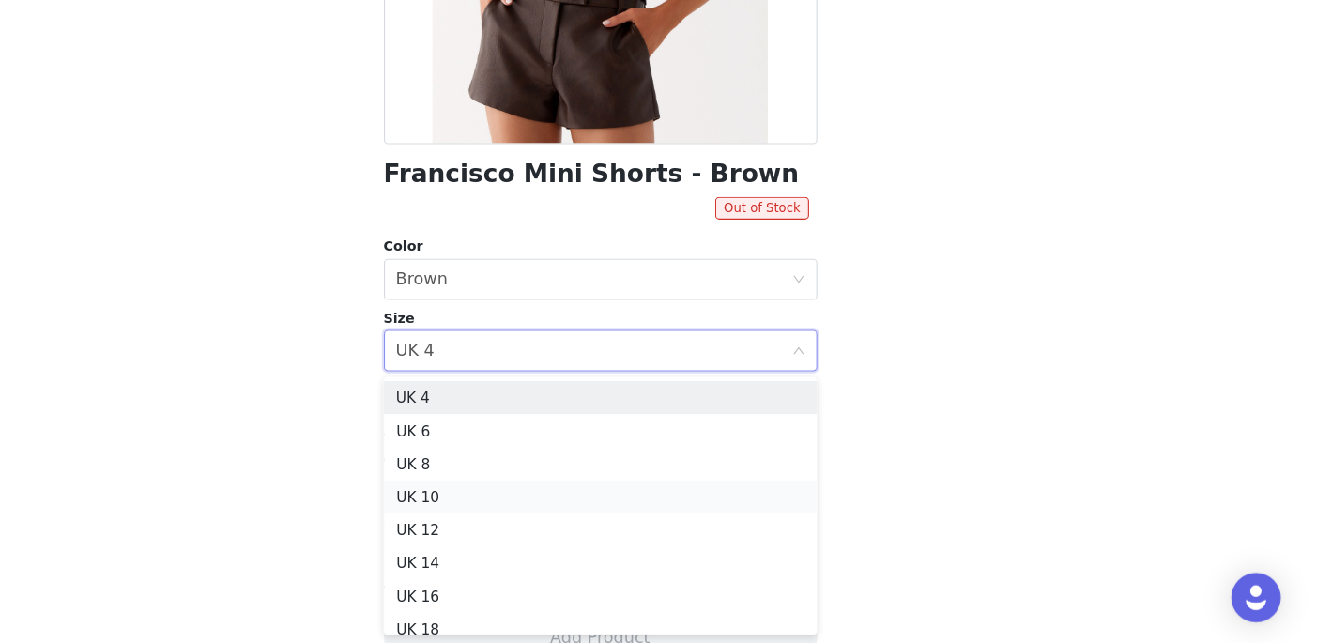
click at [667, 517] on li "UK 10" at bounding box center [666, 510] width 394 height 30
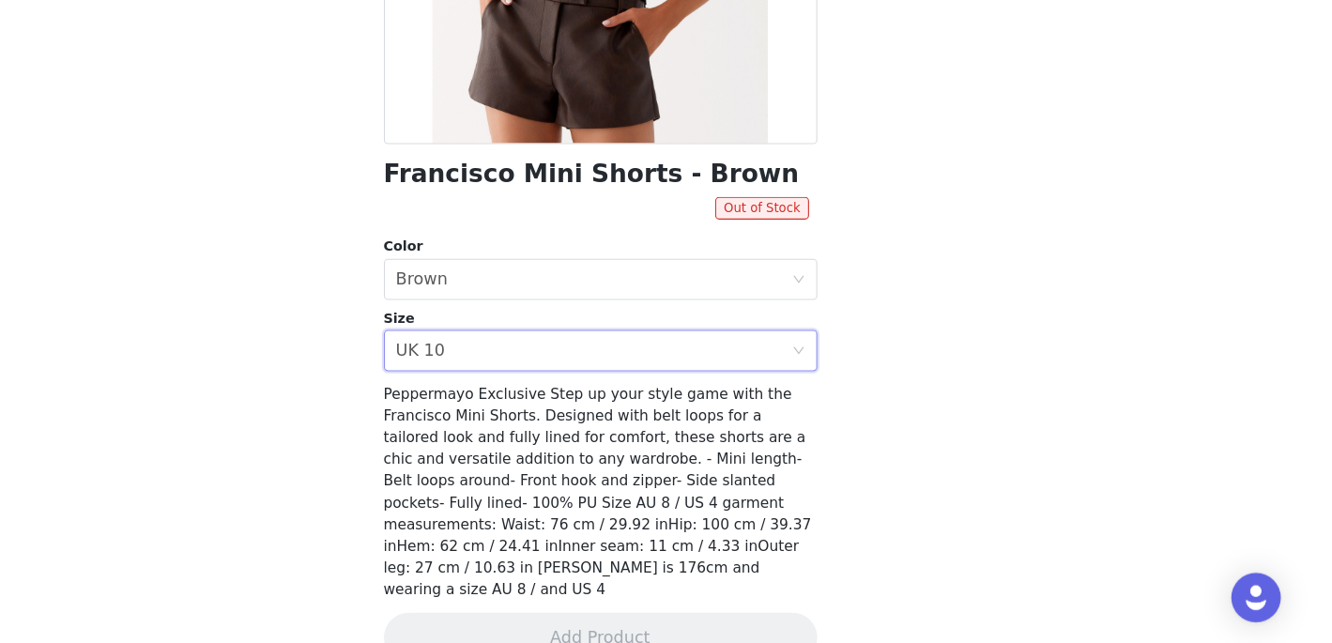
scroll to position [347, 0]
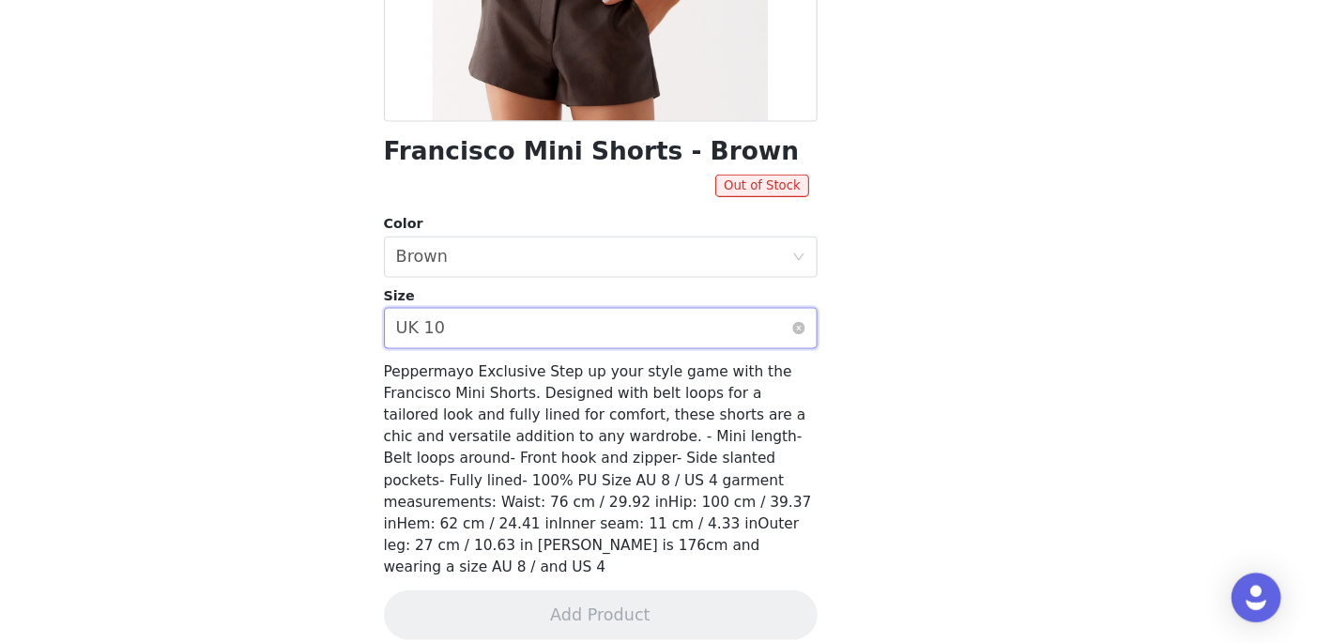
click at [582, 362] on div "Select size UK 10" at bounding box center [659, 357] width 359 height 36
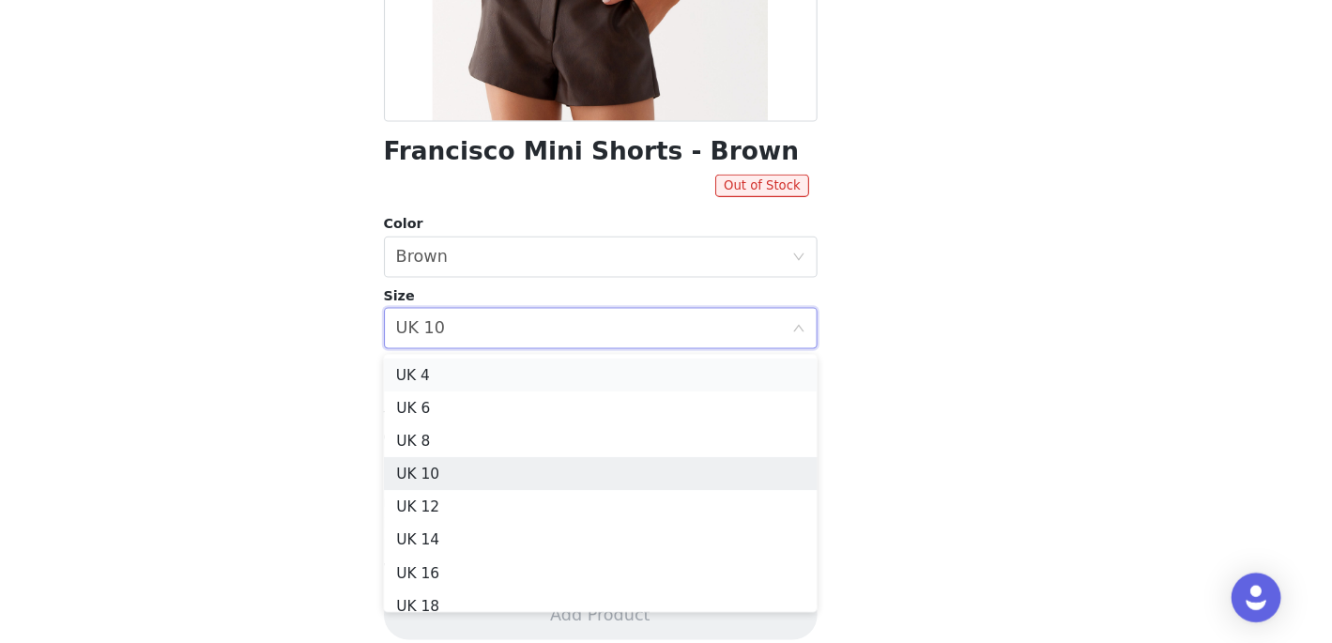
click at [584, 410] on li "UK 4" at bounding box center [666, 399] width 394 height 30
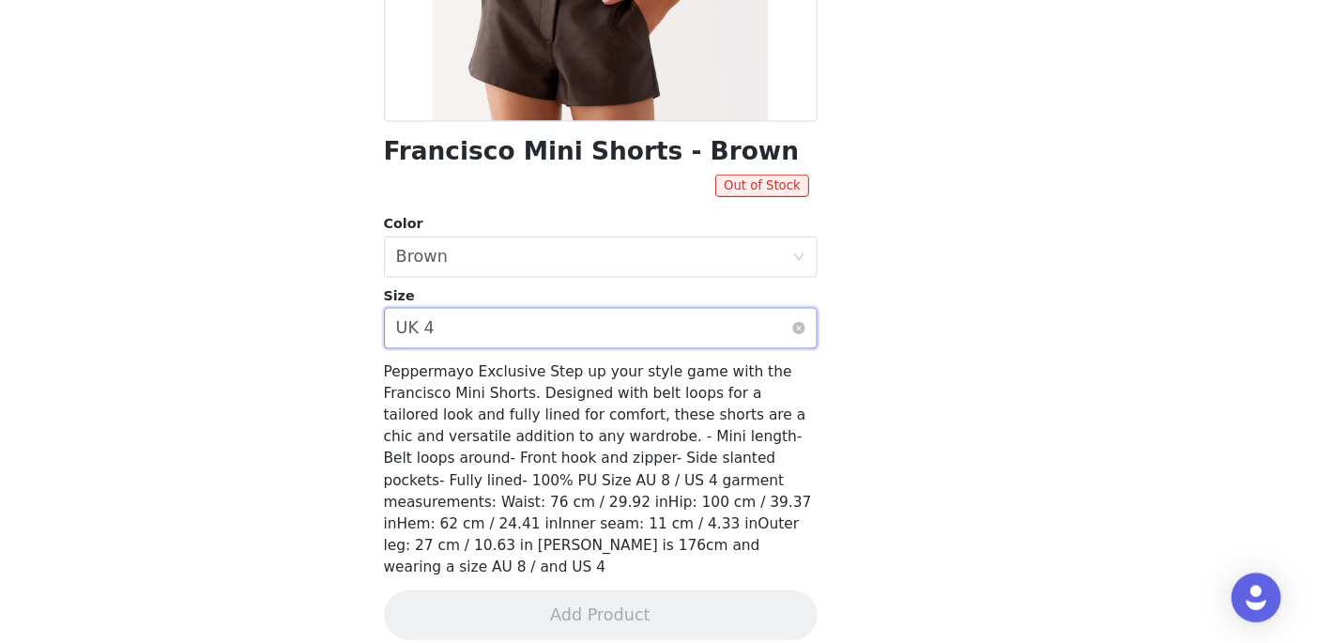
click at [574, 356] on div "Select size UK 4" at bounding box center [659, 357] width 359 height 36
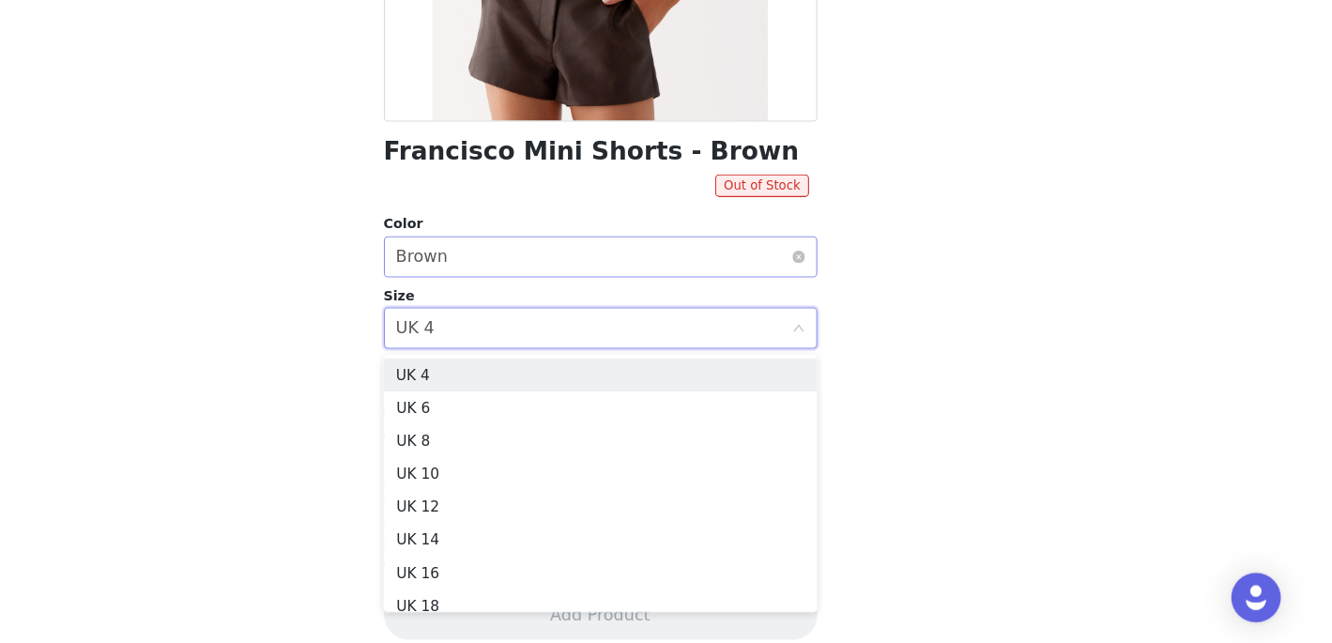
click at [570, 299] on div "Select color Brown" at bounding box center [659, 292] width 359 height 36
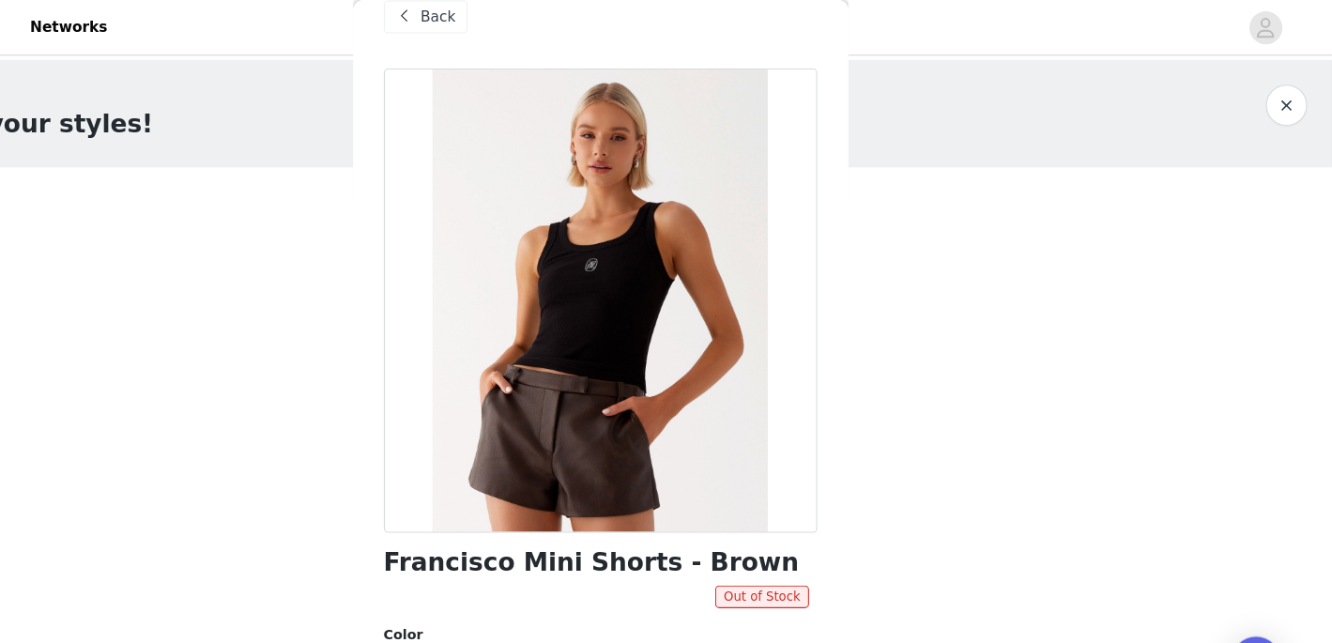
scroll to position [0, 0]
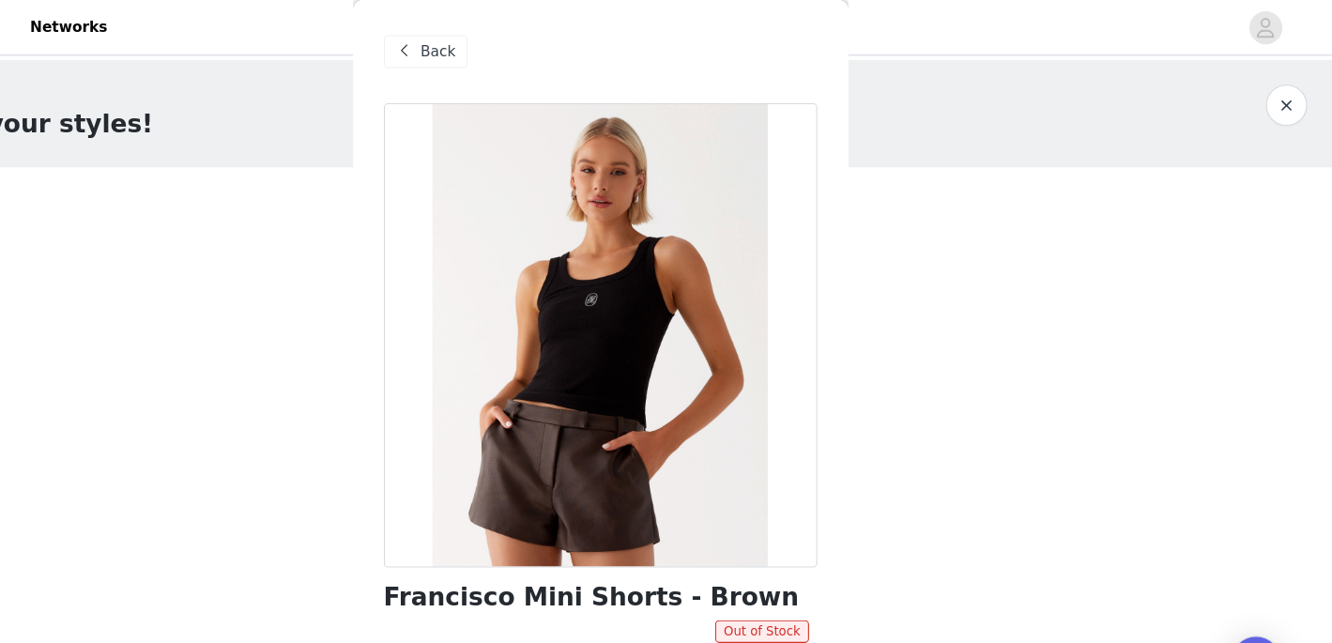
click at [525, 52] on span "Back" at bounding box center [519, 48] width 32 height 20
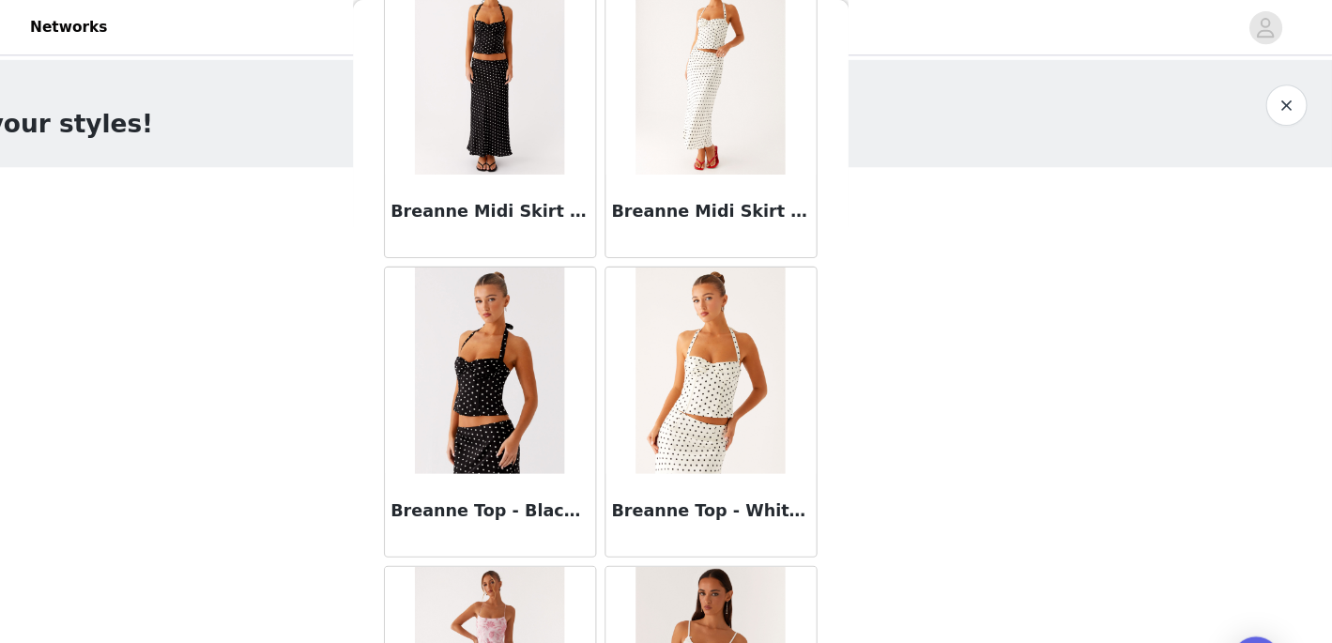
scroll to position [12363, 0]
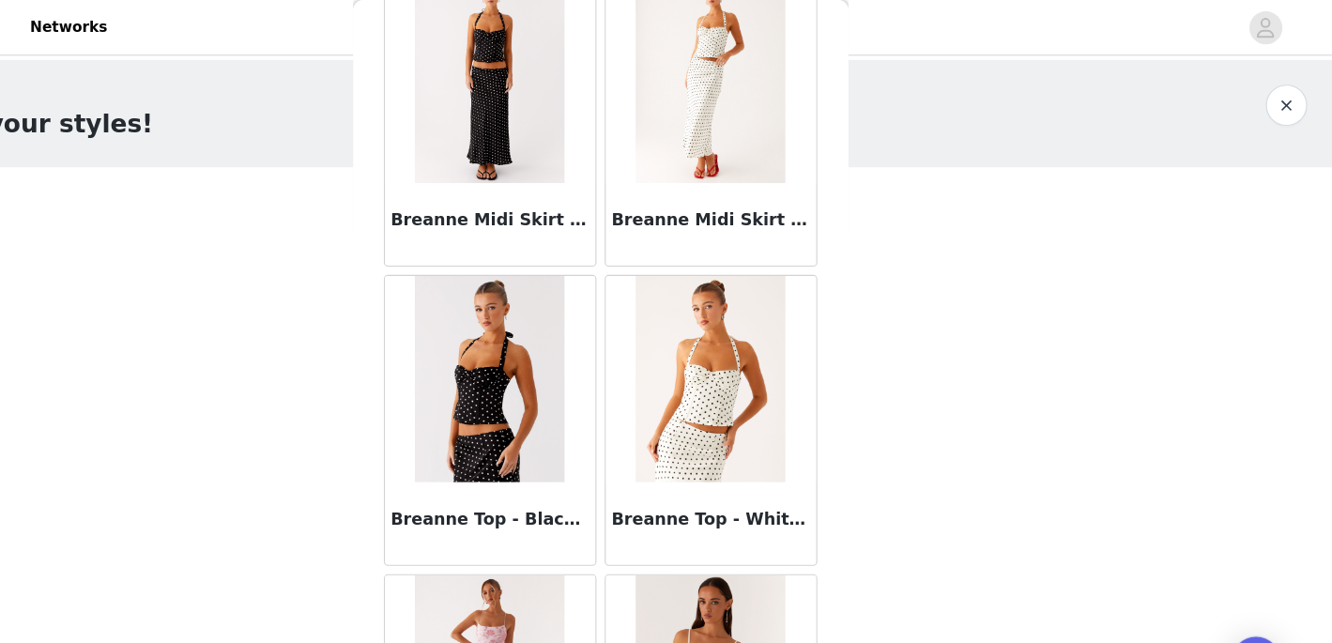
click at [569, 151] on img at bounding box center [565, 72] width 136 height 188
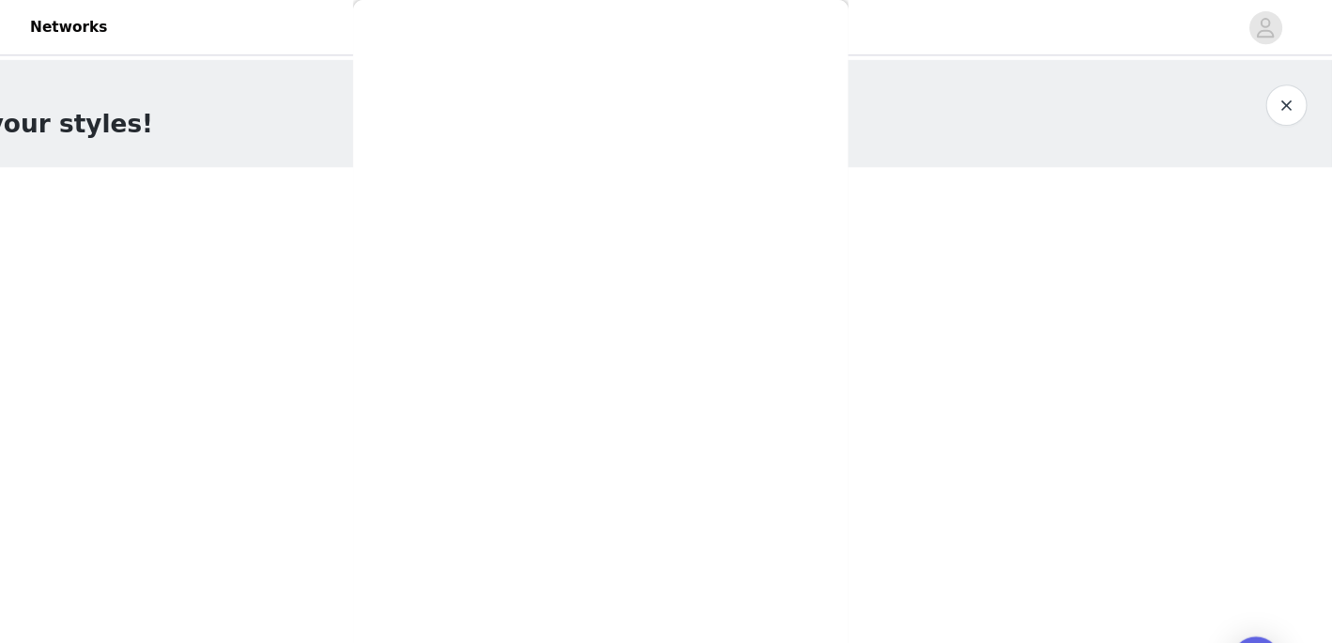
scroll to position [366, 0]
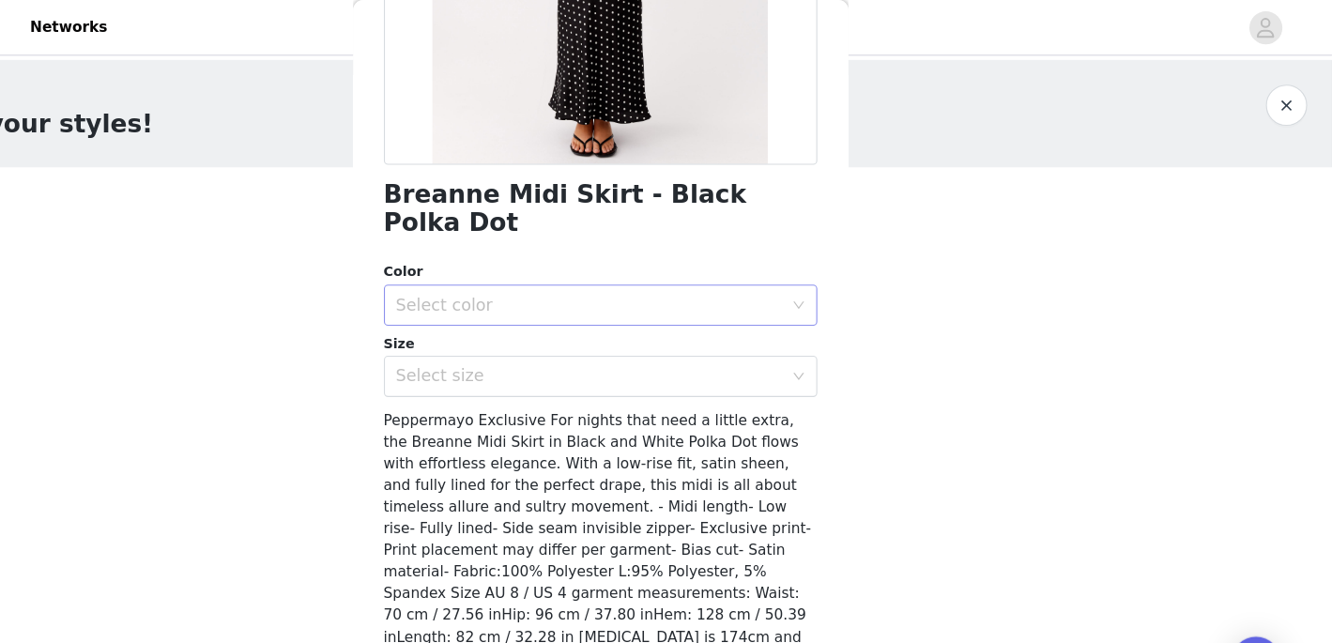
click at [584, 268] on div "Select color" at bounding box center [655, 277] width 351 height 19
click at [592, 297] on li "Black Polka Dot" at bounding box center [666, 294] width 394 height 30
click at [599, 333] on div "Select size" at bounding box center [655, 342] width 351 height 19
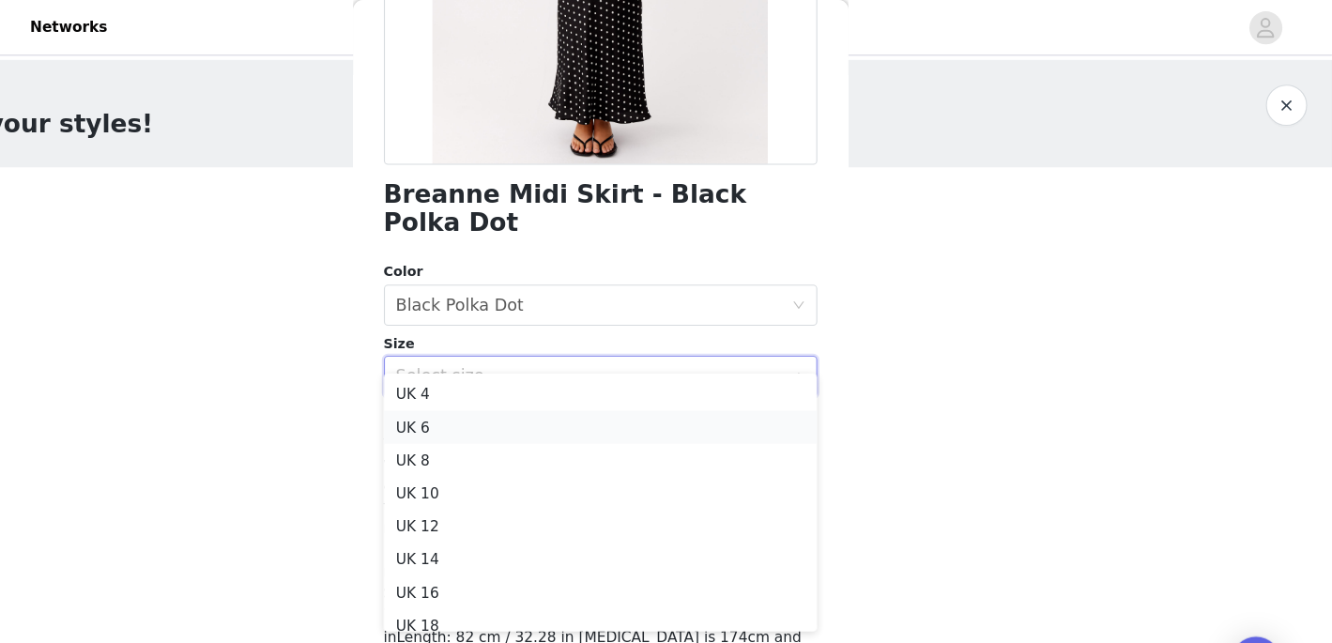
click at [608, 400] on li "UK 6" at bounding box center [666, 388] width 394 height 30
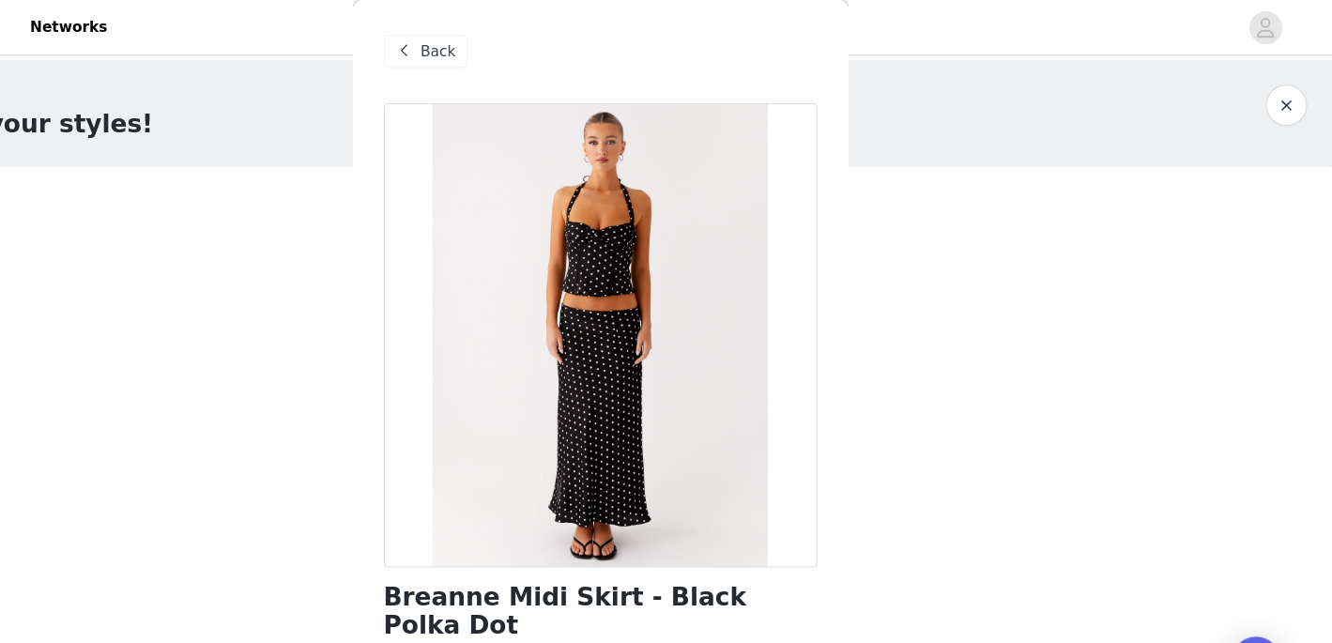
scroll to position [0, 0]
click at [499, 44] on div "Back" at bounding box center [507, 47] width 76 height 30
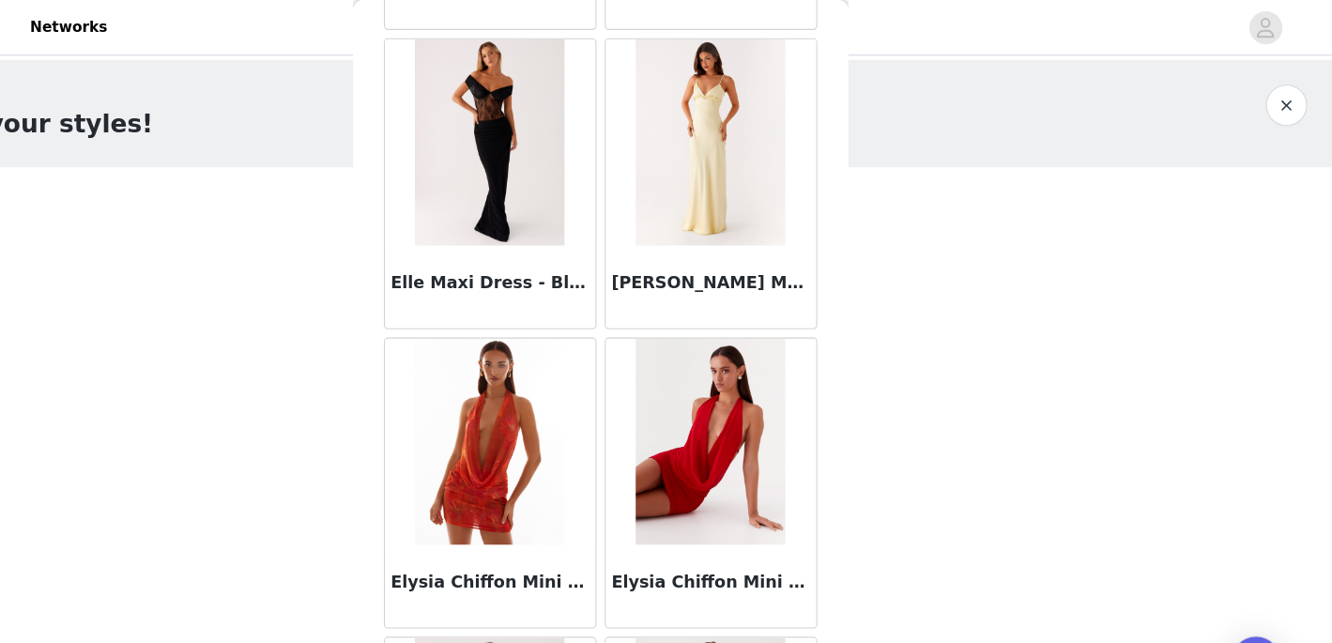
scroll to position [27838, 0]
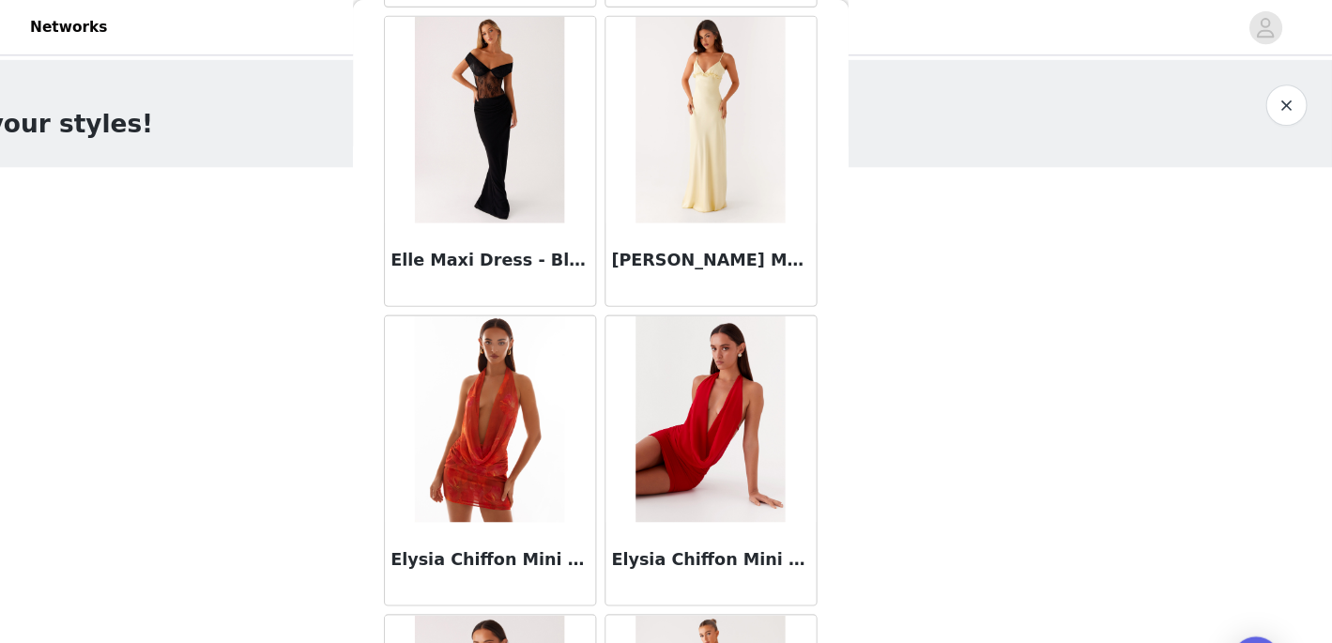
click at [756, 191] on img at bounding box center [766, 109] width 136 height 188
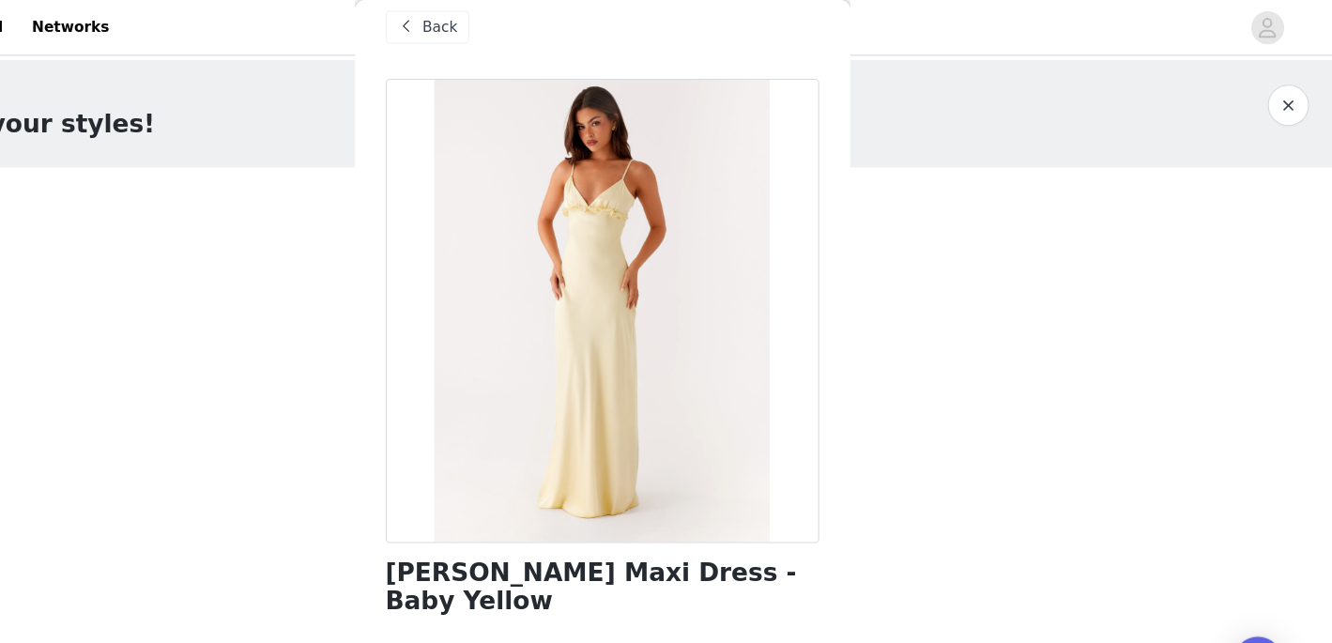
scroll to position [0, 0]
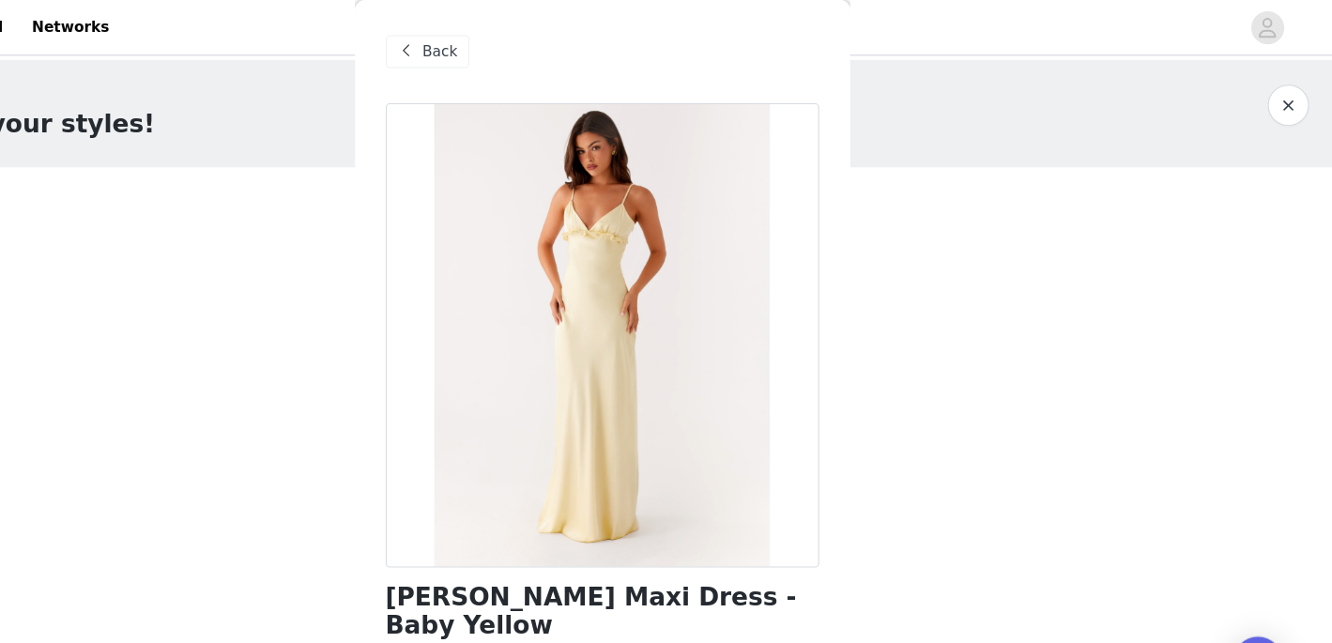
click at [504, 50] on span "Back" at bounding box center [519, 48] width 32 height 20
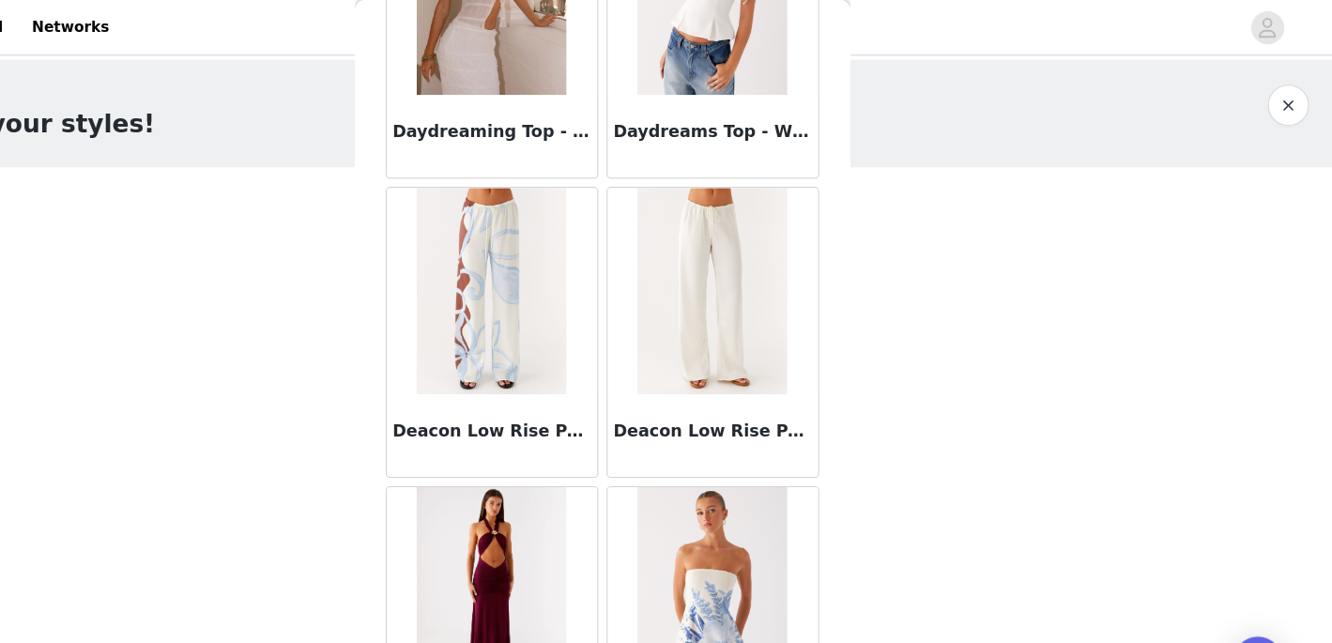
scroll to position [23055, 0]
click at [798, 269] on img at bounding box center [766, 266] width 136 height 188
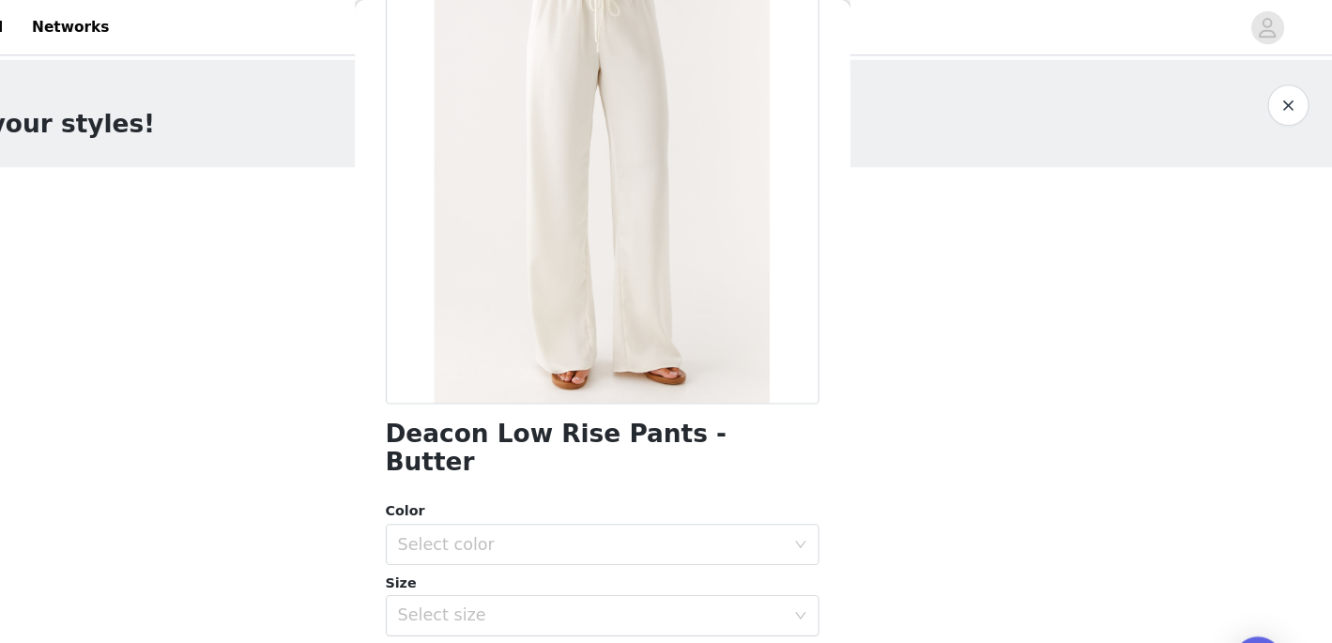
scroll to position [150, 0]
click at [678, 484] on div "Select color" at bounding box center [655, 493] width 351 height 19
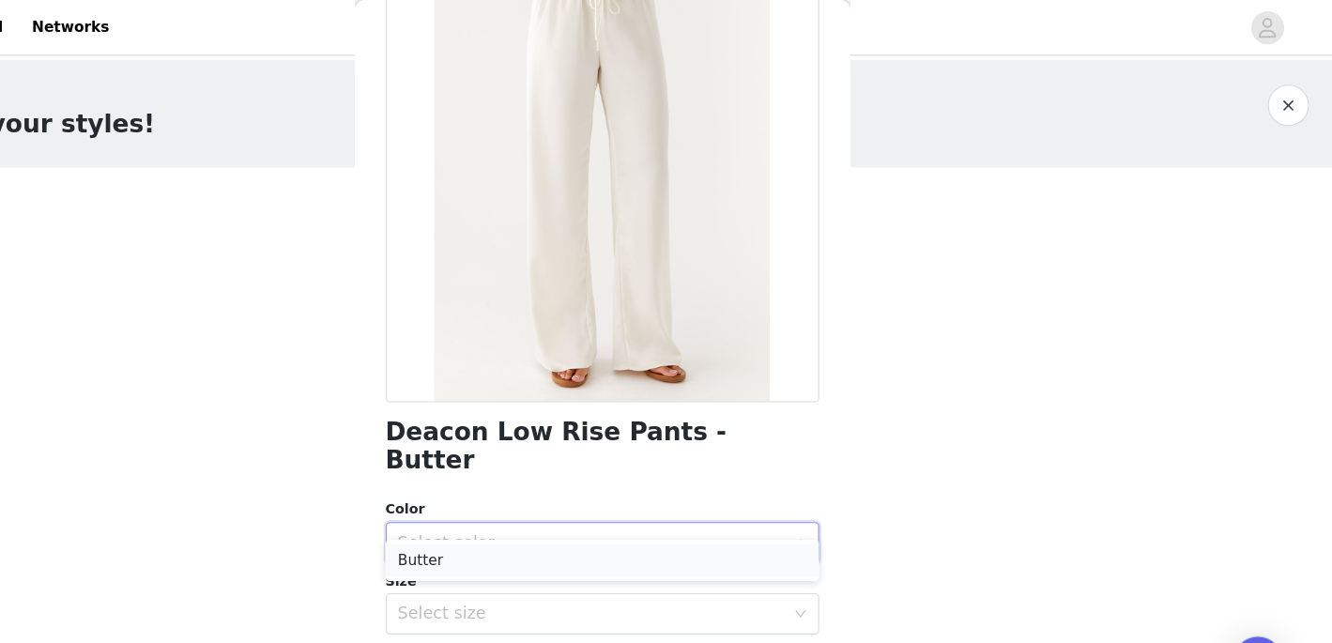
click at [664, 502] on li "Butter" at bounding box center [666, 510] width 394 height 30
click at [681, 549] on div "Select size" at bounding box center [655, 558] width 351 height 19
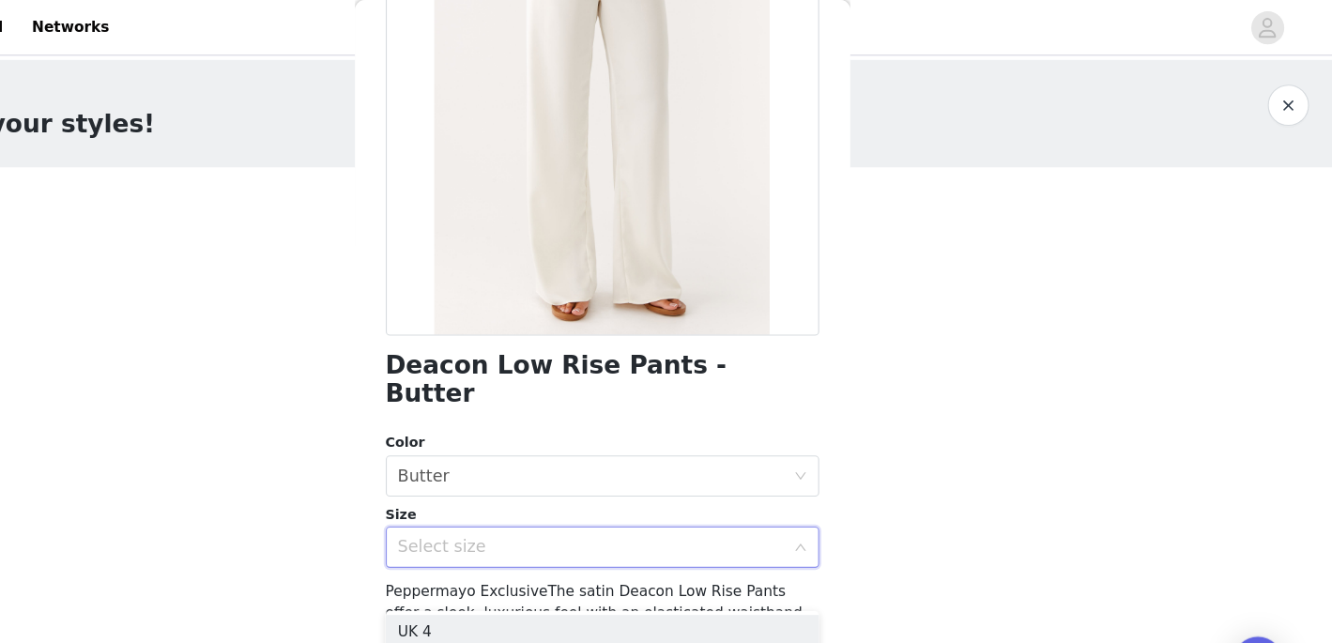
scroll to position [346, 0]
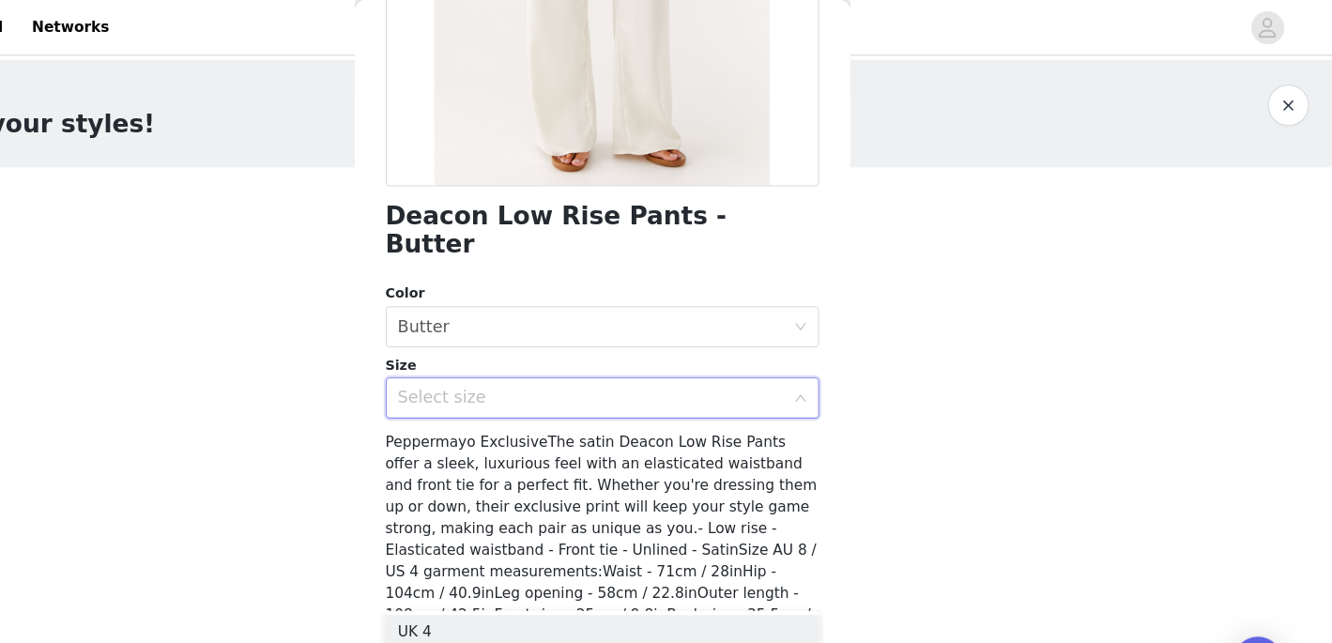
click at [716, 353] on div "Select size" at bounding box center [655, 362] width 351 height 19
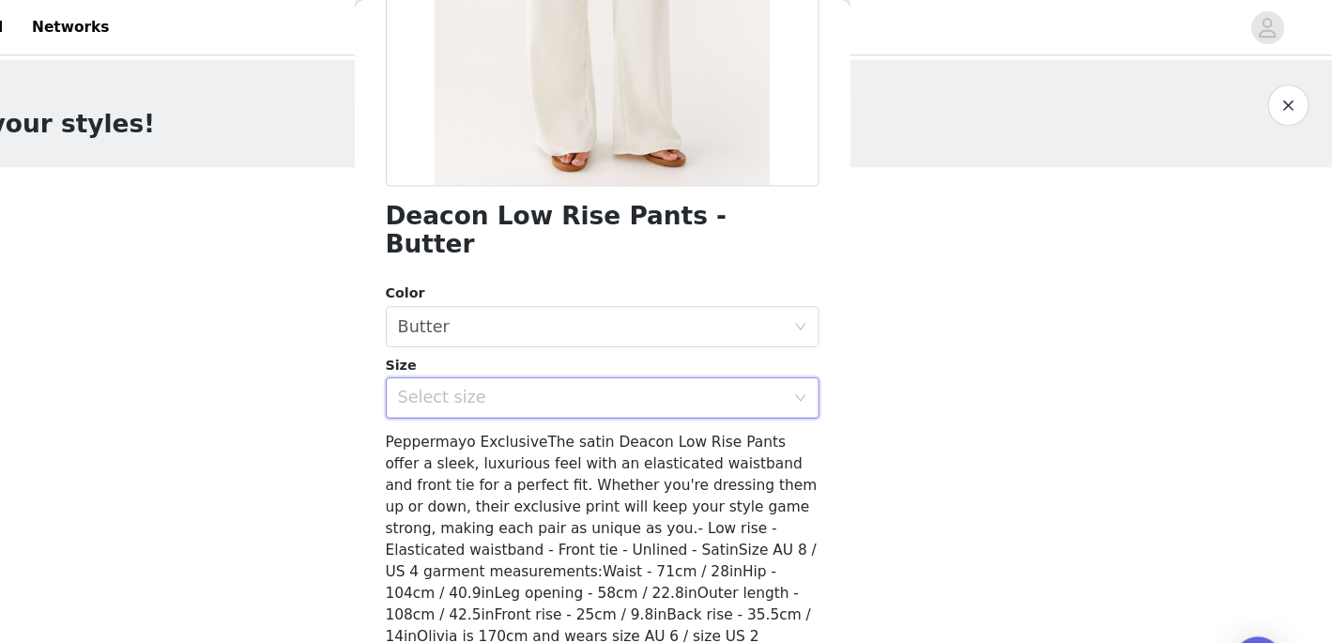
click at [740, 353] on div "Select size" at bounding box center [655, 362] width 351 height 19
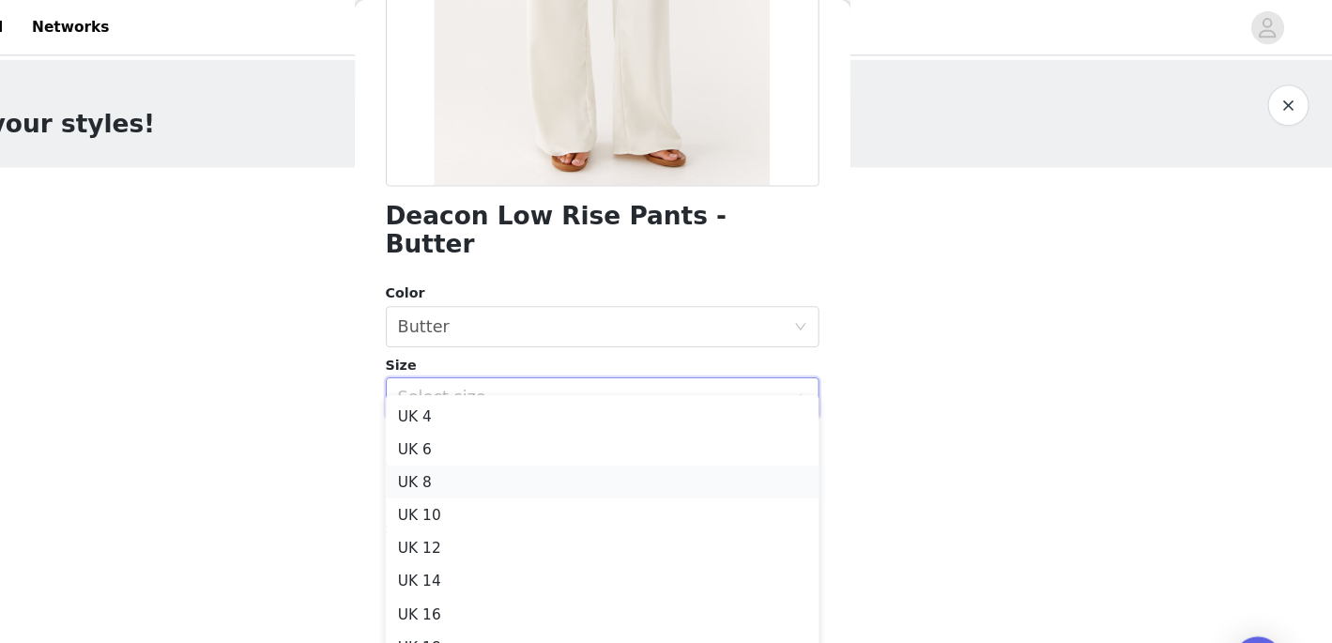
click at [720, 440] on li "UK 8" at bounding box center [666, 438] width 394 height 30
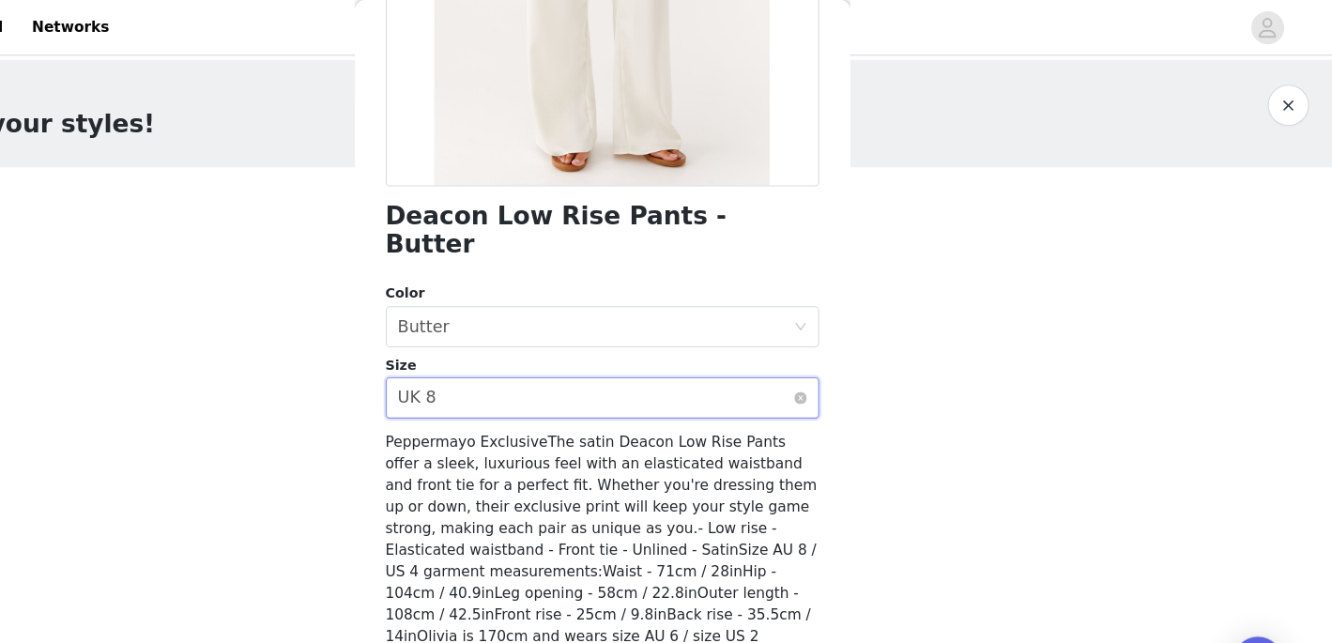
click at [726, 344] on div "Select size UK 8" at bounding box center [659, 362] width 359 height 36
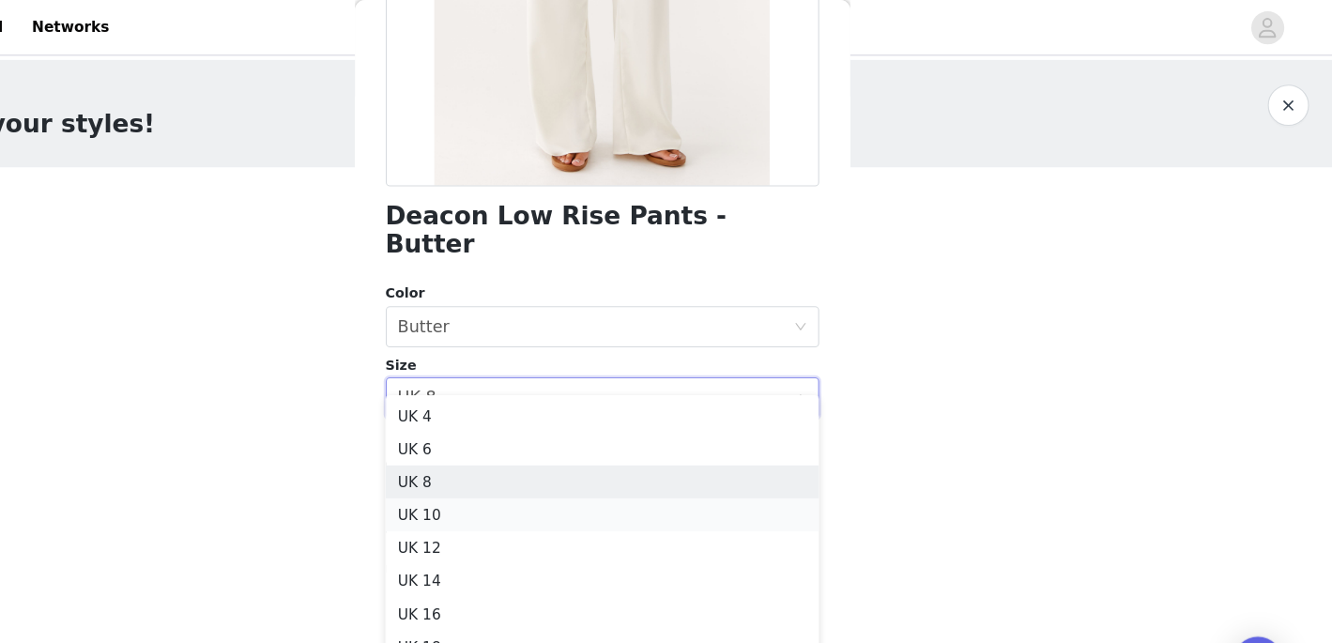
click at [734, 453] on li "UK 10" at bounding box center [666, 468] width 394 height 30
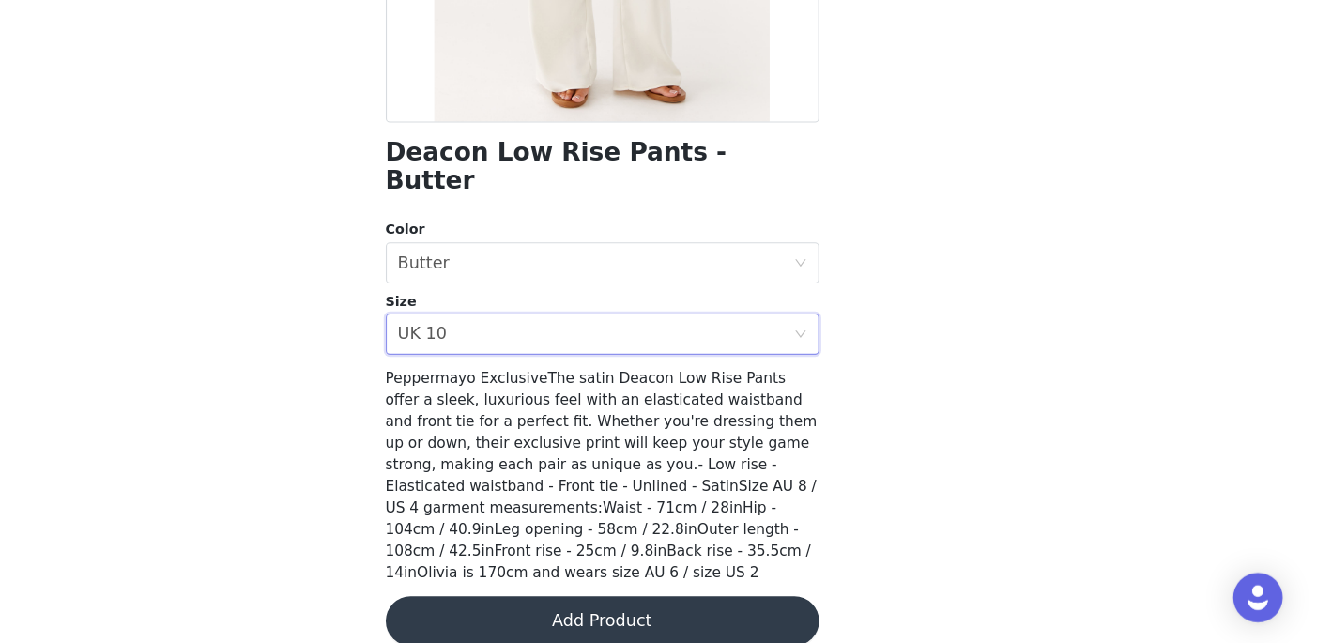
scroll to position [309, 0]
click at [724, 601] on button "Add Product" at bounding box center [666, 623] width 394 height 45
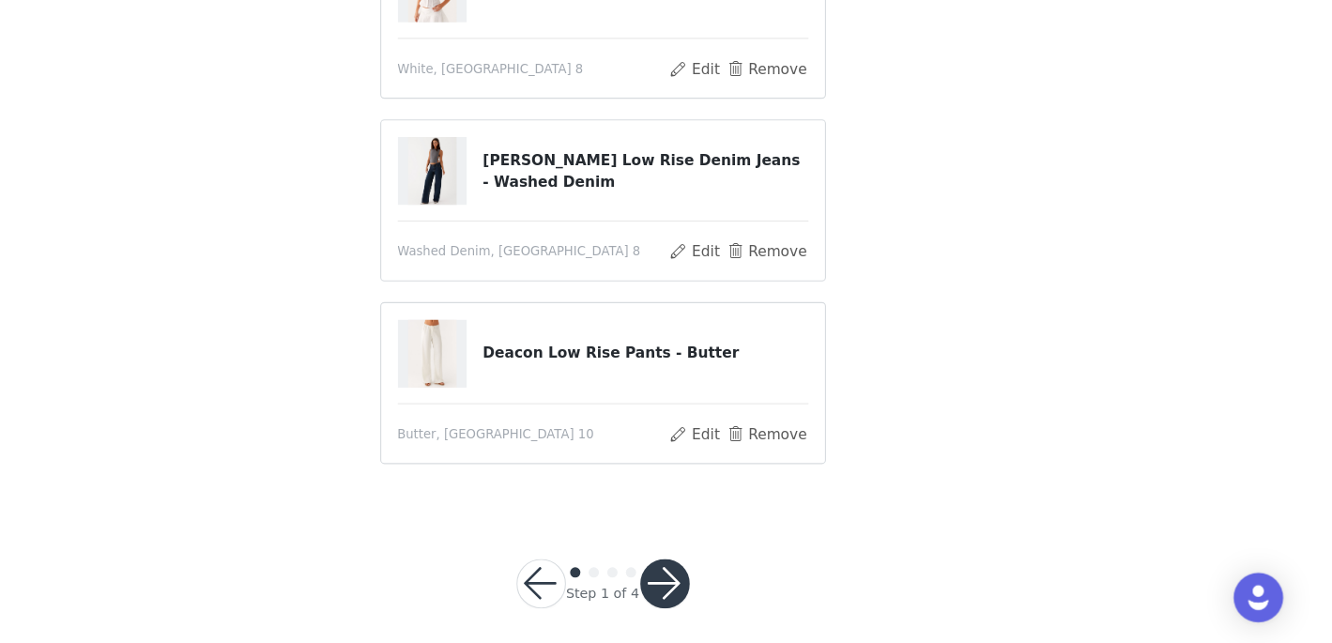
scroll to position [384, 0]
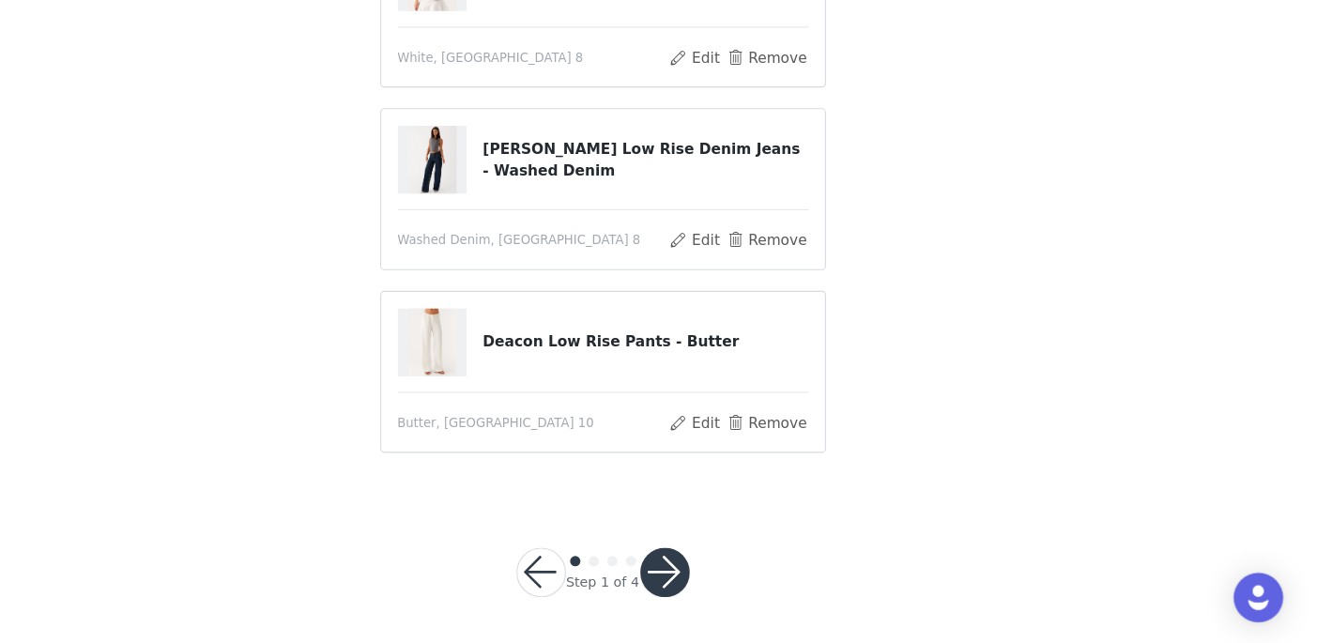
click at [731, 579] on button "button" at bounding box center [722, 578] width 45 height 45
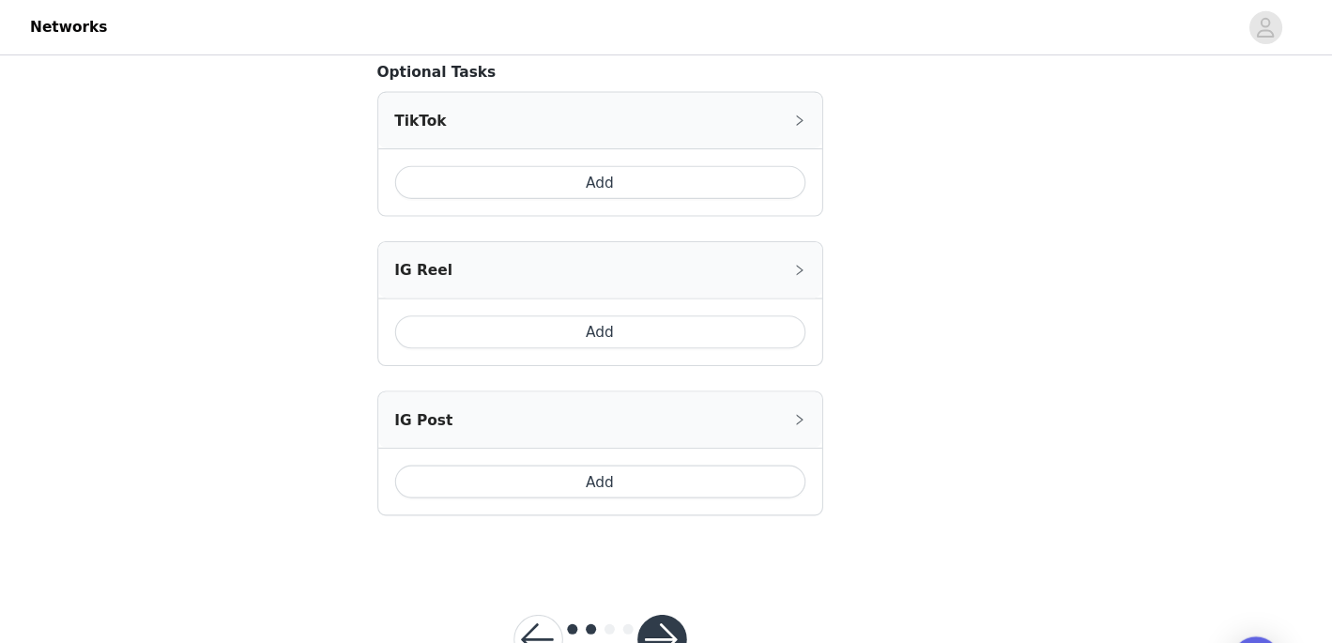
scroll to position [1154, 0]
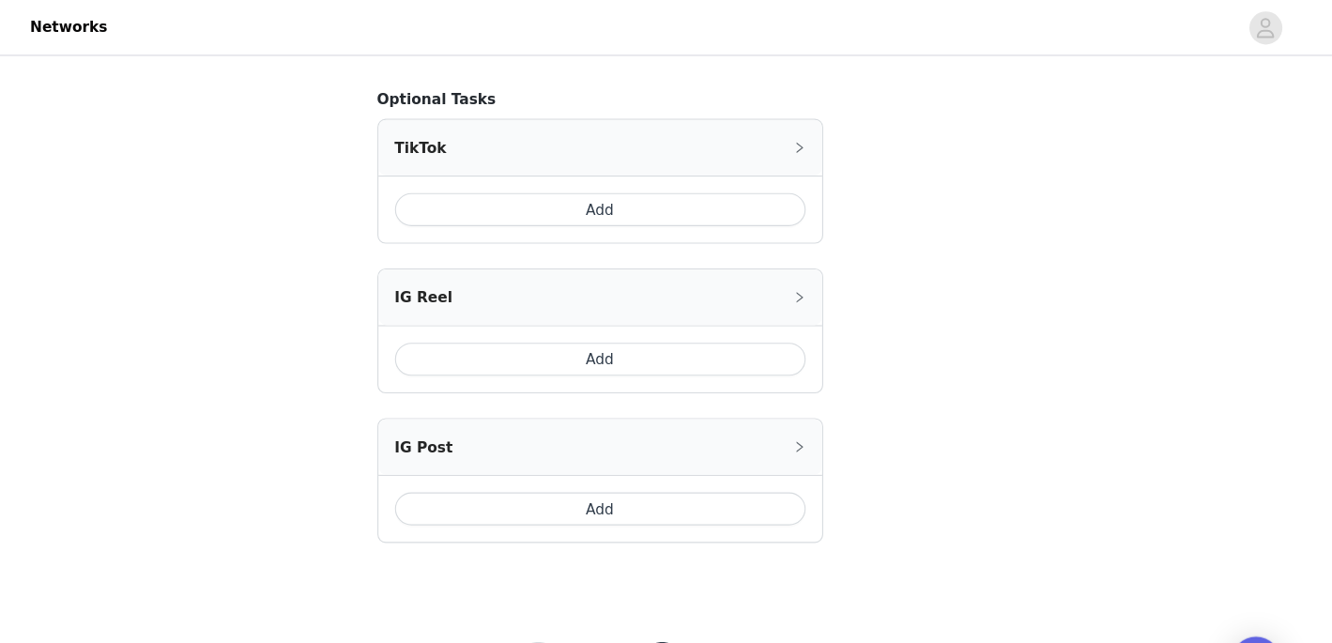
click at [653, 465] on button "Add" at bounding box center [666, 463] width 373 height 30
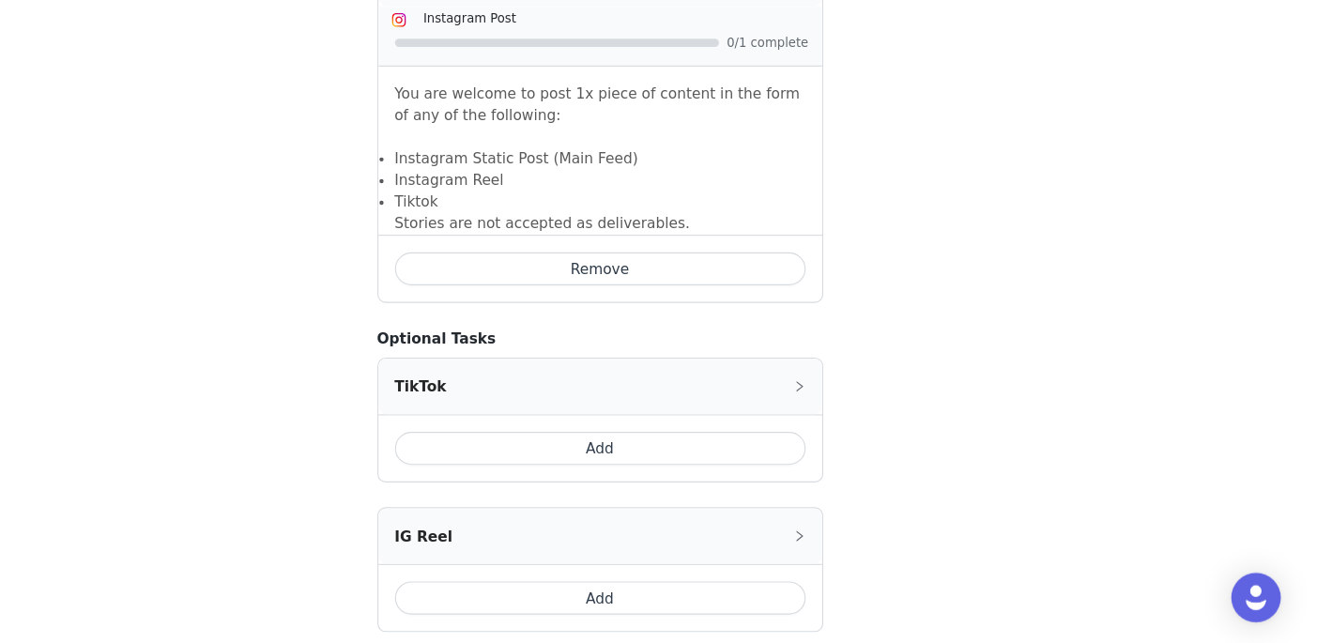
click at [673, 469] on button "Add" at bounding box center [666, 465] width 373 height 30
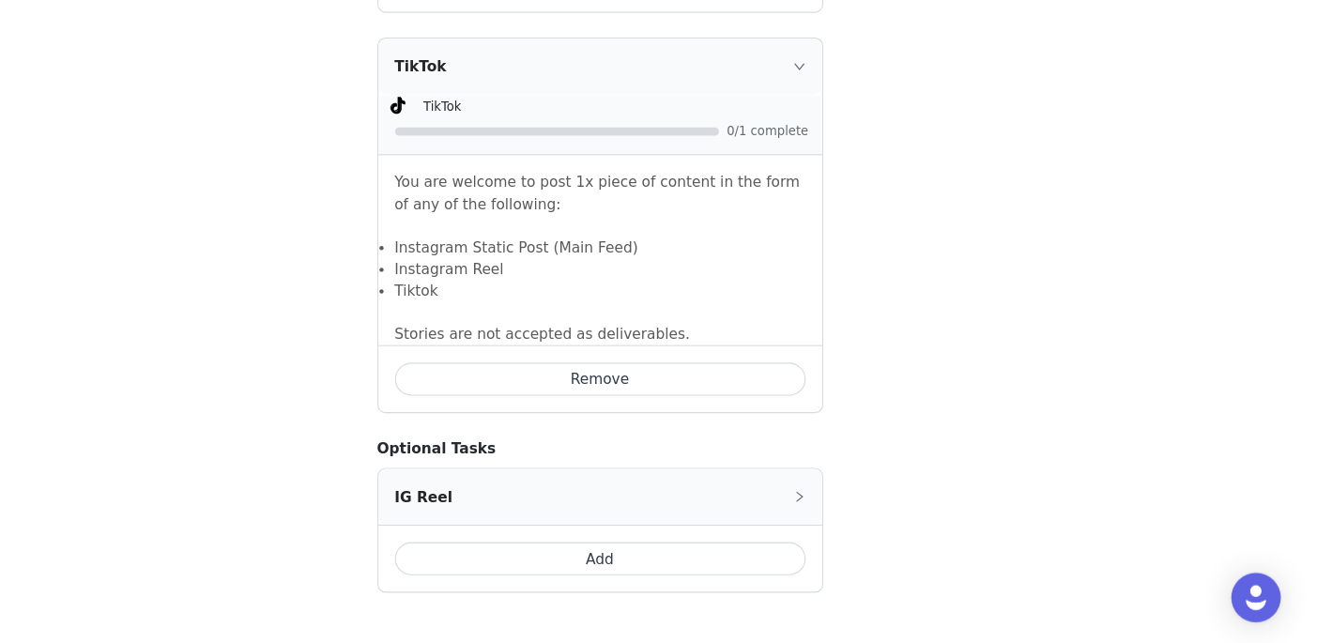
scroll to position [1649, 0]
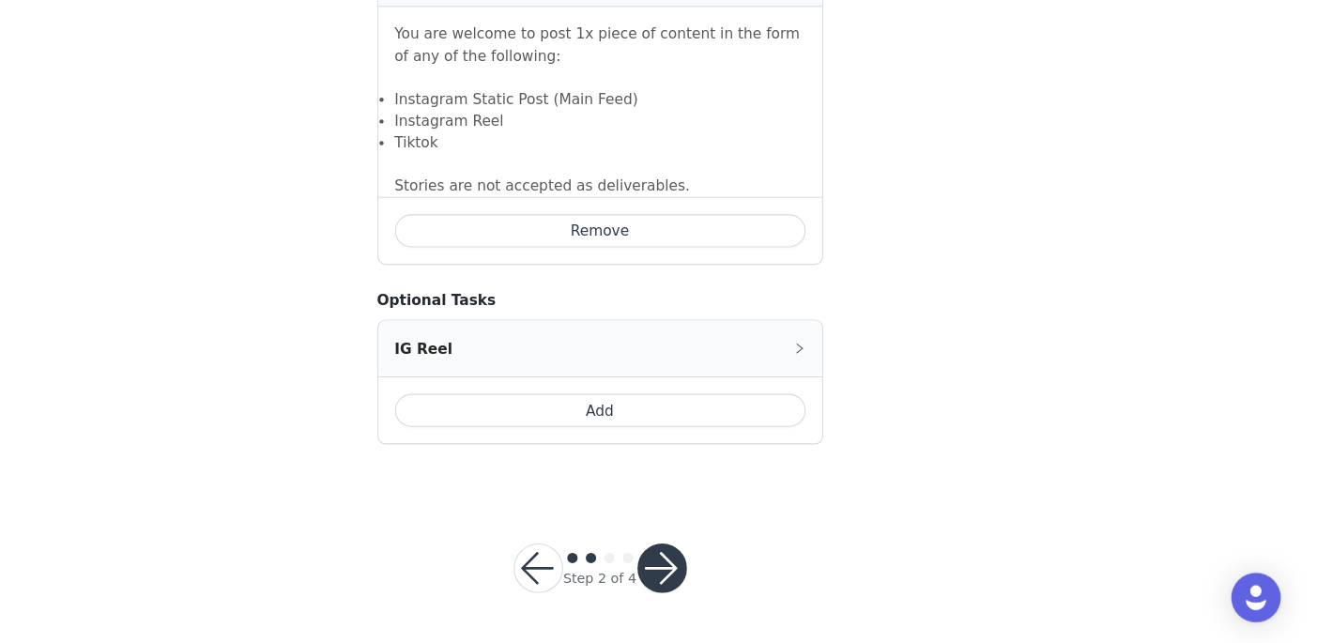
click at [736, 587] on button "button" at bounding box center [722, 575] width 45 height 45
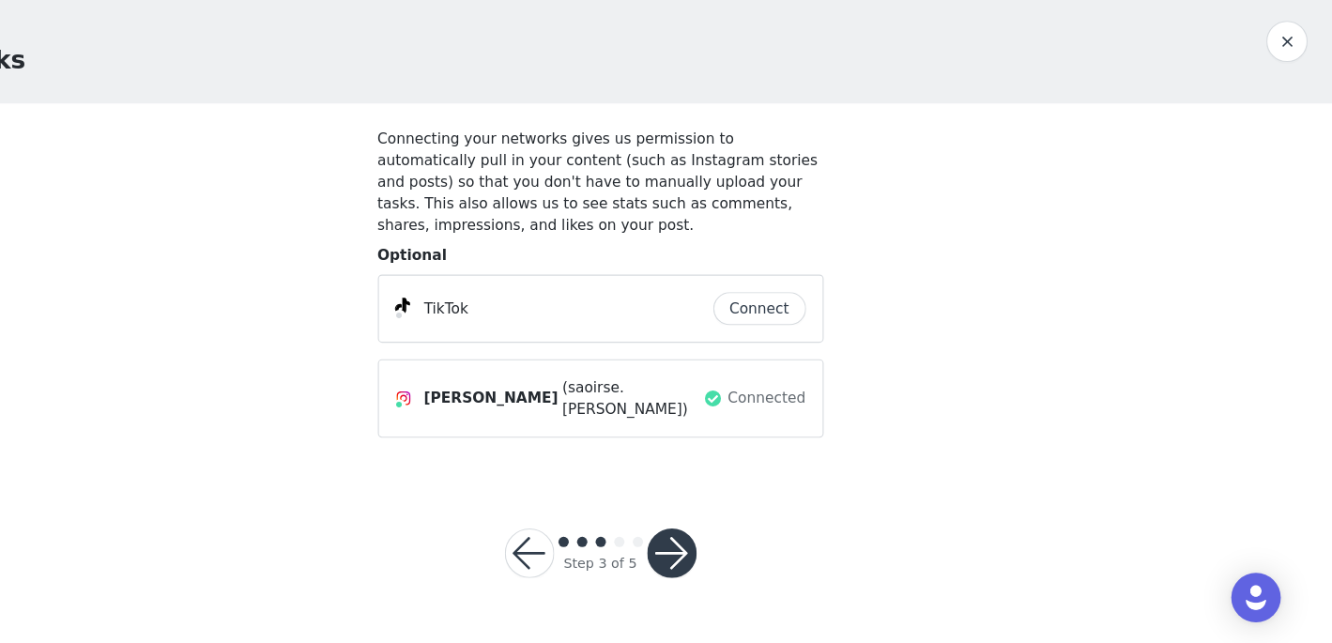
click at [818, 344] on button "Connect" at bounding box center [811, 339] width 84 height 30
click at [815, 343] on button "Connect" at bounding box center [811, 339] width 84 height 30
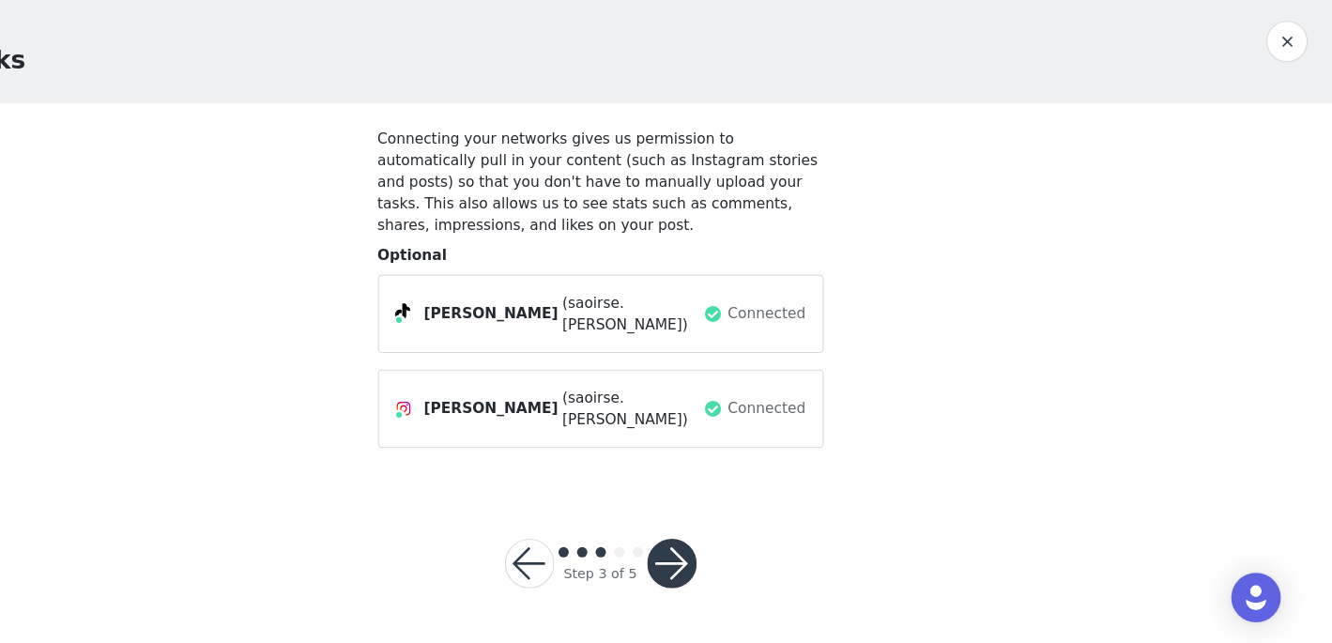
click at [753, 548] on div at bounding box center [730, 570] width 45 height 45
click at [739, 548] on button "button" at bounding box center [730, 570] width 45 height 45
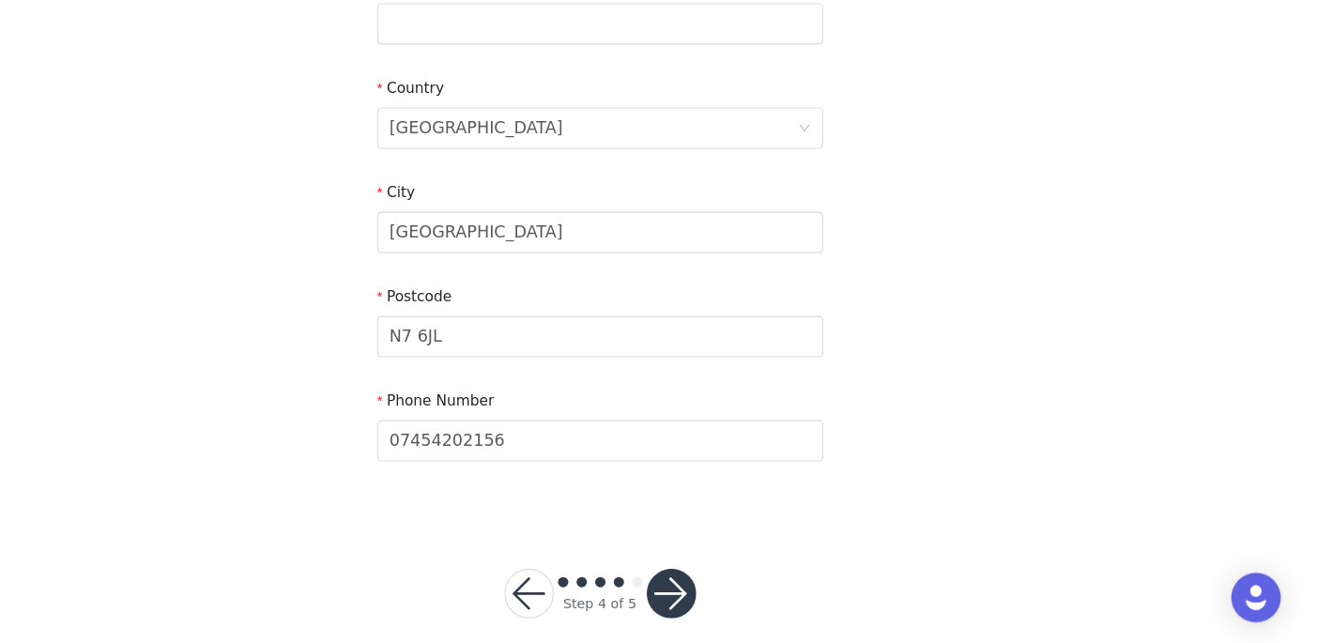
scroll to position [541, 0]
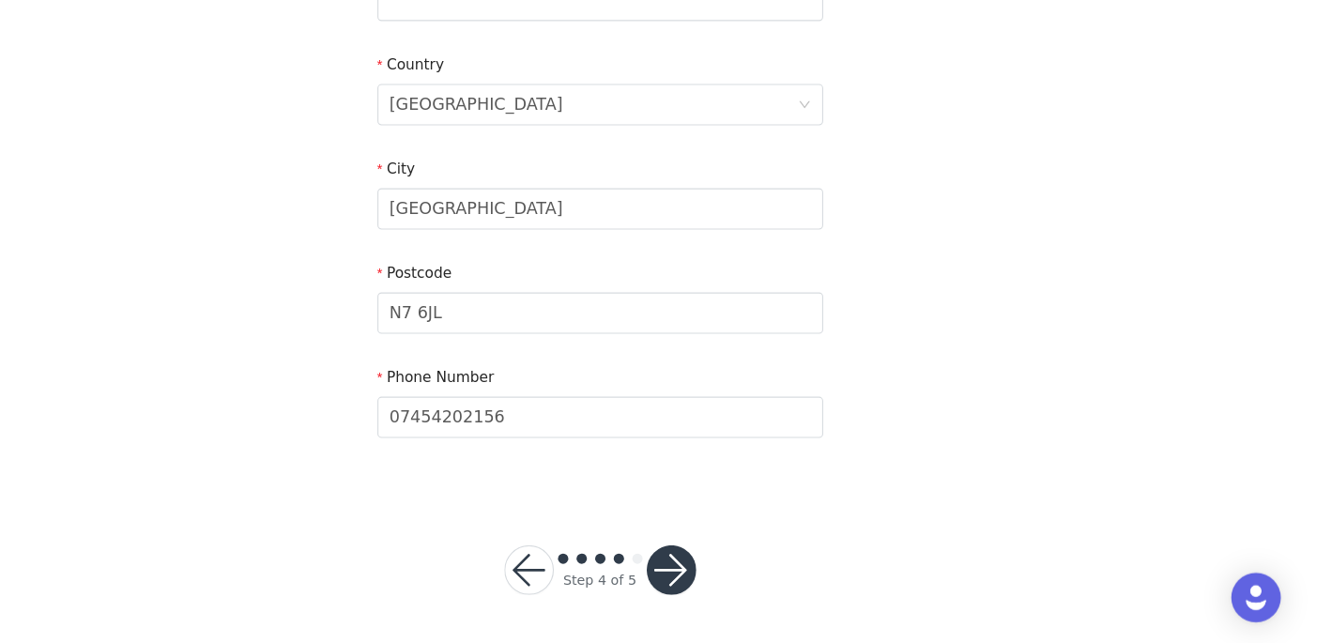
click at [736, 579] on button "button" at bounding box center [730, 576] width 45 height 45
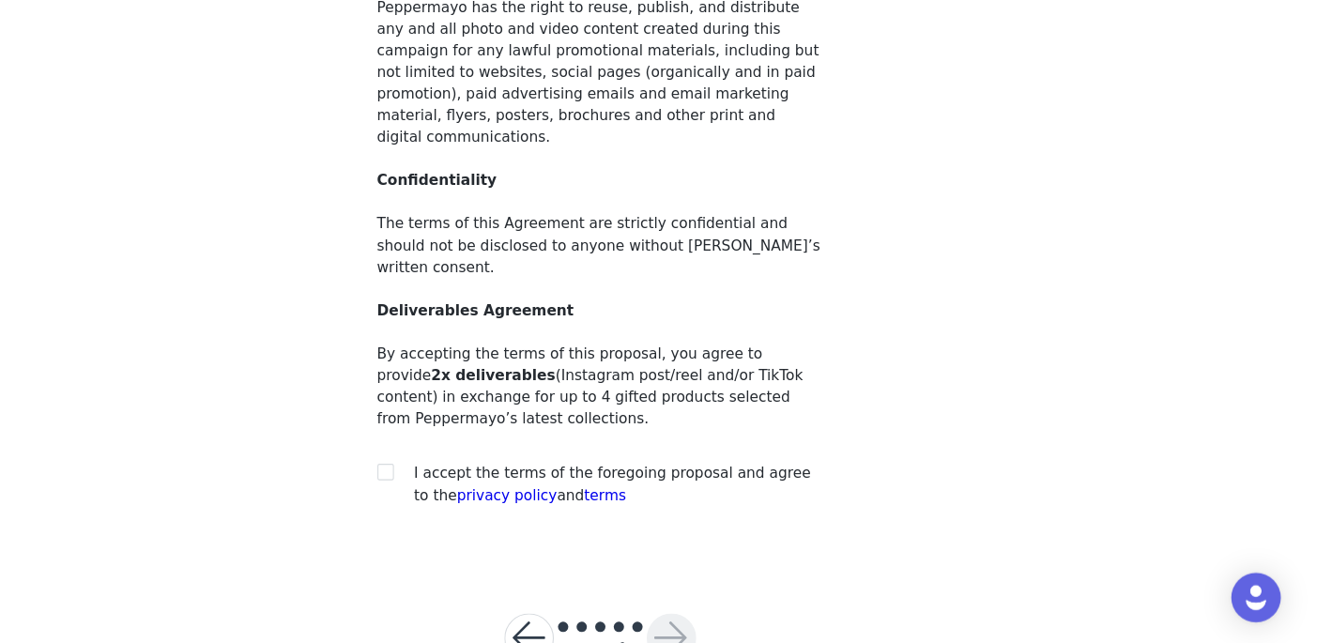
scroll to position [224, 0]
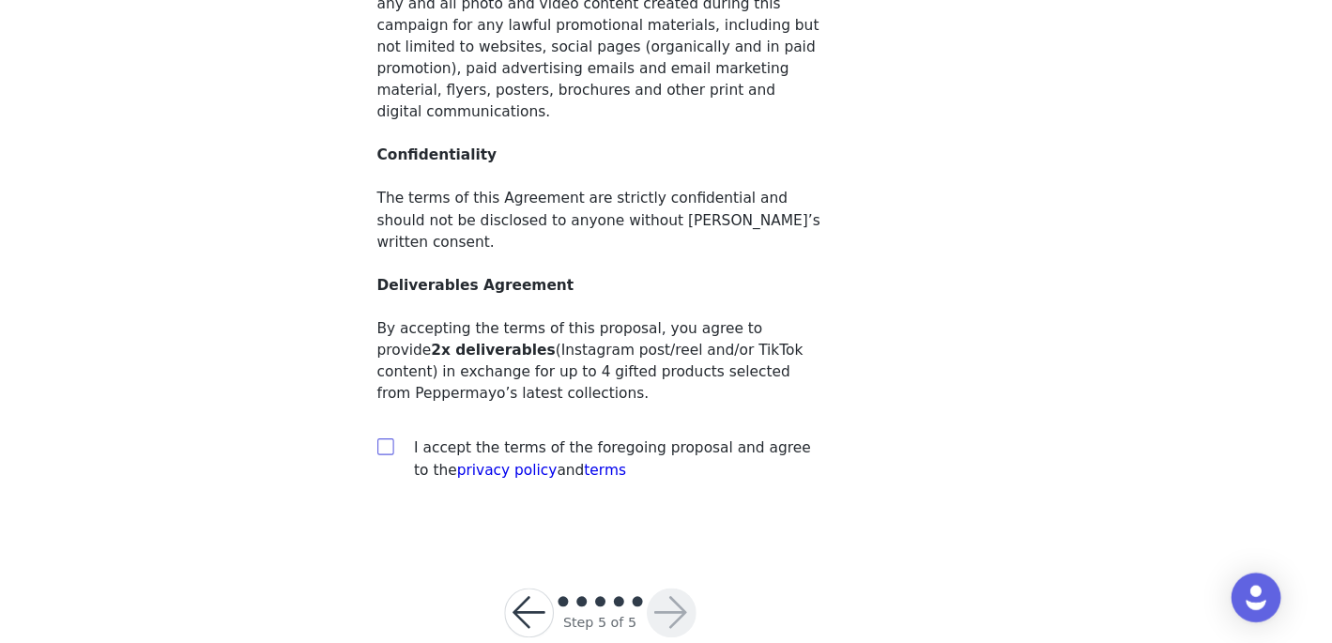
click at [474, 457] on input "checkbox" at bounding box center [470, 463] width 13 height 13
checkbox input "true"
click at [747, 593] on button "button" at bounding box center [730, 615] width 45 height 45
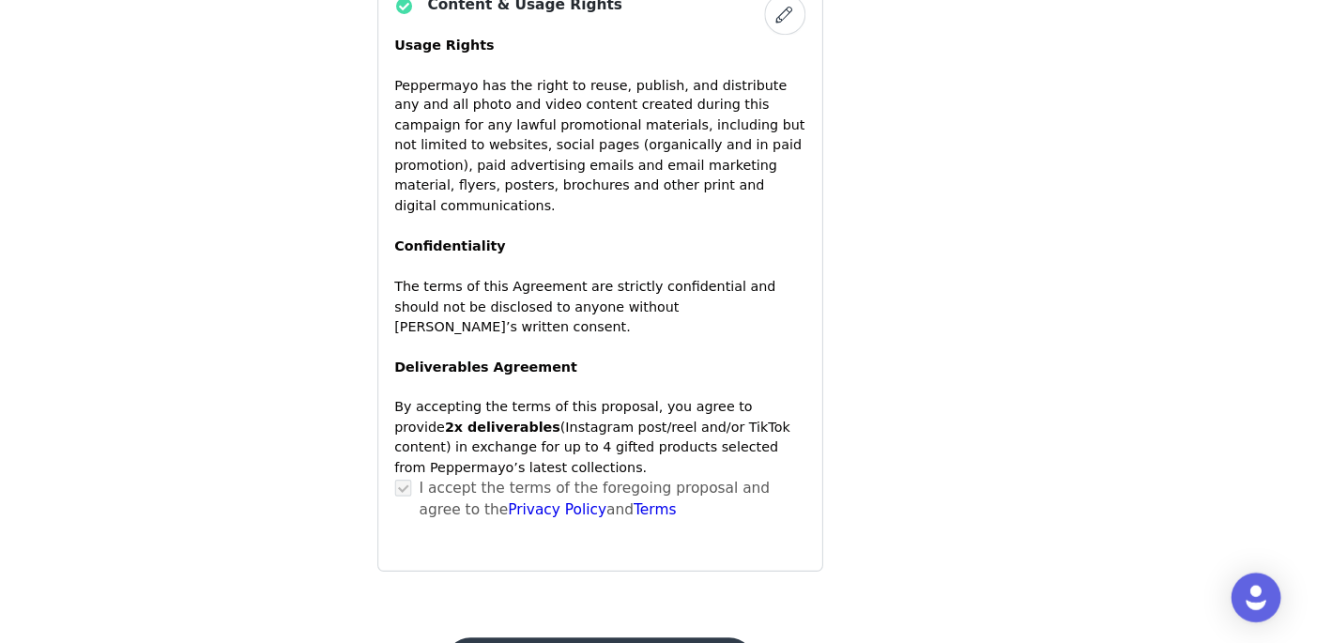
scroll to position [1707, 0]
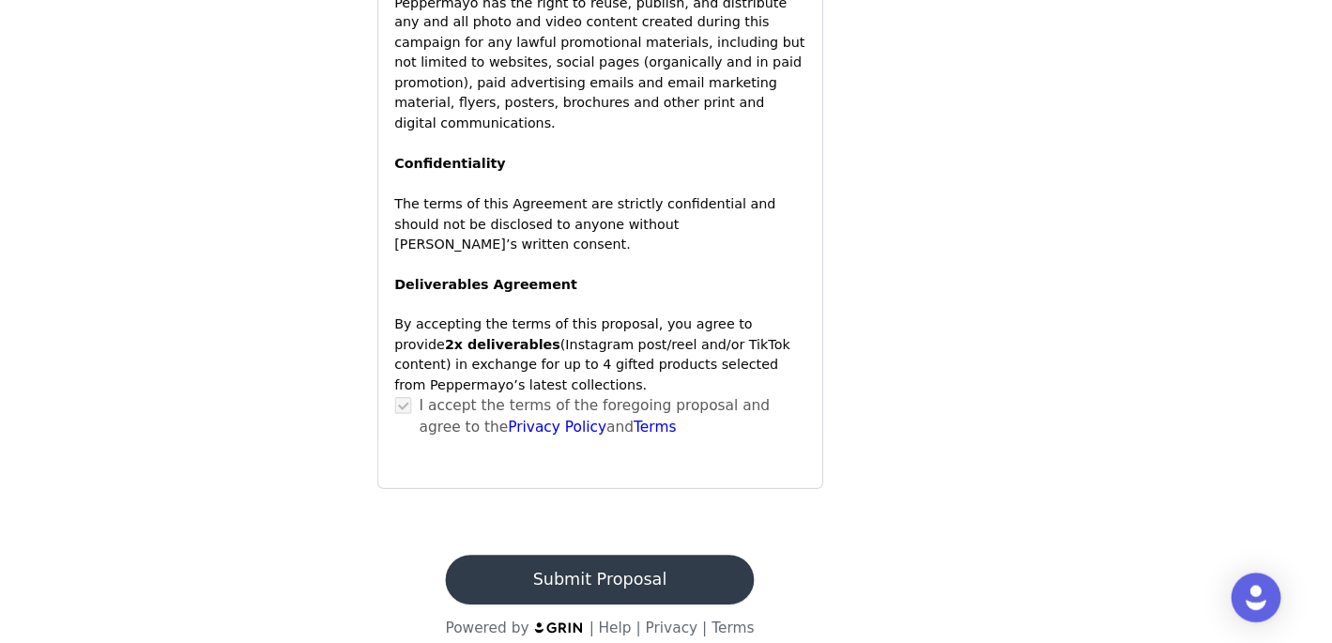
click at [744, 563] on button "Submit Proposal" at bounding box center [666, 585] width 281 height 45
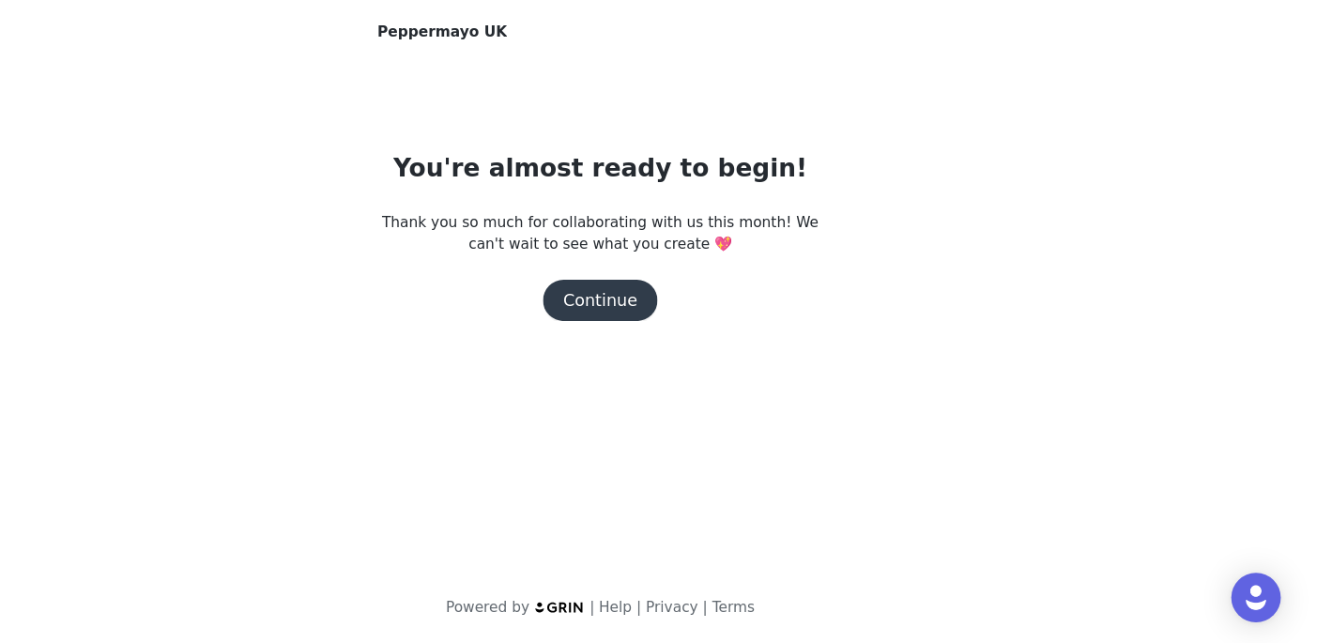
click at [670, 332] on button "Continue" at bounding box center [666, 331] width 105 height 38
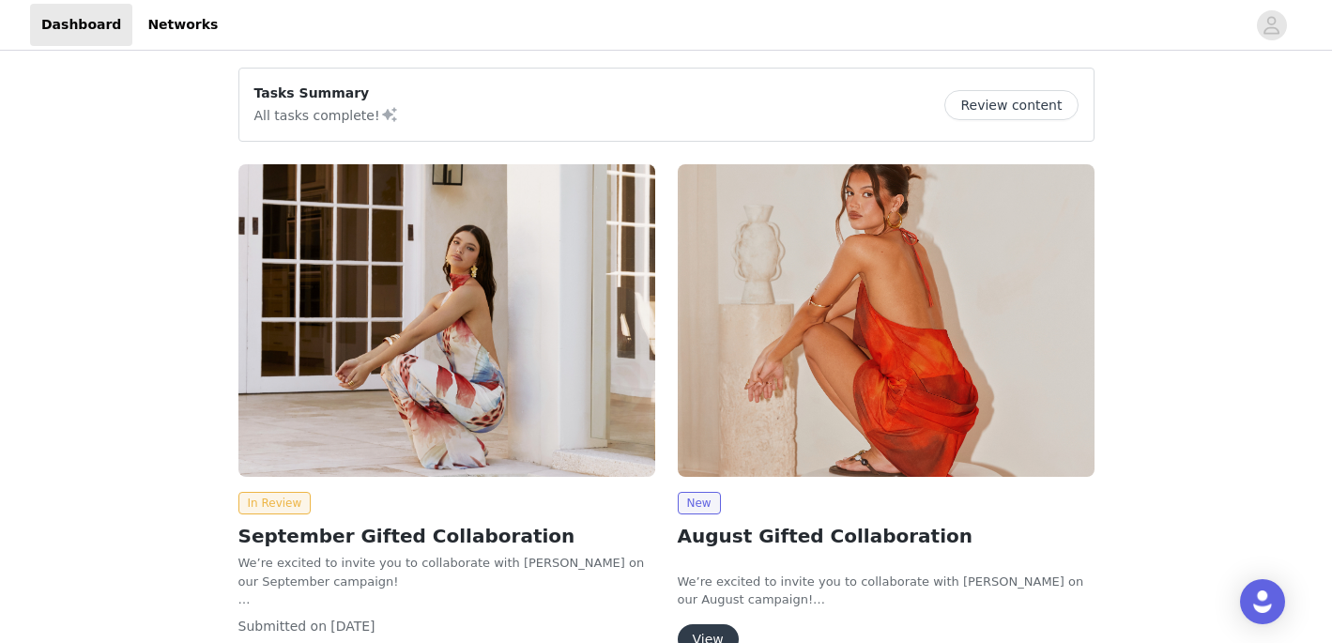
scroll to position [125, 0]
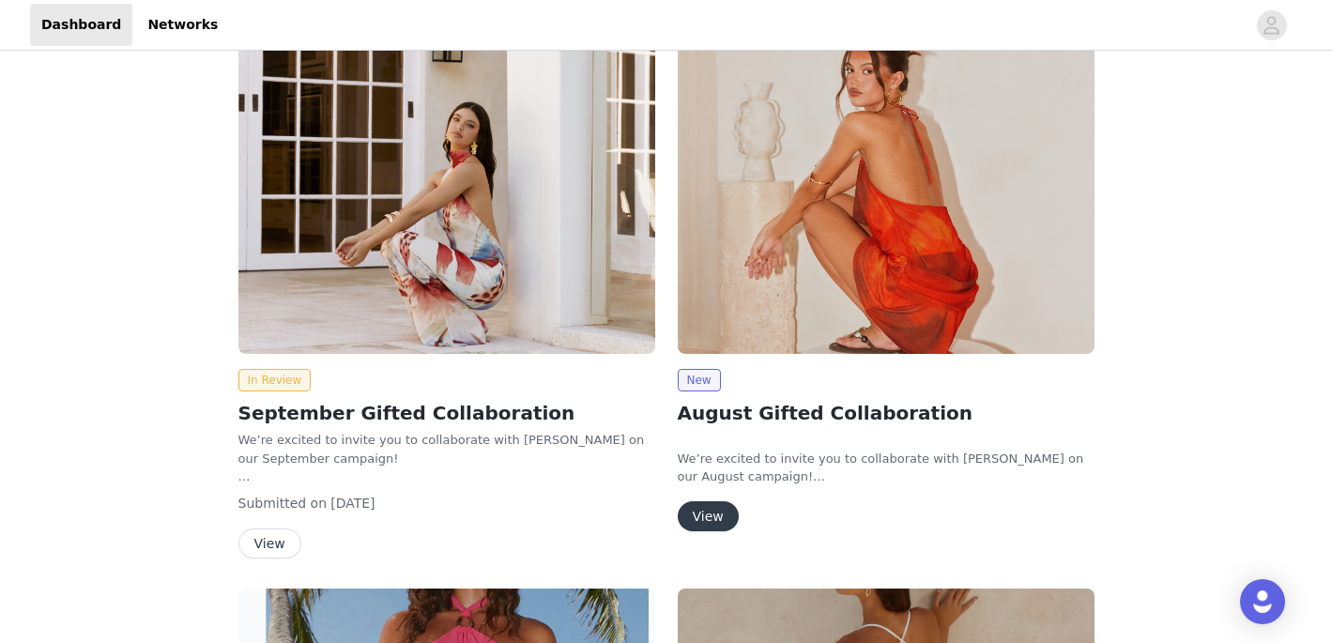
click at [703, 509] on button "View" at bounding box center [708, 516] width 61 height 30
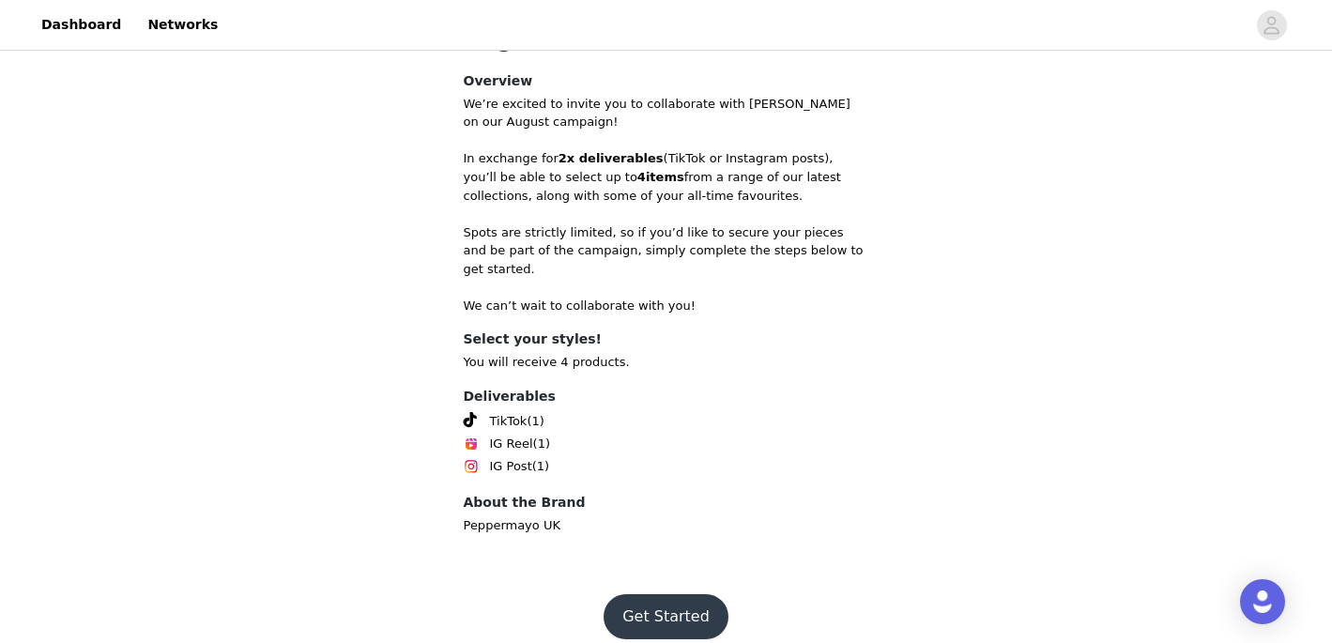
click at [673, 594] on button "Get Started" at bounding box center [665, 616] width 125 height 45
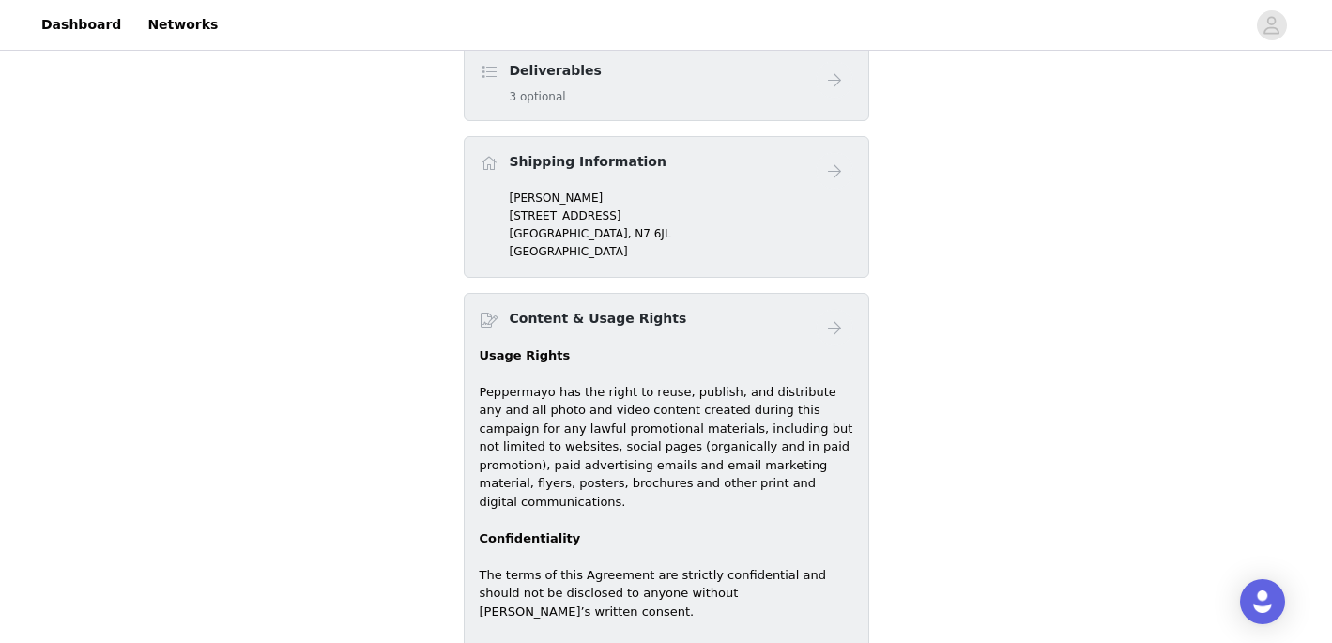
scroll to position [1171, 0]
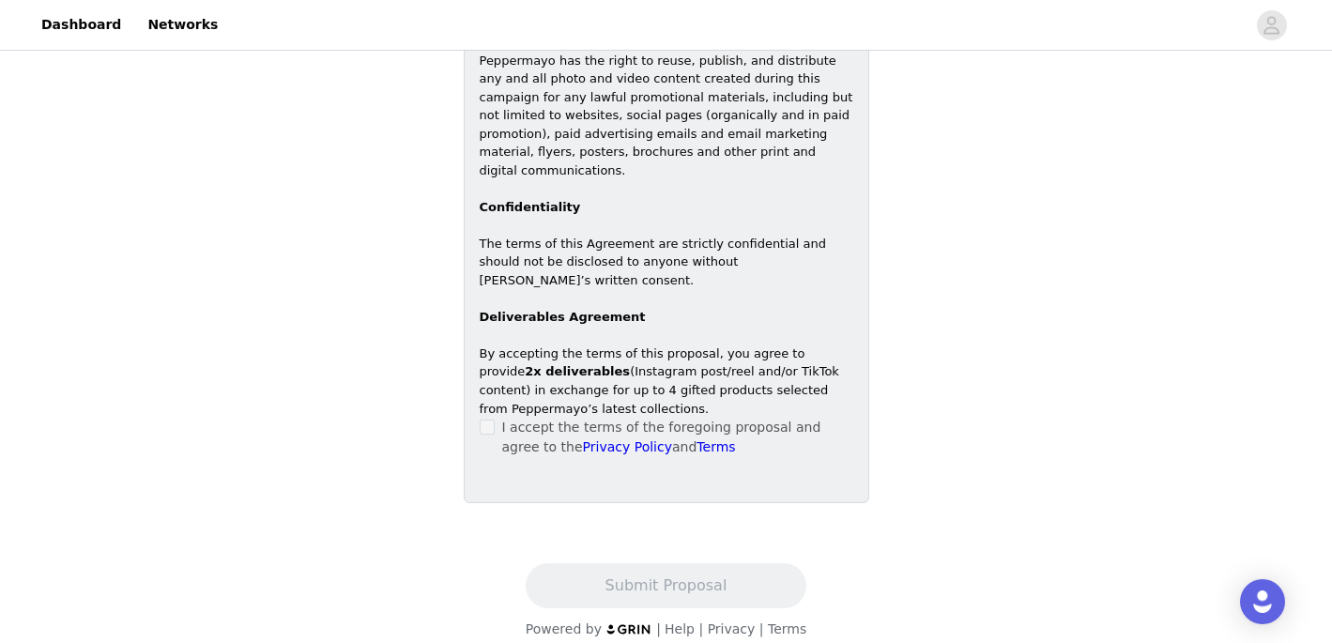
click at [603, 418] on p "I accept the terms of the foregoing proposal and agree to the Privacy Policy an…" at bounding box center [677, 437] width 351 height 39
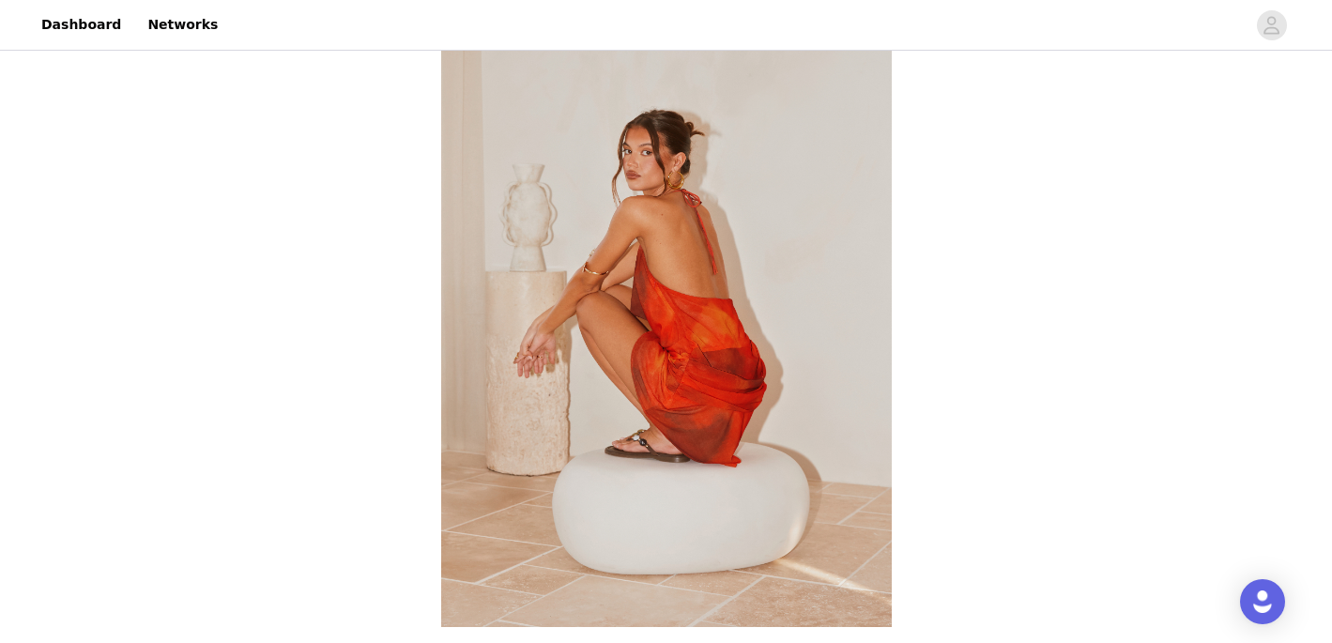
scroll to position [422, 0]
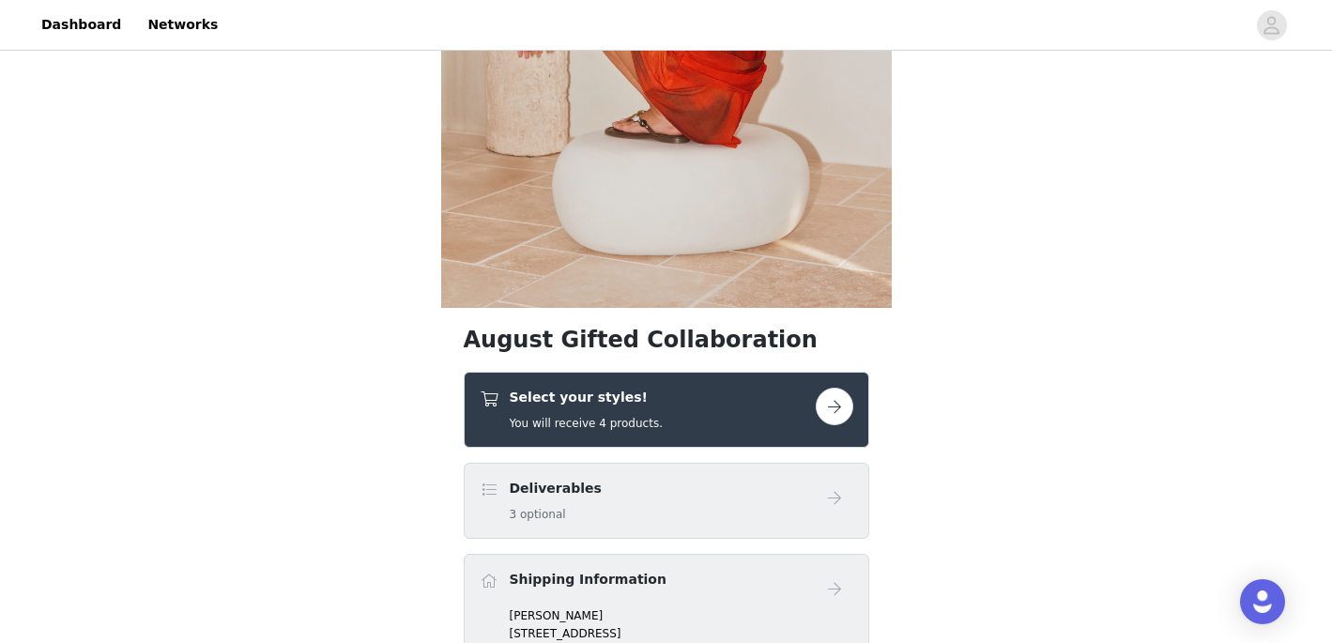
click at [654, 429] on h5 "You will receive 4 products." at bounding box center [586, 423] width 153 height 17
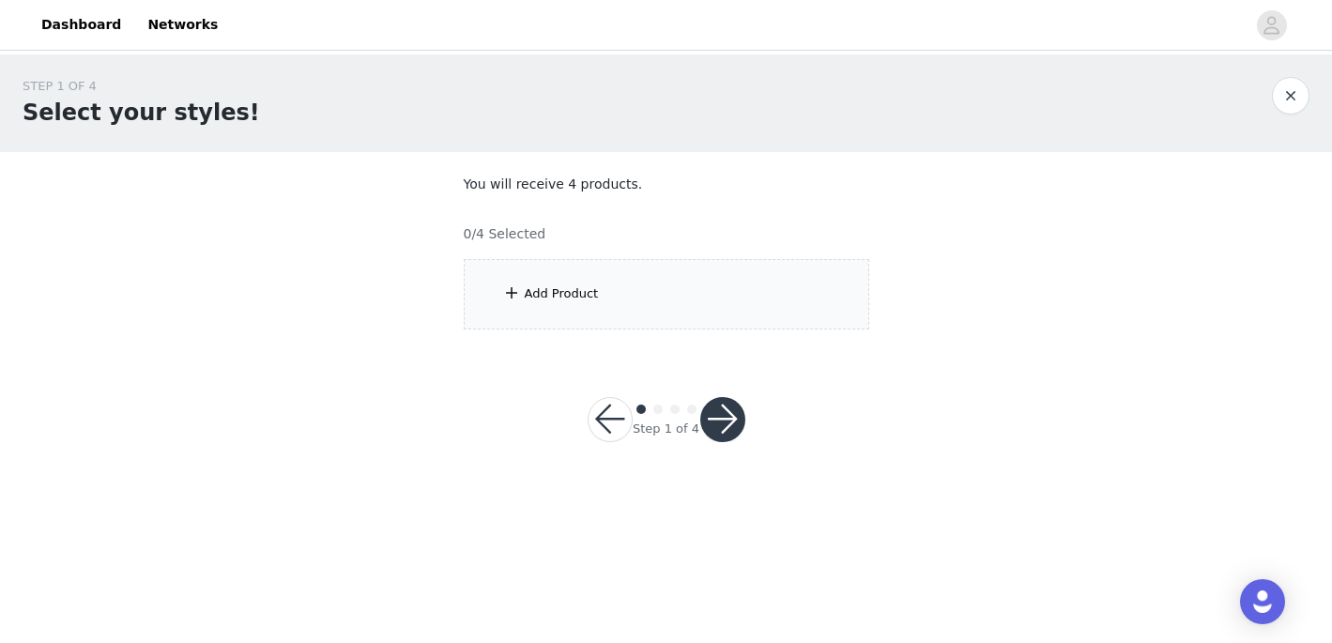
click at [671, 307] on div "Add Product" at bounding box center [666, 294] width 405 height 70
